Goal: Task Accomplishment & Management: Manage account settings

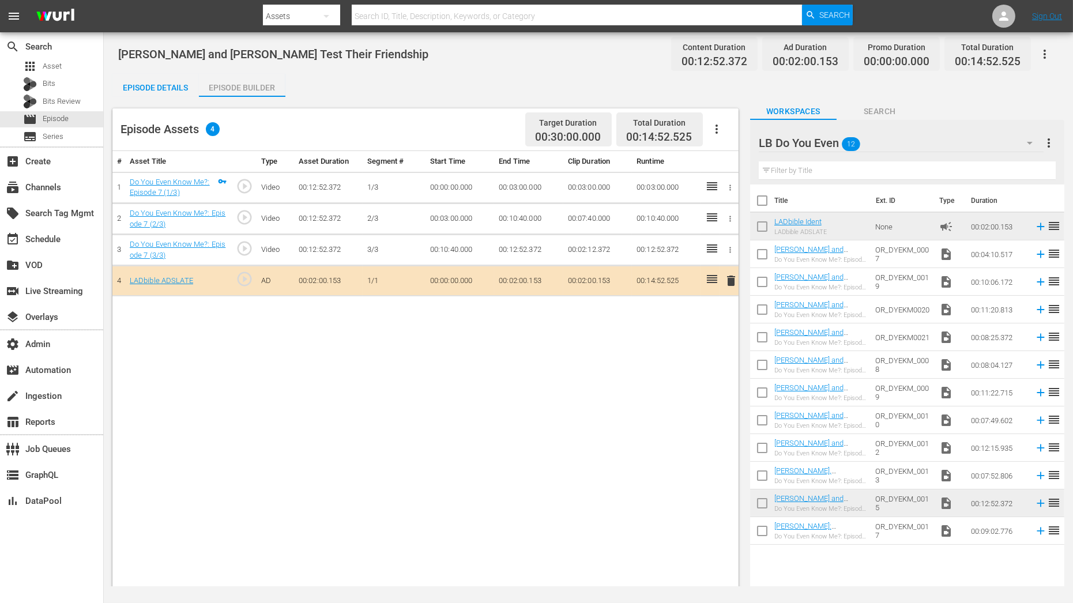
click at [832, 168] on input "text" at bounding box center [907, 170] width 297 height 18
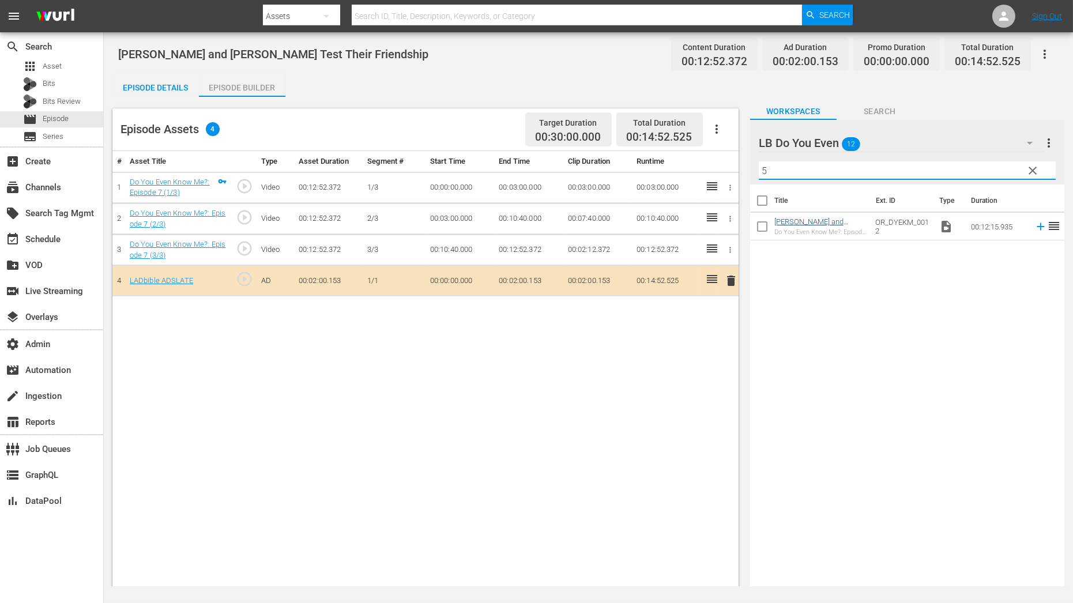
type input "5"
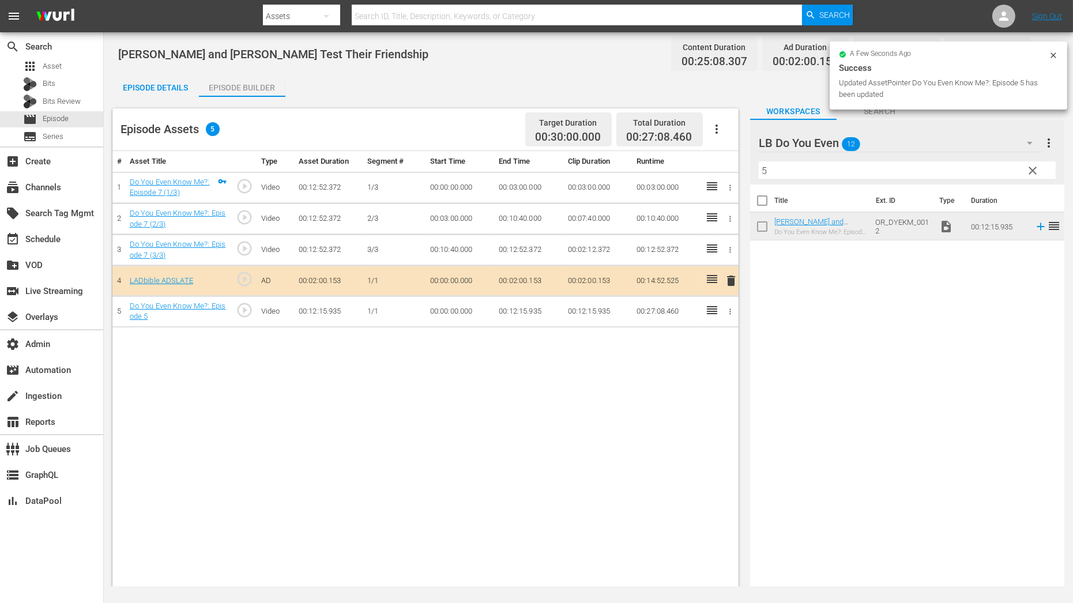
click at [733, 310] on icon "button" at bounding box center [730, 311] width 9 height 9
click at [717, 331] on li "Assign Key Asset" at bounding box center [693, 328] width 90 height 19
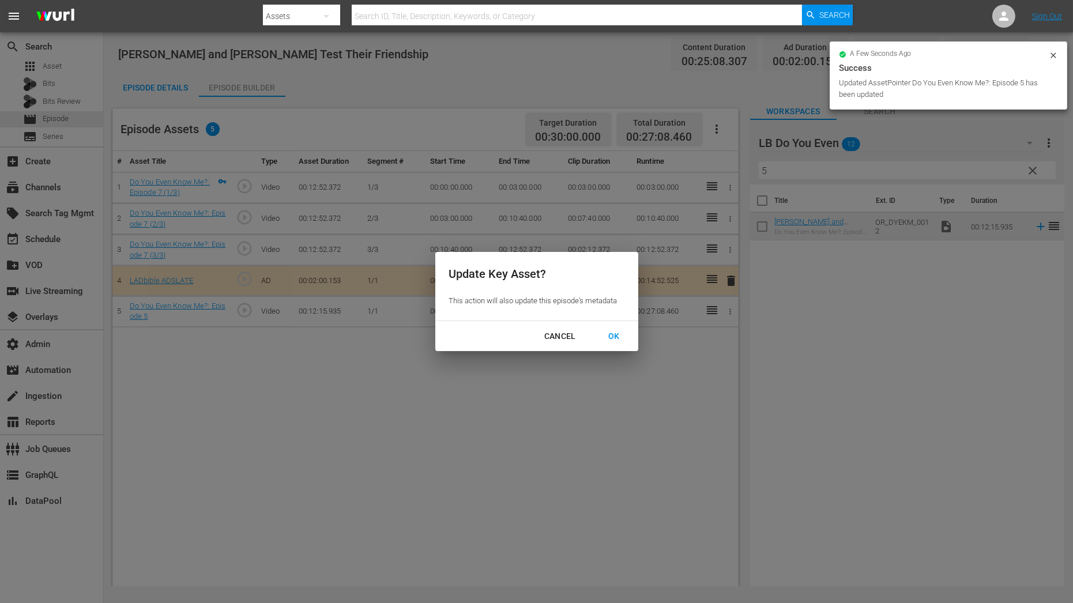
click at [630, 334] on button "OK" at bounding box center [614, 336] width 39 height 21
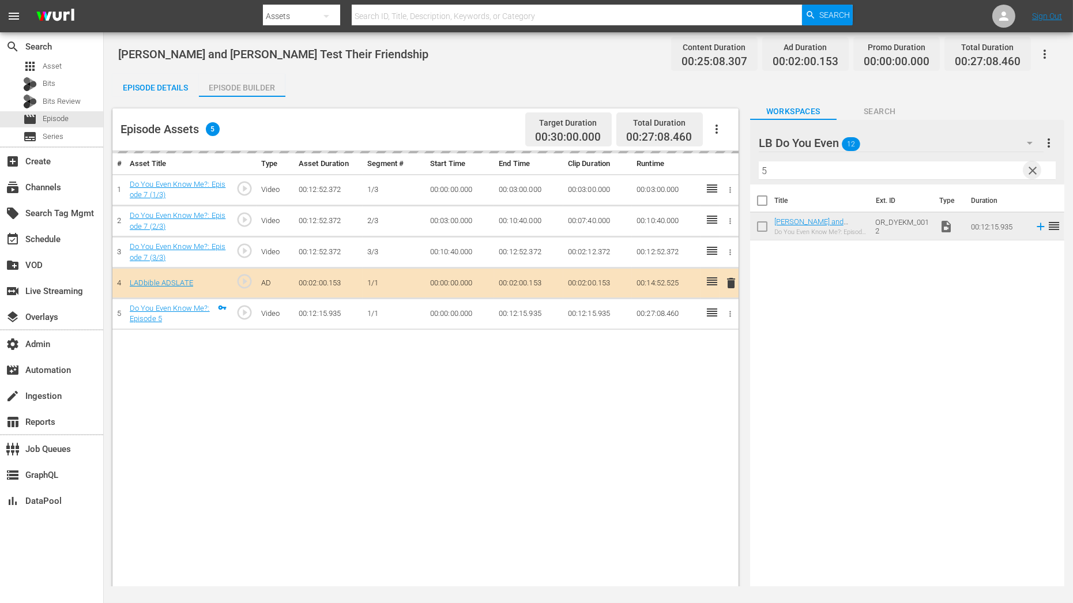
click at [1035, 171] on span "clear" at bounding box center [1033, 171] width 14 height 14
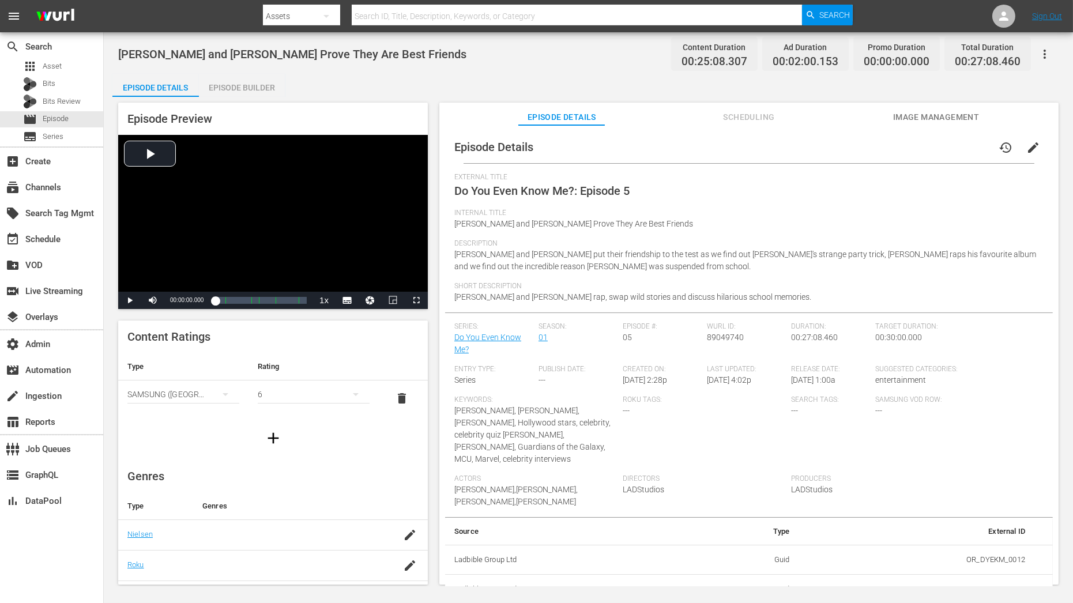
click at [227, 95] on div "Episode Builder" at bounding box center [242, 88] width 86 height 28
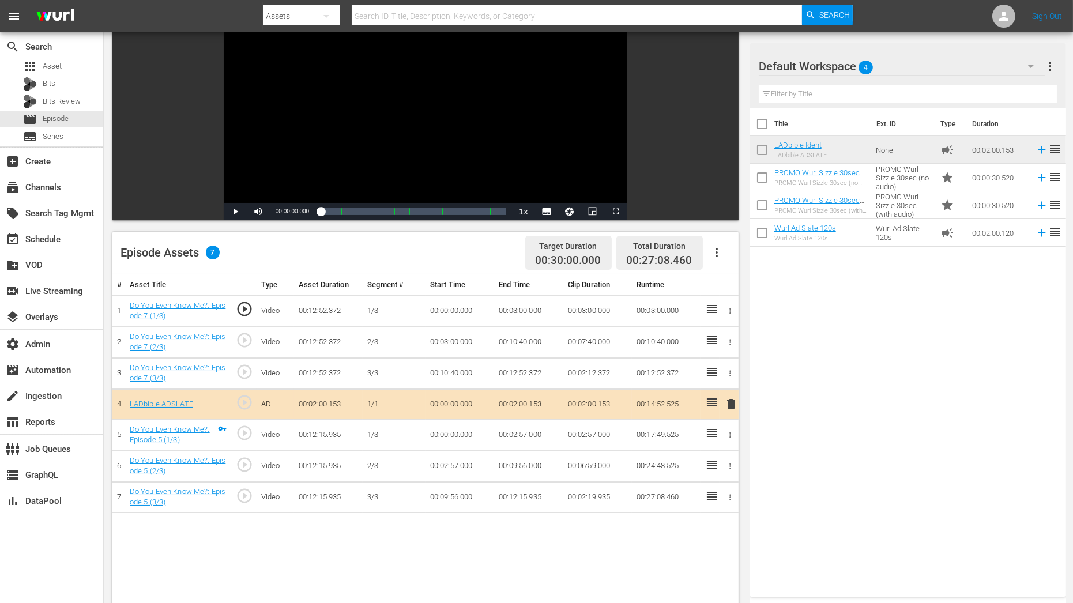
scroll to position [114, 0]
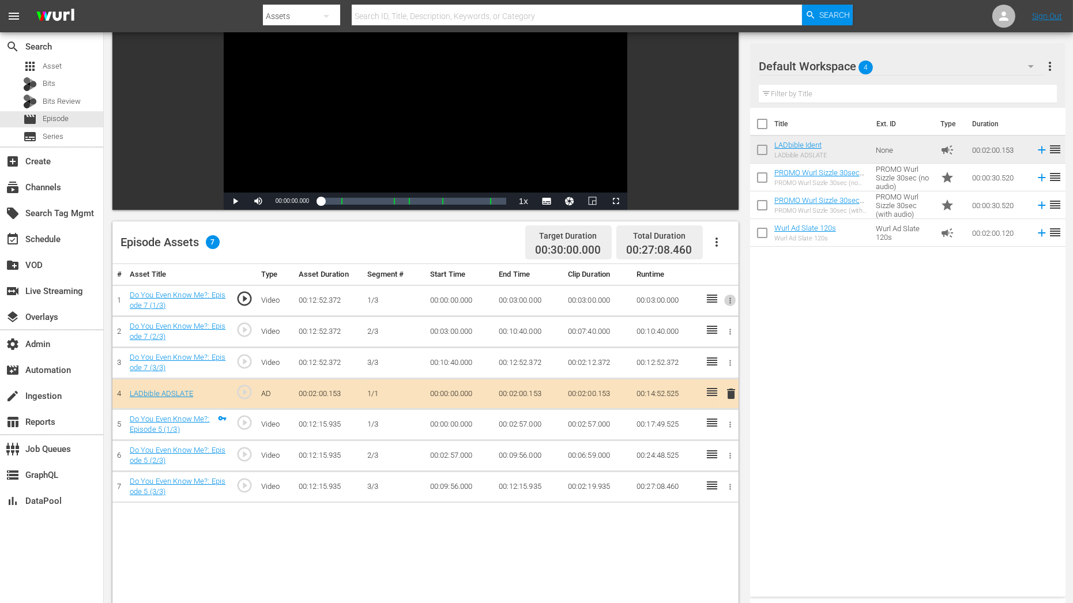
click at [727, 296] on icon "button" at bounding box center [730, 300] width 9 height 9
click at [669, 311] on li "Assign Key Asset" at bounding box center [693, 318] width 90 height 19
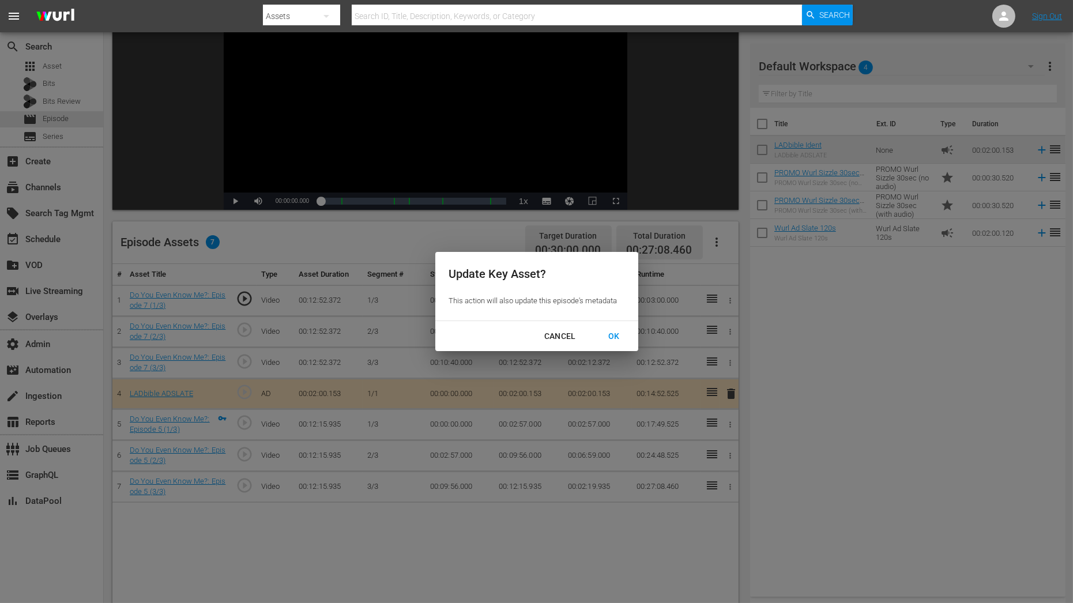
click at [616, 334] on div "OK" at bounding box center [614, 336] width 30 height 14
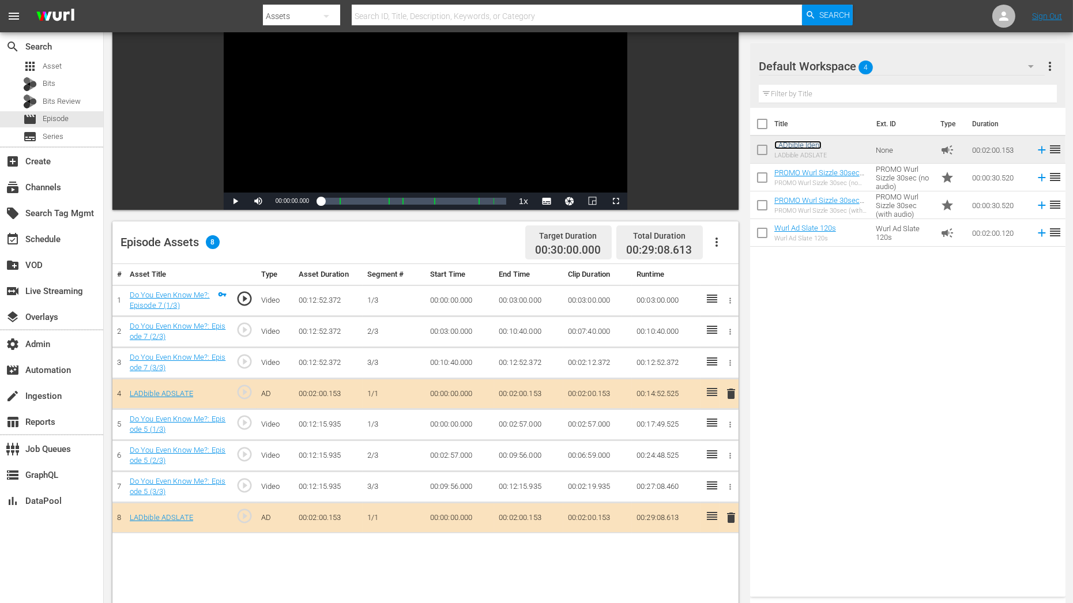
scroll to position [0, 0]
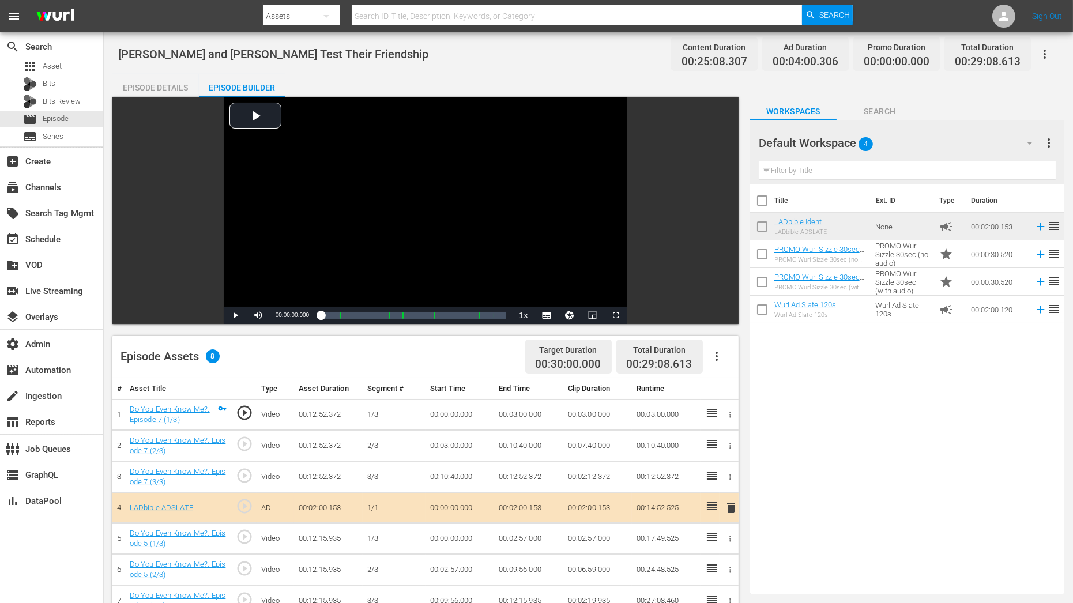
click at [158, 91] on div "Episode Details" at bounding box center [155, 88] width 86 height 28
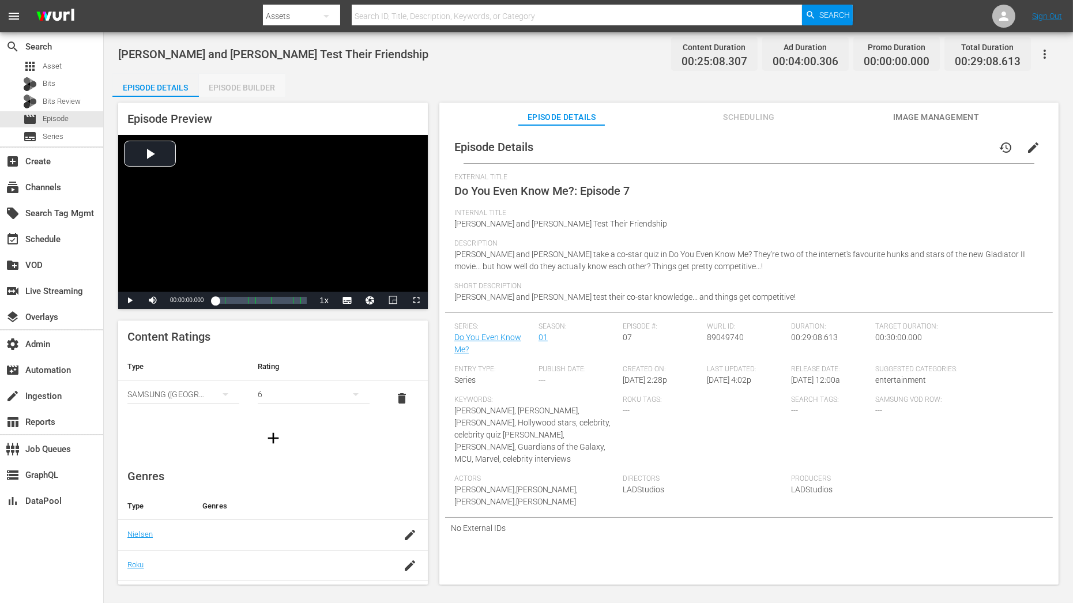
click at [223, 86] on div "Episode Builder" at bounding box center [242, 88] width 86 height 28
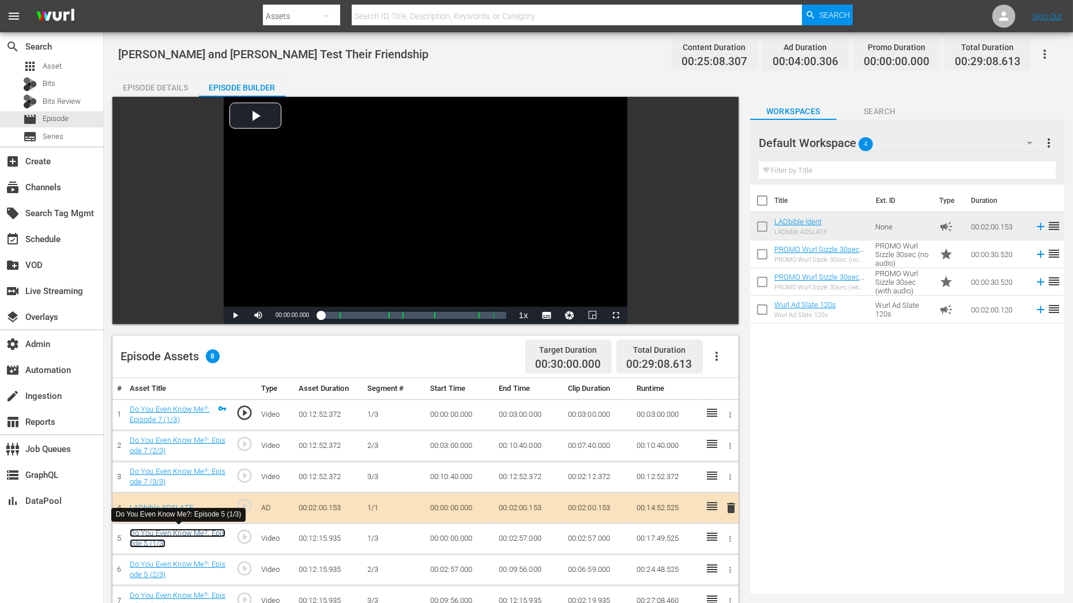
click at [189, 534] on link "Do You Even Know Me?: Episode 5 (1/3)" at bounding box center [178, 539] width 96 height 20
click at [164, 97] on div "Video Player is loading. Play Video Play Mute Current Time 00:00:00.000 / Durat…" at bounding box center [425, 210] width 626 height 227
click at [154, 85] on div "Episode Details" at bounding box center [155, 88] width 86 height 28
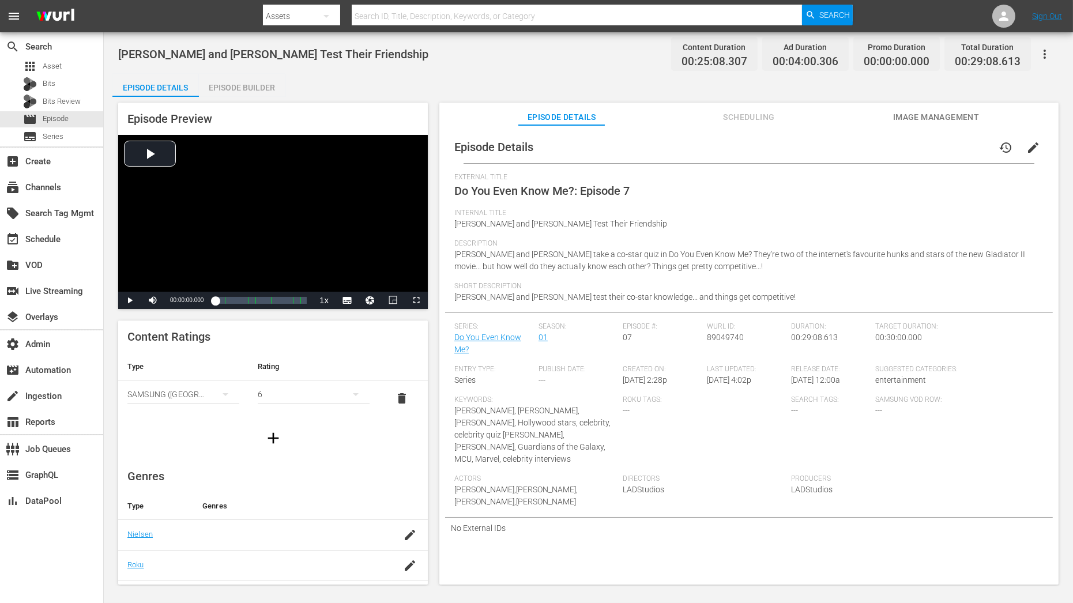
click at [1029, 149] on span "edit" at bounding box center [1033, 148] width 14 height 14
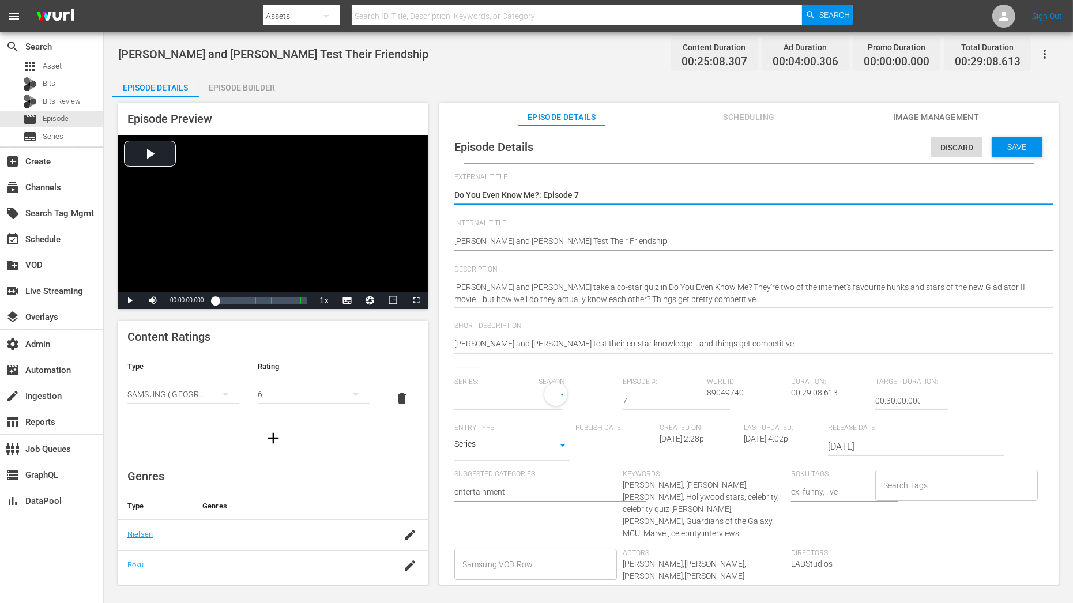
type input "Do You Even Know Me?"
click at [596, 194] on textarea "Do You Even Know Me?: Episode 7" at bounding box center [746, 196] width 584 height 14
type textarea "Do You Even Know Me?: Episode"
type textarea "Do You Even Know Me?: Episode 1"
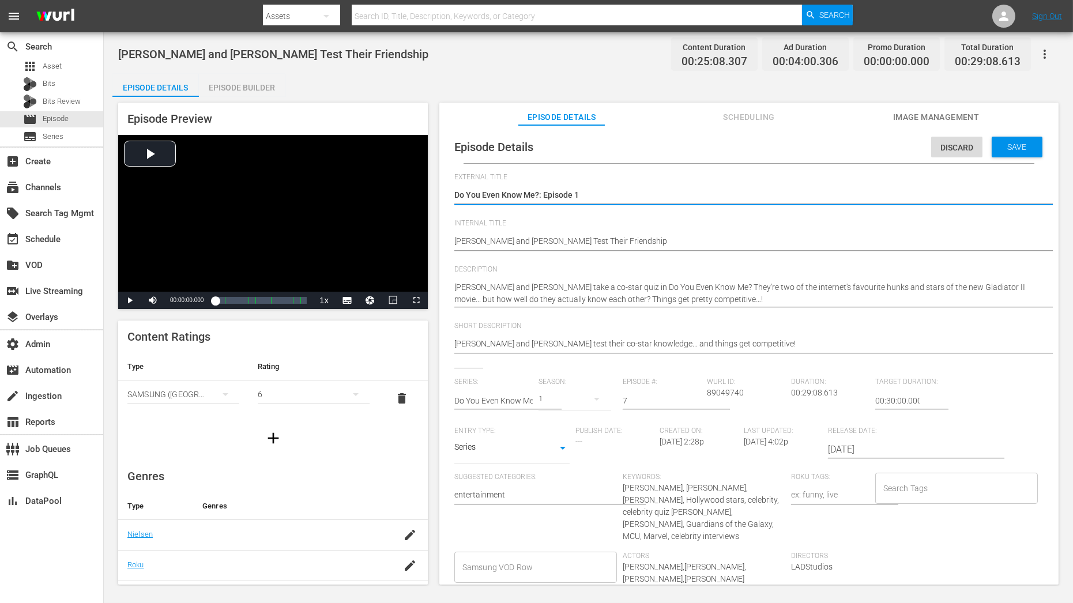
type textarea "Do You Even Know Me?: Episode 1"
drag, startPoint x: 626, startPoint y: 405, endPoint x: 580, endPoint y: 405, distance: 46.7
click at [580, 405] on div "Series: Do You Even Know Me? Season: 1 Episode #: 7 Wurl ID: 89049740 Duration:…" at bounding box center [748, 501] width 589 height 247
type input "1"
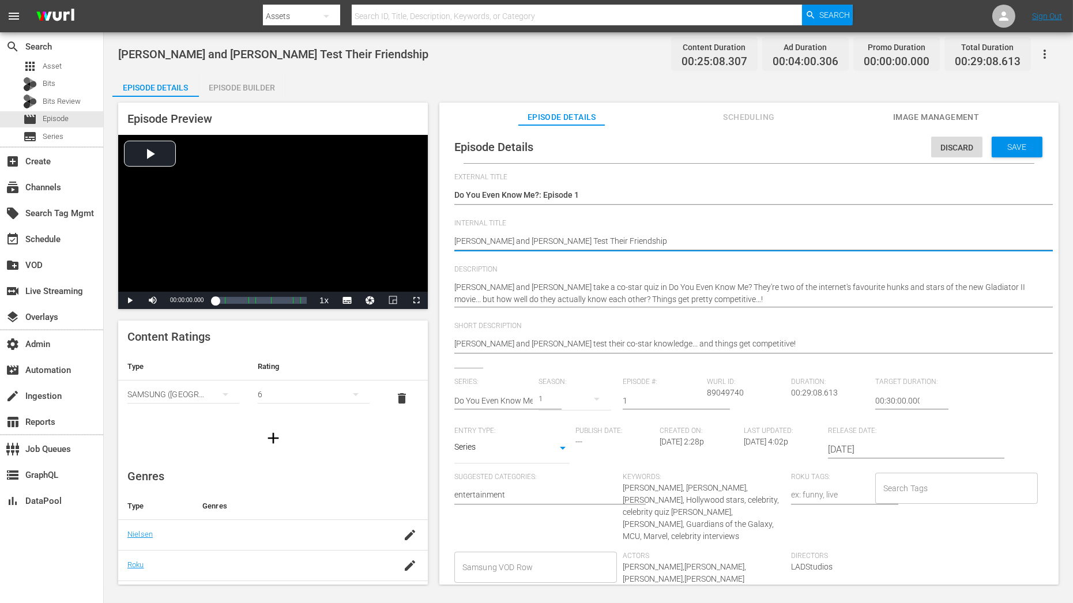
drag, startPoint x: 455, startPoint y: 239, endPoint x: 561, endPoint y: 247, distance: 106.4
type textarea "Test Their Friendship"
drag, startPoint x: 537, startPoint y: 244, endPoint x: 359, endPoint y: 243, distance: 178.8
click at [359, 243] on div "Episode Preview Video Player is loading. Play Video Play Mute Current Time 00:0…" at bounding box center [588, 345] width 952 height 497
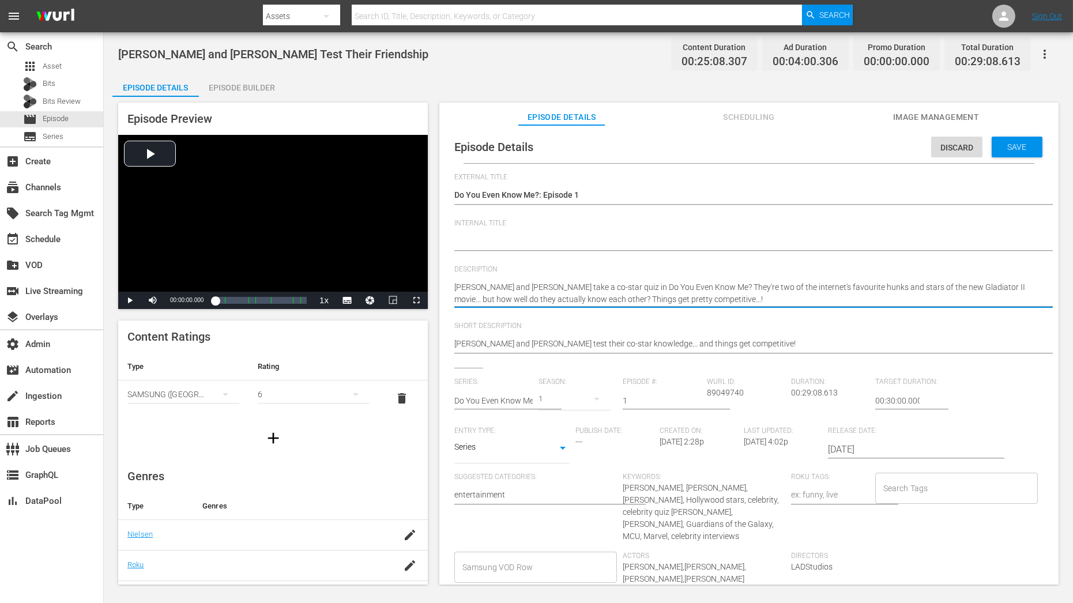
paste textarea
type textarea "Pedro Pascal and Paul Mescal"
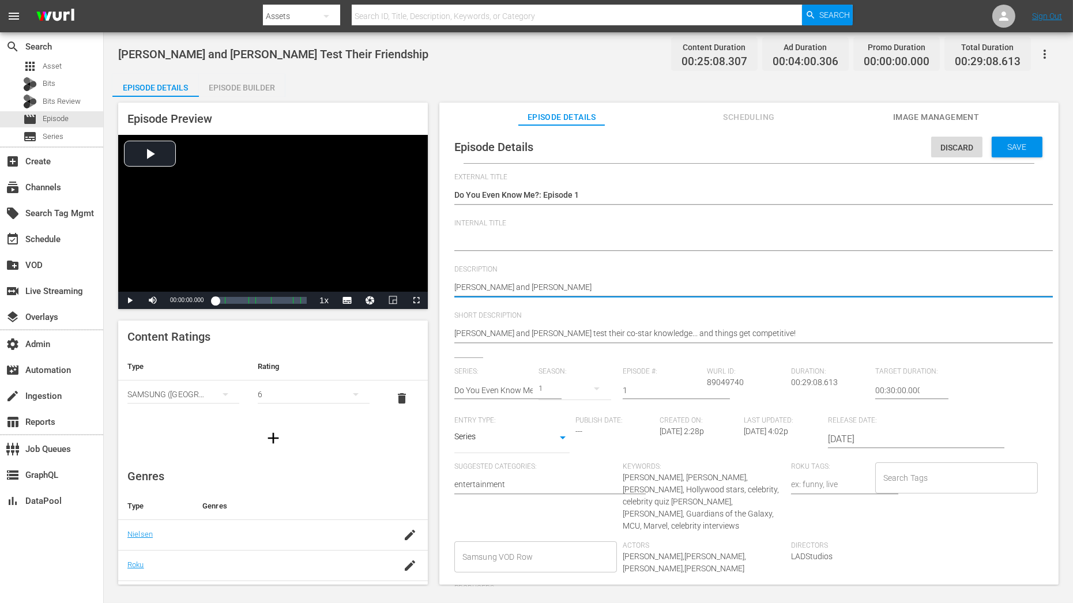
type textarea "Pedro Pascal and Paul Mescal"
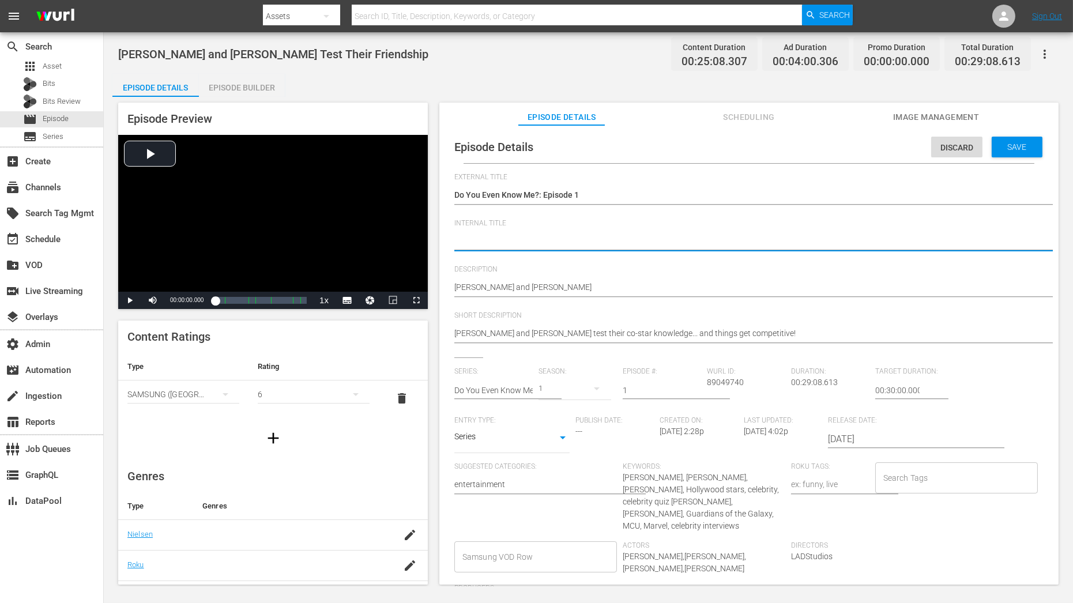
paste textarea "Snack Wars C01 60: Eps 1, 13, 28"
type textarea "Snack Wars C01 60: Eps 1, 13, 28"
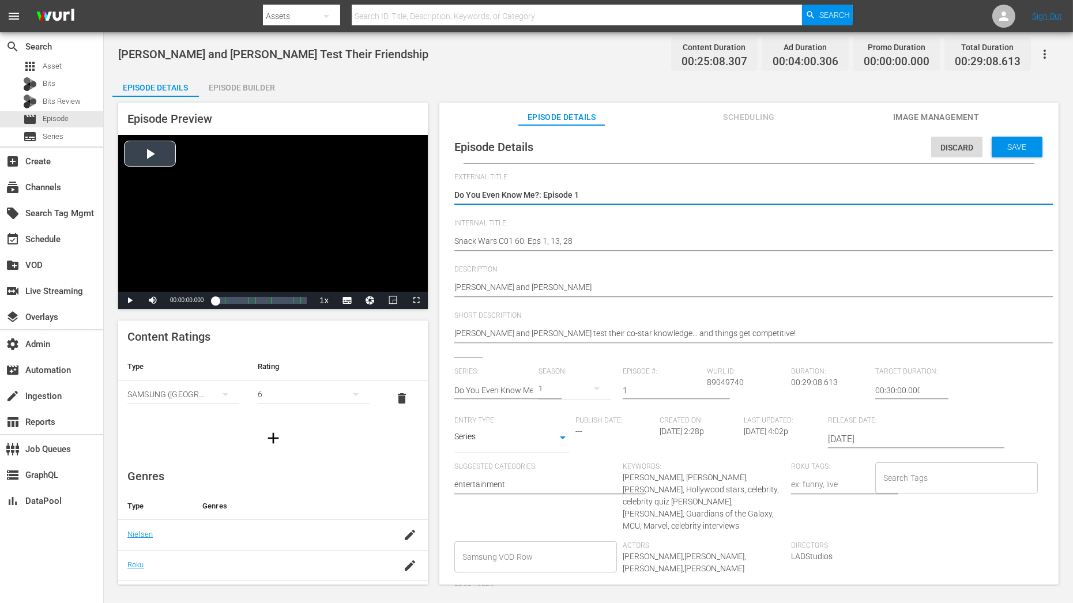
drag, startPoint x: 535, startPoint y: 198, endPoint x: 423, endPoint y: 197, distance: 111.9
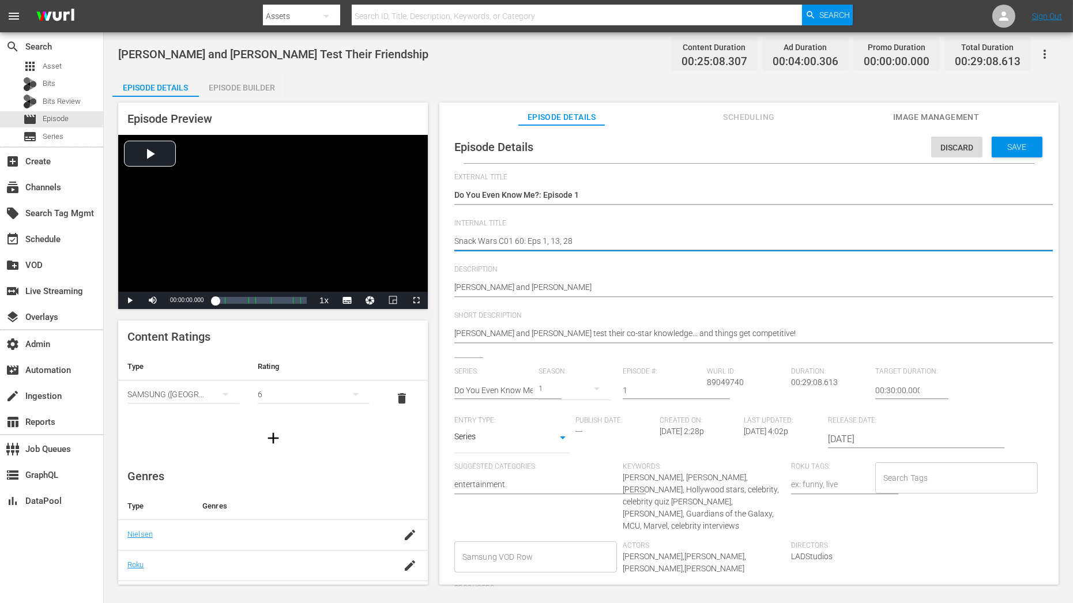
drag, startPoint x: 455, startPoint y: 240, endPoint x: 496, endPoint y: 241, distance: 41.0
paste textarea "Do You Even Know Me"
type textarea "Do You Even Know Me C01 60: Eps 1, 13, 28"
type textarea "Do You Even Know Me? C01 60: Eps 1, 13, 28"
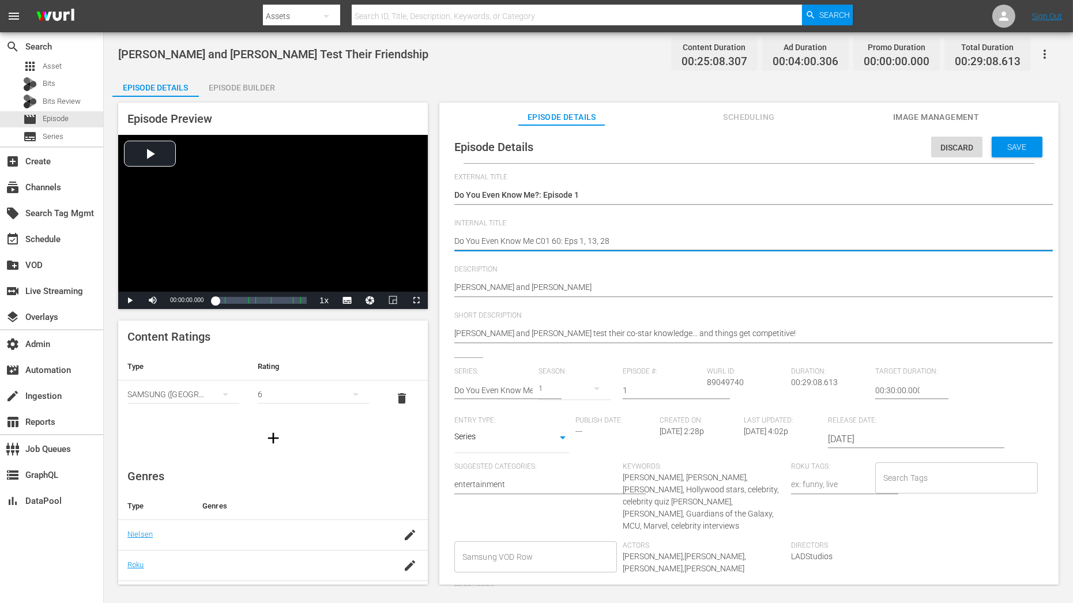
type textarea "Do You Even Know Me? C01 60: Eps 1, 13, 28"
type textarea "Do You Even Know Me?" C01 60: Eps 1, 13, 28"
type textarea "Do You Even Know Me? C01 60: Eps 1, 13, 28"
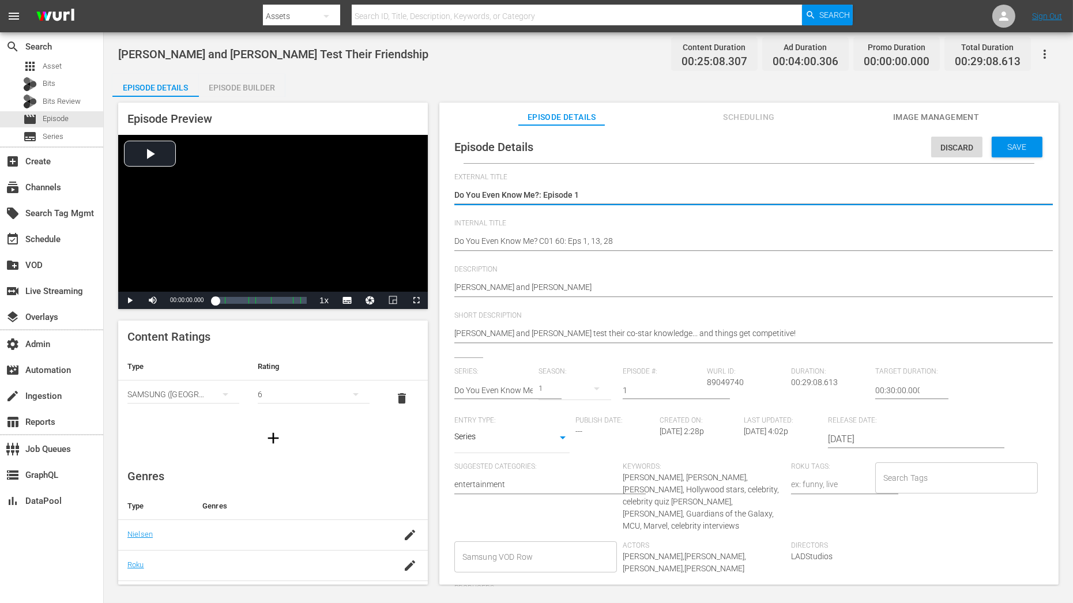
drag, startPoint x: 539, startPoint y: 195, endPoint x: 440, endPoint y: 193, distance: 99.2
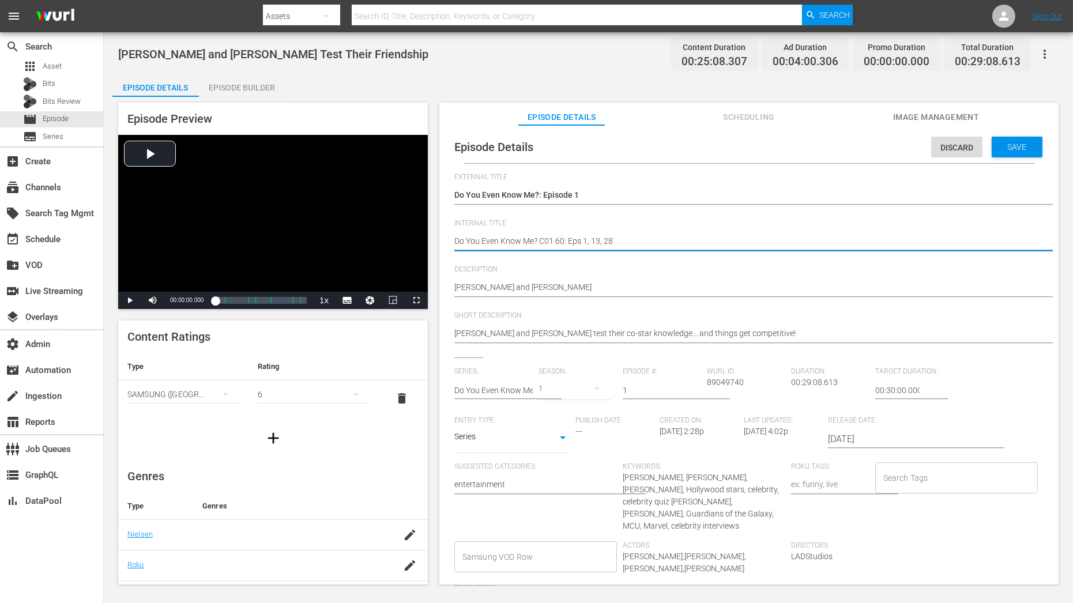
drag, startPoint x: 456, startPoint y: 241, endPoint x: 723, endPoint y: 241, distance: 267.0
click at [588, 239] on textarea "Pedro Pascal and Paul Mescal Test Their Friendship" at bounding box center [746, 242] width 584 height 14
drag, startPoint x: 584, startPoint y: 238, endPoint x: 649, endPoint y: 238, distance: 65.2
click at [649, 238] on textarea "Pedro Pascal and Paul Mescal Test Their Friendship" at bounding box center [746, 242] width 584 height 14
type textarea "Do You Even Know Me? C01 60: Eps 7"
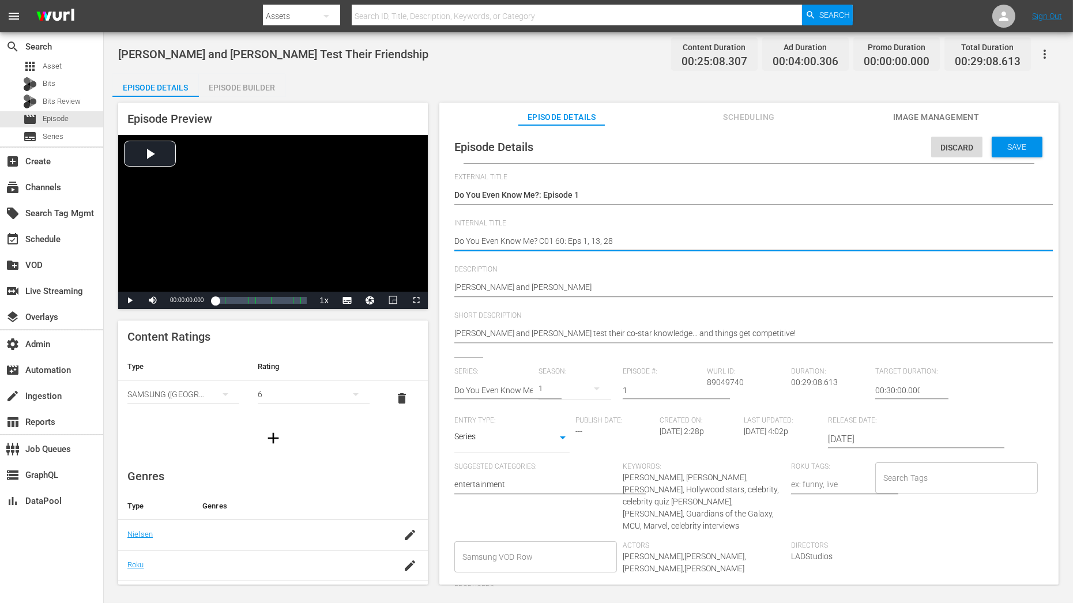
type textarea "Do You Even Know Me? C01 60: Eps 7"
type textarea "Do You Even Know Me? C01 60: Eps 7,"
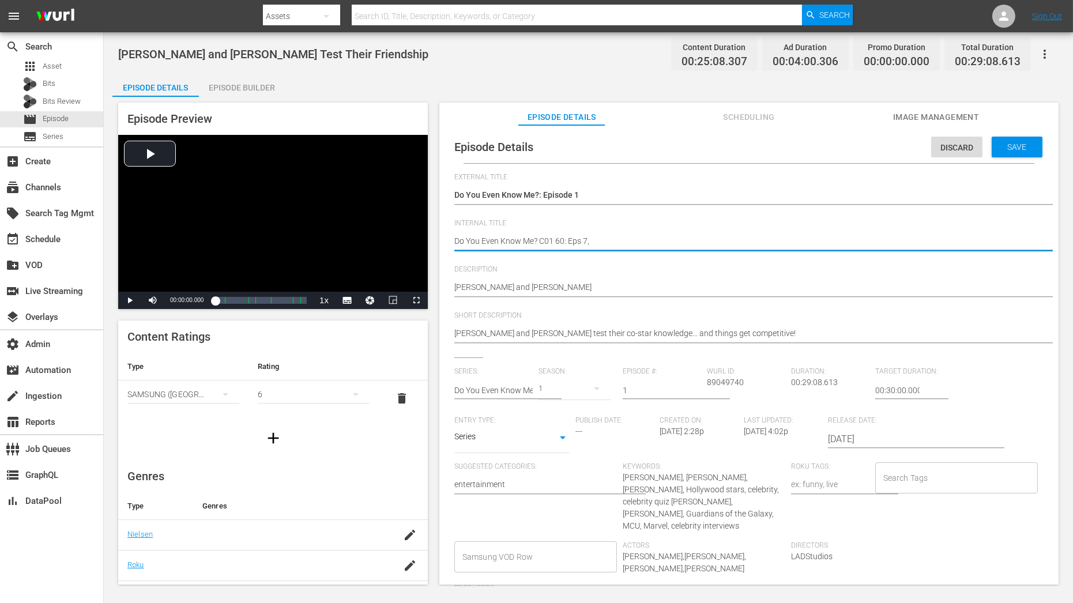
type textarea "Do You Even Know Me? C01 60: Eps 7, 5"
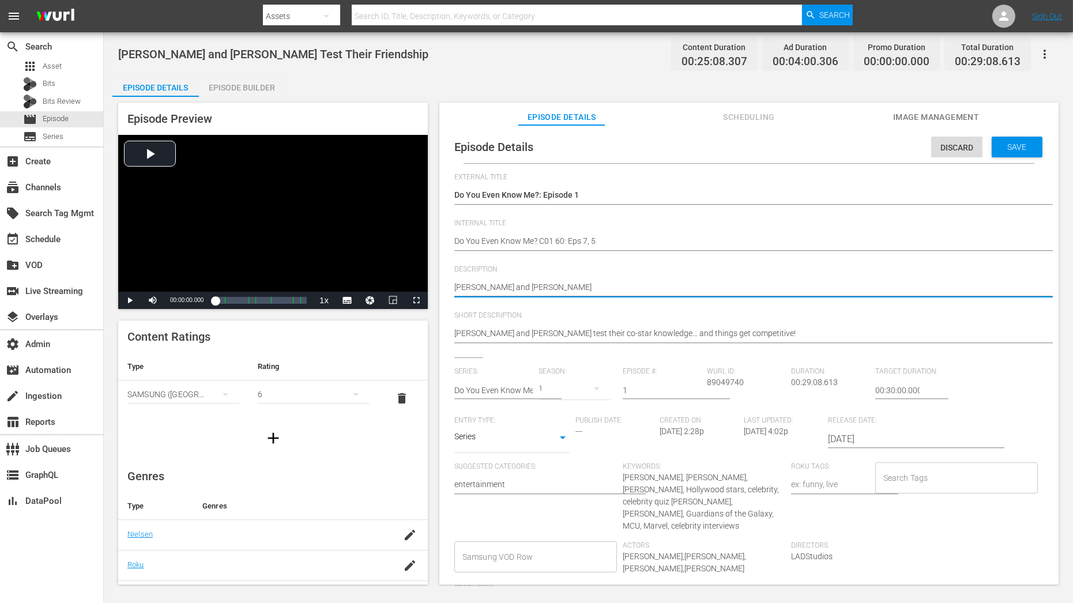
type textarea "Pedro Pascal and Paul Mescal"
type textarea "Pedro Pascal and Paul Mescal |"
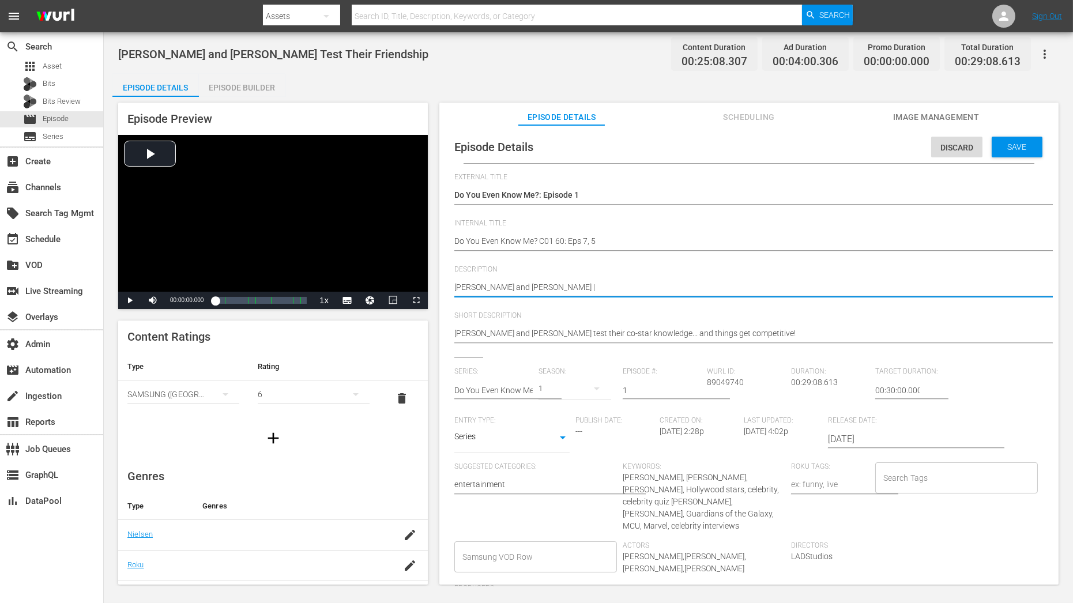
type textarea "Pedro Pascal and Paul Mescal |"
paste textarea "Zoe Saldaña and Chris Pratt"
type textarea "Pedro Pascal and Paul Mescal | Zoe Saldaña and Chris Pratt"
click at [1024, 141] on div "Save" at bounding box center [1017, 147] width 51 height 21
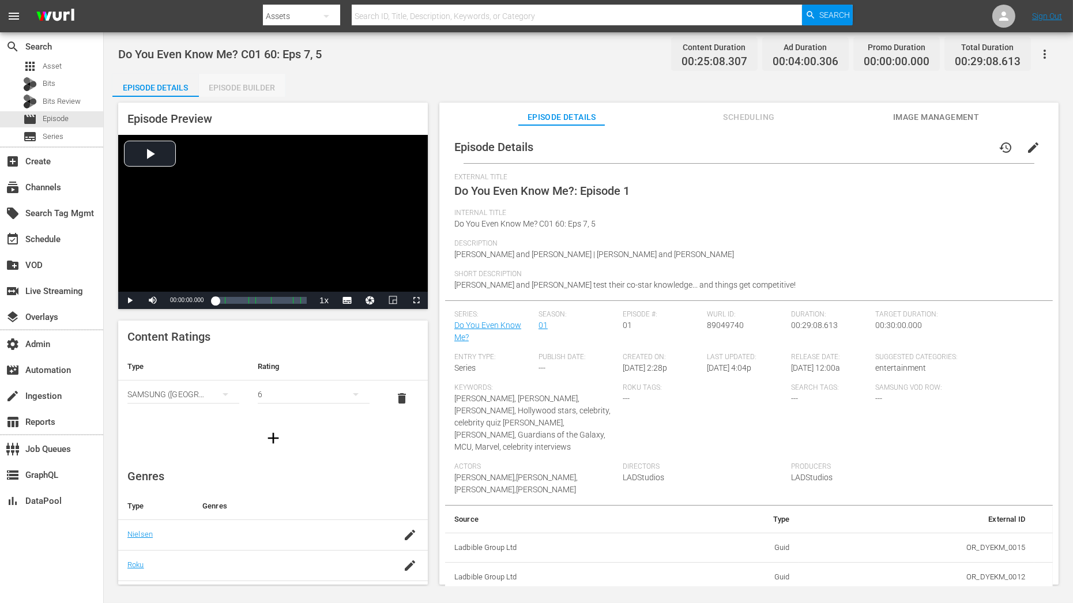
click at [268, 92] on div "Episode Builder" at bounding box center [242, 88] width 86 height 28
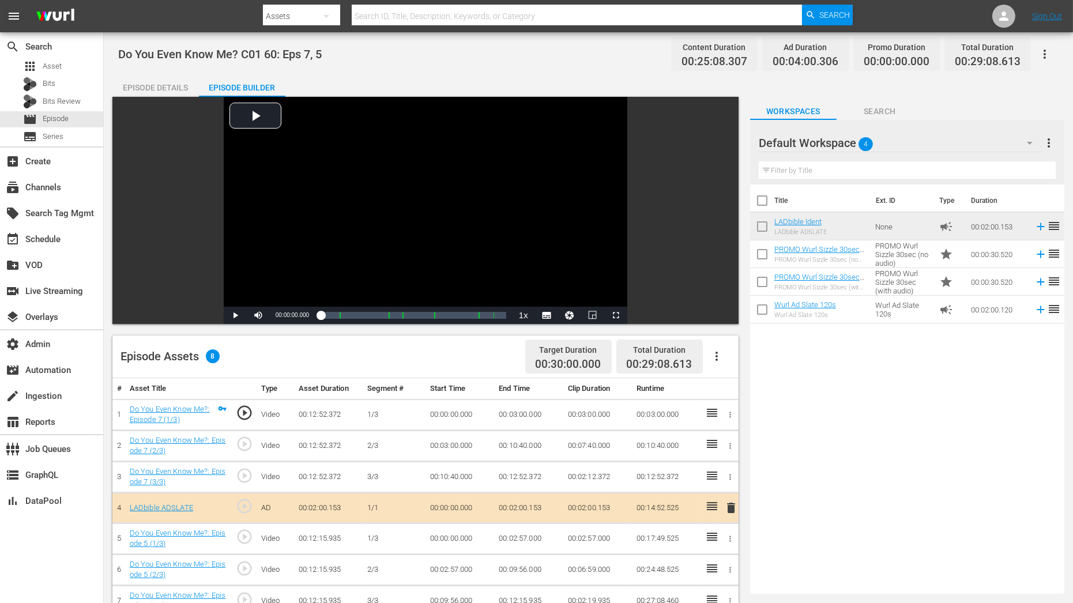
click at [163, 80] on div "Episode Details" at bounding box center [155, 88] width 86 height 28
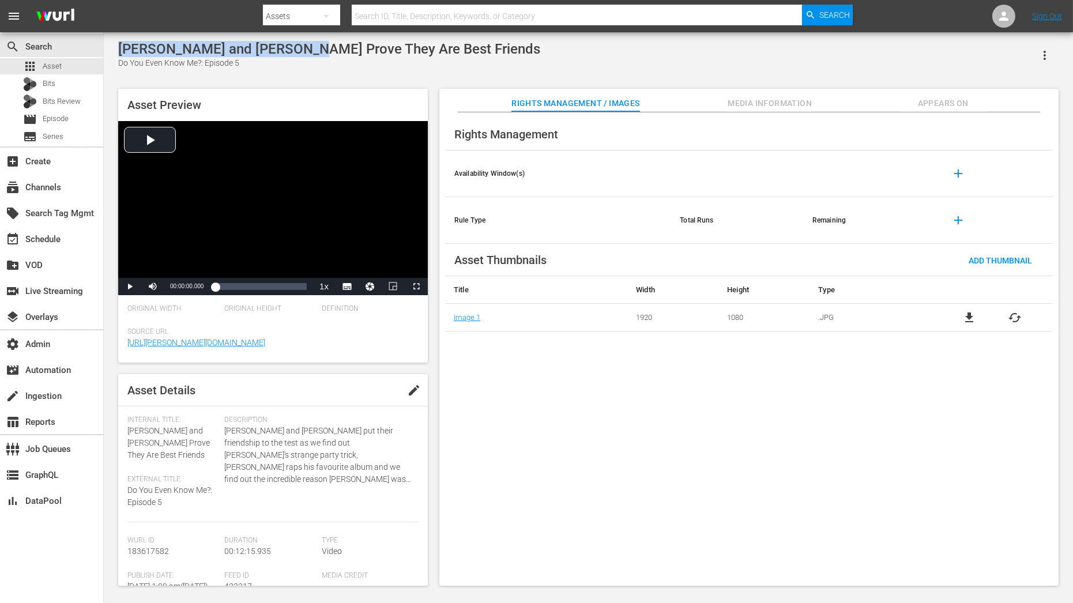
drag, startPoint x: 121, startPoint y: 42, endPoint x: 291, endPoint y: 48, distance: 170.2
click at [291, 48] on div "[PERSON_NAME] and [PERSON_NAME] Prove They Are Best Friends" at bounding box center [329, 49] width 422 height 16
copy div "[PERSON_NAME] and [PERSON_NAME]"
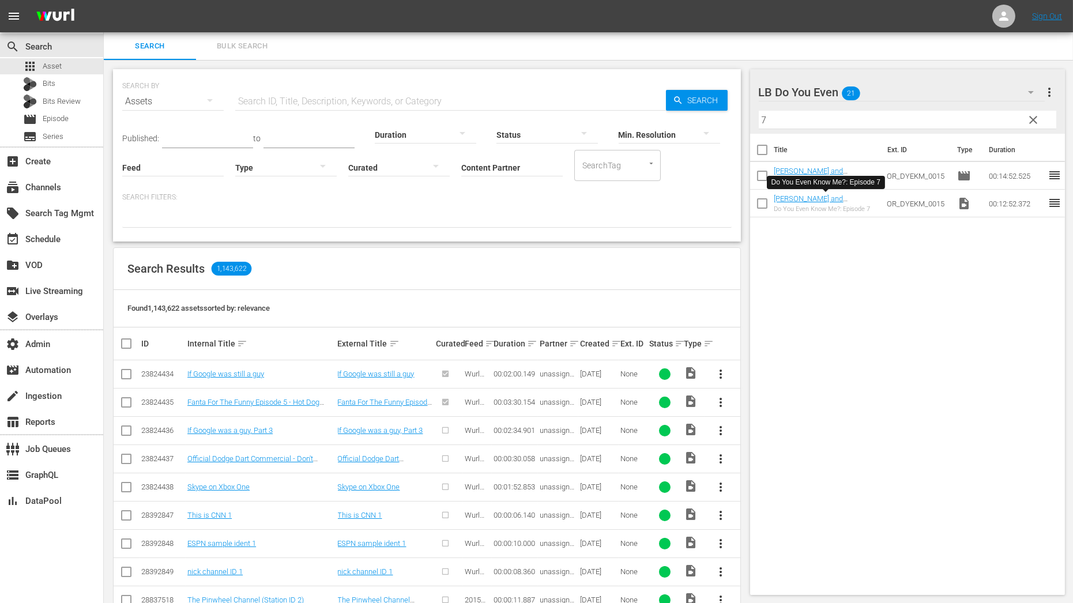
click at [1034, 122] on span "clear" at bounding box center [1033, 120] width 14 height 14
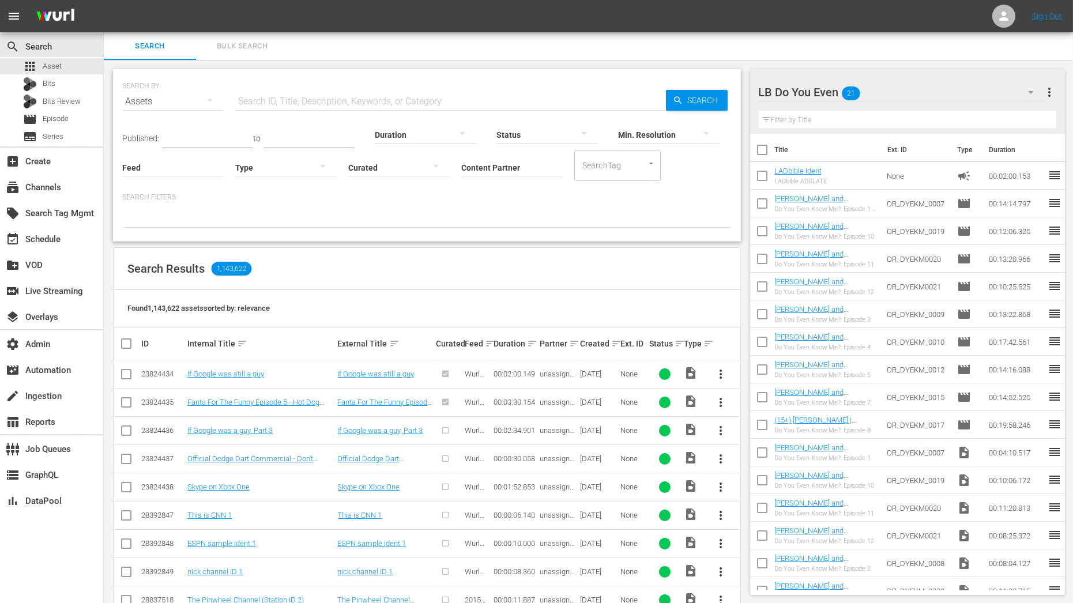
click at [817, 120] on input "text" at bounding box center [908, 120] width 298 height 18
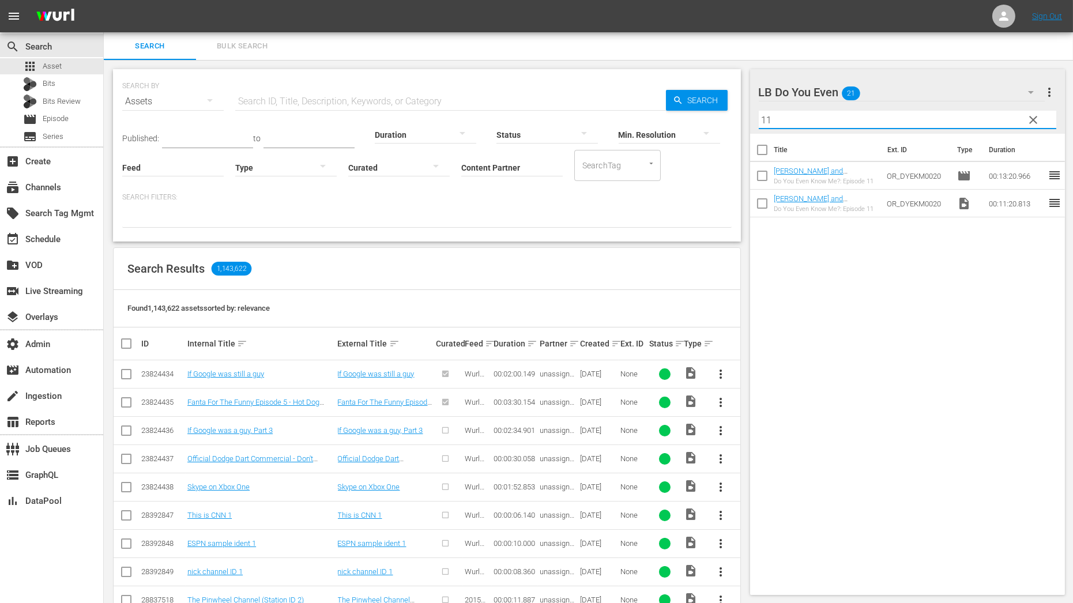
type input "11"
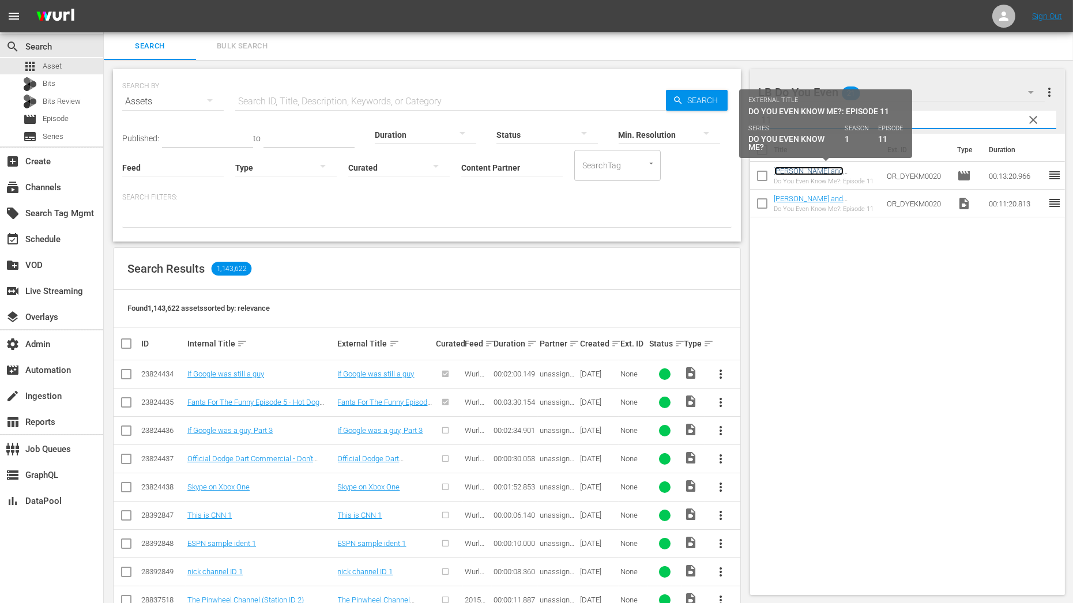
click at [833, 172] on link "[PERSON_NAME] and [PERSON_NAME] Test Their Friendship" at bounding box center [819, 180] width 90 height 26
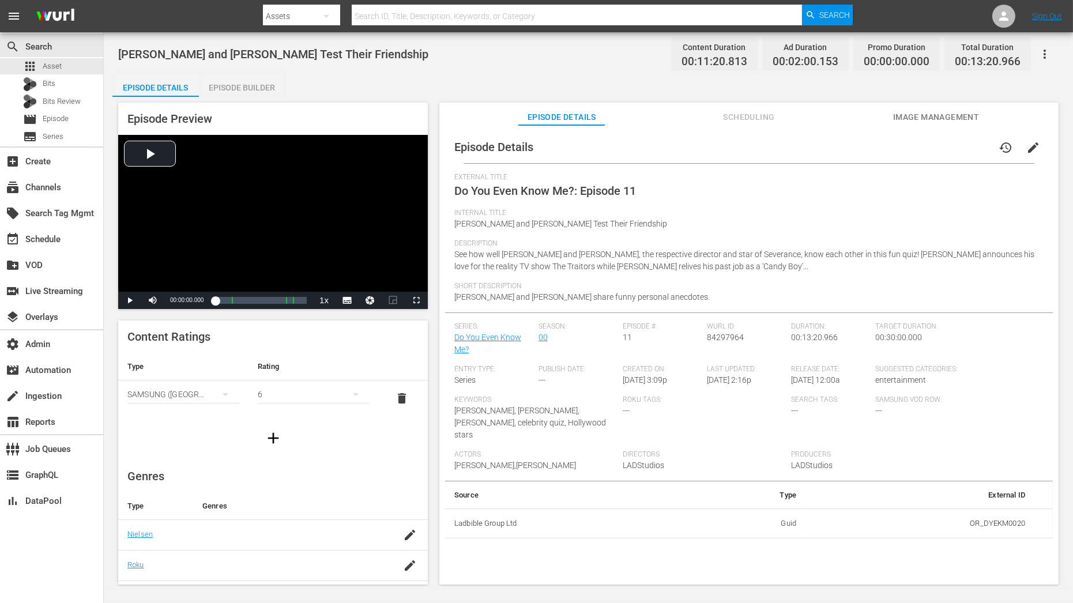
click at [1043, 57] on icon "button" at bounding box center [1045, 54] width 14 height 14
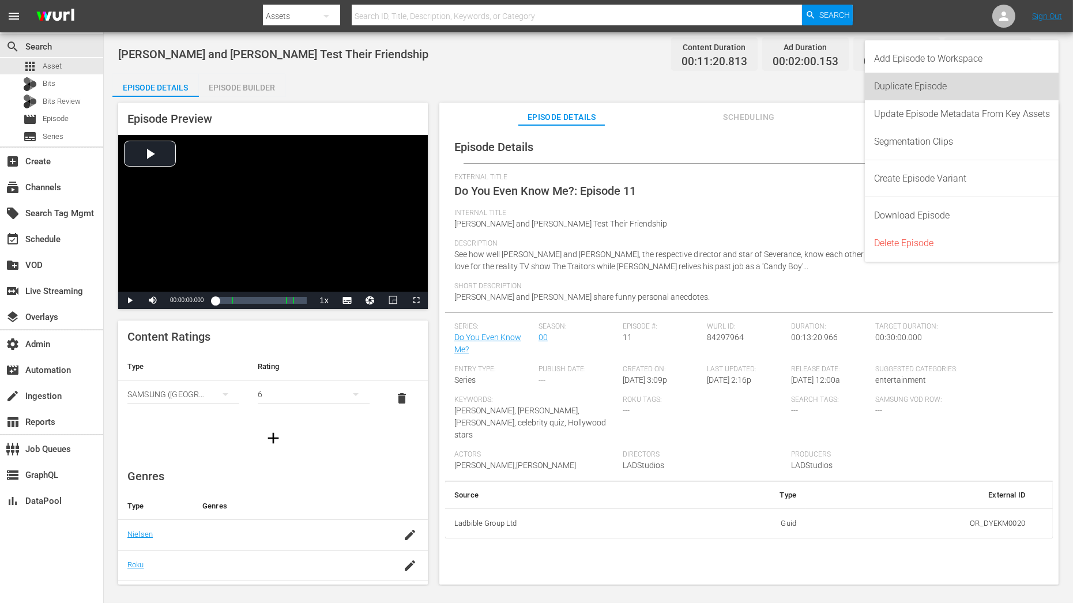
click at [987, 92] on div "Duplicate Episode" at bounding box center [962, 87] width 176 height 28
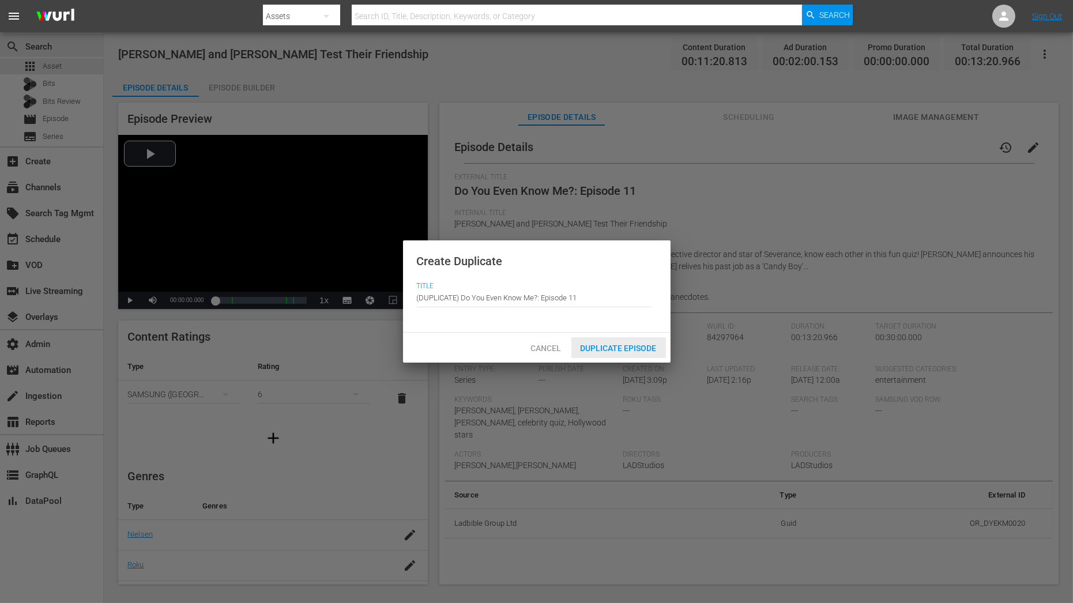
click at [648, 345] on span "Duplicate Episode" at bounding box center [618, 348] width 95 height 9
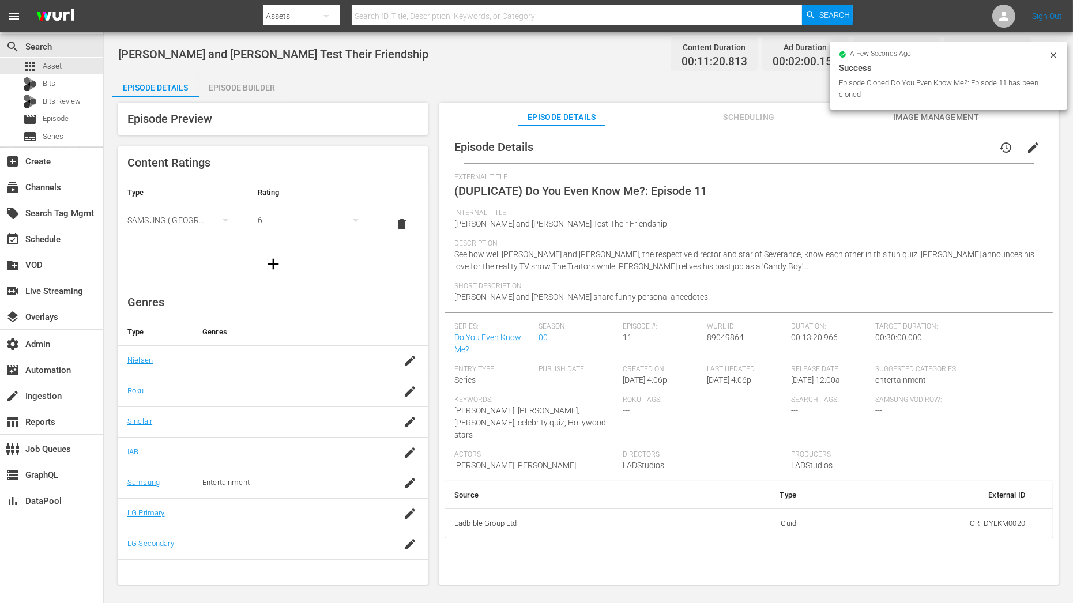
click at [264, 74] on div "Episode Builder" at bounding box center [242, 88] width 86 height 28
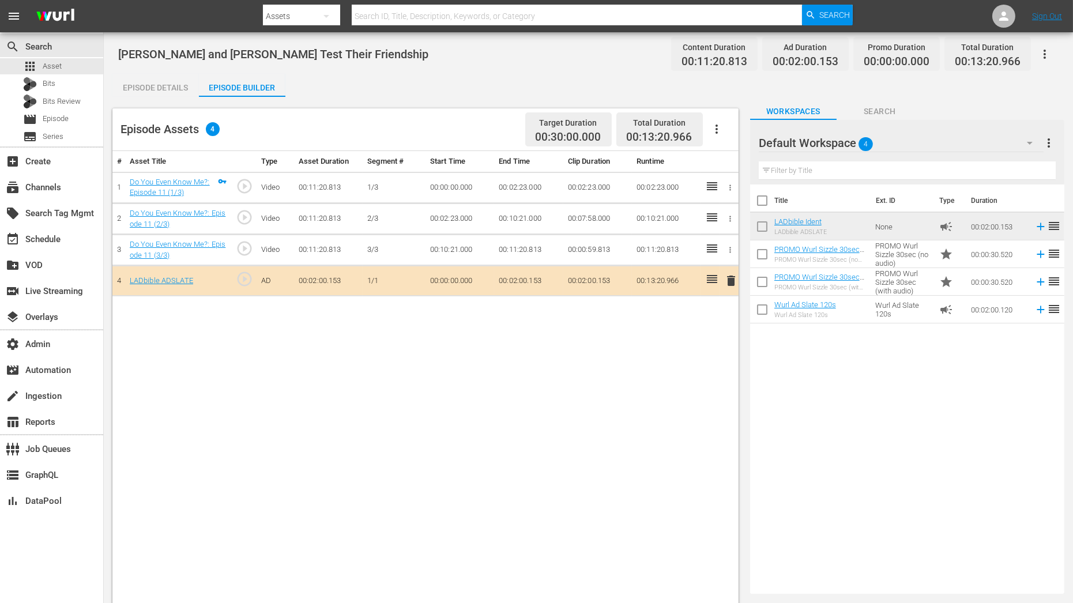
click at [1030, 146] on icon "button" at bounding box center [1030, 143] width 14 height 14
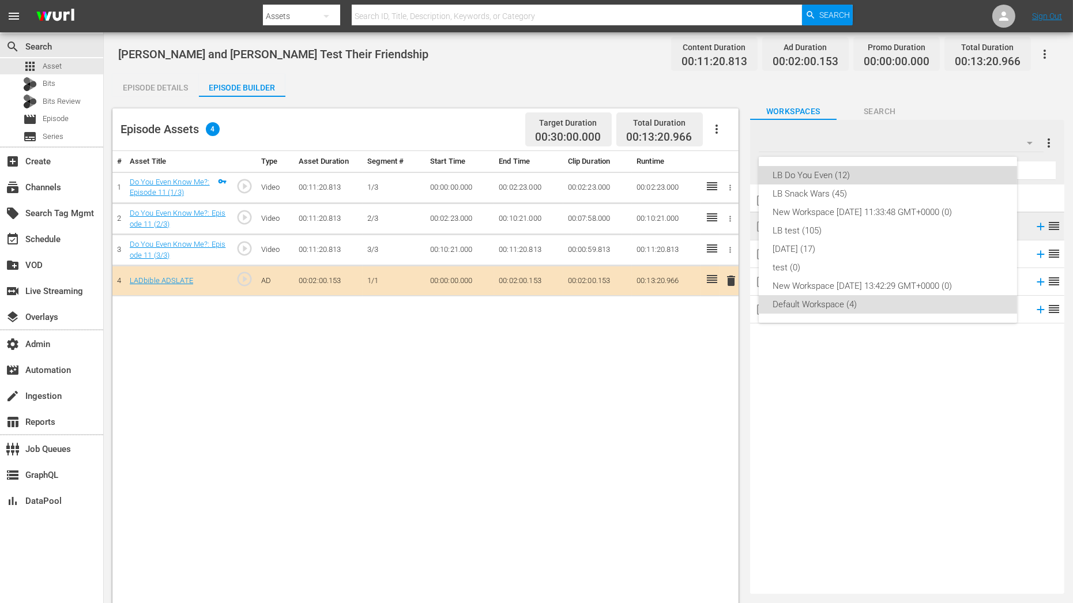
click at [993, 172] on div "LB Do You Even (12)" at bounding box center [888, 175] width 231 height 18
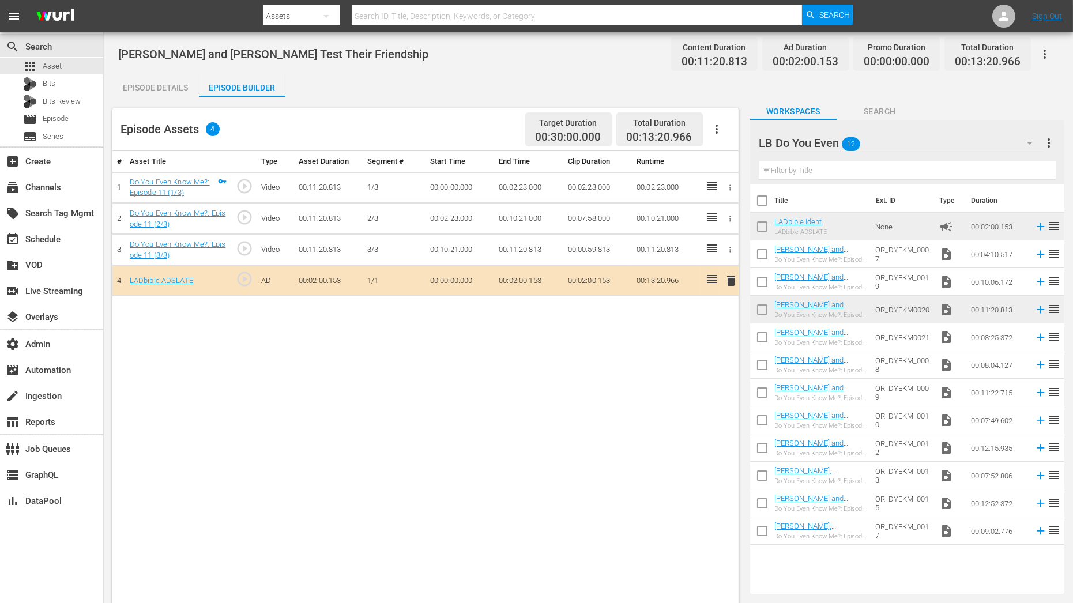
click at [910, 172] on input "text" at bounding box center [907, 170] width 297 height 18
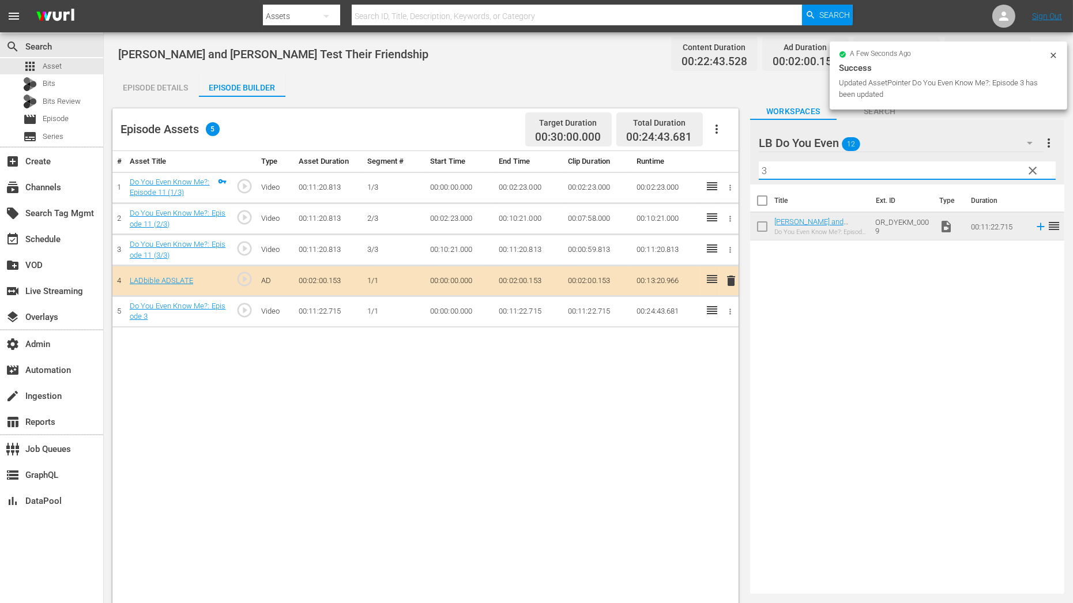
drag, startPoint x: 785, startPoint y: 174, endPoint x: 690, endPoint y: 174, distance: 94.6
click at [690, 174] on div "Episode Assets 5 Target Duration 00:30:00.000 Total Duration 00:24:43.681 # Ass…" at bounding box center [588, 382] width 952 height 571
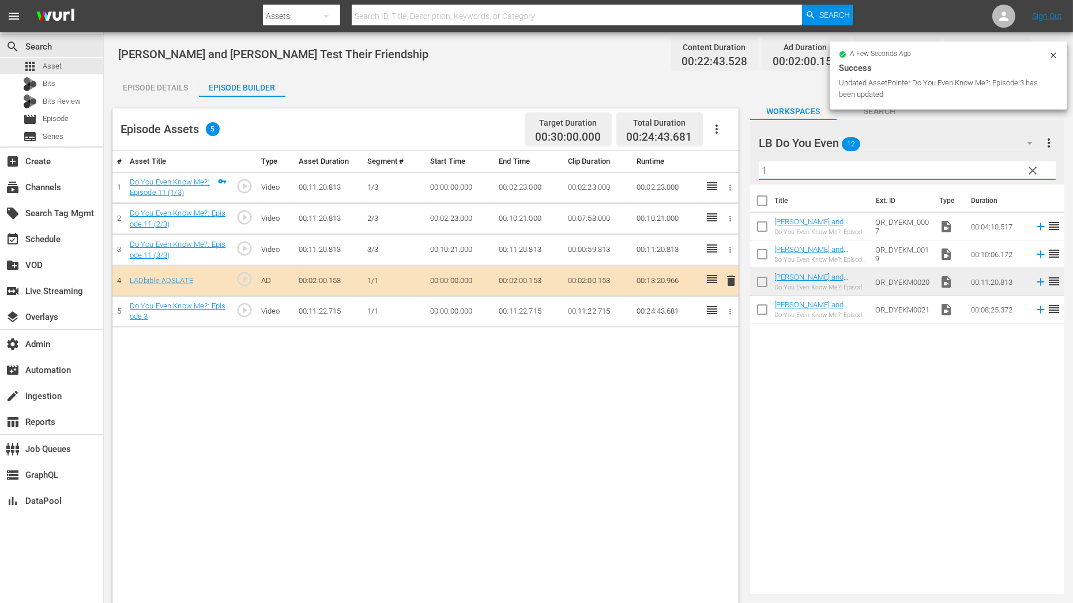
type input "1"
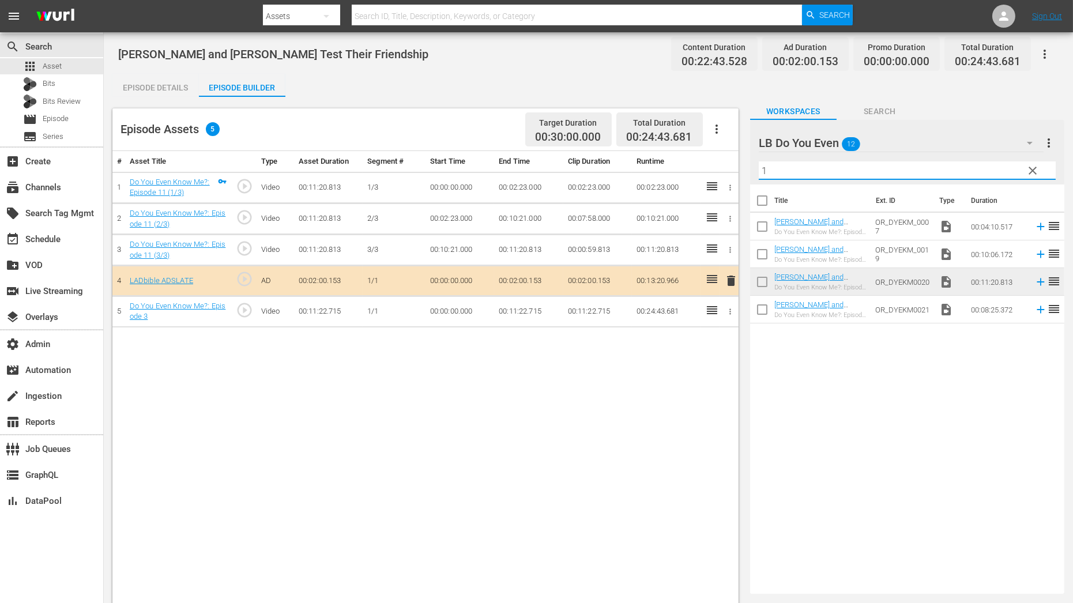
click at [939, 137] on div "LB Do You Even 12" at bounding box center [901, 143] width 285 height 32
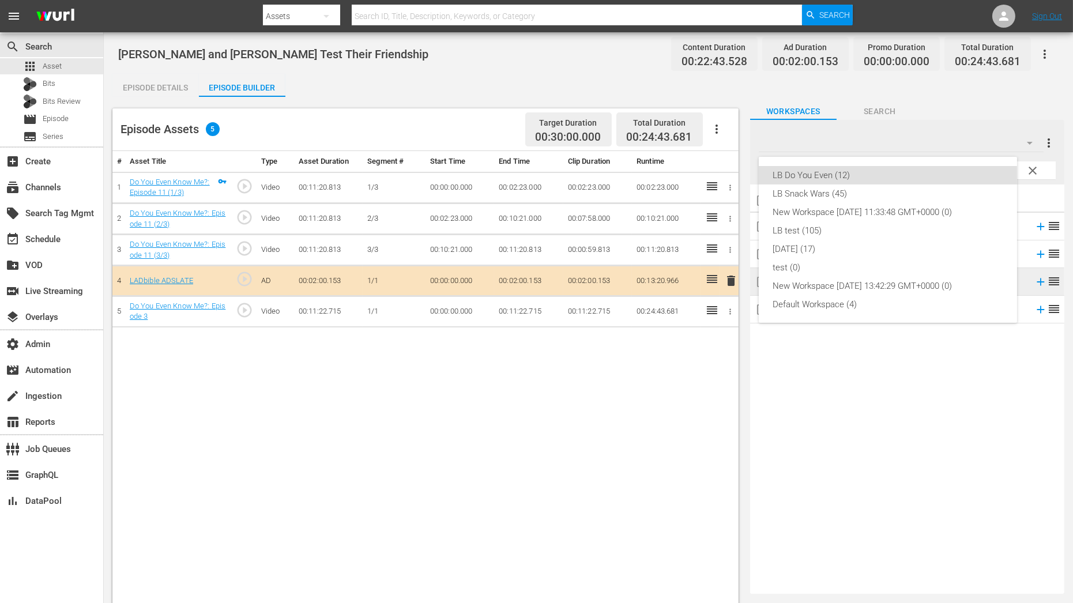
click at [969, 94] on div "LB Do You Even (12) LB Snack Wars (45) New Workspace Fri Aug 22 2025 11:33:48 G…" at bounding box center [536, 301] width 1073 height 603
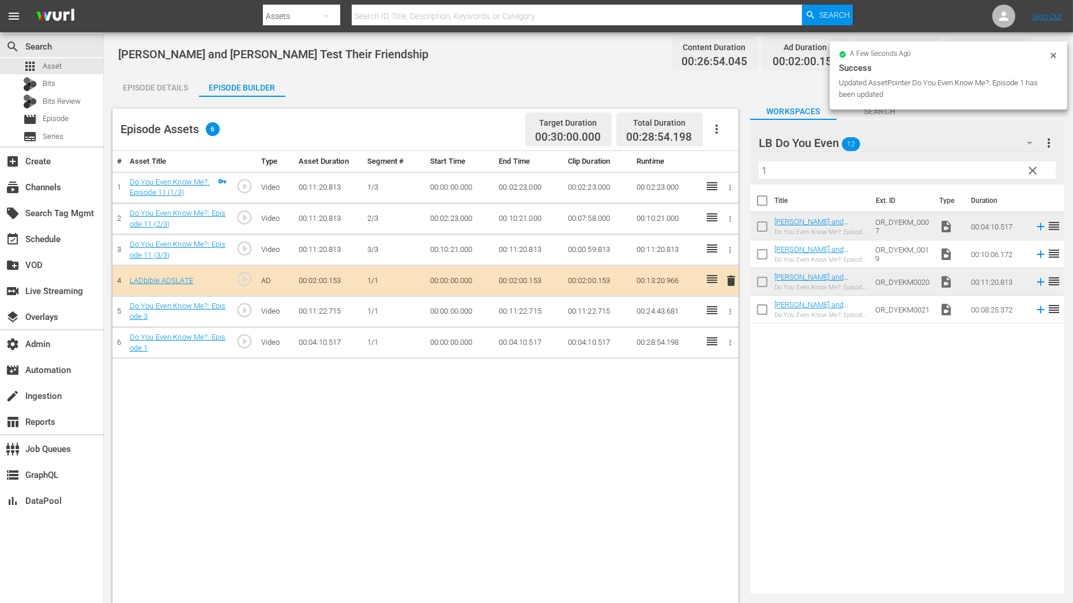
drag, startPoint x: 838, startPoint y: 217, endPoint x: 181, endPoint y: 1, distance: 692.2
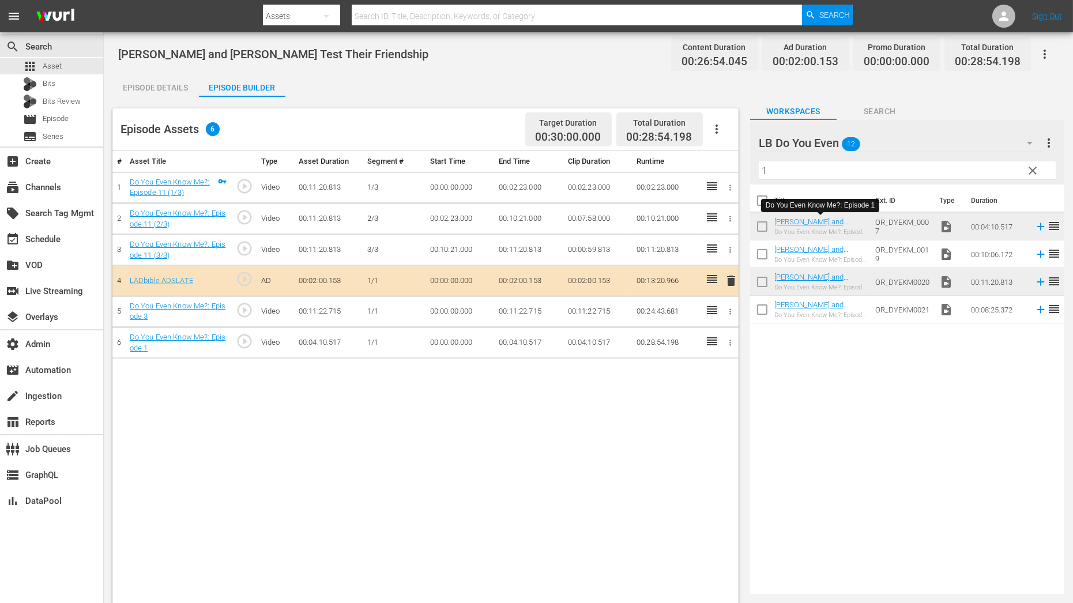
click at [730, 340] on icon "button" at bounding box center [730, 343] width 2 height 6
click at [721, 358] on li "Assign Key Asset" at bounding box center [693, 360] width 90 height 19
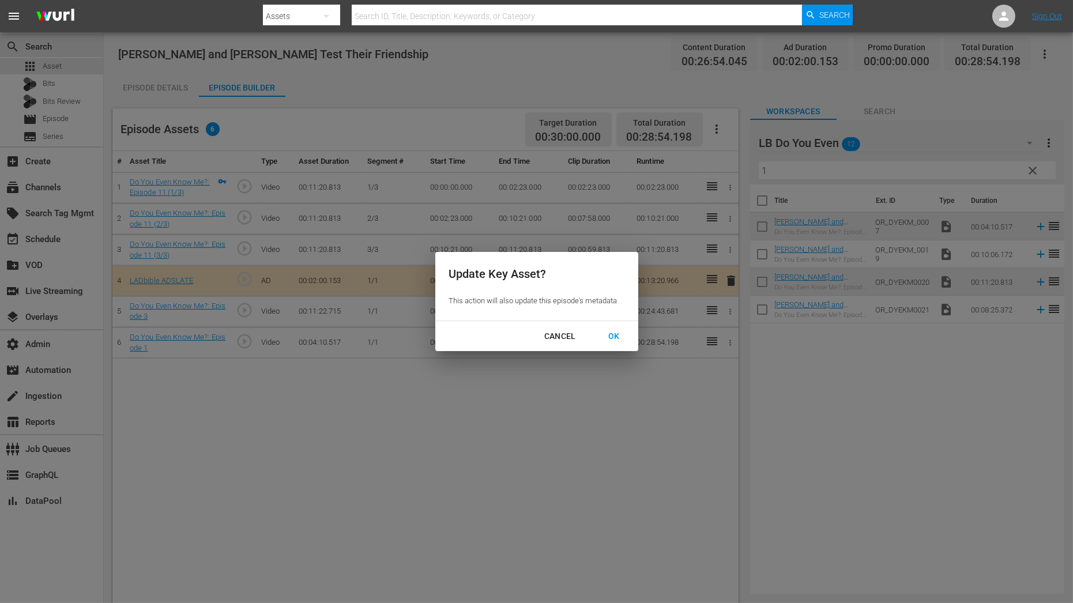
click at [619, 329] on button "OK" at bounding box center [614, 336] width 39 height 21
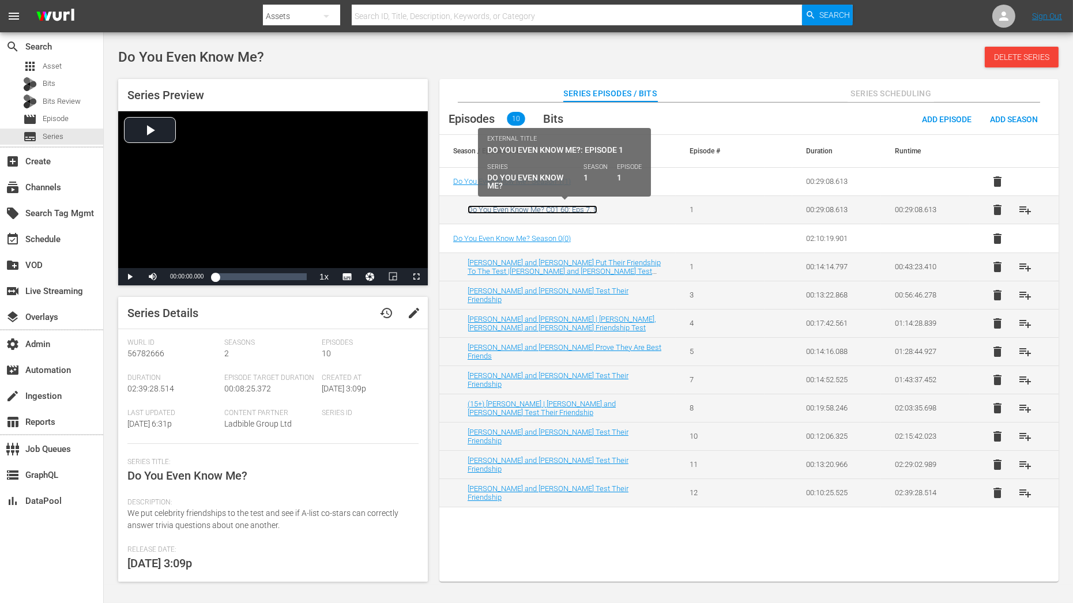
click at [544, 205] on link "Do You Even Know Me? C01 60: Eps 7, 5" at bounding box center [533, 209] width 130 height 9
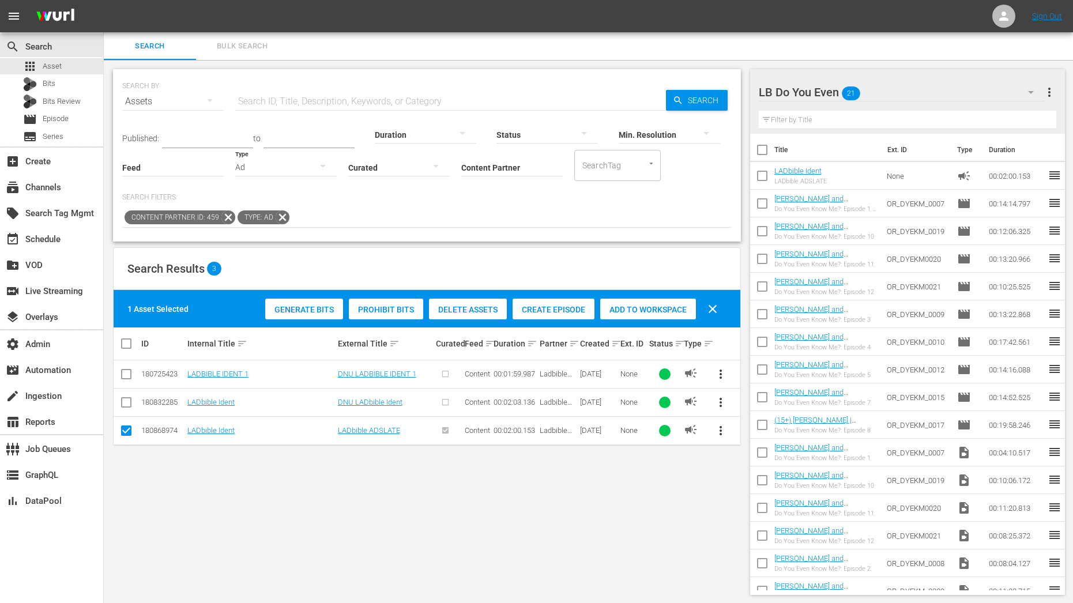
scroll to position [1, 0]
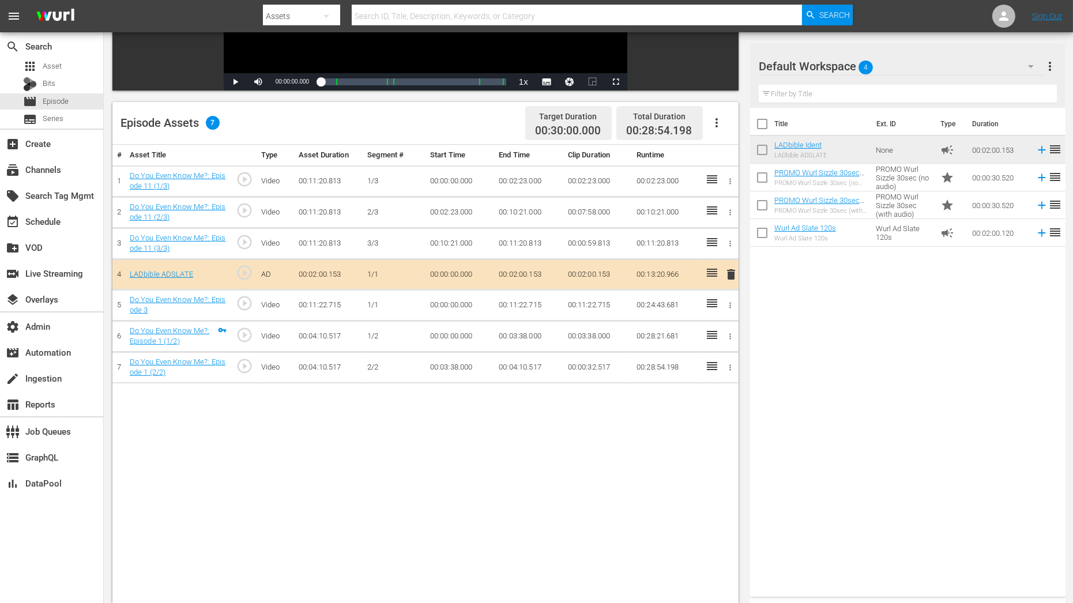
scroll to position [239, 0]
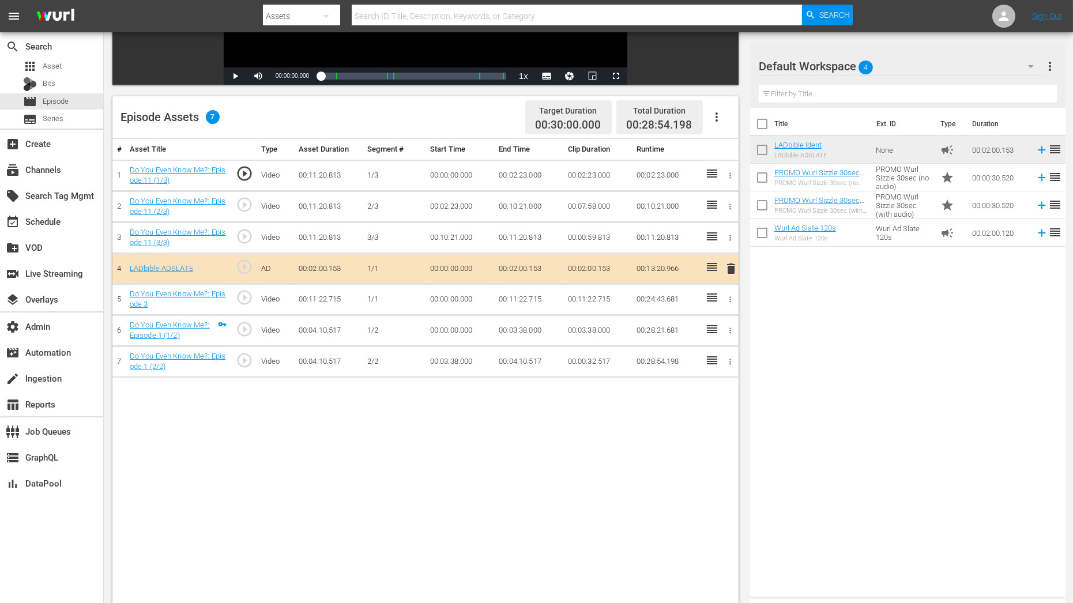
click at [732, 297] on icon "button" at bounding box center [730, 299] width 9 height 9
click at [704, 310] on li "Assign Key Asset" at bounding box center [693, 316] width 90 height 19
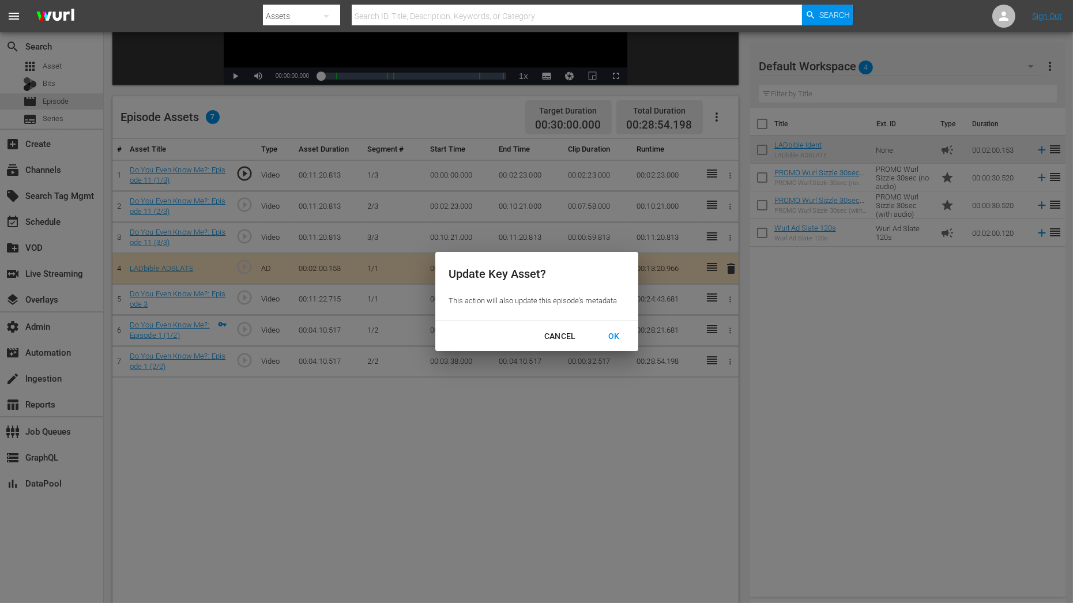
click at [616, 335] on div "OK" at bounding box center [614, 336] width 30 height 14
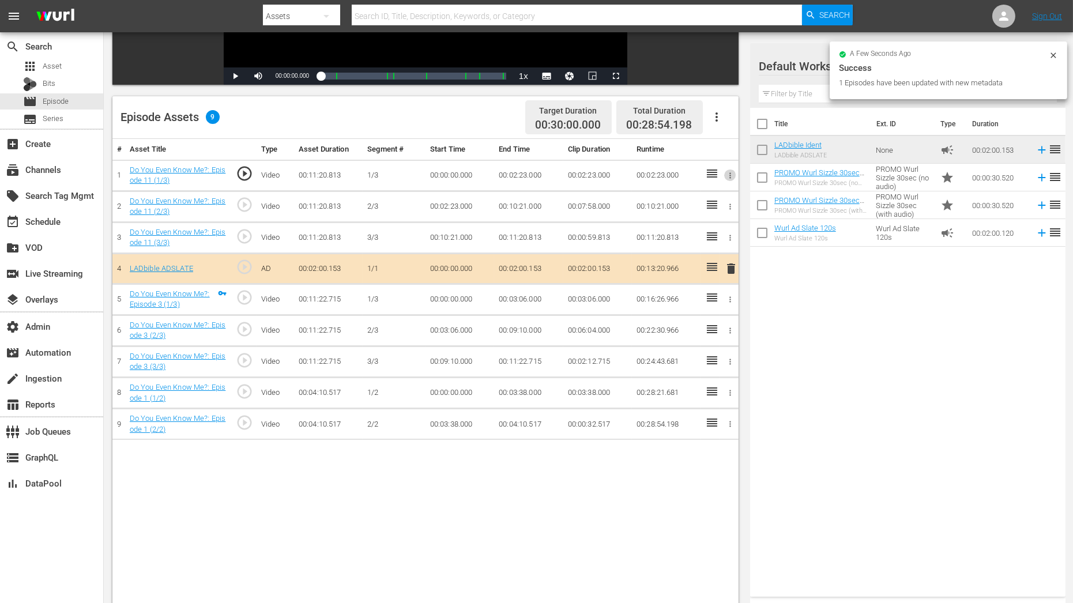
click at [731, 172] on icon "button" at bounding box center [730, 175] width 2 height 6
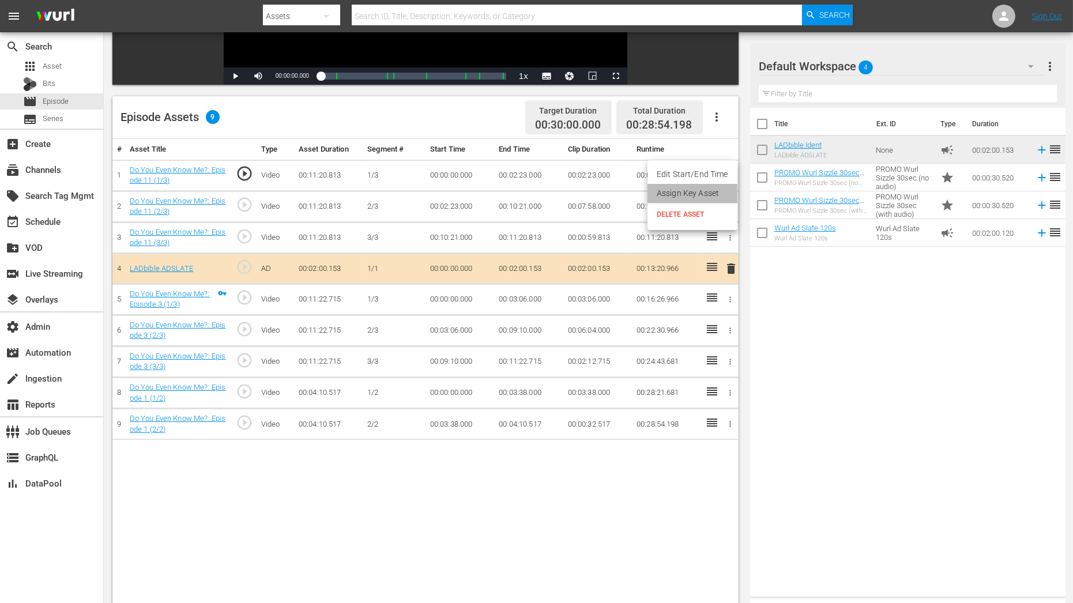
click at [717, 187] on li "Assign Key Asset" at bounding box center [693, 193] width 90 height 19
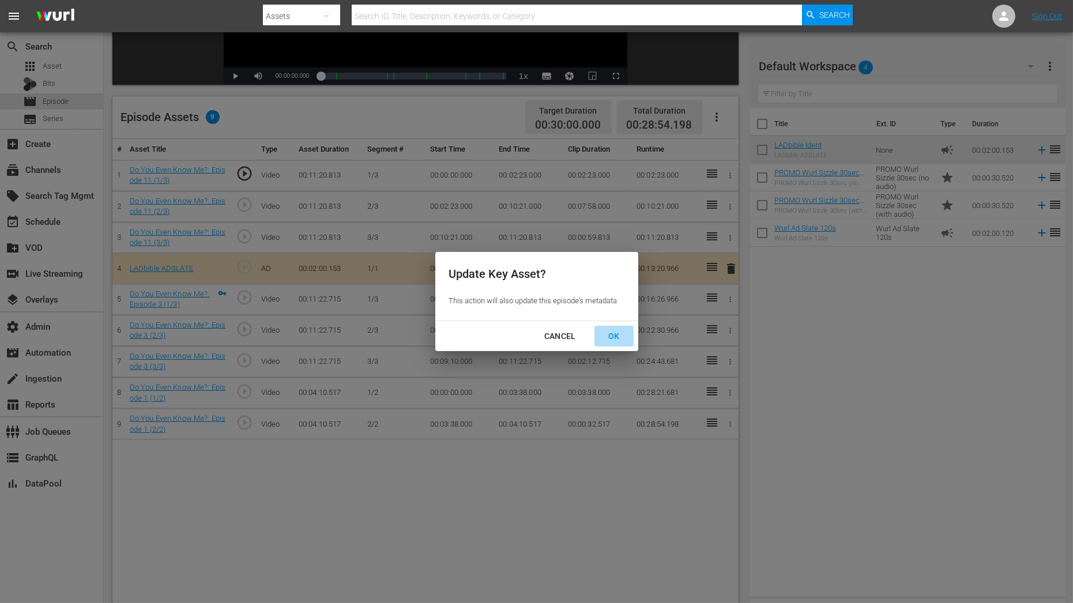
click at [610, 334] on div "OK" at bounding box center [614, 336] width 30 height 14
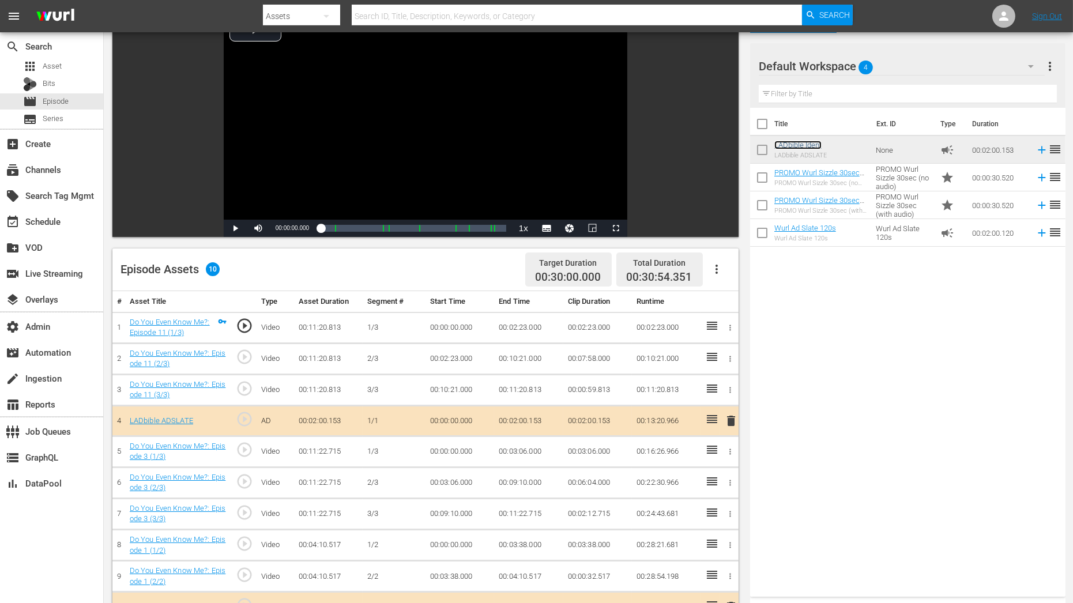
scroll to position [0, 0]
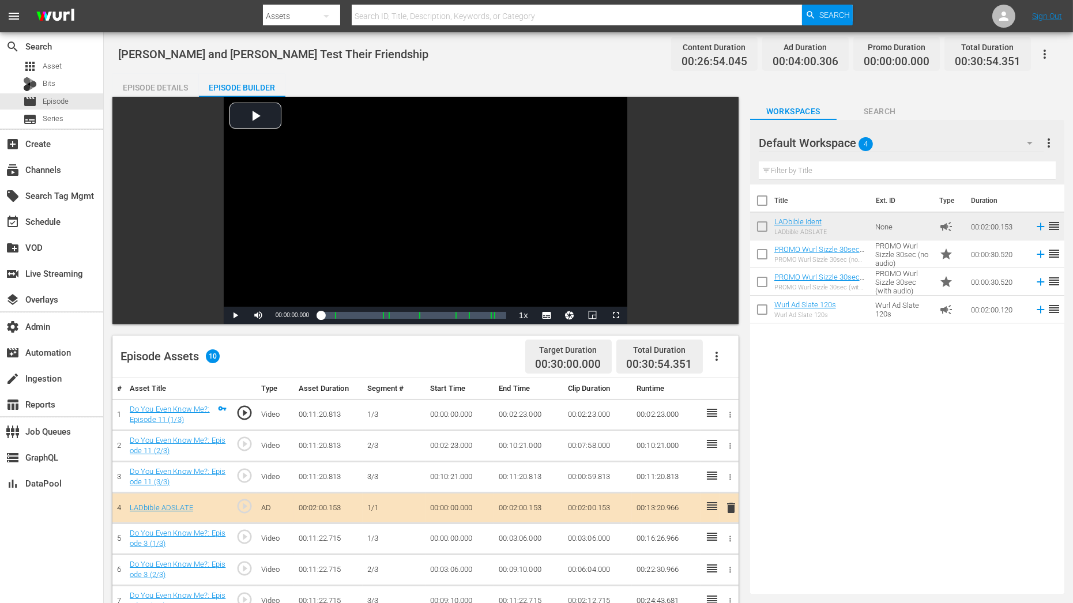
click at [178, 86] on div "Episode Details" at bounding box center [155, 88] width 86 height 28
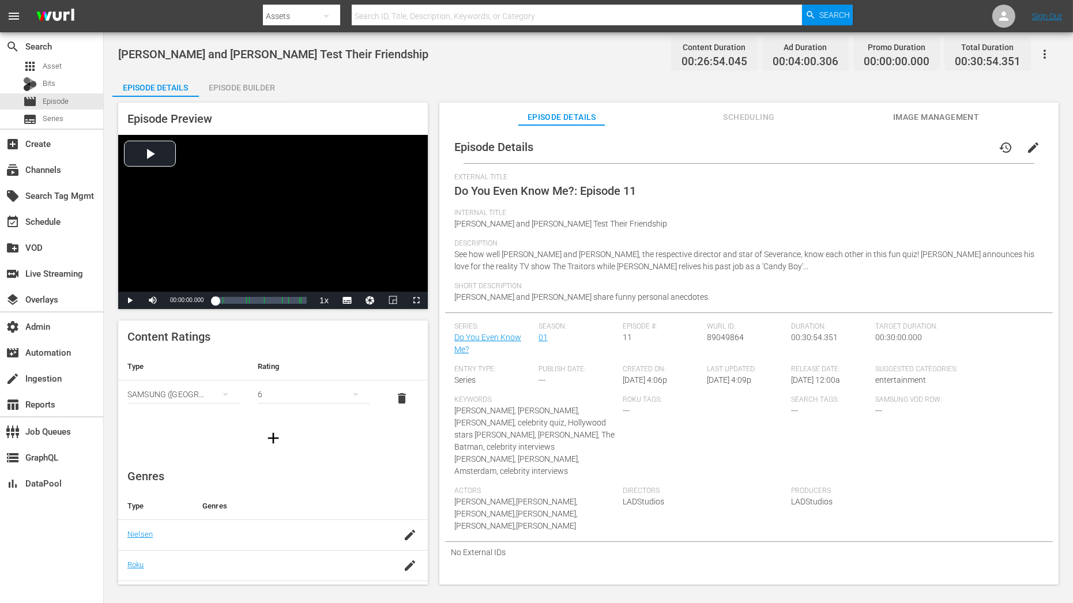
click at [1026, 153] on span "edit" at bounding box center [1033, 148] width 14 height 14
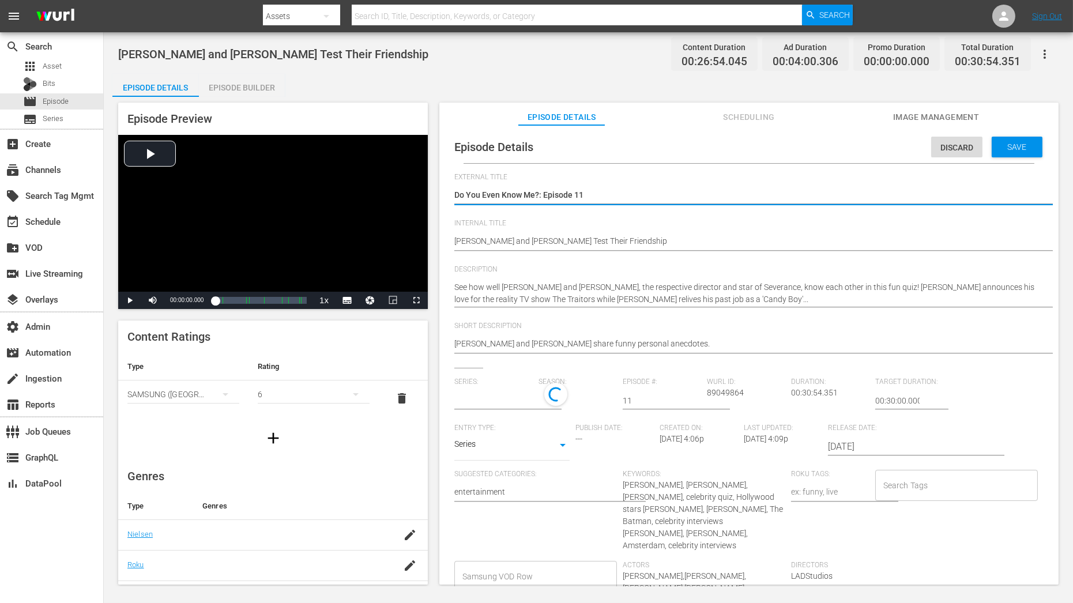
type input "Do You Even Know Me?"
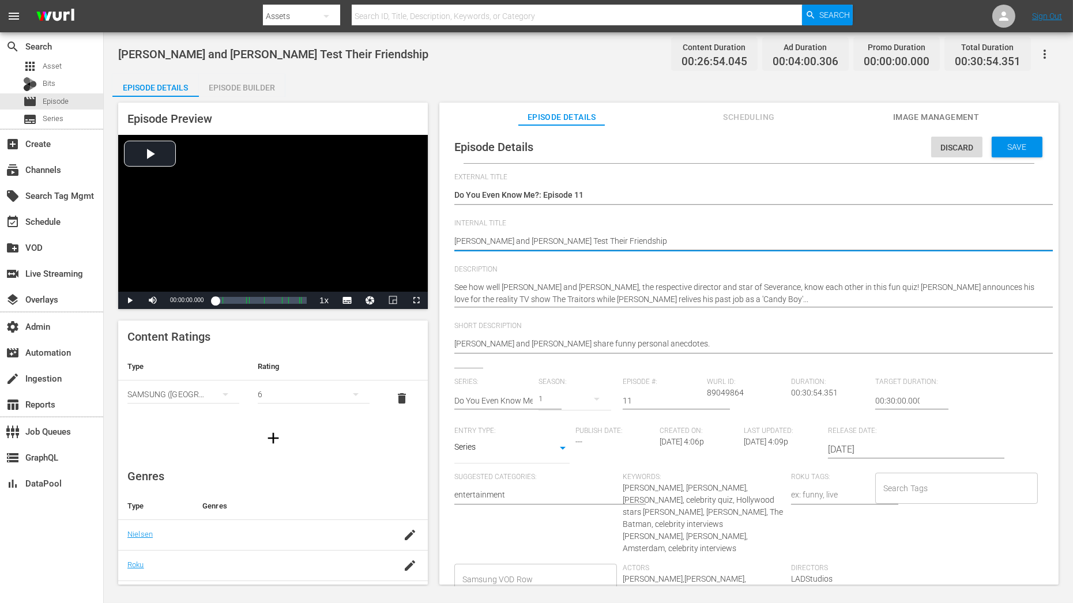
paste textarea "Do You Even Know Me?: Episode 11, Do You Even Know Me?: Episode 3, Do You Even …"
type textarea "Do You Even Know Me?: Episode 11, Do You Even Know Me?: Episode 3, Do You Even …"
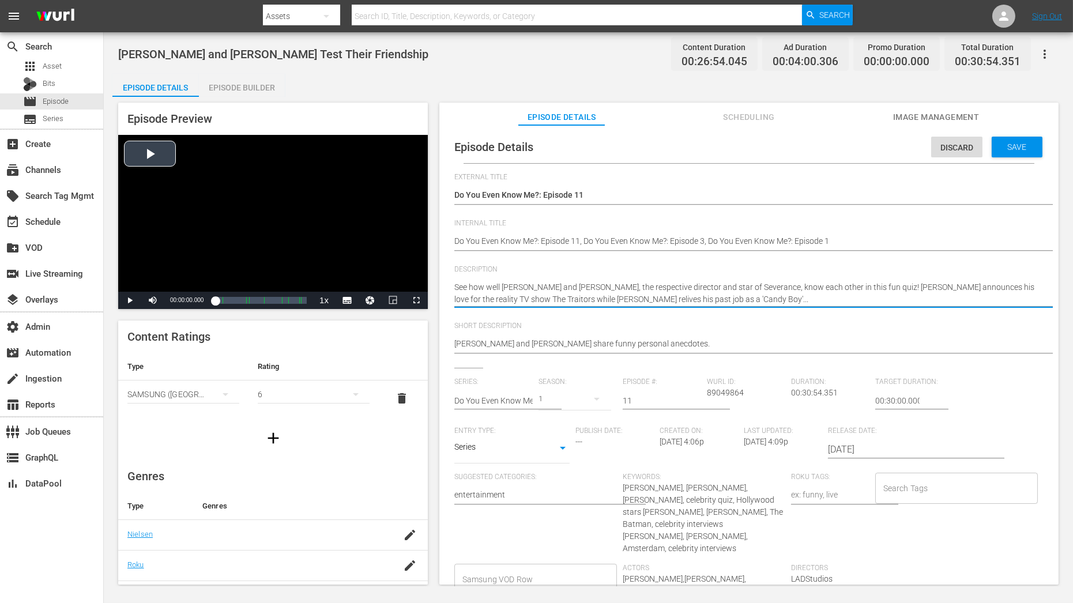
drag, startPoint x: 505, startPoint y: 290, endPoint x: 426, endPoint y: 292, distance: 79.0
type textarea "Ben Stiller and Adam Scott, the respective director and star of Severance, know…"
drag, startPoint x: 548, startPoint y: 291, endPoint x: 739, endPoint y: 296, distance: 190.9
click at [739, 296] on textarea "See how well Ben Stiller and Adam Scott, the respective director and star of Se…" at bounding box center [746, 293] width 584 height 24
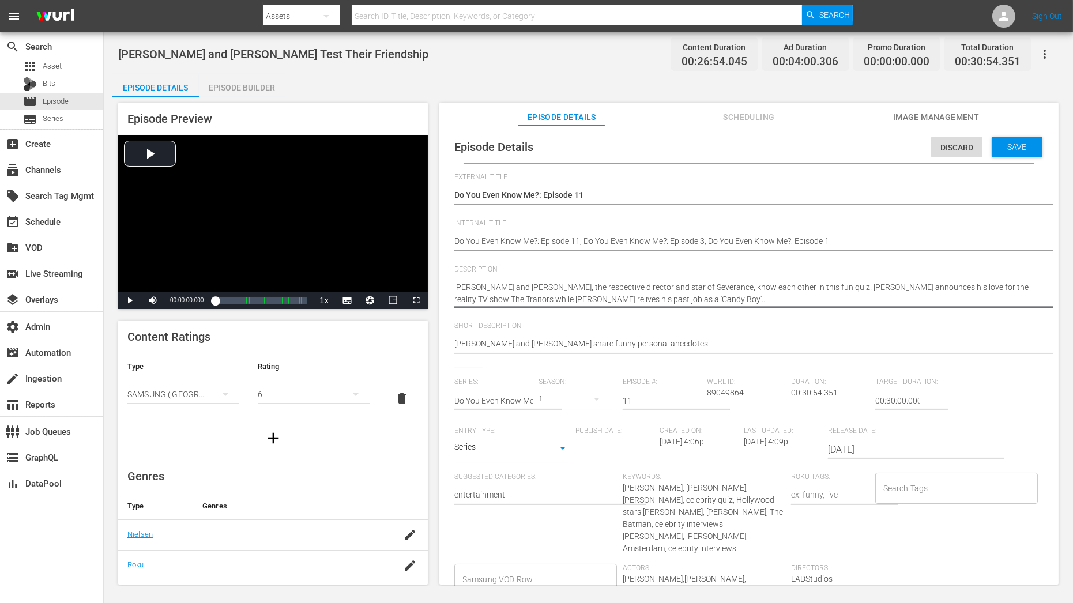
type textarea "Ben Stiller and Adam Scott"
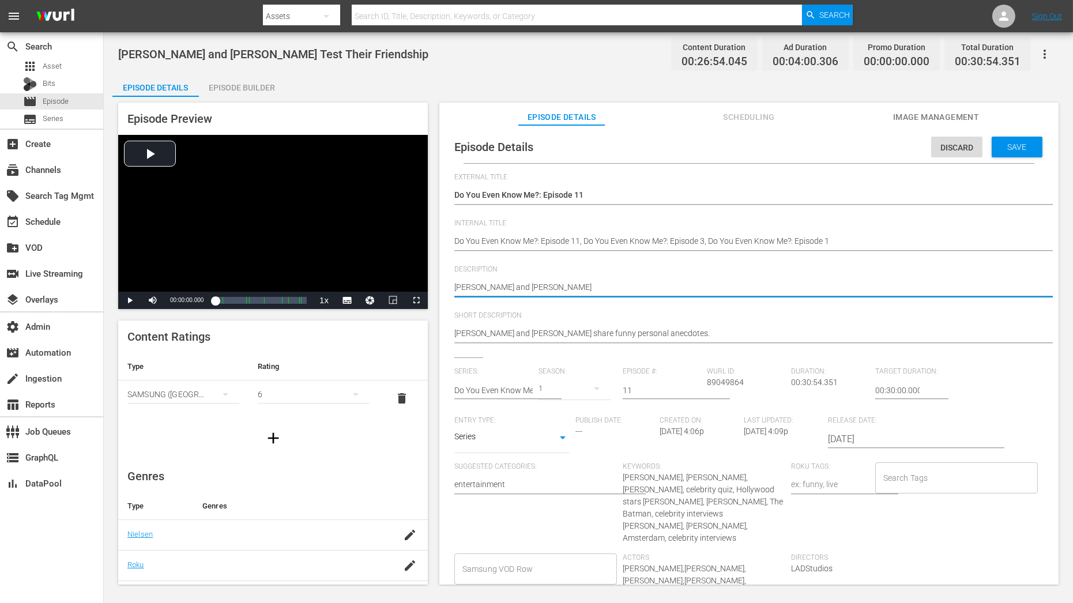
type textarea "Ben Stiller and Adam Scott |"
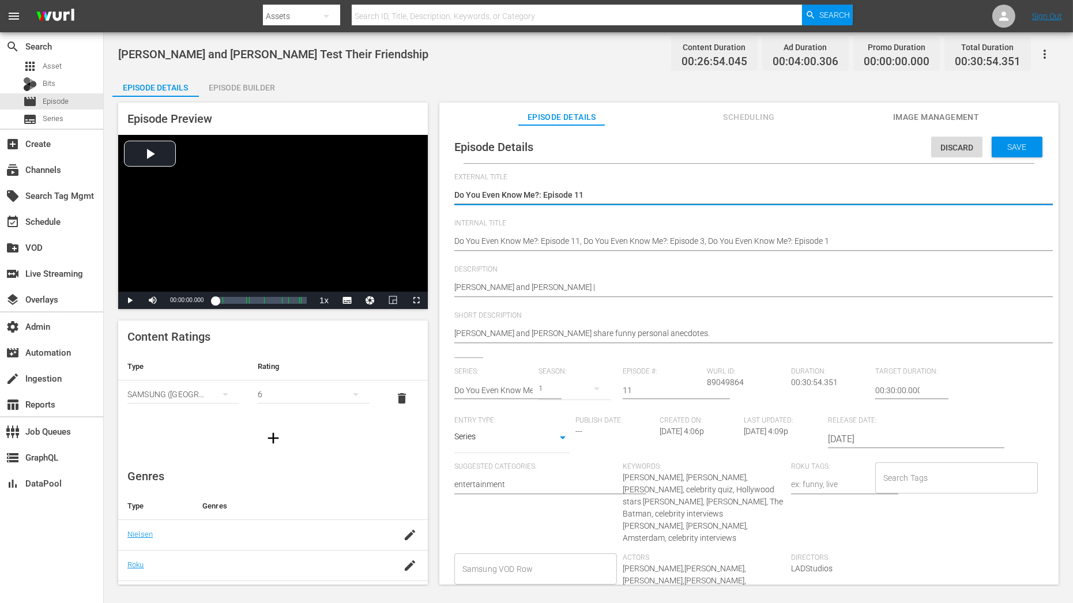
type textarea "Do You Even Know Me?: Episode 1"
type textarea "Do You Even Know Me?: Episode"
type textarea "Do You Even Know Me?: Episode 2"
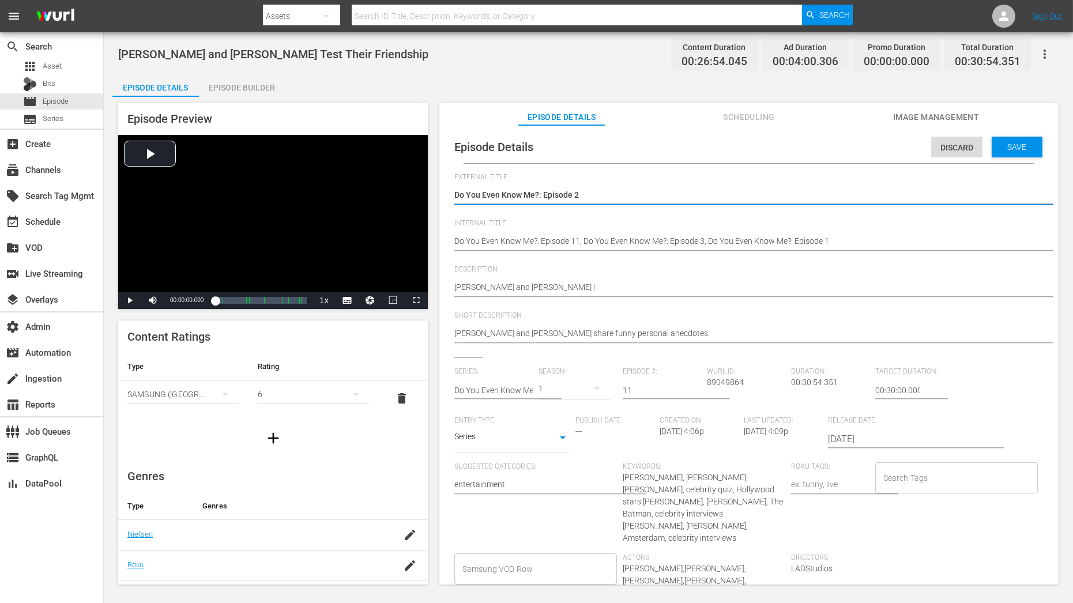
type textarea "Do You Even Know Me?: Episode 2"
click at [635, 391] on input "11" at bounding box center [662, 391] width 78 height 28
type input "1"
type input "2"
click at [656, 265] on span "Description" at bounding box center [746, 269] width 584 height 9
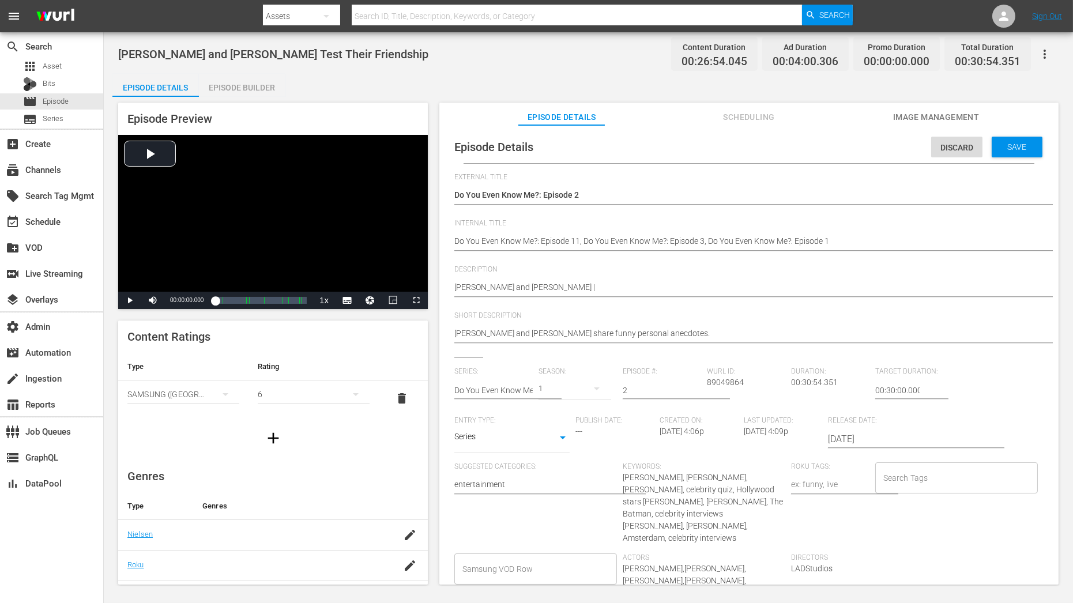
click at [1007, 147] on span "Save" at bounding box center [1017, 146] width 37 height 9
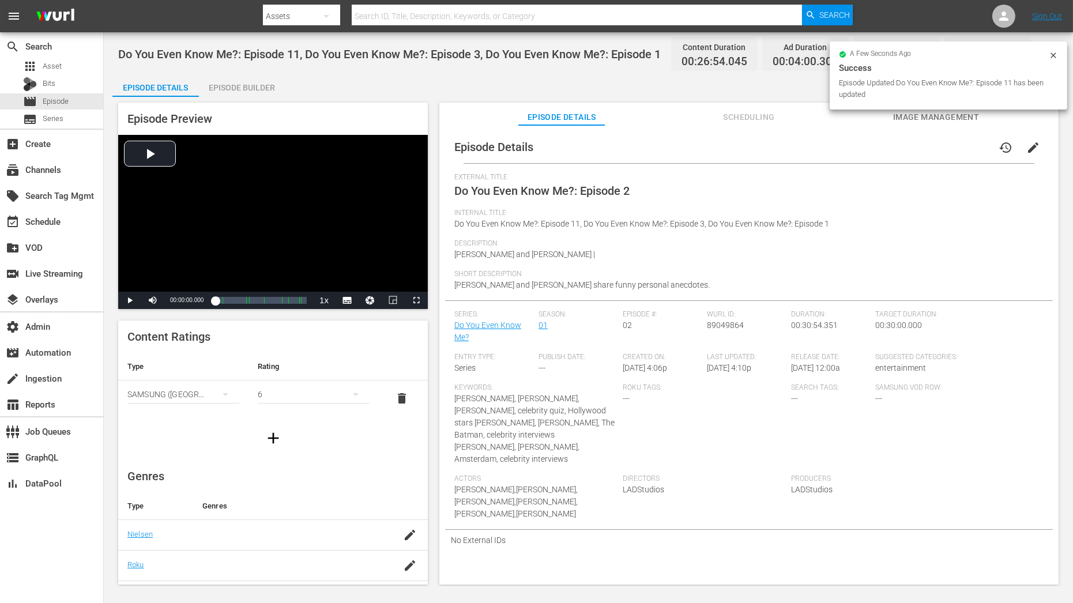
click at [226, 77] on div "Episode Builder" at bounding box center [242, 88] width 86 height 28
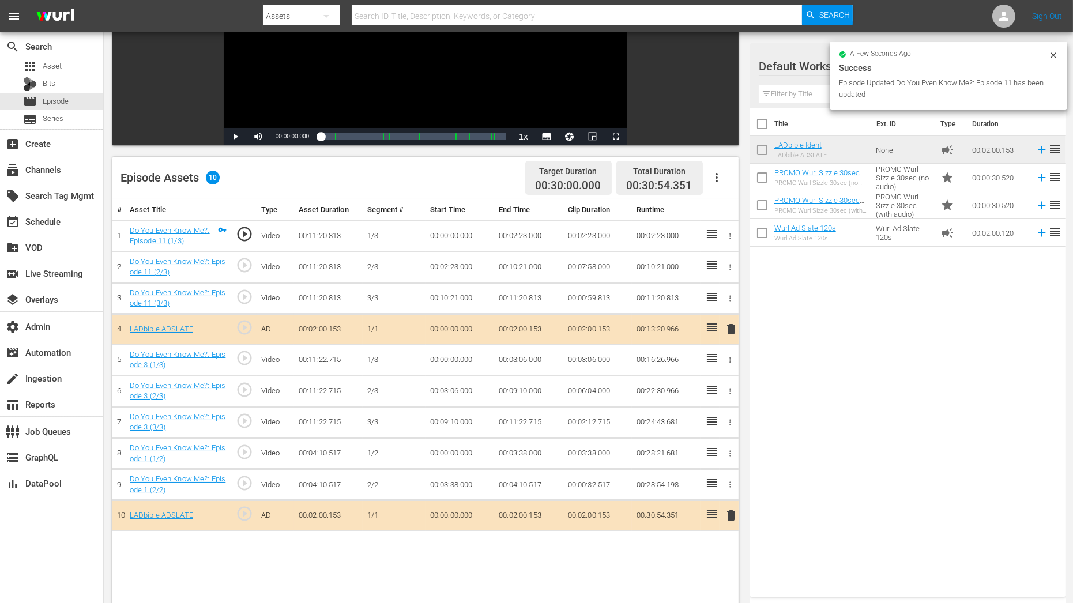
scroll to position [181, 0]
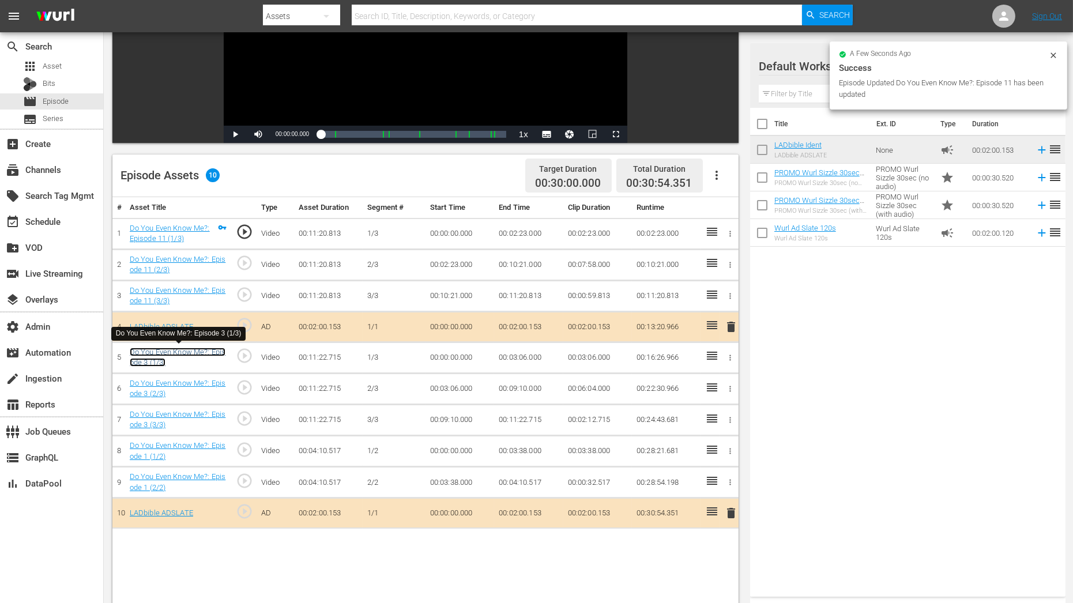
click at [152, 362] on link "Do You Even Know Me?: Episode 3 (1/3)" at bounding box center [178, 358] width 96 height 20
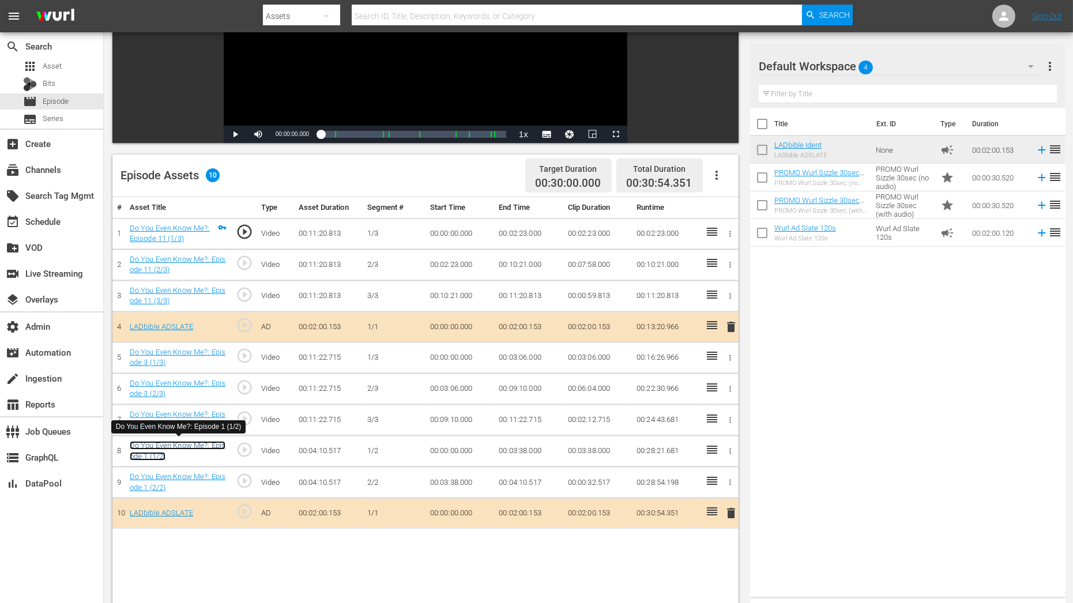
click at [156, 452] on link "Do You Even Know Me?: Episode 1 (1/2)" at bounding box center [178, 451] width 96 height 20
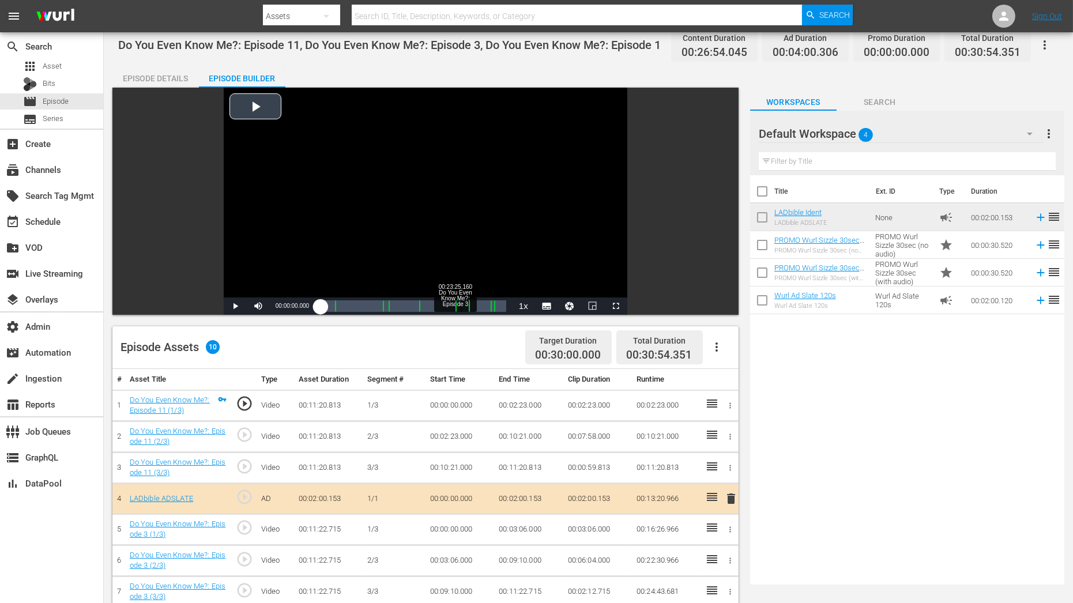
scroll to position [0, 0]
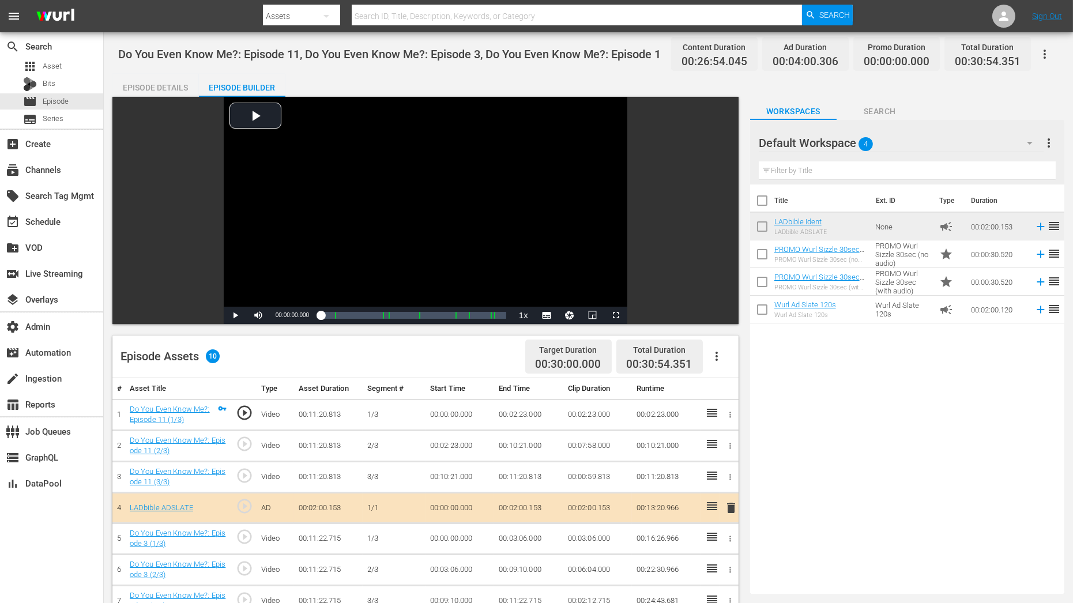
click at [176, 82] on div "Episode Details" at bounding box center [155, 88] width 86 height 28
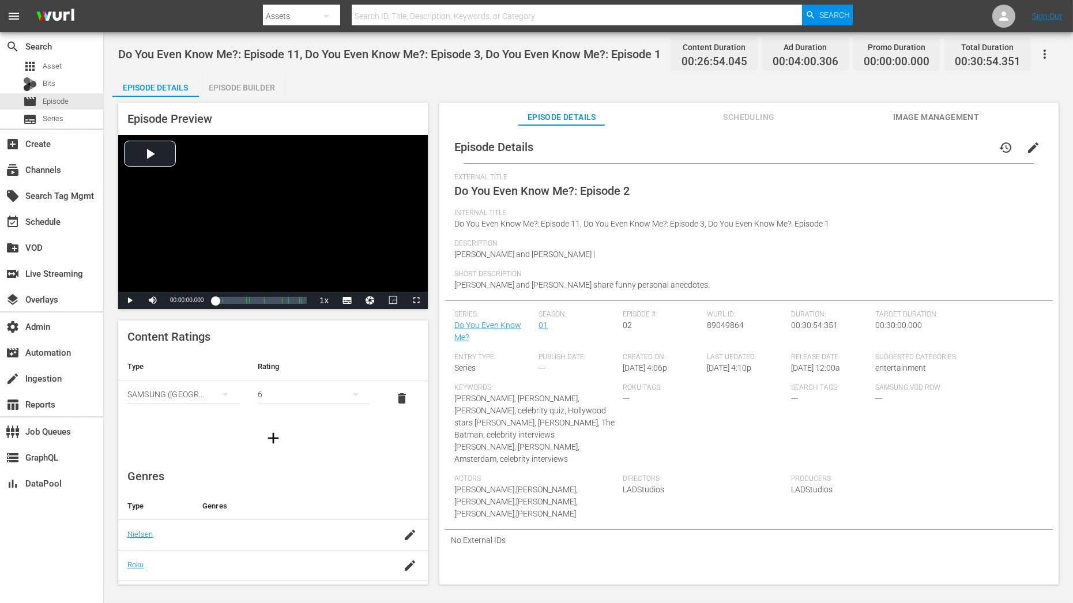
click at [1026, 146] on span "edit" at bounding box center [1033, 148] width 14 height 14
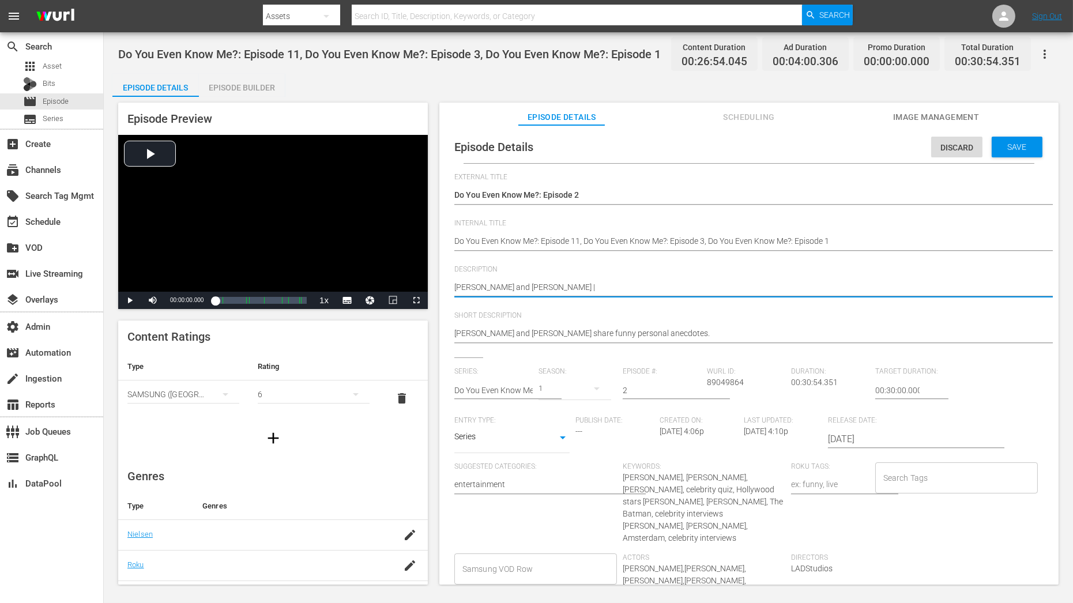
paste textarea "Margot Robbie and Rami Malek"
type textarea "Ben Stiller and Adam Scott |Margot Robbie and Rami Malek"
click at [552, 285] on textarea "Ben Stiller and Adam Scott |" at bounding box center [746, 288] width 584 height 14
type textarea "Ben Stiller and Adam Scott | Margot Robbie and Rami Malek"
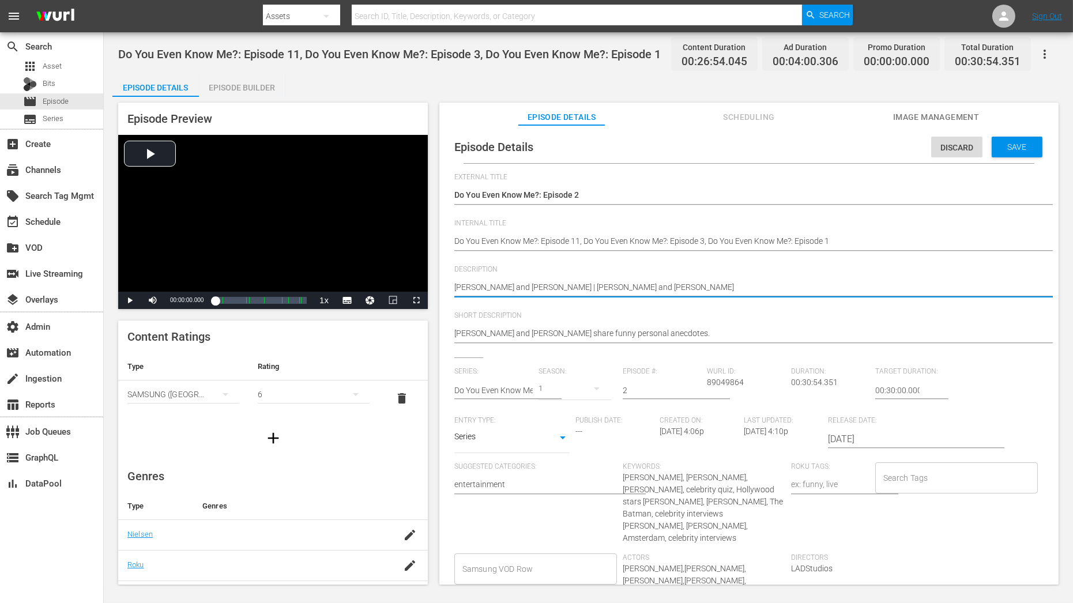
type textarea "Ben Stiller and Adam Scott | Margot Robbie and Rami Malek"
click at [721, 281] on div "Ben Stiller and Adam Scott | Ben Stiller and Adam Scott |" at bounding box center [746, 288] width 584 height 28
type textarea "Ben Stiller and Adam Scott | Margot Robbie and Rami Malek |"
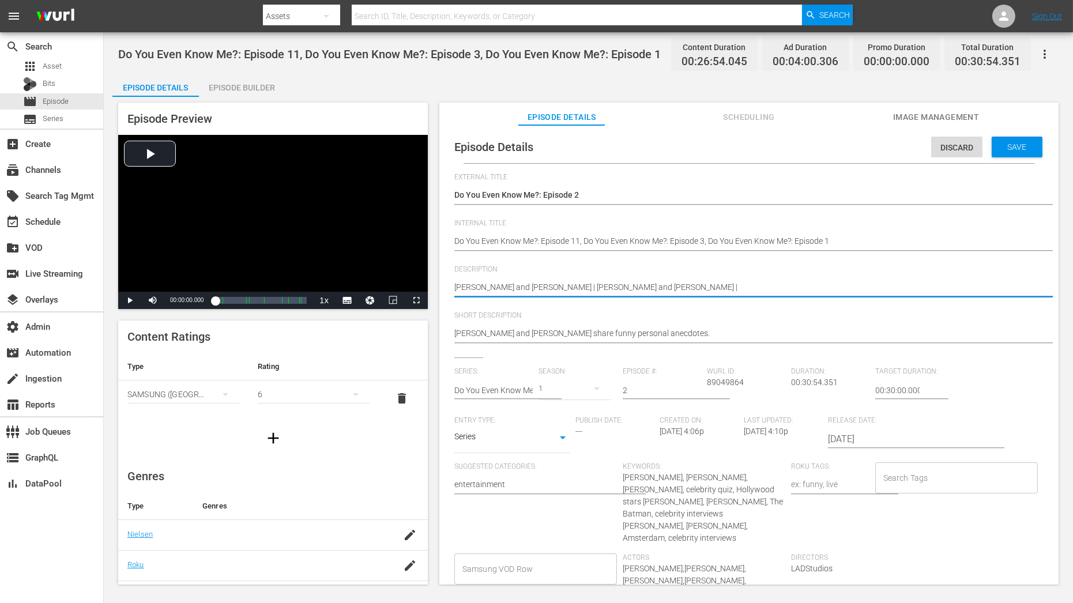
type textarea "Ben Stiller and Adam Scott | Margot Robbie and Rami Malek |"
paste textarea "Robert Pattison and Zoe Kravitz"
type textarea "Ben Stiller and Adam Scott | Margot Robbie and Rami Malek | Robert Pattison and…"
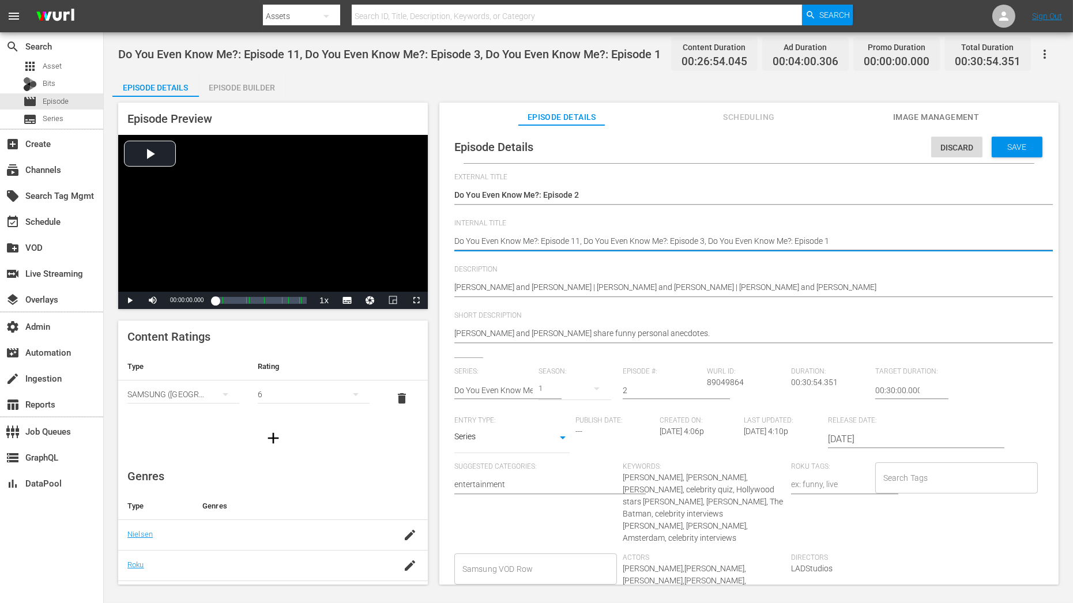
drag, startPoint x: 569, startPoint y: 240, endPoint x: 430, endPoint y: 237, distance: 138.4
paste textarea "C01 60: Eps"
type textarea "Do You Even Know Me? C01 60: Eps 11, Do You Even Know Me?: Episode 3, Do You Ev…"
click at [552, 238] on textarea "Do You Even Know Me?: Episode 11, Do You Even Know Me?: Episode 3, Do You Even …" at bounding box center [746, 242] width 584 height 14
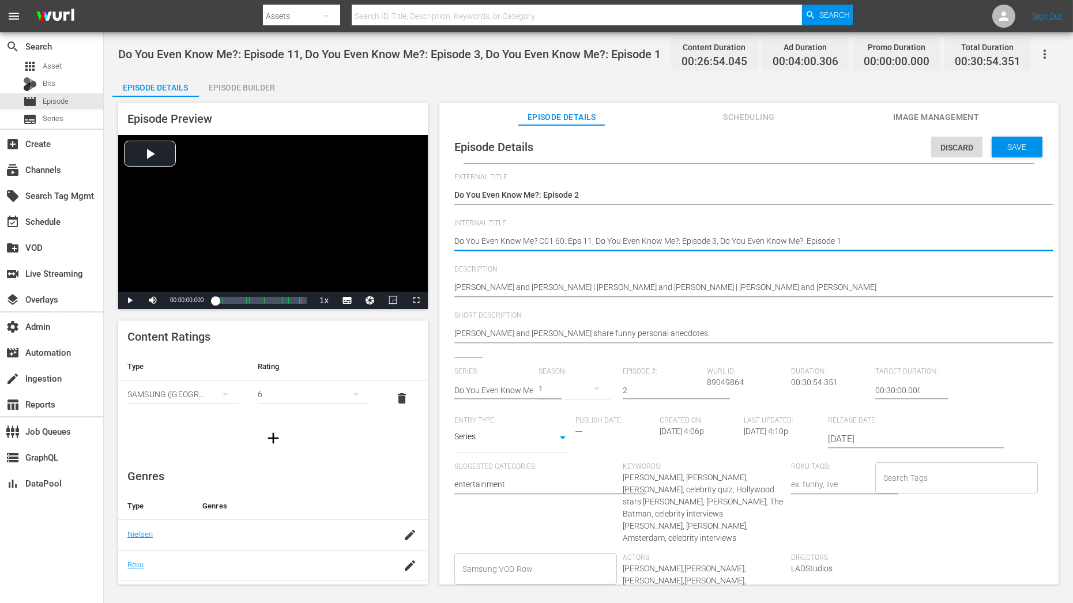
type textarea "Do You Even Know Me? C0 60: Eps 11, Do You Even Know Me?: Episode 3, Do You Eve…"
type textarea "Do You Even Know Me? C02 60: Eps 11, Do You Even Know Me?: Episode 3, Do You Ev…"
drag, startPoint x: 597, startPoint y: 238, endPoint x: 713, endPoint y: 240, distance: 115.9
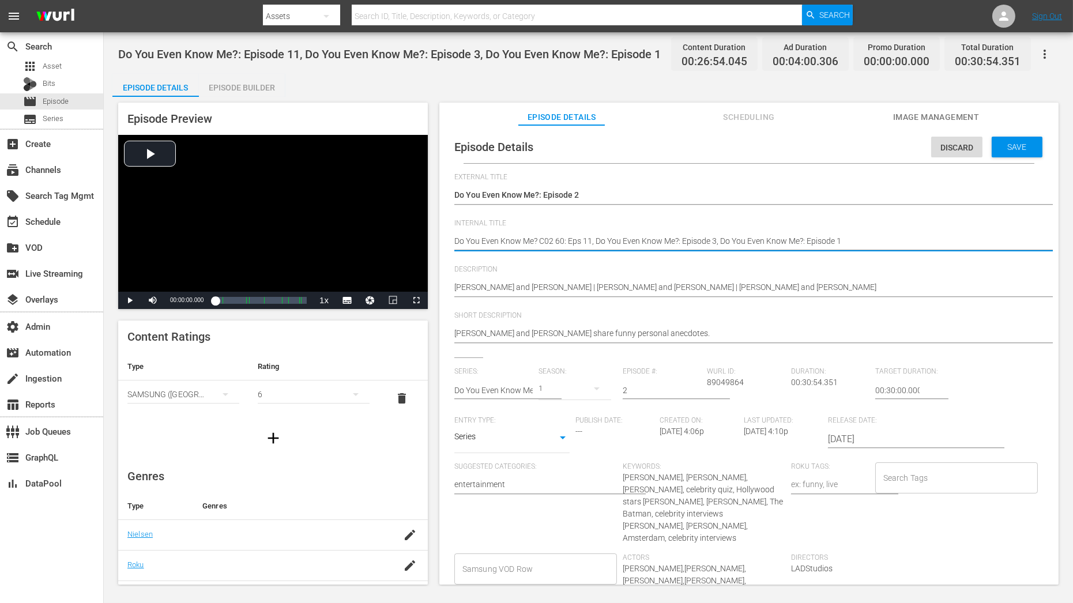
click at [713, 240] on textarea "Do You Even Know Me?: Episode 11, Do You Even Know Me?: Episode 3, Do You Even …" at bounding box center [746, 242] width 584 height 14
type textarea "Do You Even Know Me? C02 60: Eps 11, 3, Do You Even Know Me?: Episode 1"
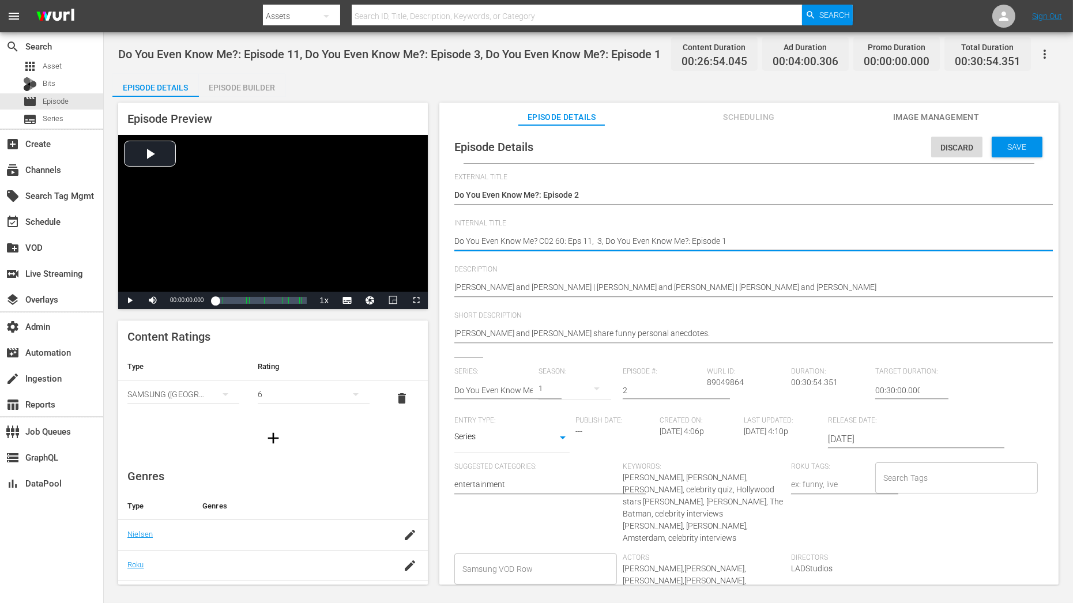
drag, startPoint x: 606, startPoint y: 240, endPoint x: 720, endPoint y: 239, distance: 114.2
click at [720, 239] on textarea "Do You Even Know Me?: Episode 11, Do You Even Know Me?: Episode 3, Do You Even …" at bounding box center [746, 242] width 584 height 14
type textarea "Do You Even Know Me? C02 60: Eps 11, 3, 1"
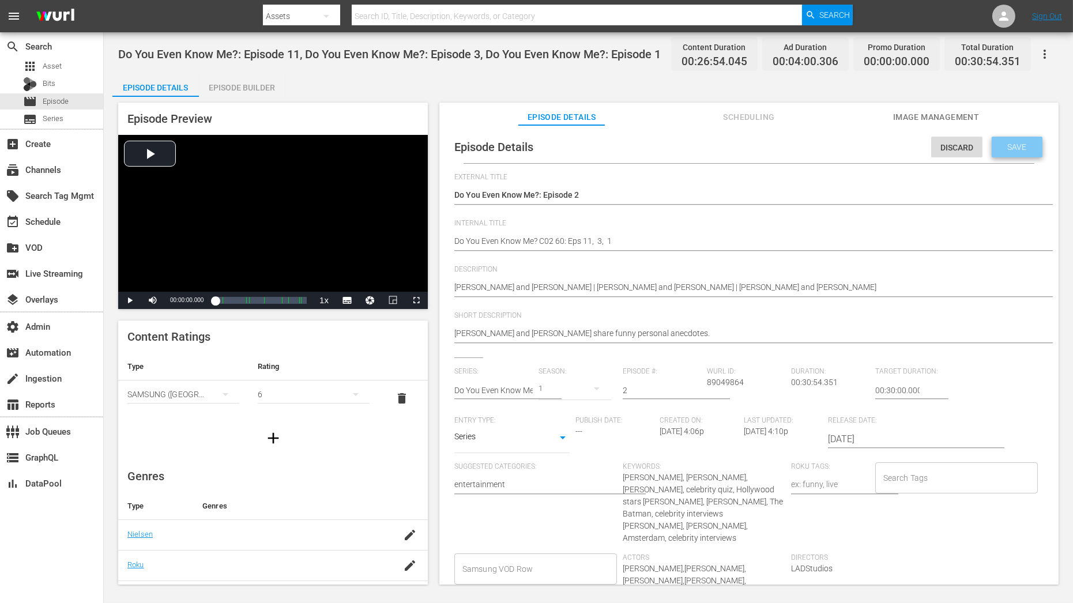
click at [1026, 155] on div "Save" at bounding box center [1017, 147] width 51 height 21
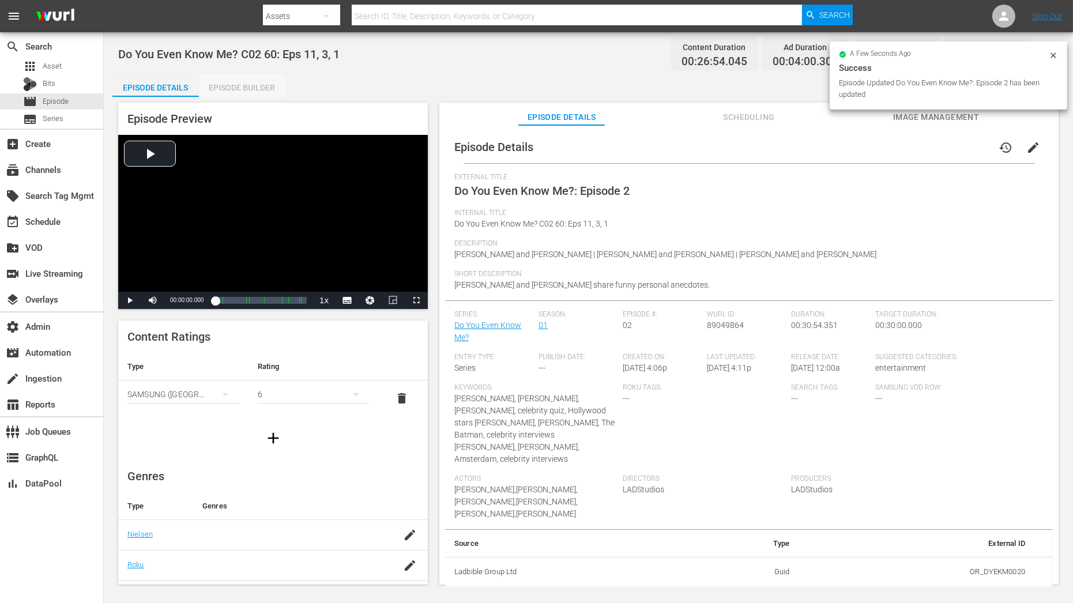
click at [240, 96] on div "Episode Builder" at bounding box center [242, 88] width 86 height 28
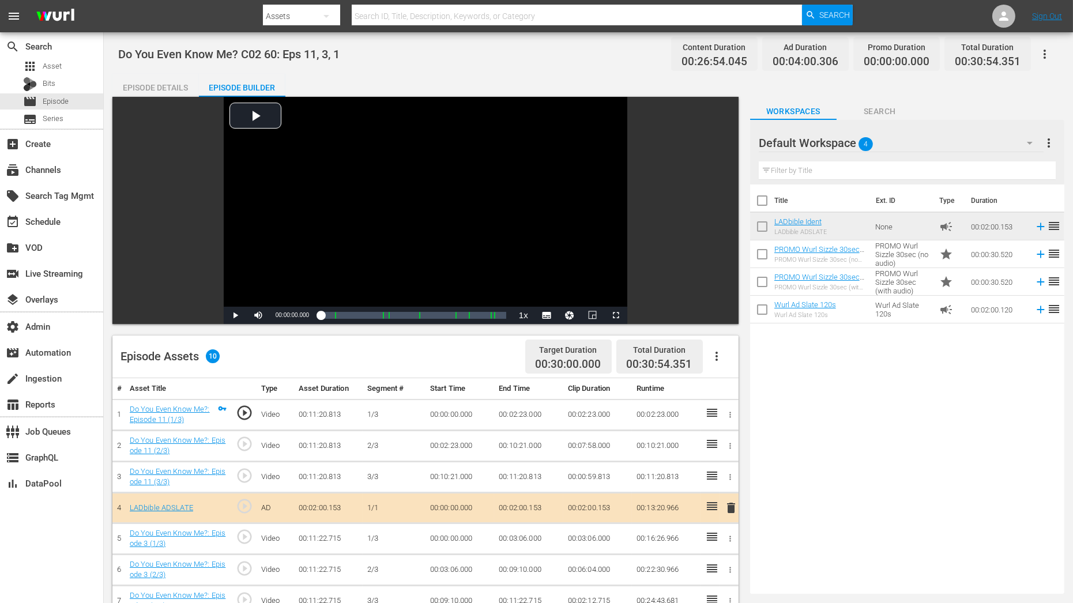
click at [152, 74] on div "Episode Details" at bounding box center [155, 88] width 86 height 28
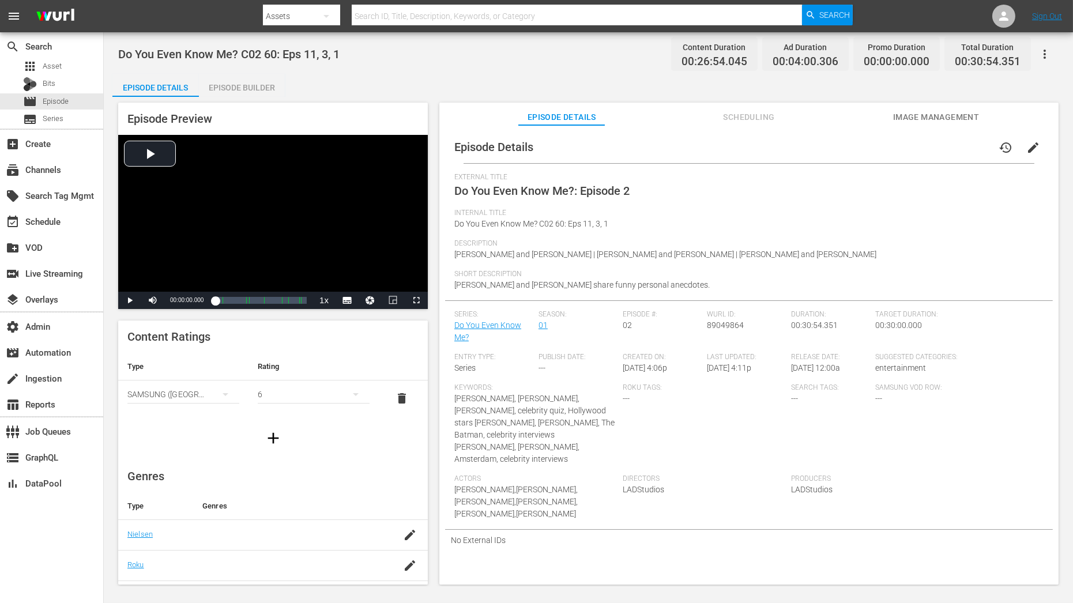
click at [273, 93] on div "Episode Builder" at bounding box center [242, 88] width 86 height 28
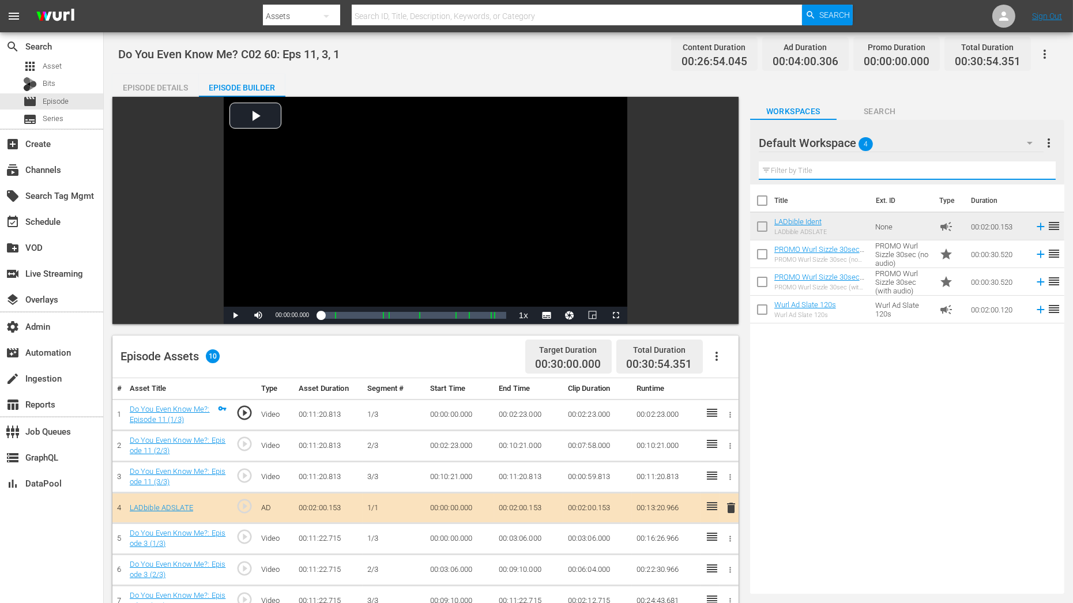
click at [862, 171] on input "text" at bounding box center [907, 170] width 297 height 18
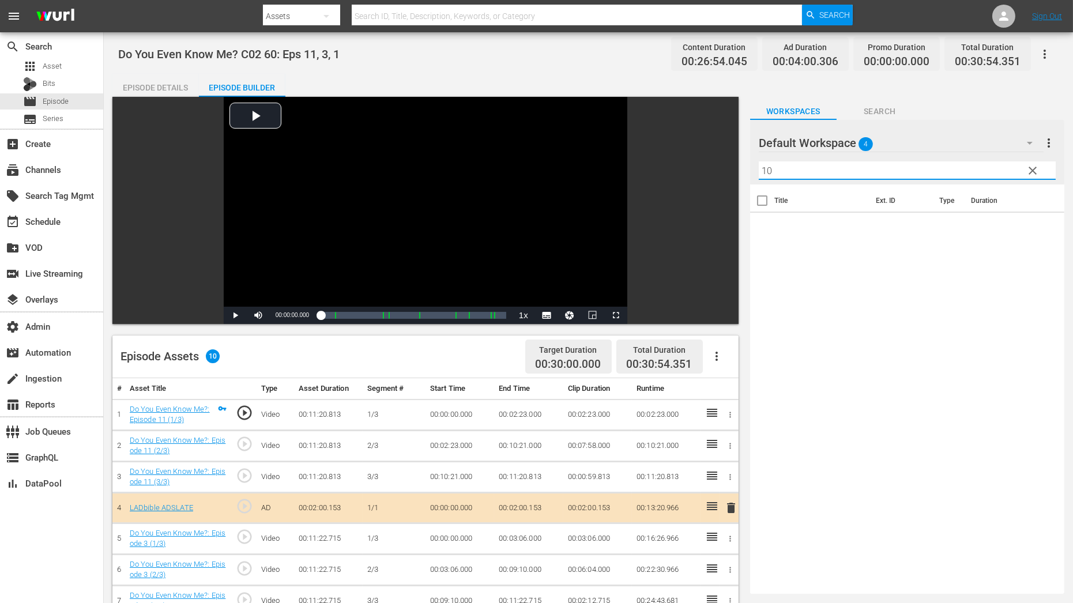
type input "10"
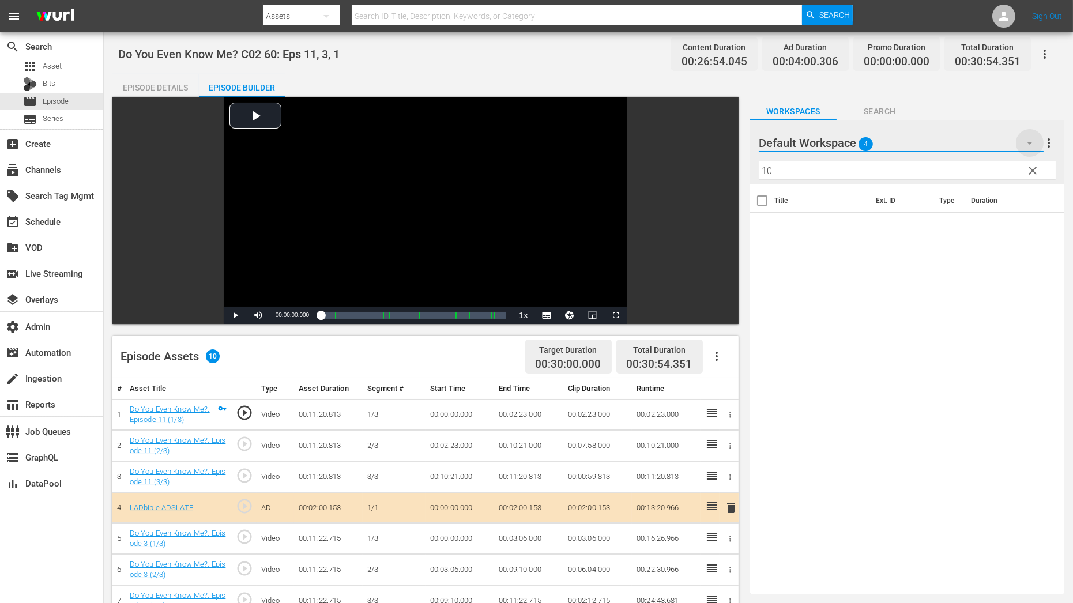
click at [1028, 148] on icon "button" at bounding box center [1030, 143] width 14 height 14
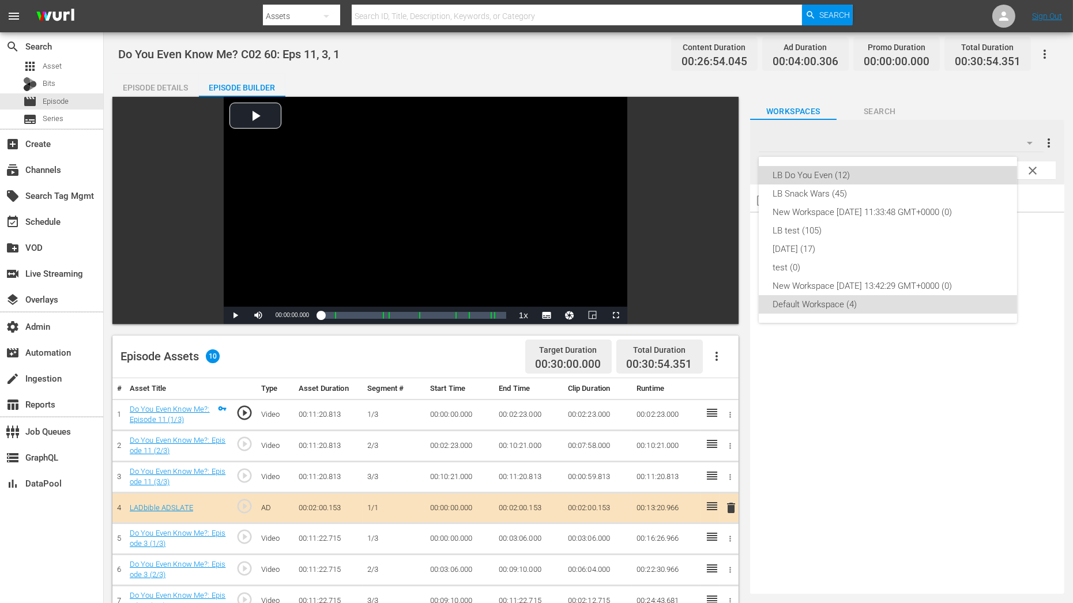
click at [975, 172] on div "LB Do You Even (12)" at bounding box center [888, 175] width 231 height 18
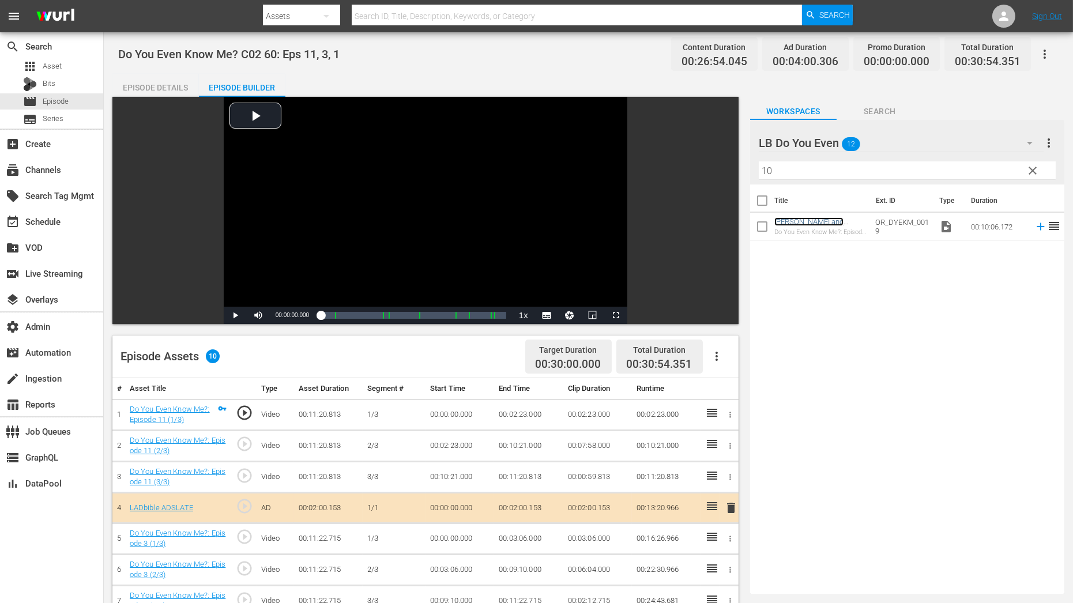
click at [836, 221] on link "[PERSON_NAME] and [PERSON_NAME] Test Their Friendship" at bounding box center [819, 230] width 90 height 26
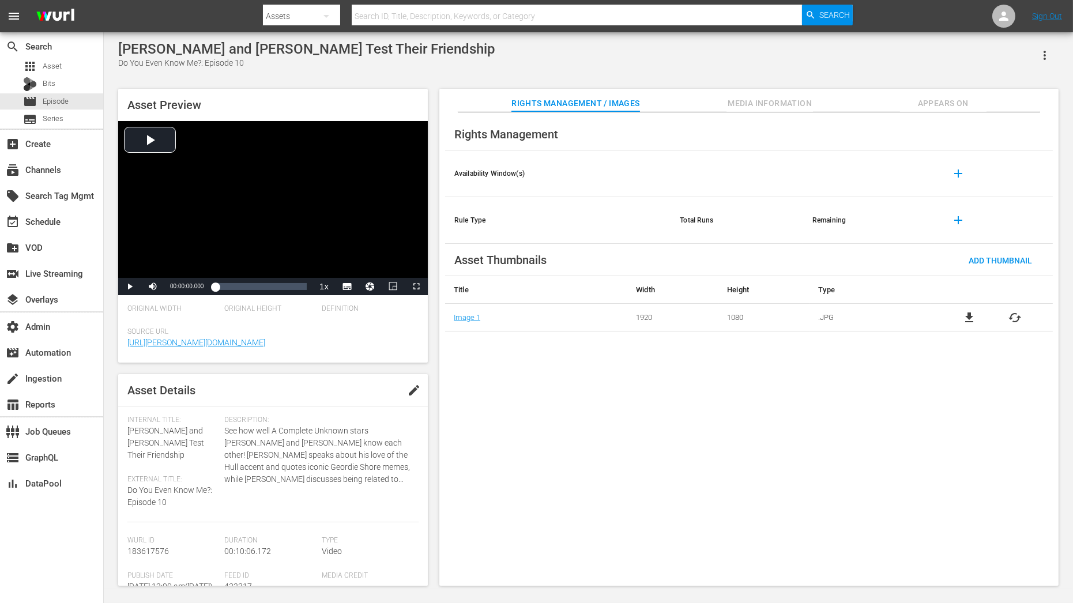
click at [1047, 52] on icon "button" at bounding box center [1045, 55] width 14 height 14
click at [840, 133] on div "Rights Management" at bounding box center [749, 134] width 608 height 32
click at [924, 106] on span "Appears On" at bounding box center [943, 103] width 86 height 14
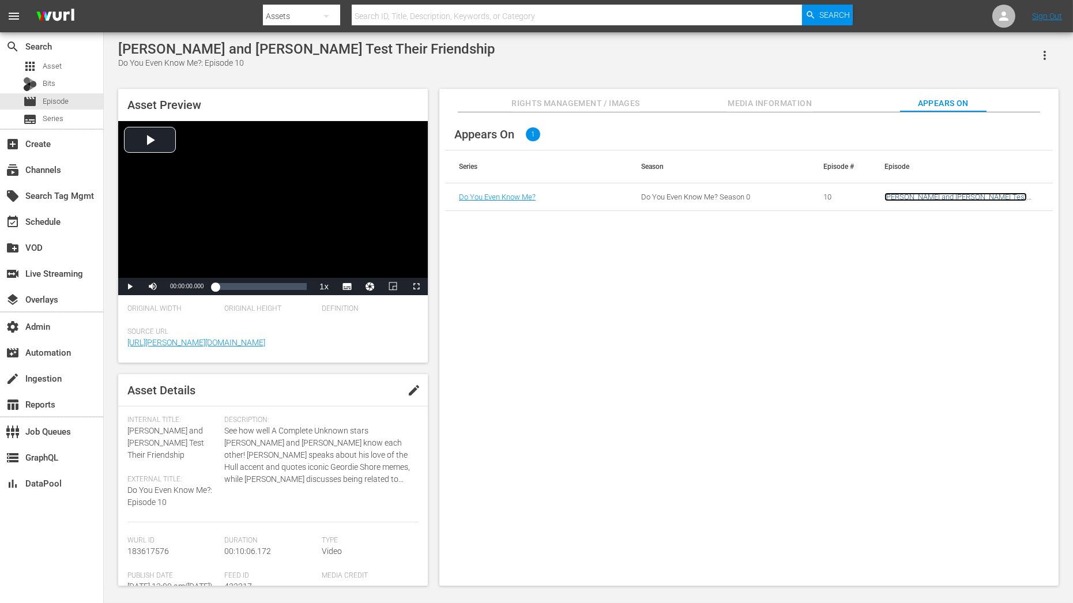
click at [908, 194] on link "[PERSON_NAME] and [PERSON_NAME] Test Their Friendship" at bounding box center [956, 201] width 142 height 17
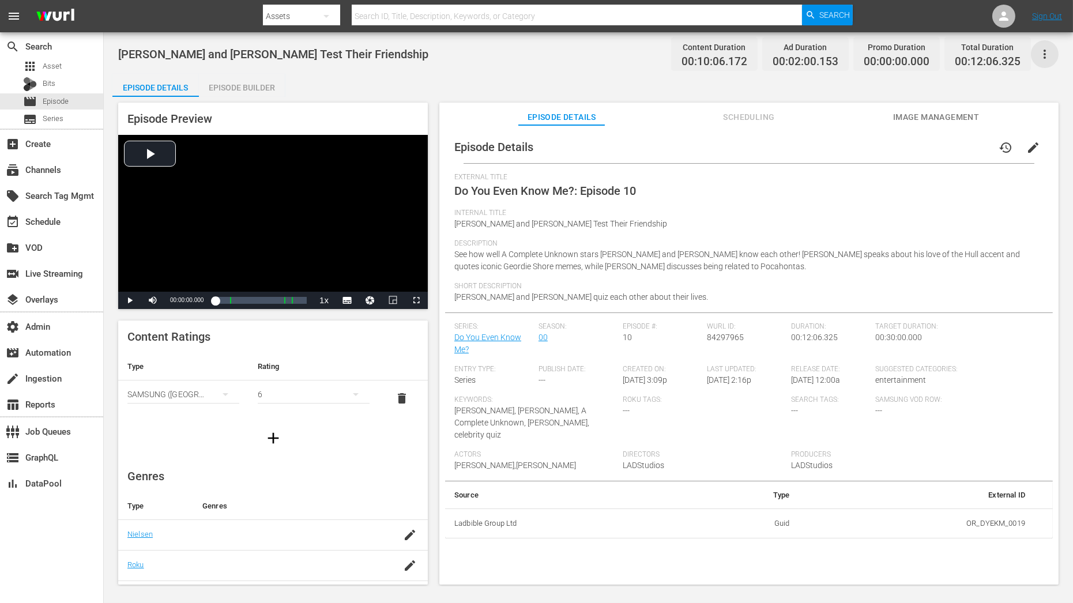
click at [1046, 55] on icon "button" at bounding box center [1045, 54] width 14 height 14
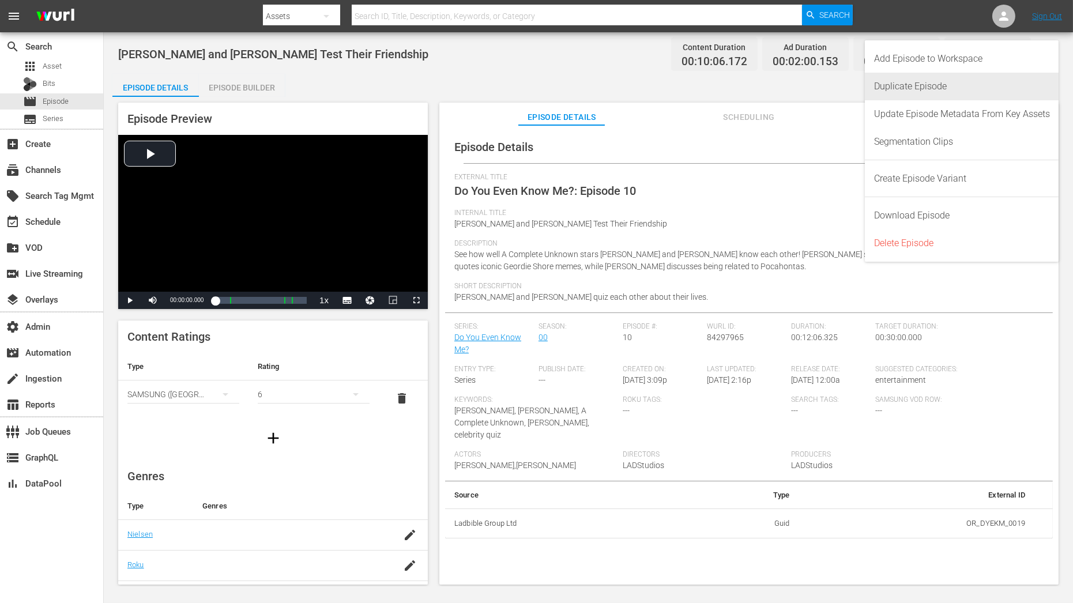
click at [881, 91] on div "Duplicate Episode" at bounding box center [962, 87] width 176 height 28
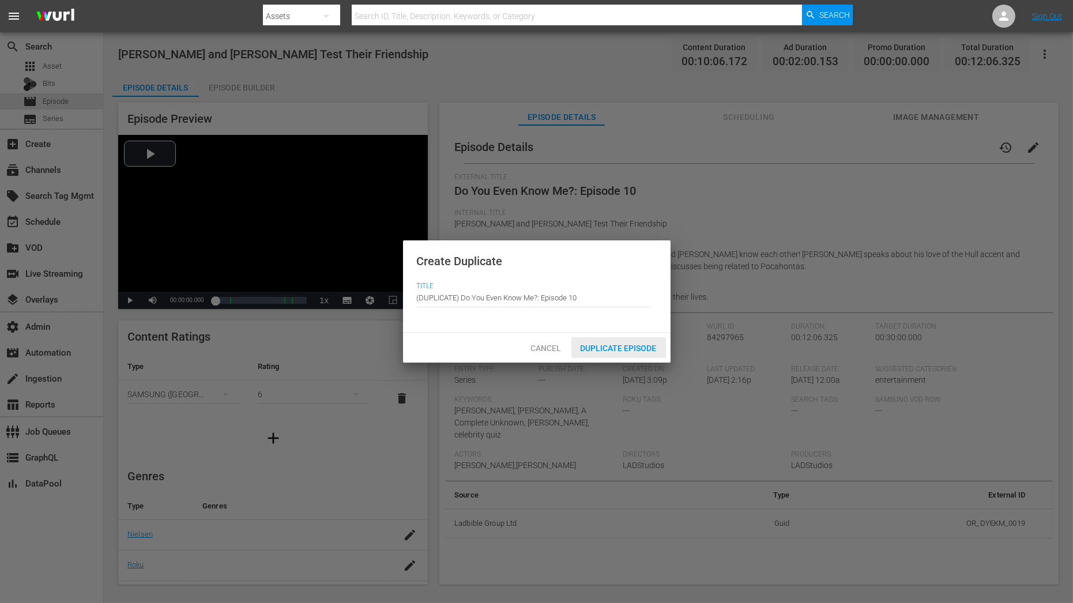
click at [633, 349] on span "Duplicate Episode" at bounding box center [618, 348] width 95 height 9
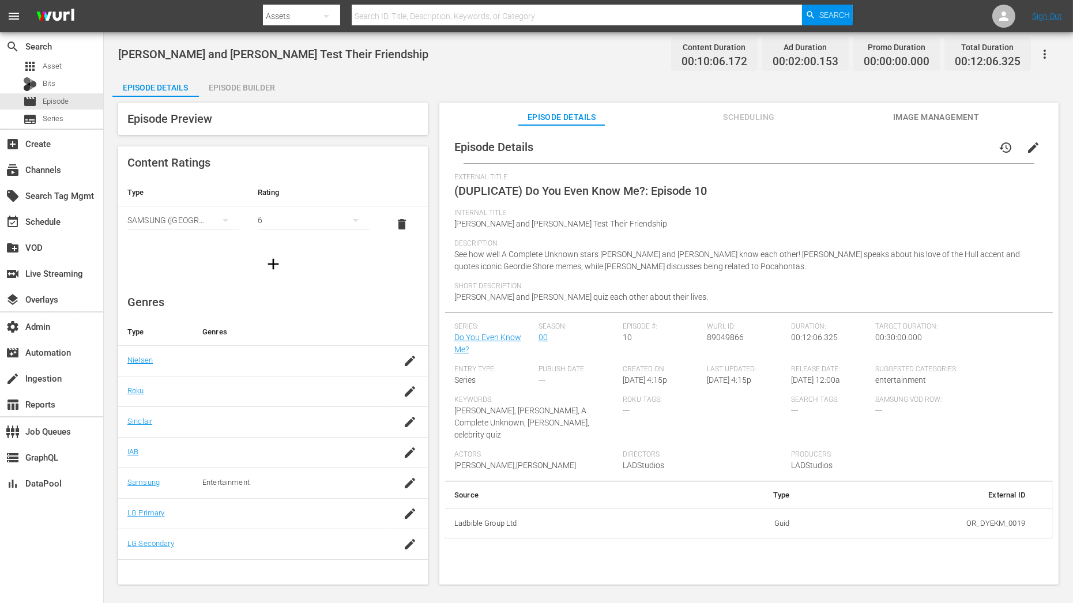
click at [267, 89] on div "Episode Builder" at bounding box center [242, 88] width 86 height 28
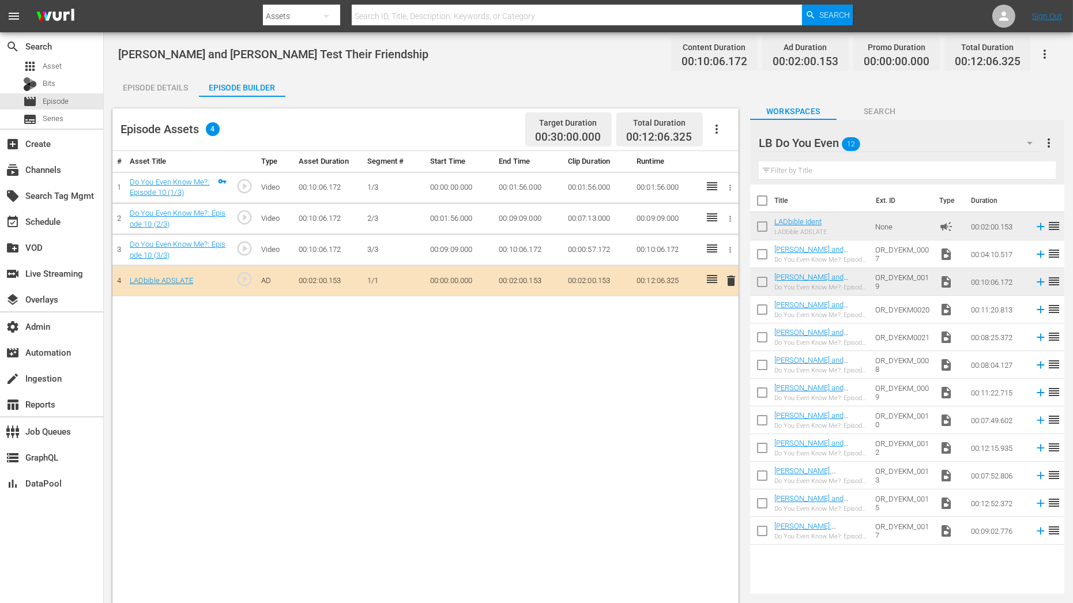
click at [891, 167] on input "text" at bounding box center [907, 170] width 297 height 18
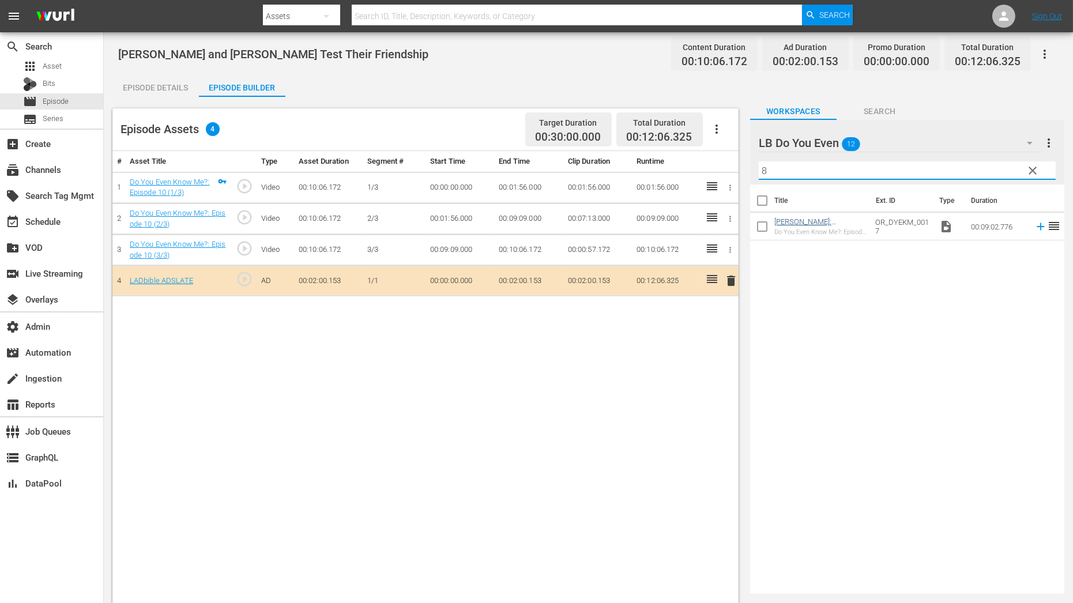
type input "8"
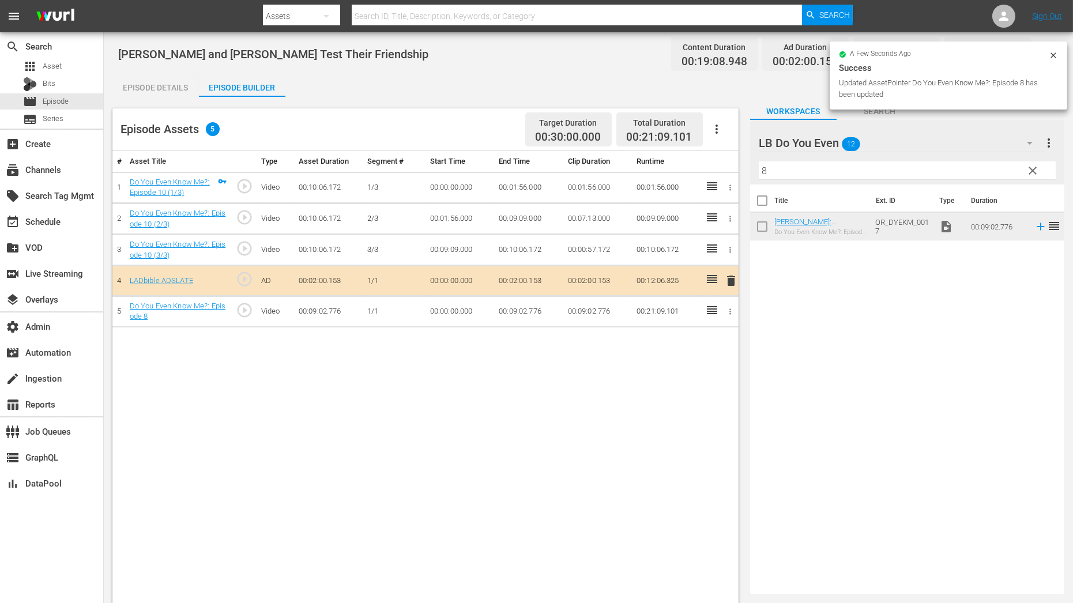
click at [837, 172] on input "8" at bounding box center [907, 170] width 297 height 18
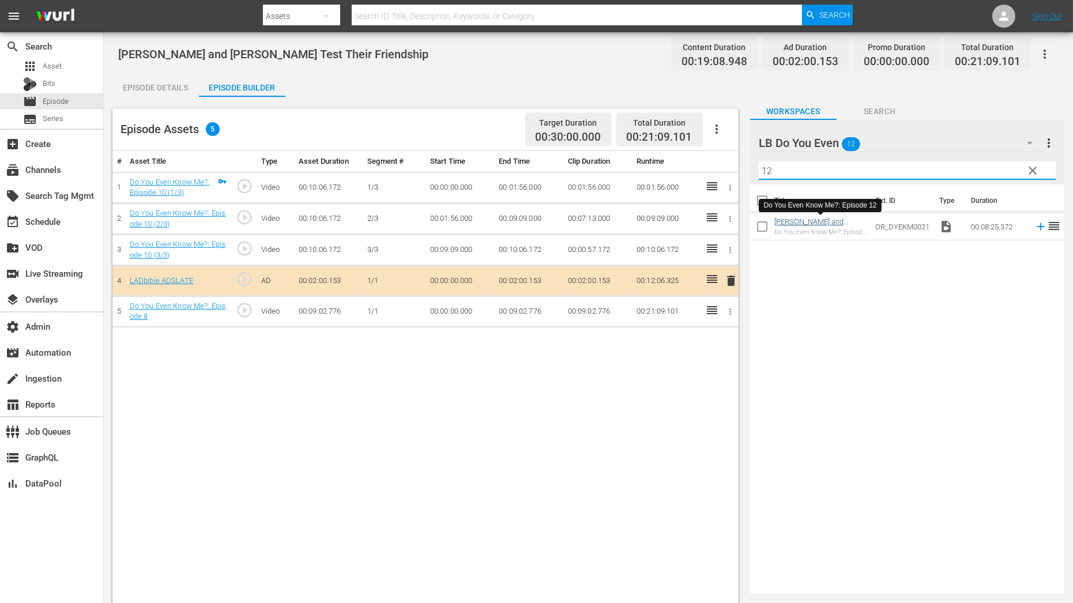
type input "12"
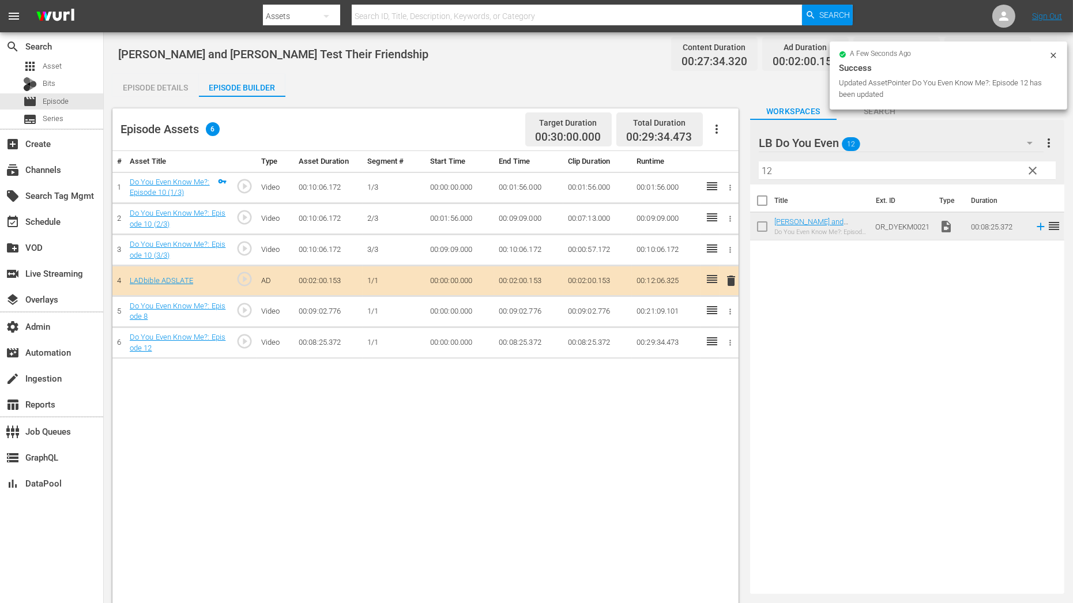
drag, startPoint x: 805, startPoint y: 219, endPoint x: 227, endPoint y: 3, distance: 616.6
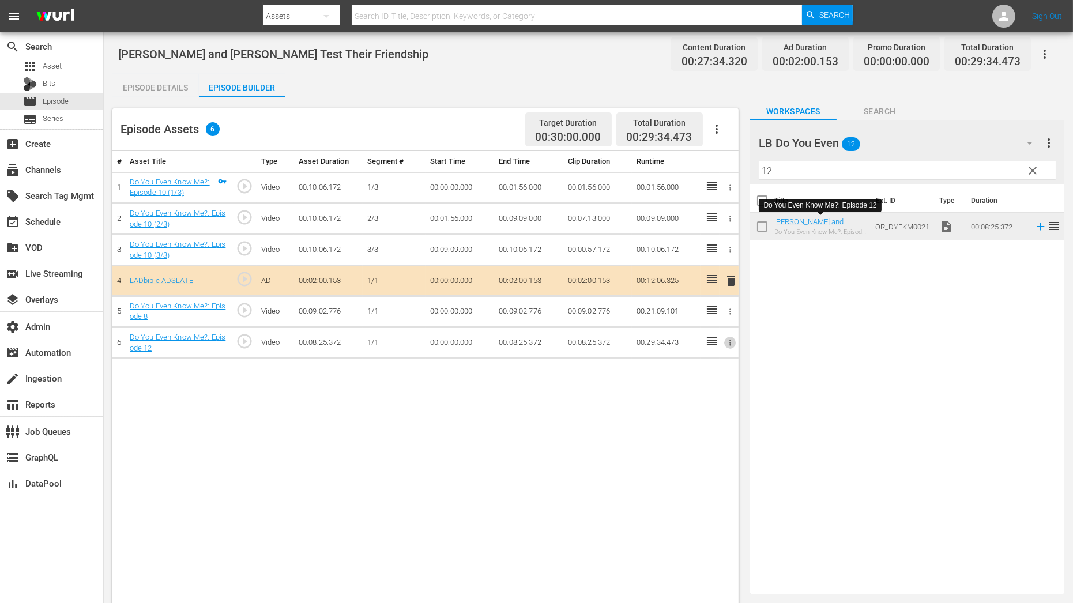
click at [734, 340] on icon "button" at bounding box center [730, 342] width 9 height 9
click at [706, 362] on li "Assign Key Asset" at bounding box center [693, 360] width 90 height 19
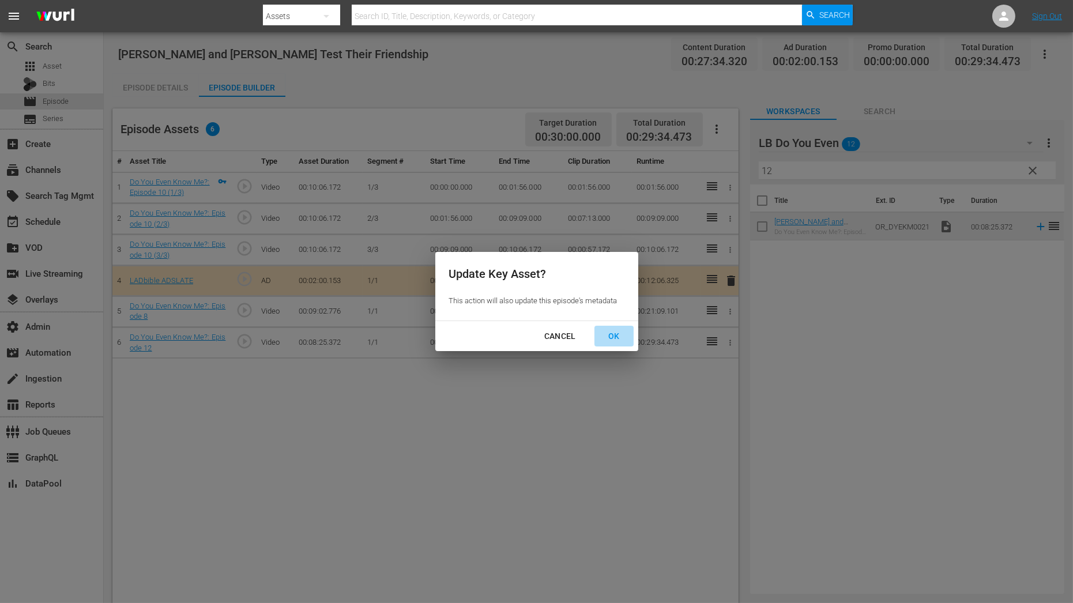
click at [623, 341] on div "OK" at bounding box center [614, 336] width 30 height 14
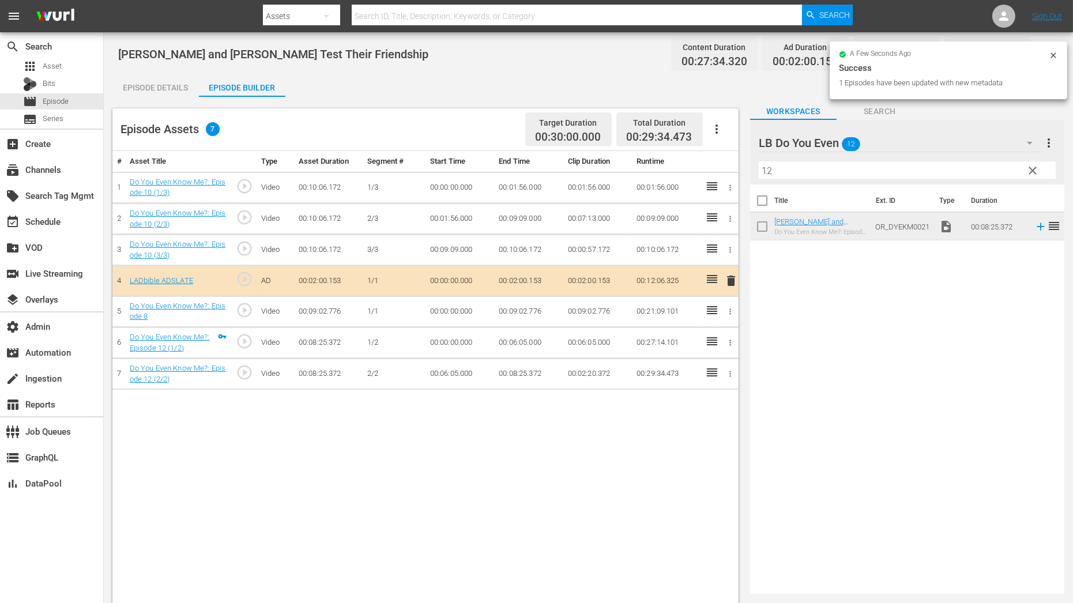
click at [729, 309] on icon "button" at bounding box center [730, 311] width 9 height 9
click at [711, 325] on li "Assign Key Asset" at bounding box center [693, 328] width 90 height 19
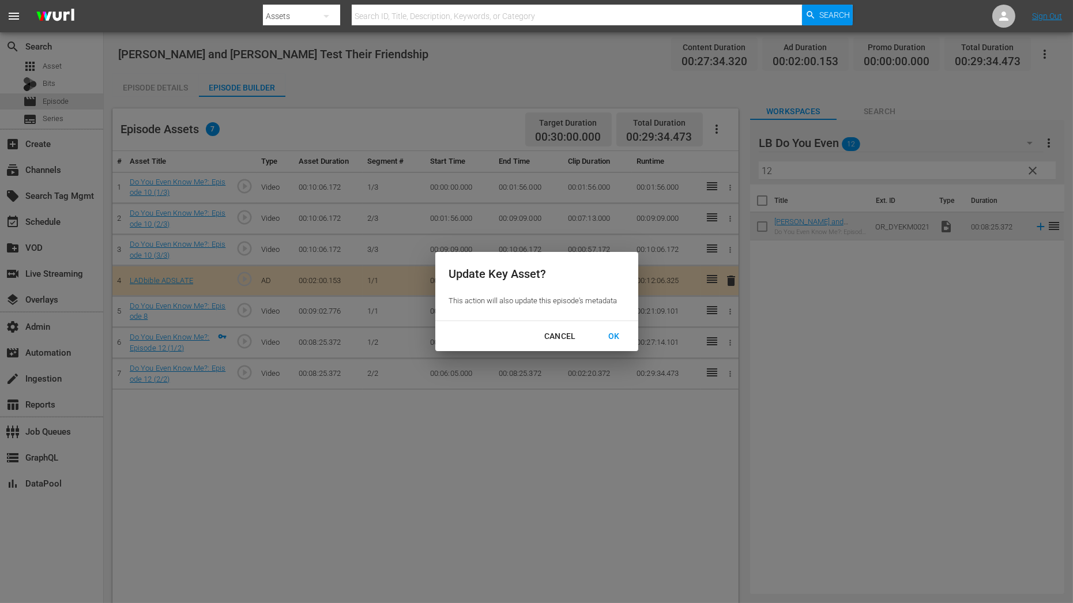
click at [607, 339] on div "OK" at bounding box center [614, 336] width 30 height 14
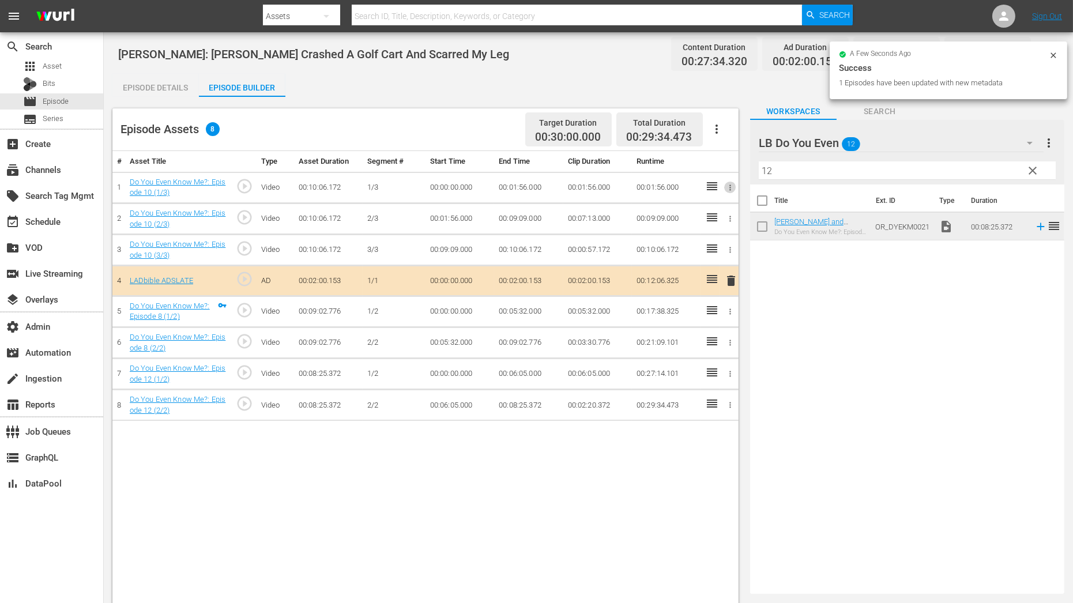
click at [734, 188] on icon "button" at bounding box center [730, 187] width 9 height 9
click at [715, 204] on li "Assign Key Asset" at bounding box center [693, 206] width 90 height 19
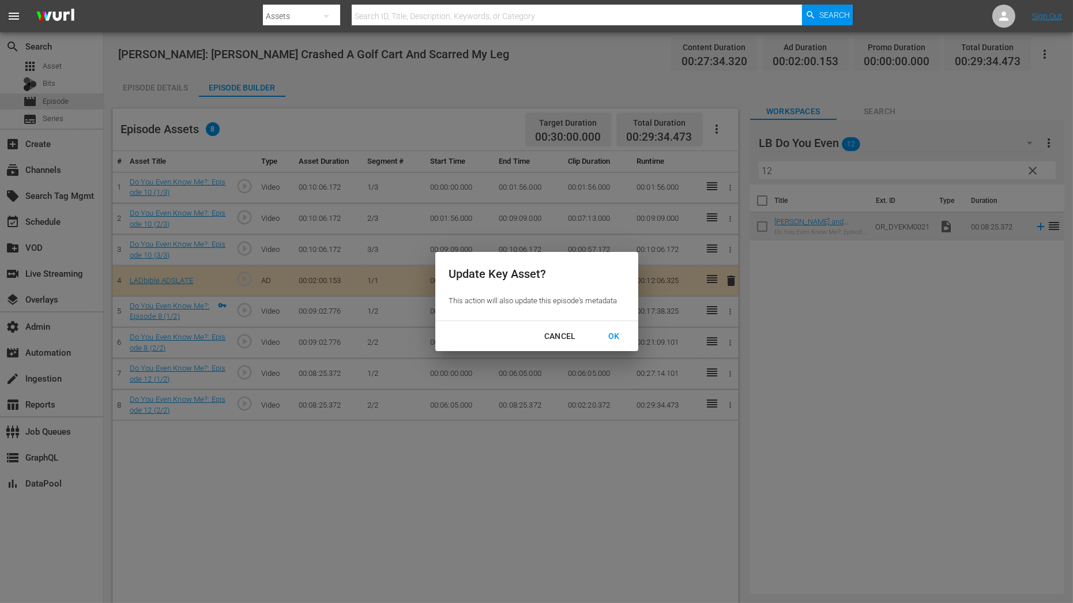
click at [607, 341] on div "OK" at bounding box center [614, 336] width 30 height 14
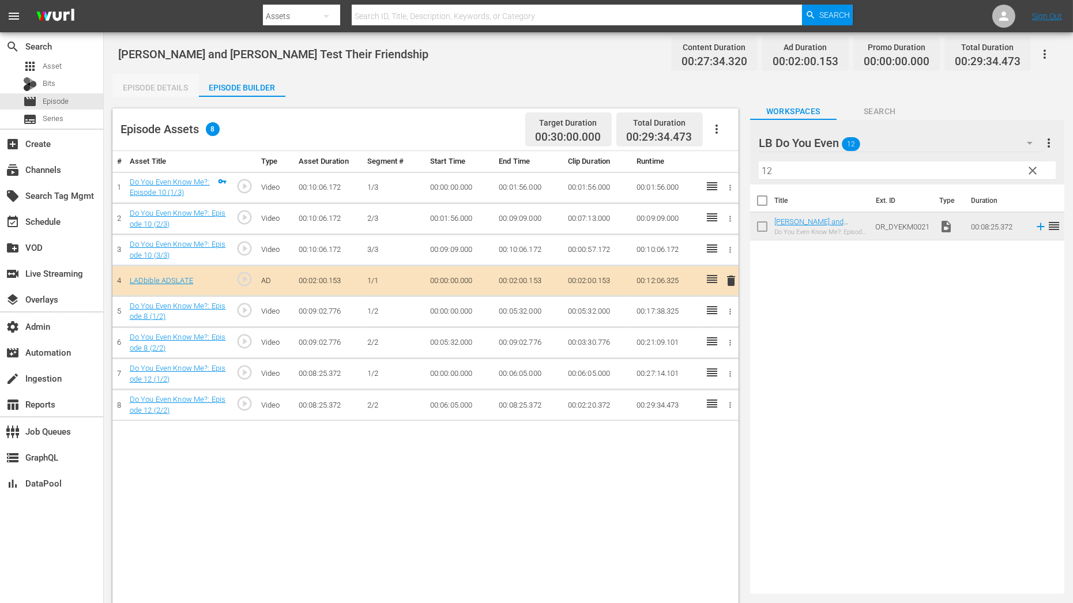
click at [156, 81] on div "Episode Details" at bounding box center [155, 88] width 86 height 28
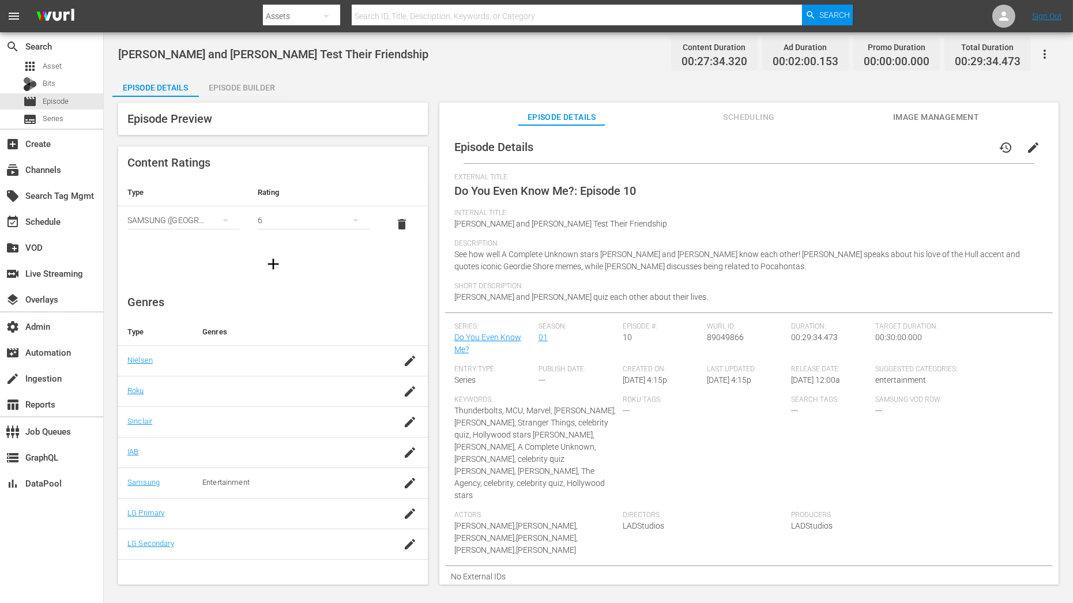
click at [246, 88] on div "Episode Builder" at bounding box center [242, 88] width 86 height 28
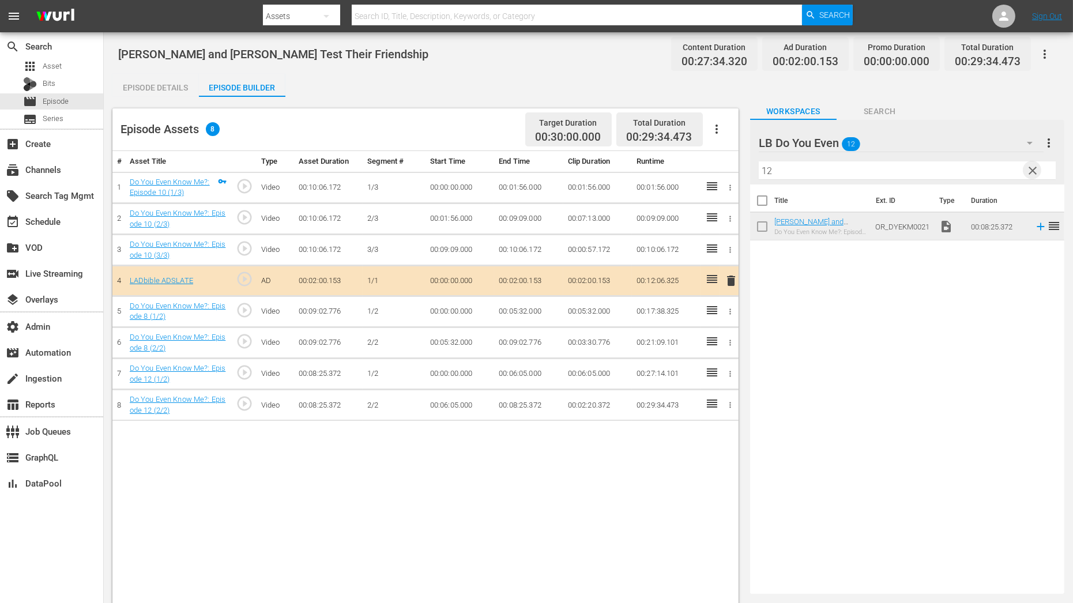
click at [1036, 171] on span "clear" at bounding box center [1033, 171] width 14 height 14
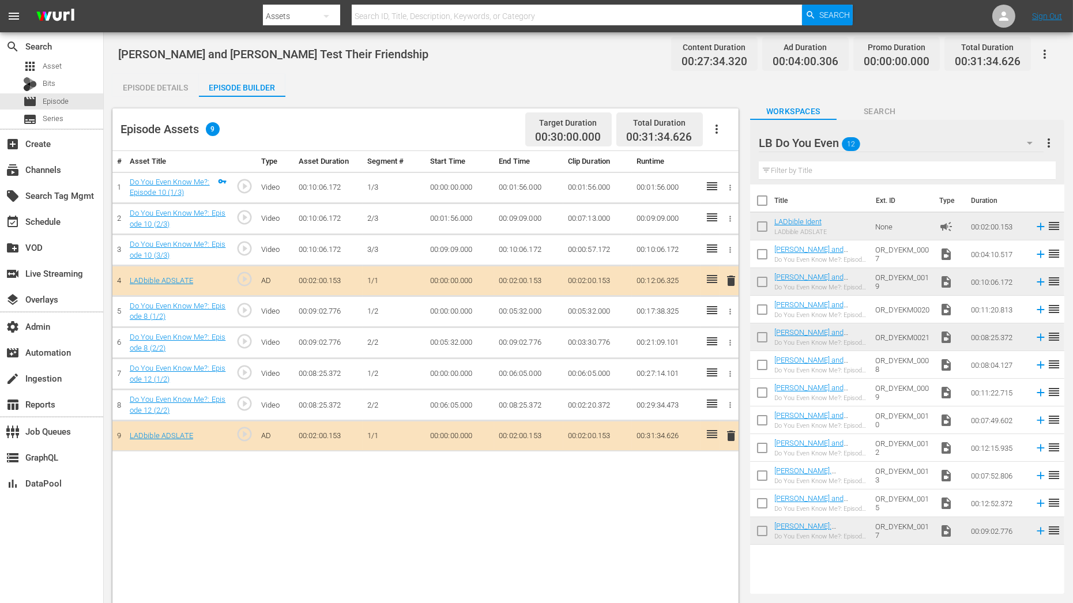
click at [151, 94] on div "Episode Details" at bounding box center [155, 88] width 86 height 28
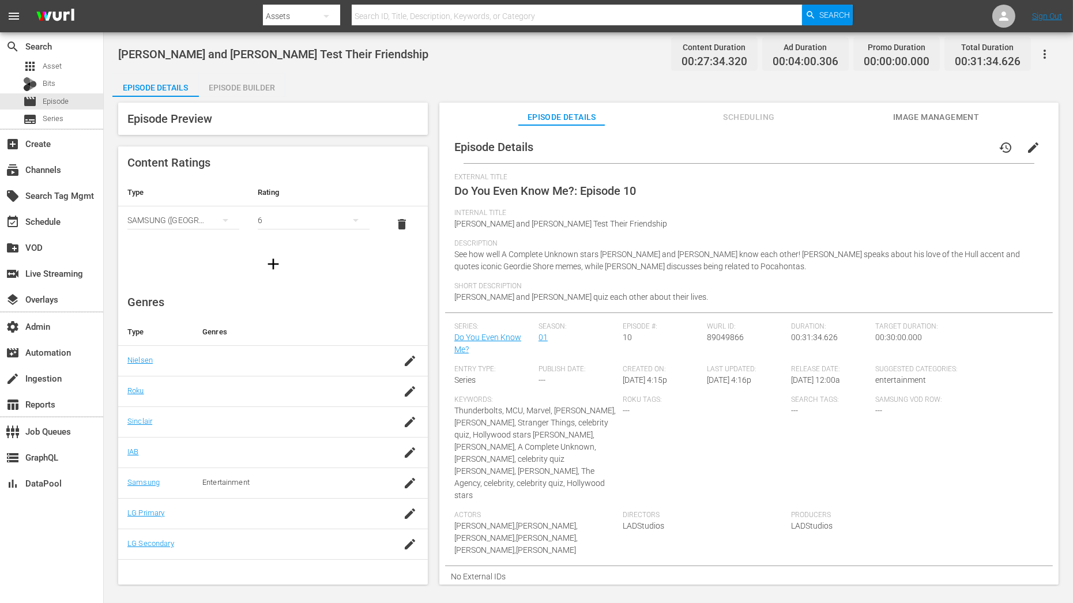
click at [1012, 151] on button "history" at bounding box center [1006, 148] width 28 height 28
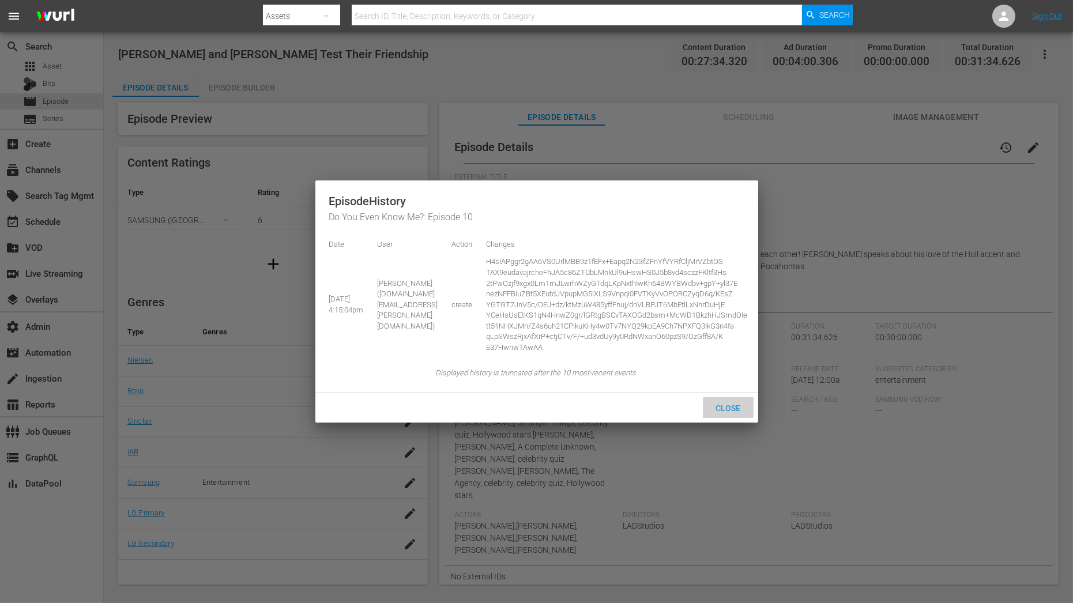
click at [740, 399] on div "Close" at bounding box center [728, 407] width 51 height 21
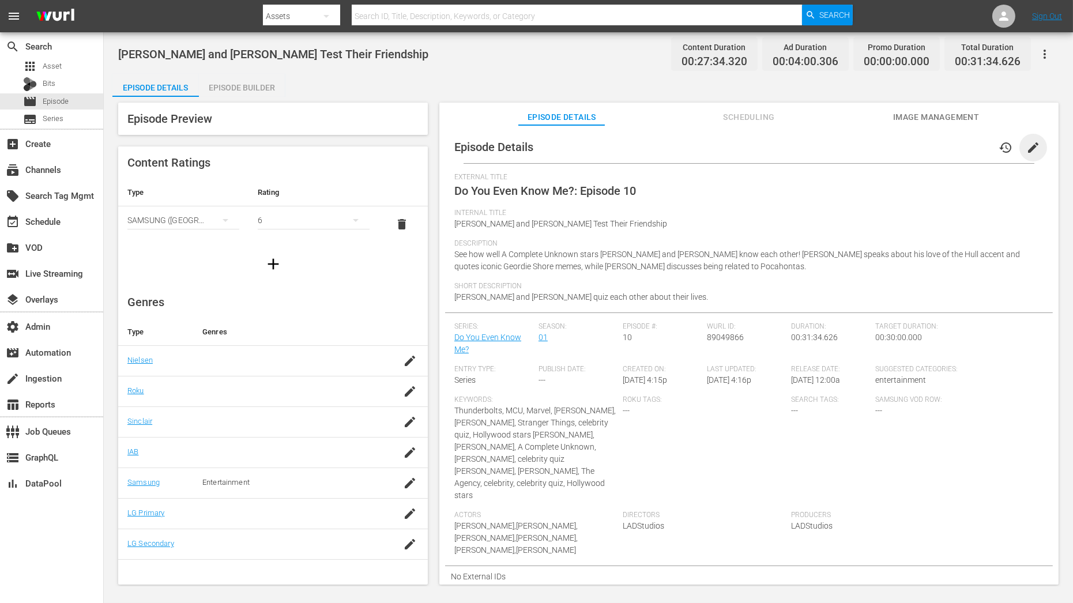
click at [1028, 142] on span "edit" at bounding box center [1033, 148] width 14 height 14
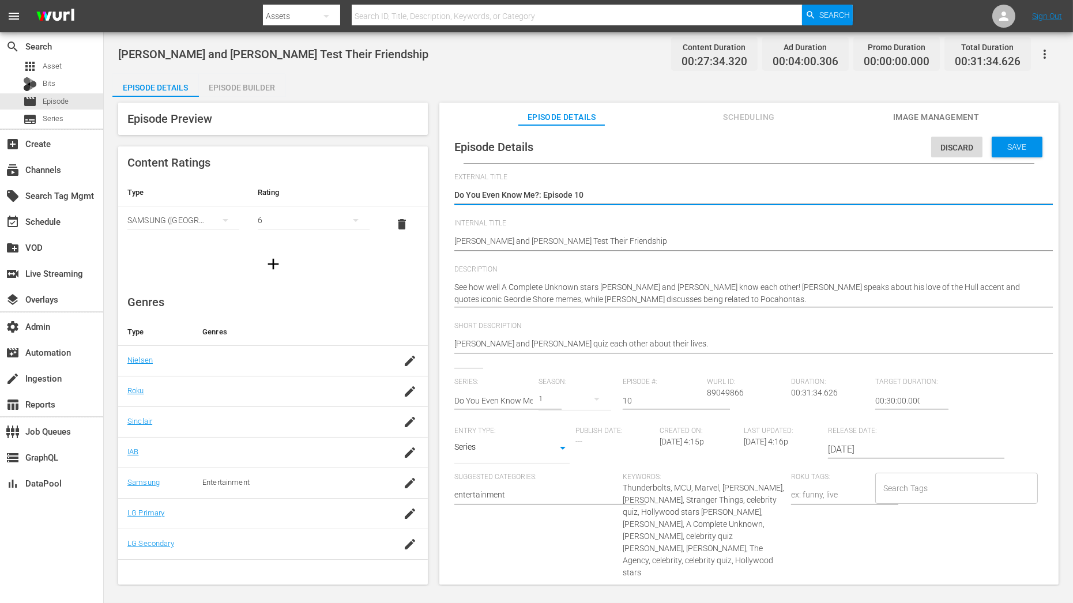
click at [596, 200] on textarea "Do You Even Know Me?: Episode 10" at bounding box center [746, 196] width 584 height 14
type textarea "Do You Even Know Me?: Episode 1"
type textarea "Do You Even Know Me?: Episode"
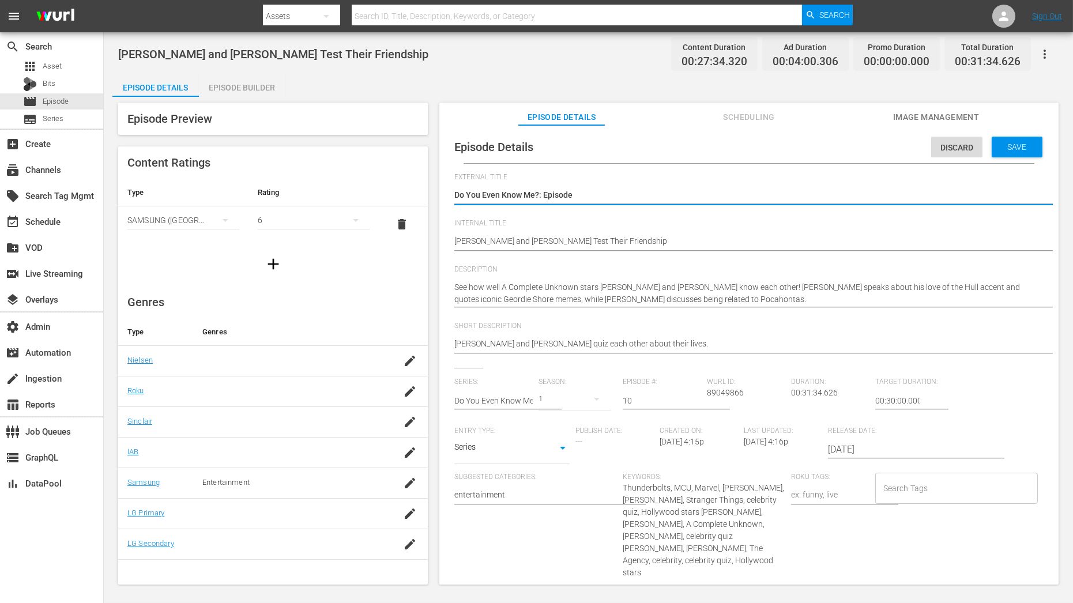
type textarea "Do You Even Know Me?: Episode 3"
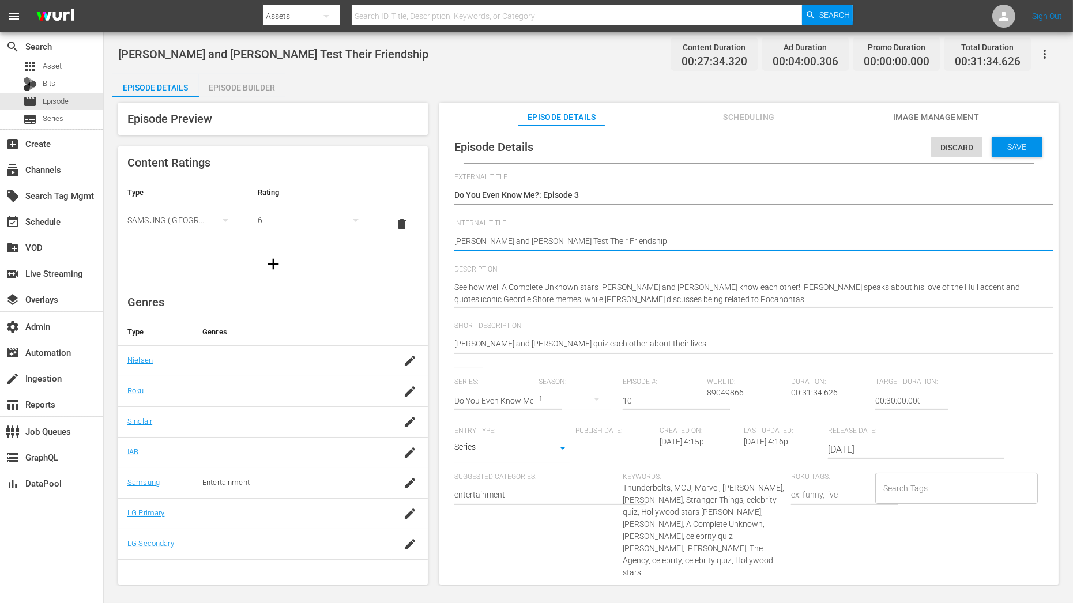
click at [556, 241] on textarea "[PERSON_NAME] and [PERSON_NAME] Test Their Friendship" at bounding box center [746, 242] width 584 height 14
paste textarea "Do You Even Know Me?: Episode 10, Do You Even Know Me?: Episode 8, Do You Even …"
type textarea "Do You Even Know Me?: Episode 10, Do You Even Know Me?: Episode 8, Do You Even …"
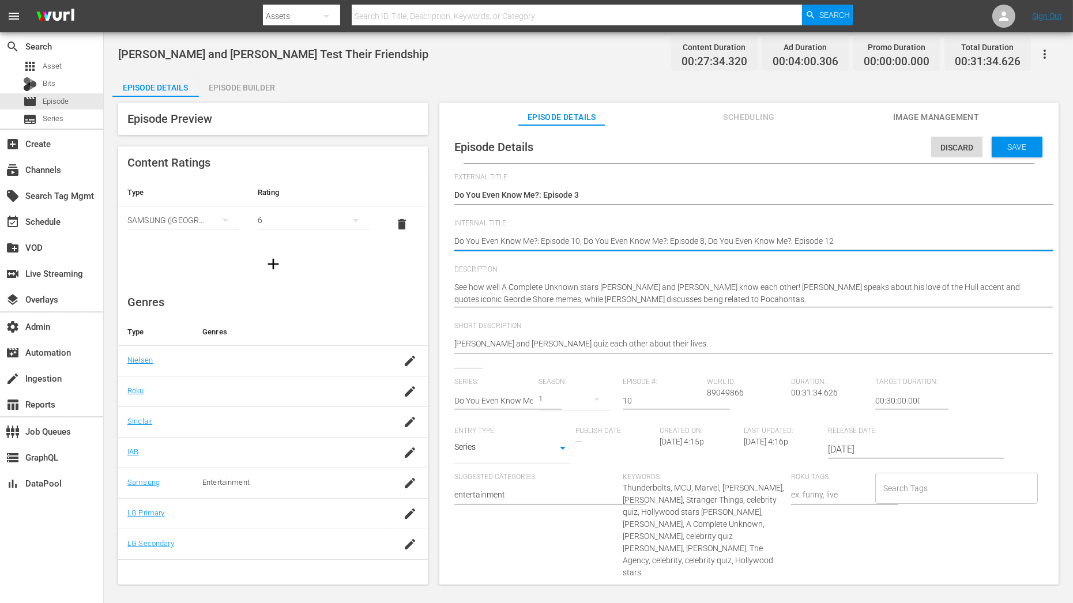
type textarea "Do You Even Know Me?: Episode 10, Do You Even Know Me?: Episode 8, Do You Even …"
drag, startPoint x: 635, startPoint y: 400, endPoint x: 609, endPoint y: 400, distance: 26.5
click at [610, 400] on div "Series: Do You Even Know Me? Season: 1 Episode #: 10 Wurl ID: 89049866 Duration…" at bounding box center [748, 526] width 589 height 296
type input "3"
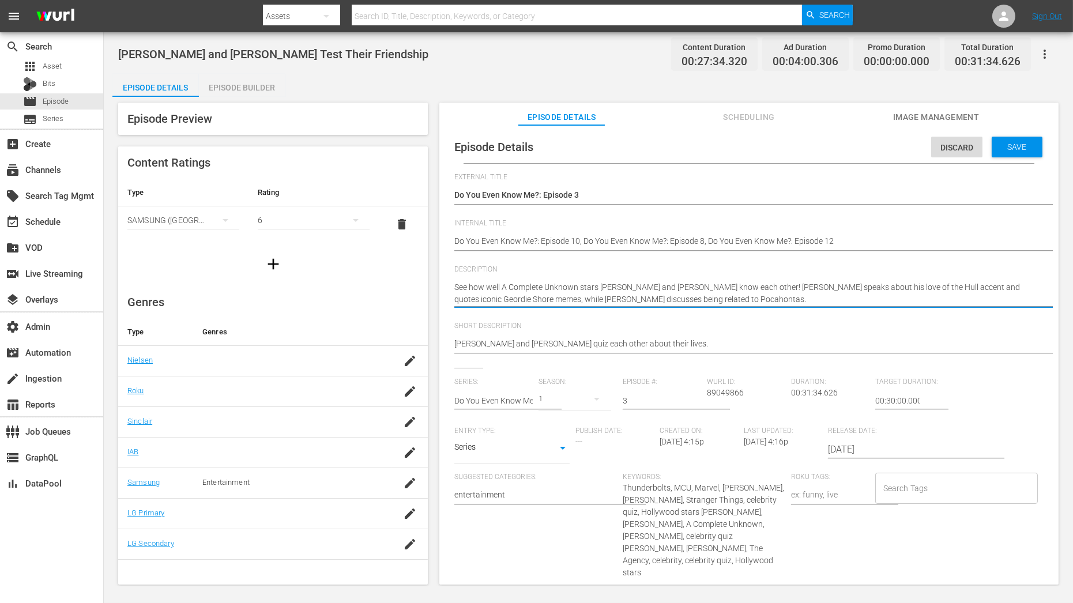
drag, startPoint x: 456, startPoint y: 287, endPoint x: 600, endPoint y: 283, distance: 144.2
click at [600, 283] on textarea "See how well A Complete Unknown stars Timothée Chalamet and Edward Norton know …" at bounding box center [746, 293] width 584 height 24
type textarea "Timothée Chalamet and Edward Norton know each other! Timothée speaks about his …"
drag, startPoint x: 597, startPoint y: 284, endPoint x: 603, endPoint y: 303, distance: 20.3
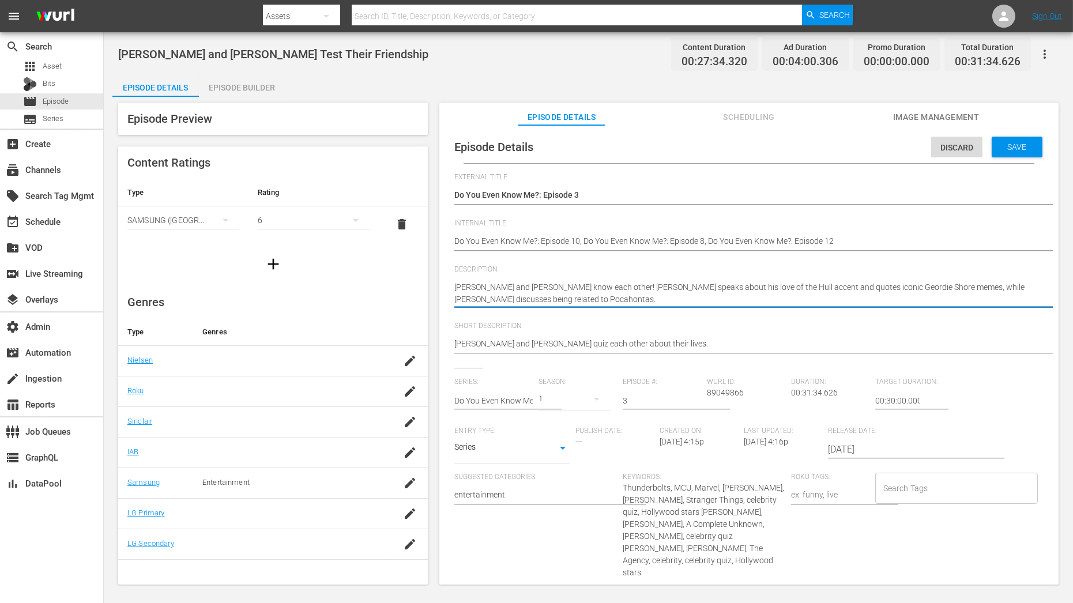
click at [603, 303] on textarea "See how well A Complete Unknown stars Timothée Chalamet and Edward Norton know …" at bounding box center [746, 293] width 584 height 24
type textarea "Timothée Chalamet and Edward Norton |"
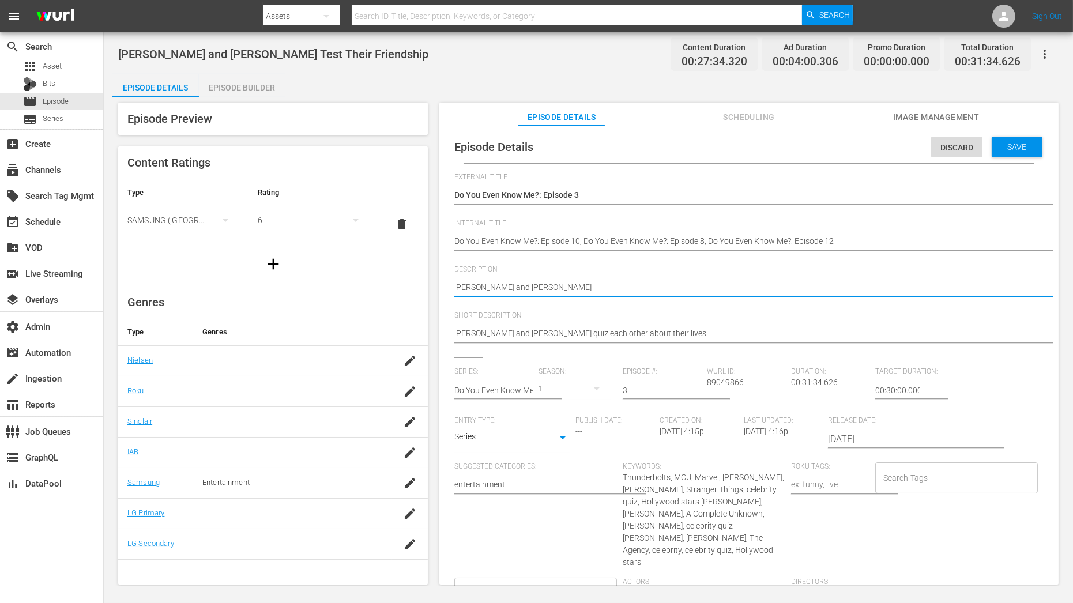
type textarea "Timothée Chalamet and Edward Norton |"
click at [1029, 152] on div "Save" at bounding box center [1017, 147] width 51 height 21
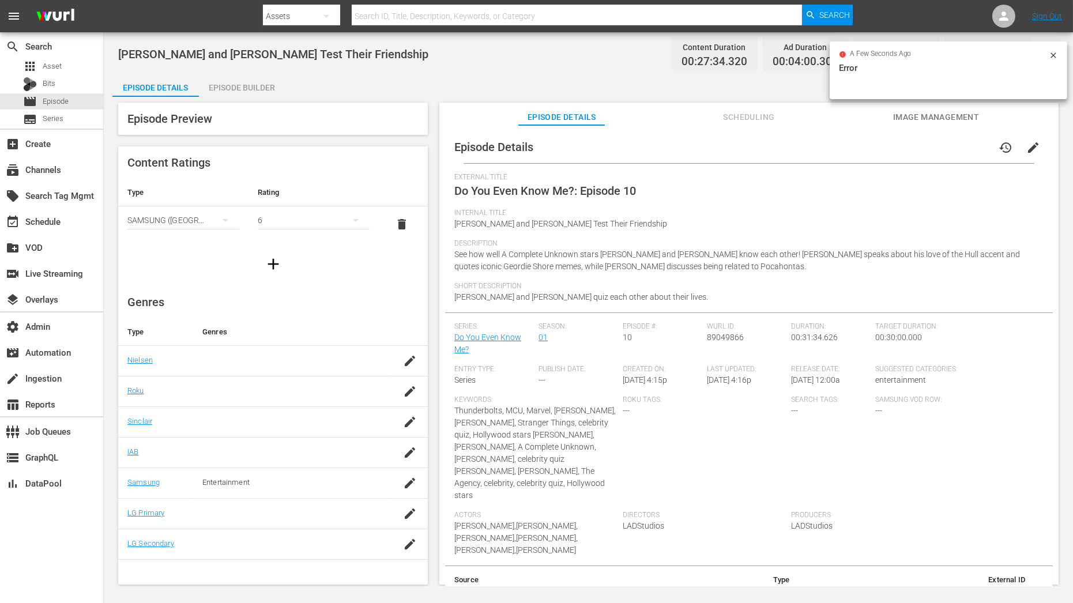
click at [273, 88] on div "Episode Builder" at bounding box center [242, 88] width 86 height 28
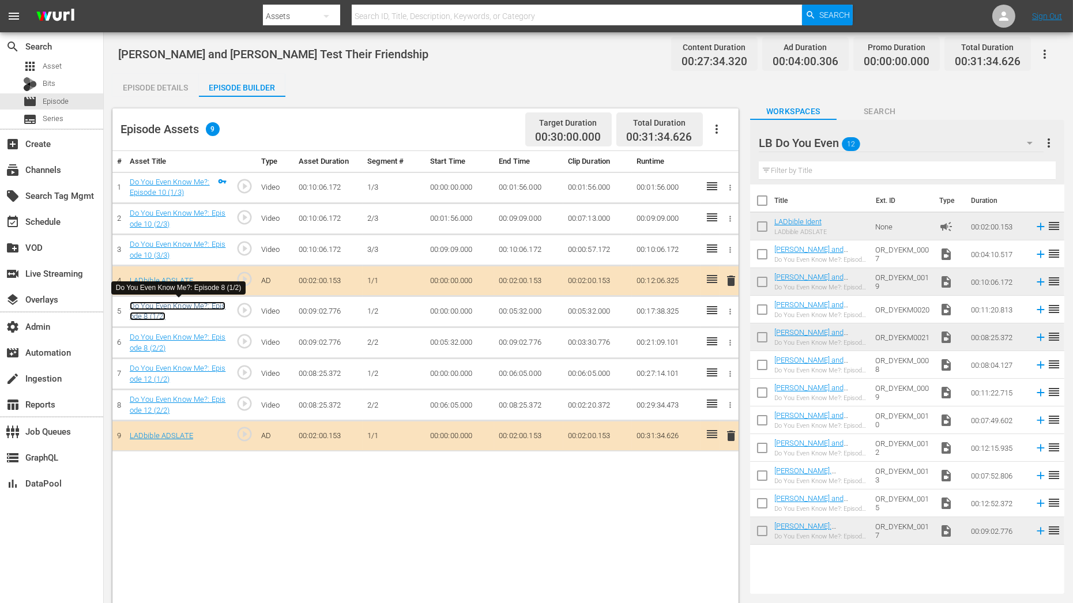
click at [189, 304] on link "Do You Even Know Me?: Episode 8 (1/2)" at bounding box center [178, 312] width 96 height 20
click at [156, 368] on link "Do You Even Know Me?: Episode 12 (1/2)" at bounding box center [178, 374] width 96 height 20
click at [149, 89] on div "Episode Details" at bounding box center [155, 88] width 86 height 28
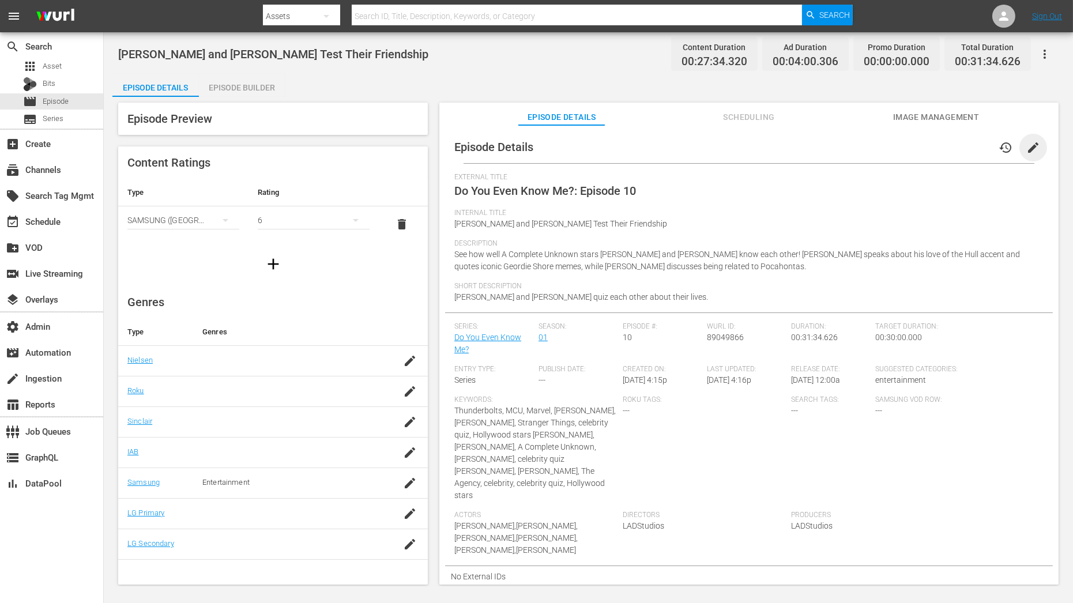
click at [1030, 148] on span "edit" at bounding box center [1033, 148] width 14 height 14
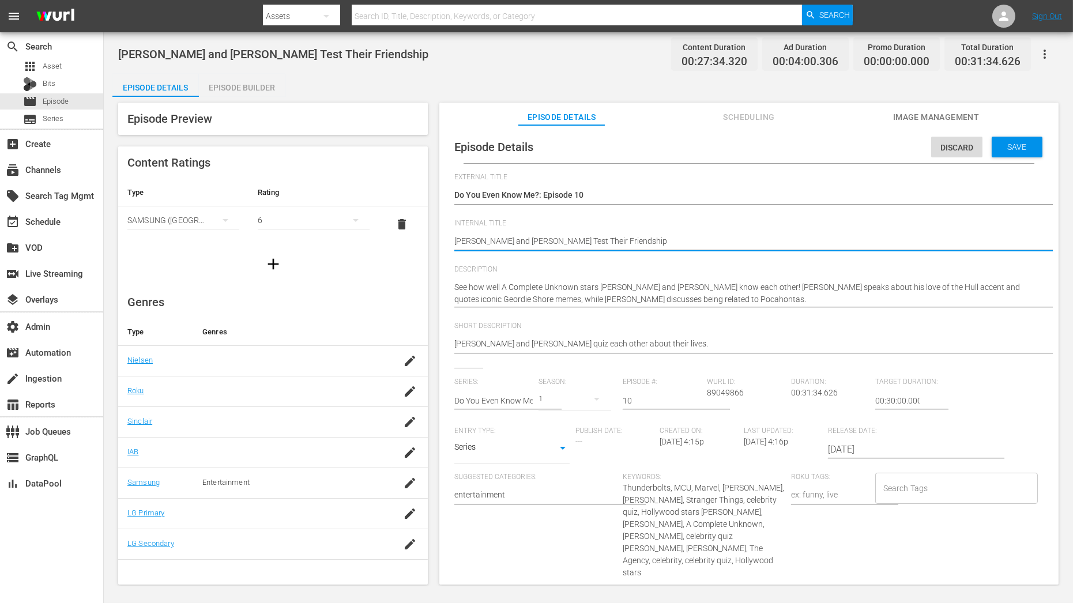
type textarea "[PERSON_NAME] and [PERSON_NAME] Test Their Friendship"
type textarea "Timothée Chalamet and Edward Norton Test Their Friendship |"
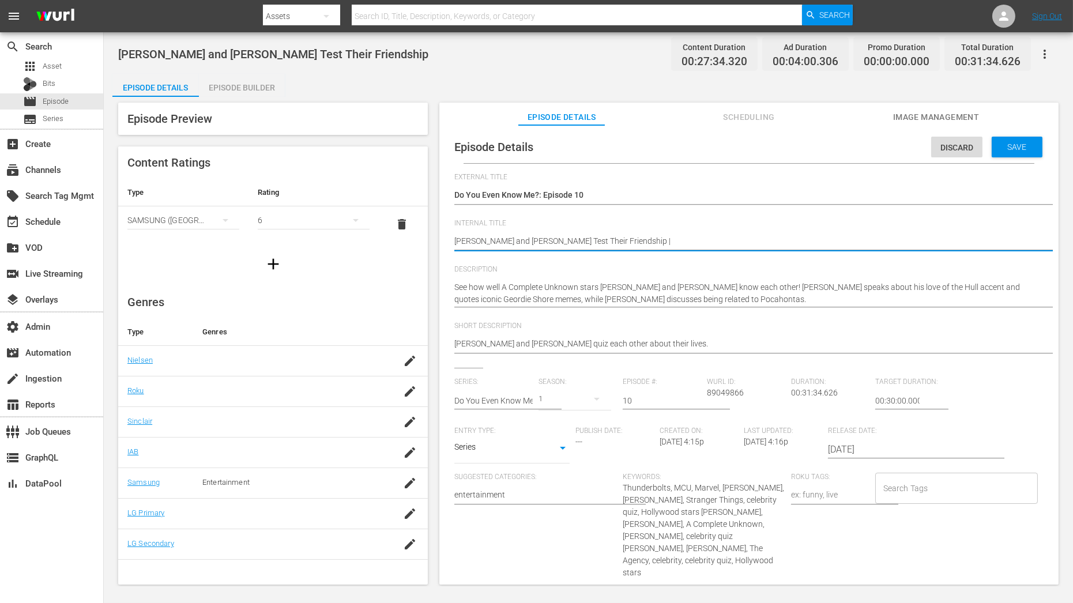
type textarea "Timothée Chalamet and Edward Norton Test Their Friendship |"
paste textarea "Michael Fassbender and Jeffrey Wright"
type textarea "Timothée Chalamet and Edward Norton Test Their Friendship | Michael Fassbender …"
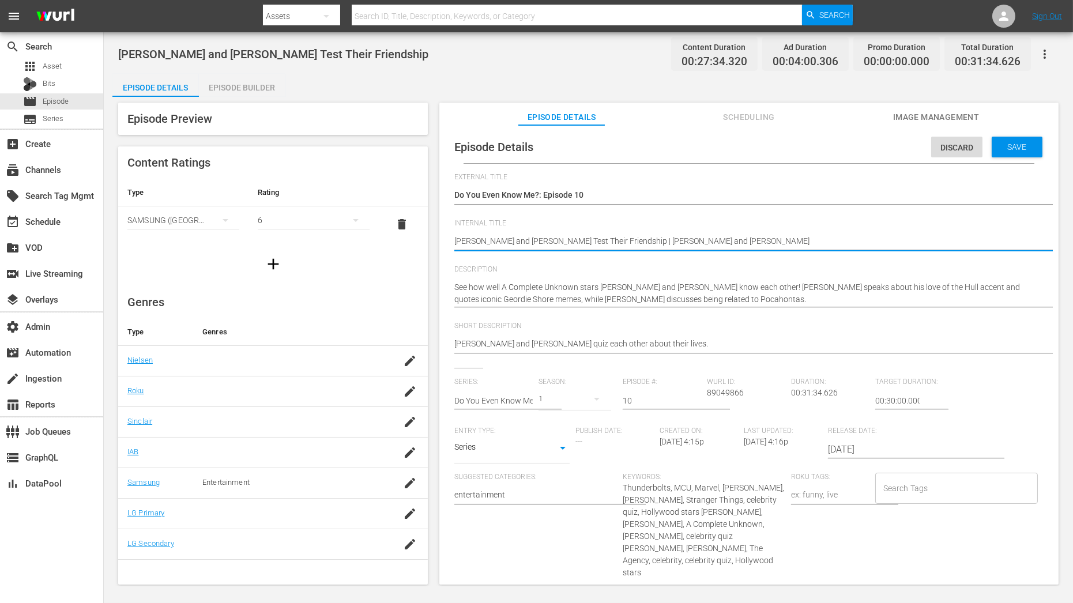
type textarea "Timothée Chalamet and Edward Norton Test Their Friendship | Michael Fassbender …"
paste textarea "Florence Pugh and David Harbour"
type textarea "Timothée Chalamet and Edward Norton Test Their Friendship | Michael Fassbender …"
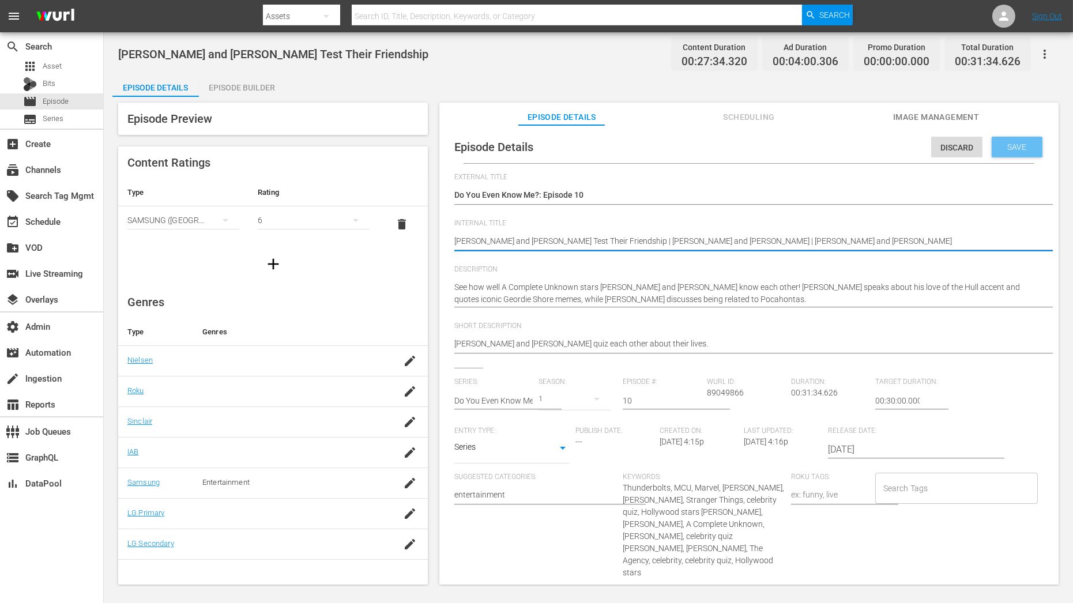
type textarea "Timothée Chalamet and Edward Norton Test Their Friendship | Michael Fassbender …"
click at [999, 138] on div "Save" at bounding box center [1017, 147] width 51 height 21
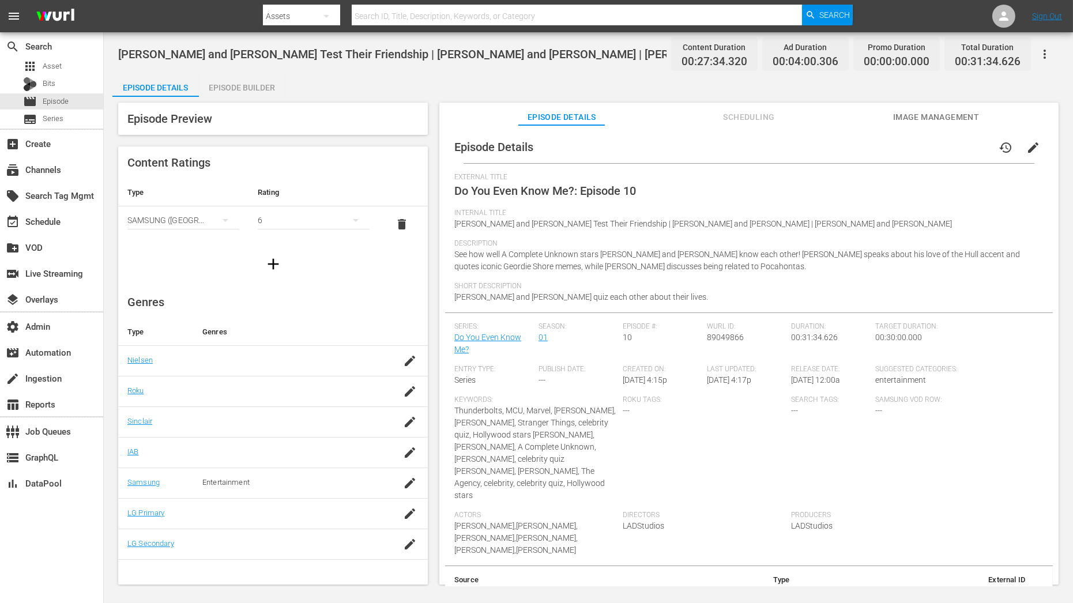
click at [1032, 146] on span "edit" at bounding box center [1033, 148] width 14 height 14
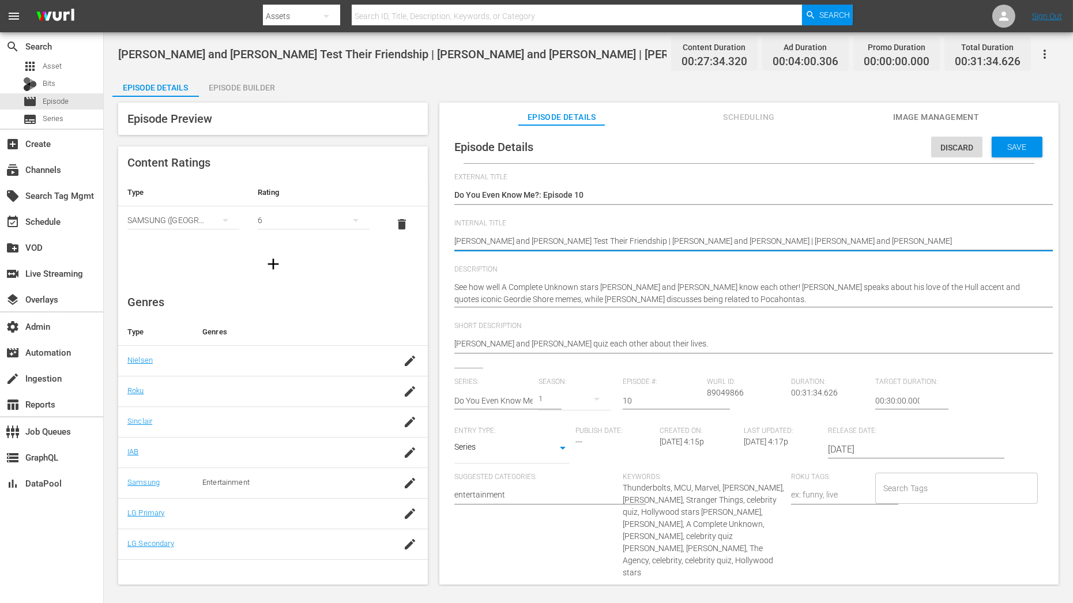
drag, startPoint x: 943, startPoint y: 239, endPoint x: 422, endPoint y: 224, distance: 521.5
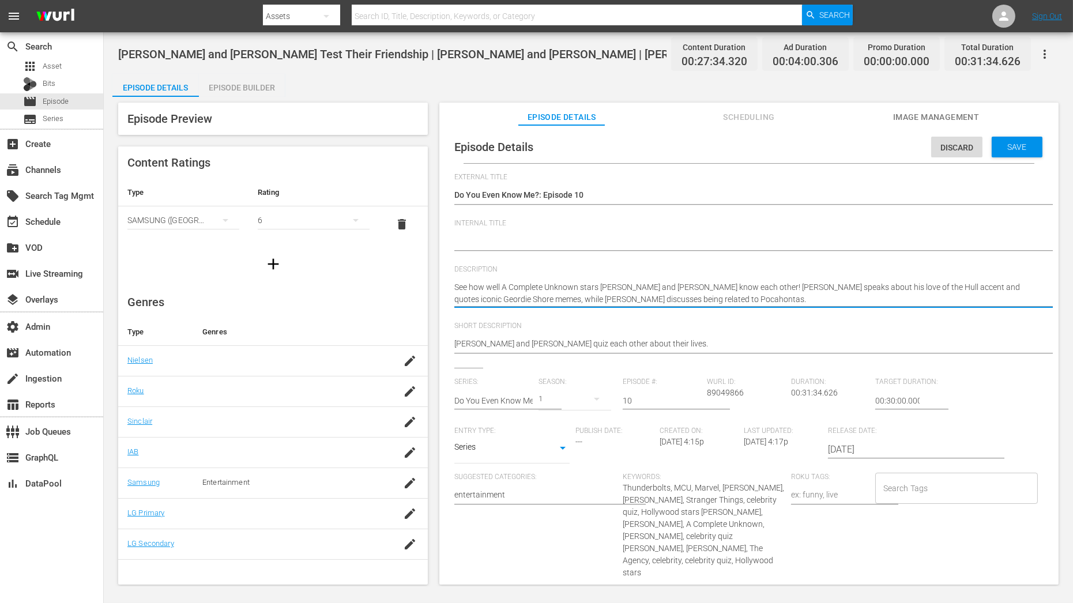
paste textarea "Timothée Chalamet and Edward Norton Test Their Friendship | Michael Fassbender …"
type textarea "Timothée Chalamet and Edward Norton Test Their Friendship | Michael Fassbender …"
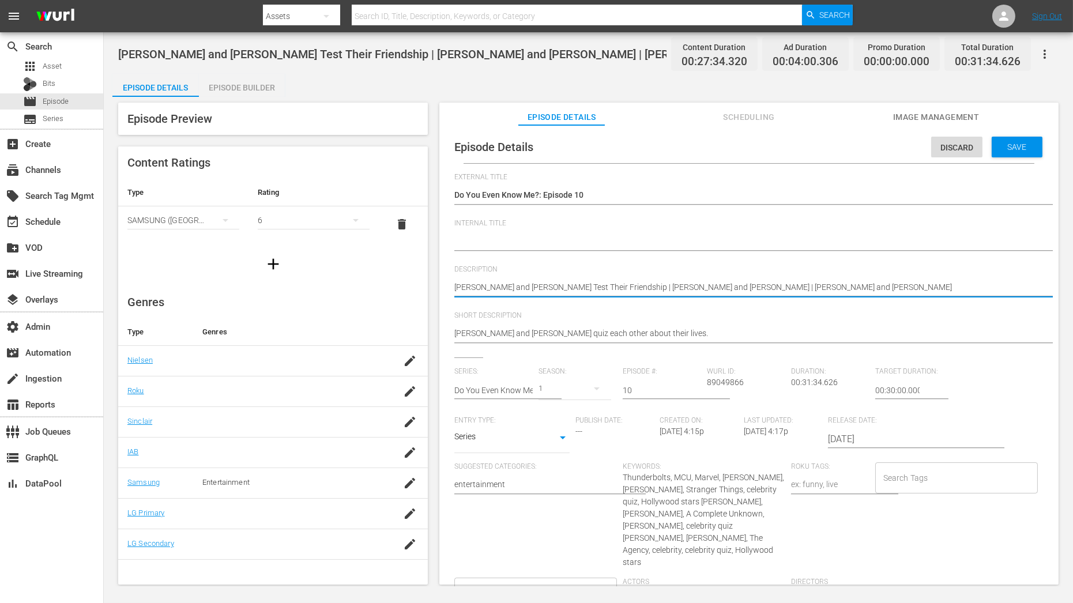
type textarea "Timothée Chalamet and Edward Norton Test Their Friendship | Michael Fassbender …"
click at [608, 217] on div "External Title Do You Even Know Me?: Episode 10 Do You Even Know Me?: Episode 10" at bounding box center [748, 196] width 589 height 46
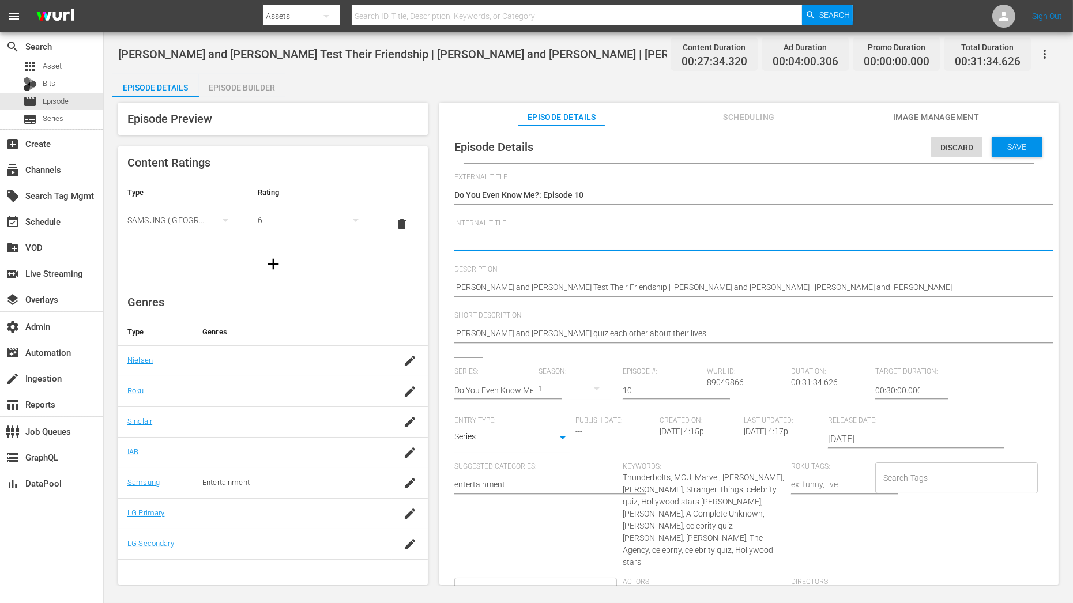
paste textarea "Do You Even Know Me?: Episode 10, Do You Even Know Me?: Episode 8, Do You Even …"
type textarea "Do You Even Know Me?: Episode 10, Do You Even Know Me?: Episode 8, Do You Even …"
drag, startPoint x: 457, startPoint y: 239, endPoint x: 567, endPoint y: 239, distance: 110.7
click at [567, 239] on textarea "Timothée Chalamet and Edward Norton Test Their Friendship | Michael Fassbender …" at bounding box center [746, 242] width 584 height 14
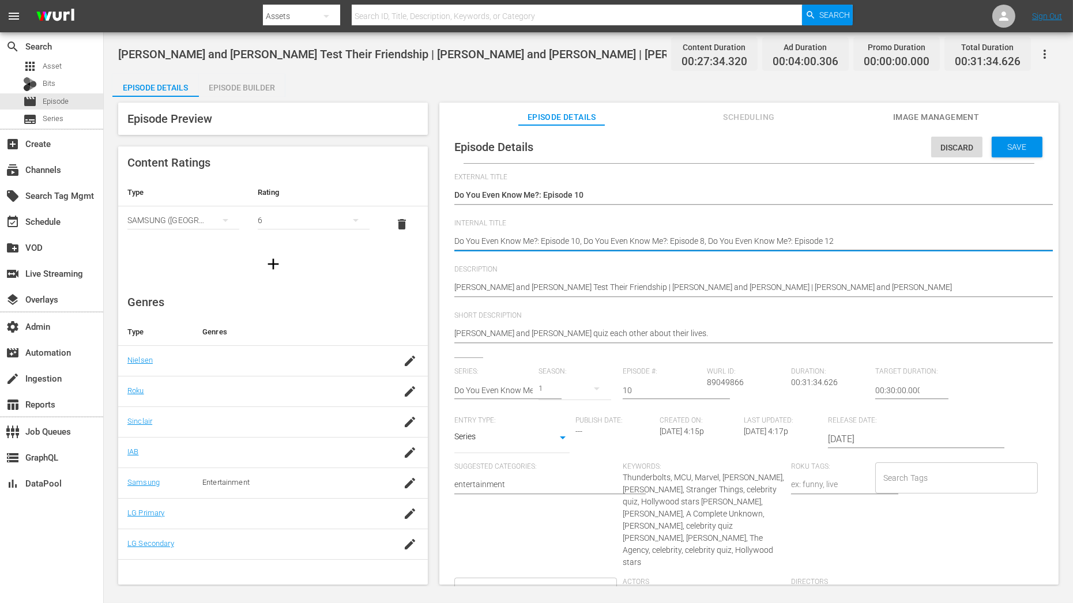
paste textarea "C01 60: Eps"
type textarea "Do You Even Know Me? C01 60: Eps 10, Do You Even Know Me?: Episode 8, Do You Ev…"
drag, startPoint x: 597, startPoint y: 239, endPoint x: 709, endPoint y: 238, distance: 112.5
click at [709, 238] on textarea "Timothée Chalamet and Edward Norton Test Their Friendship | Michael Fassbender …" at bounding box center [746, 242] width 584 height 14
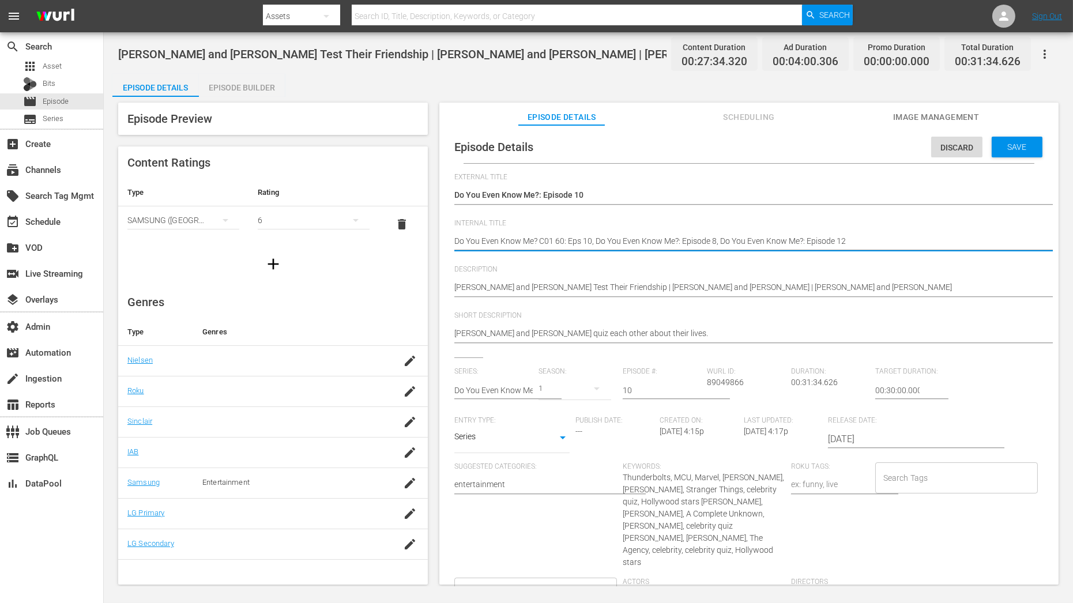
type textarea "Do You Even Know Me? C01 60: Eps 10, 8, Do You Even Know Me?: Episode 12"
drag, startPoint x: 606, startPoint y: 241, endPoint x: 717, endPoint y: 244, distance: 111.3
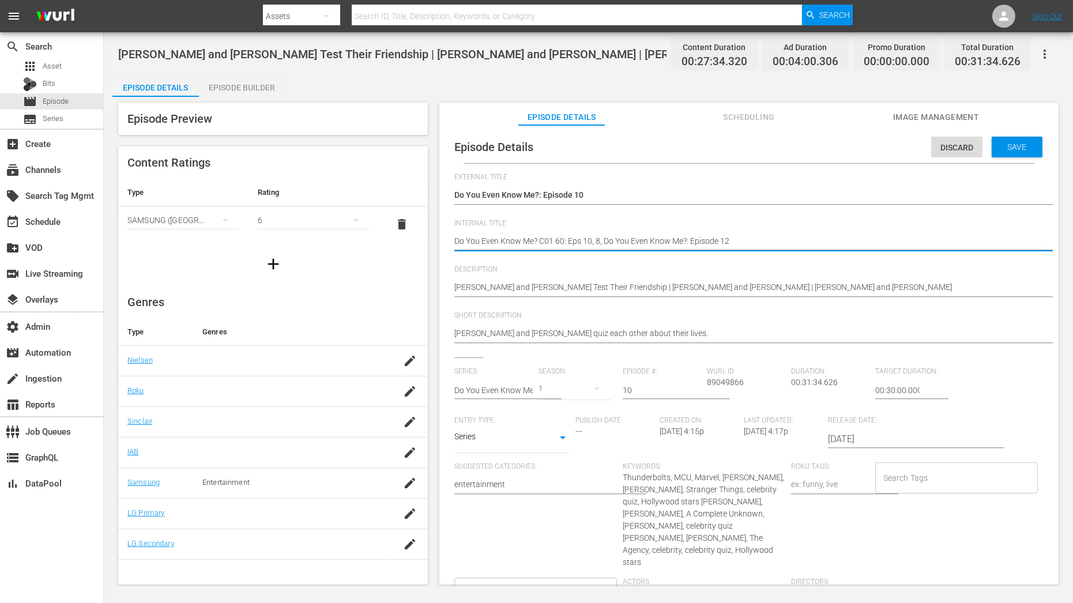
click at [717, 244] on textarea "Timothée Chalamet and Edward Norton Test Their Friendship | Michael Fassbender …" at bounding box center [746, 242] width 584 height 14
type textarea "Do You Even Know Me? C01 60: Eps 10, 8, 12"
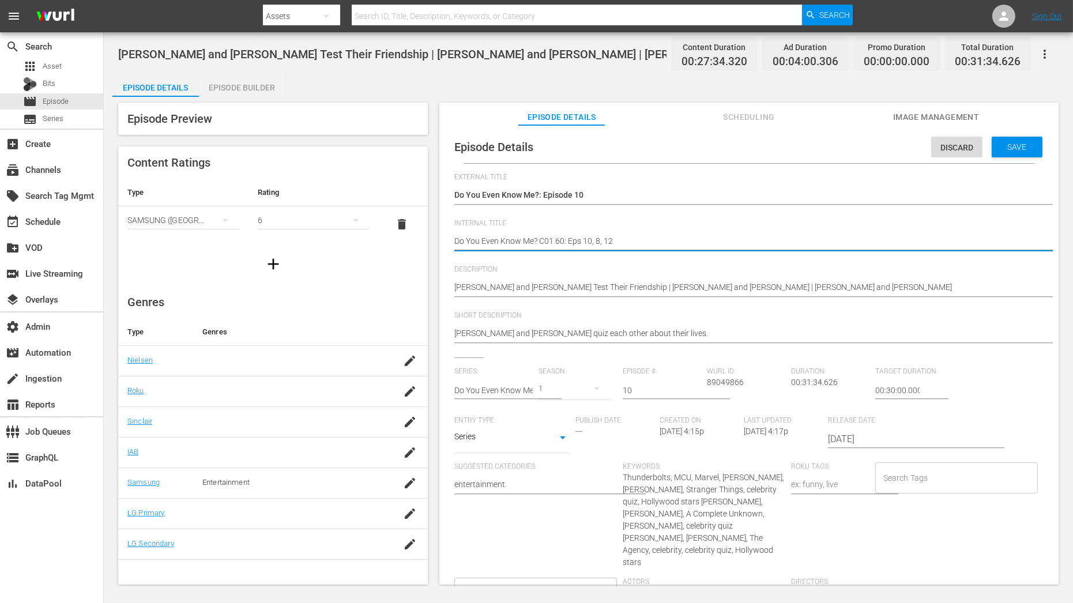
click at [495, 232] on div "Timothée Chalamet and Edward Norton Test Their Friendship | Michael Fassbender …" at bounding box center [746, 242] width 584 height 28
click at [566, 245] on textarea "Timothée Chalamet and Edward Norton Test Their Friendship | Michael Fassbender …" at bounding box center [746, 242] width 584 height 14
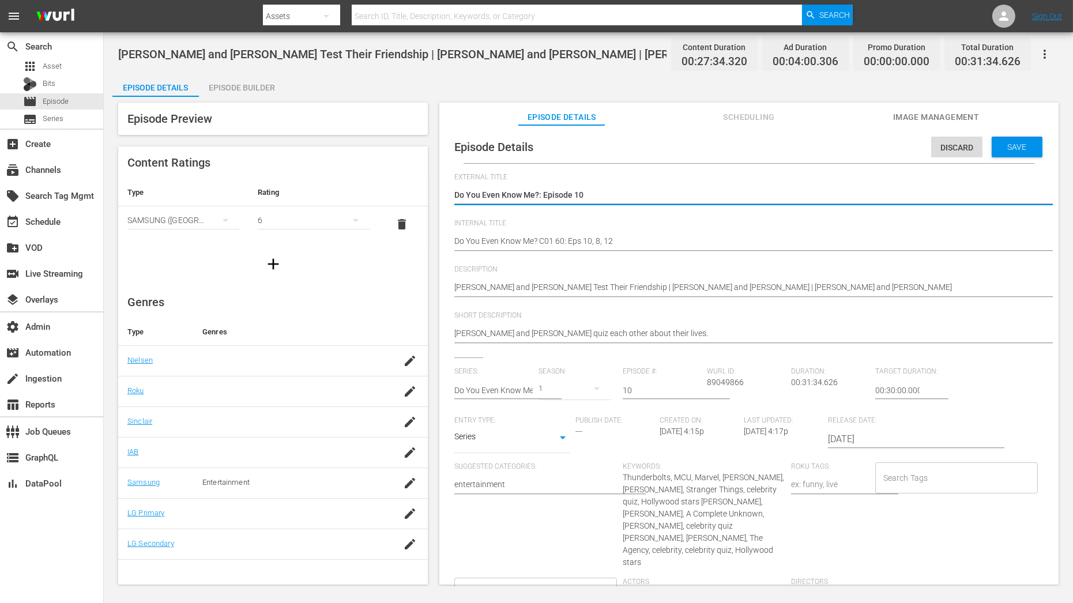
type textarea "Do You Even Know Me?: Episode 1"
type textarea "Do You Even Know Me?: Episode"
type textarea "Do You Even Know Me?: Episode 3"
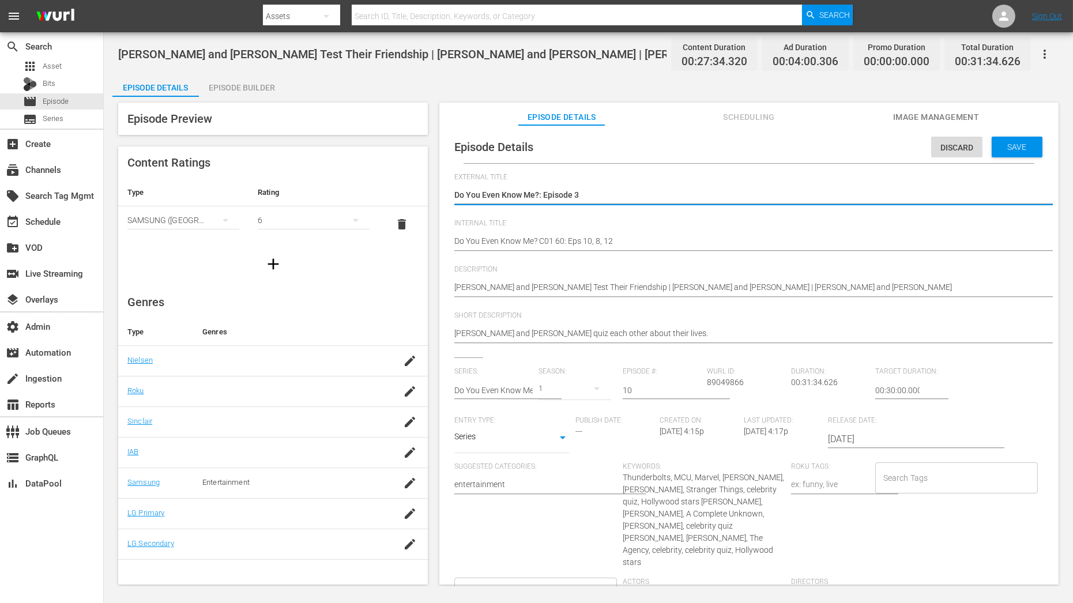
type textarea "Do You Even Know Me?: Episode 3"
drag, startPoint x: 645, startPoint y: 389, endPoint x: 571, endPoint y: 389, distance: 73.8
click at [571, 389] on div "Series: Do You Even Know Me? Season: 1 Episode #: 10 Wurl ID: 89049866 Duration…" at bounding box center [748, 515] width 589 height 296
type input "3"
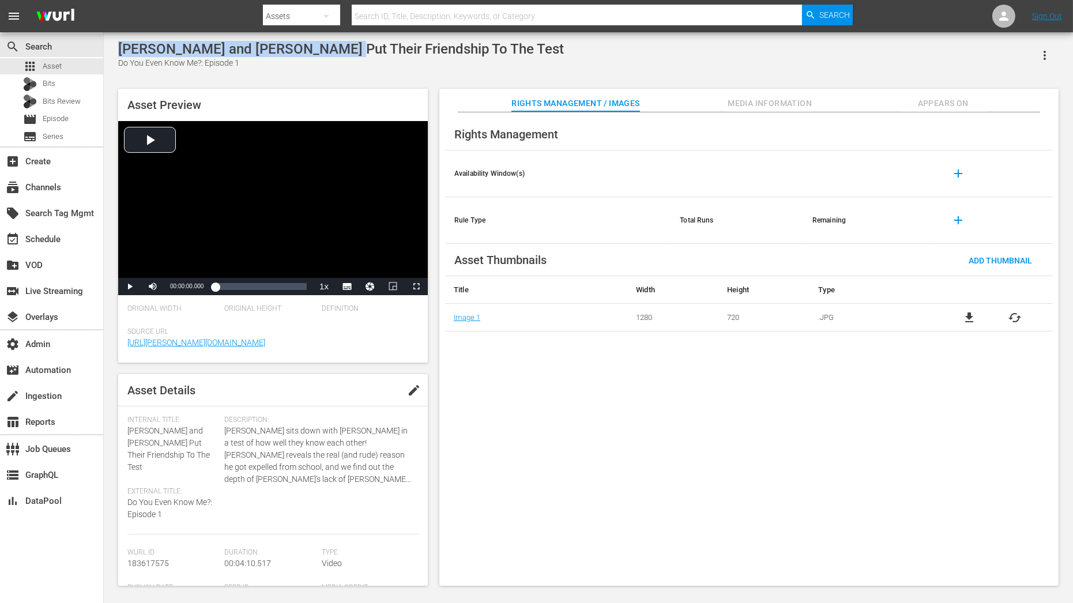
drag, startPoint x: 121, startPoint y: 50, endPoint x: 316, endPoint y: 50, distance: 194.9
click at [316, 50] on div "[PERSON_NAME] and [PERSON_NAME] Put Their Friendship To The Test" at bounding box center [341, 49] width 446 height 16
copy div "[PERSON_NAME] and [PERSON_NAME]"
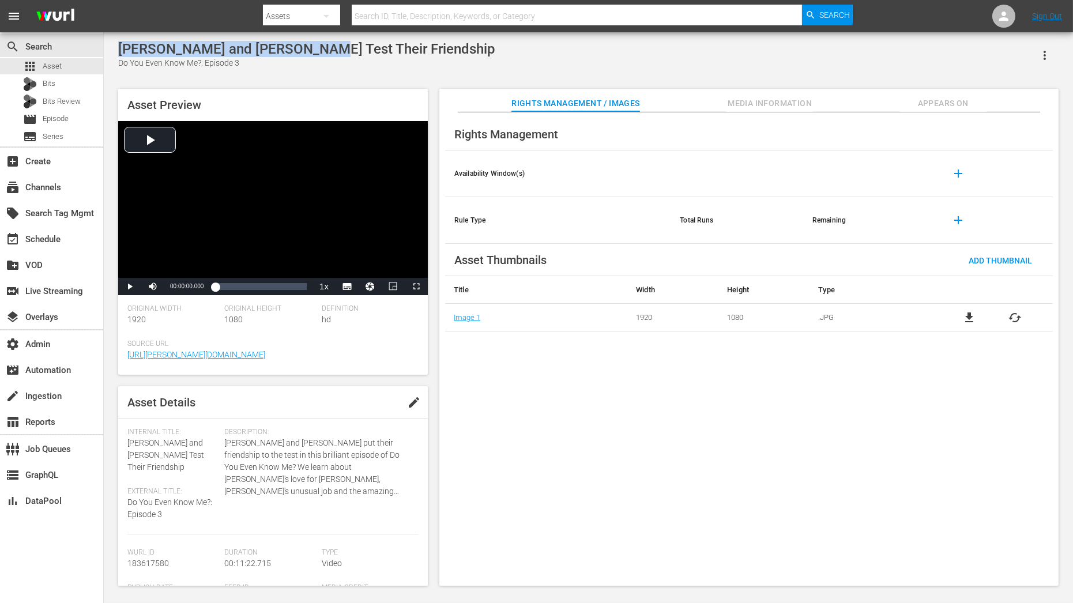
drag, startPoint x: 120, startPoint y: 51, endPoint x: 314, endPoint y: 48, distance: 193.8
click at [314, 48] on div "[PERSON_NAME] and [PERSON_NAME] Test Their Friendship" at bounding box center [306, 49] width 377 height 16
copy div "[PERSON_NAME] and [PERSON_NAME]"
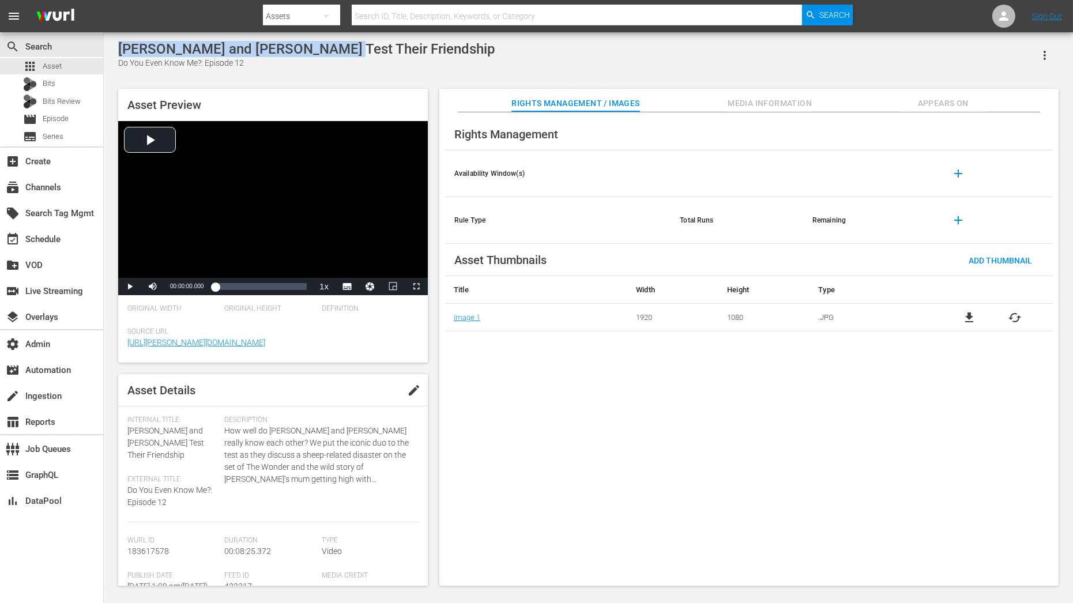
drag, startPoint x: 120, startPoint y: 50, endPoint x: 327, endPoint y: 50, distance: 207.0
click at [327, 50] on div "[PERSON_NAME] and [PERSON_NAME] Test Their Friendship" at bounding box center [306, 49] width 377 height 16
copy div "[PERSON_NAME] and [PERSON_NAME]"
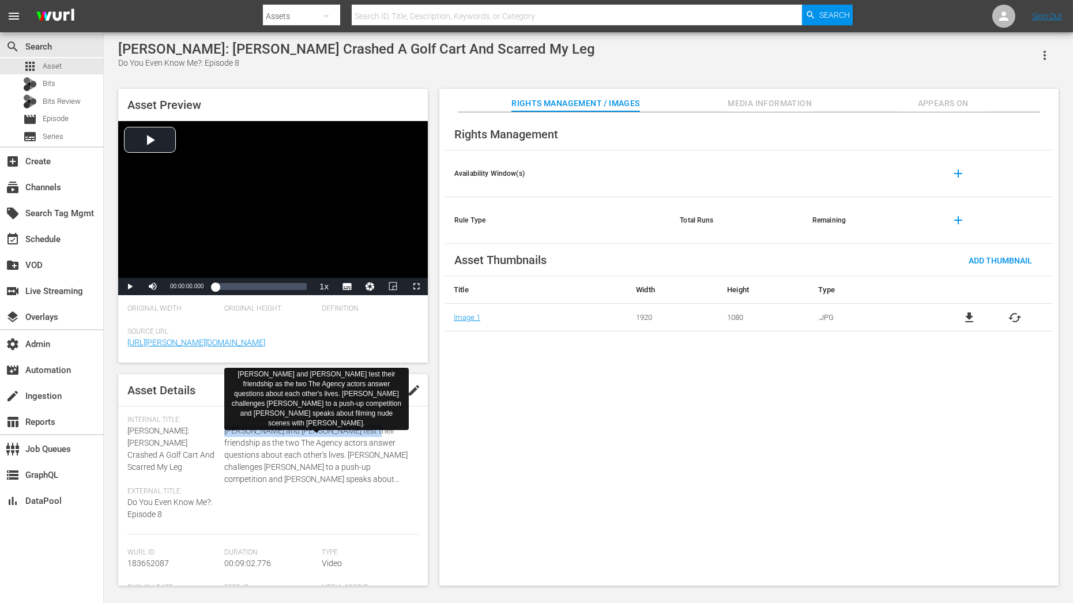
drag, startPoint x: 224, startPoint y: 434, endPoint x: 363, endPoint y: 434, distance: 139.0
click at [363, 434] on span "Michael Fassbender and Jeffrey Wright test their friendship as the two The Agen…" at bounding box center [318, 455] width 189 height 61
copy span "Michael Fassbender and Jeffrey Wright"
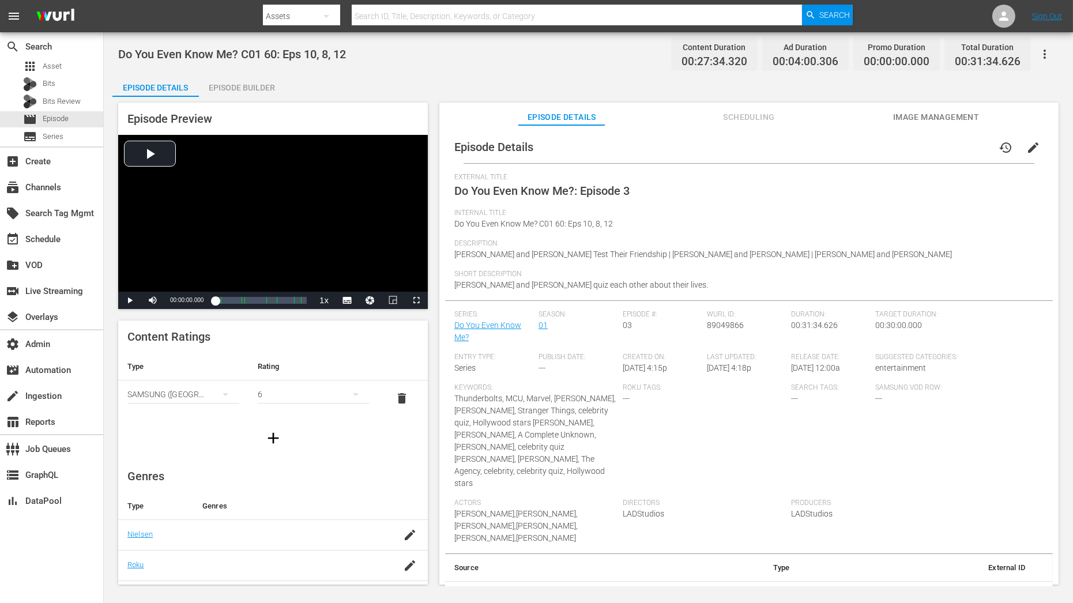
click at [1026, 155] on button "edit" at bounding box center [1034, 148] width 28 height 28
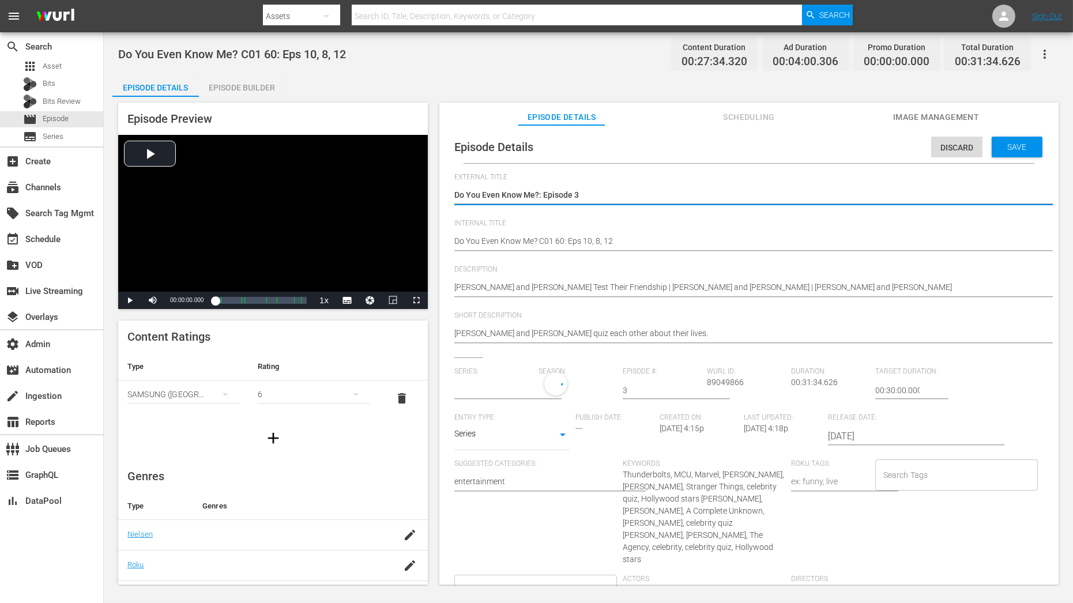
type input "Do You Even Know Me?"
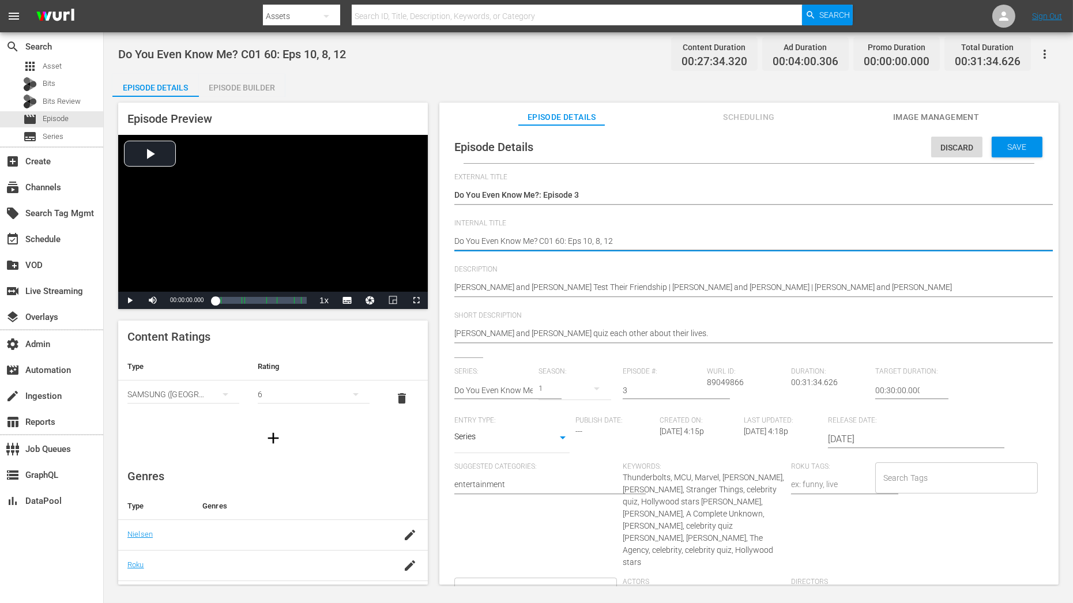
type textarea "Do You Even Know Me? C0 60: Eps 10, 8, 12"
type textarea "Do You Even Know Me? C03 60: Eps 10, 8, 12"
click at [1014, 153] on div "Save" at bounding box center [1017, 147] width 51 height 21
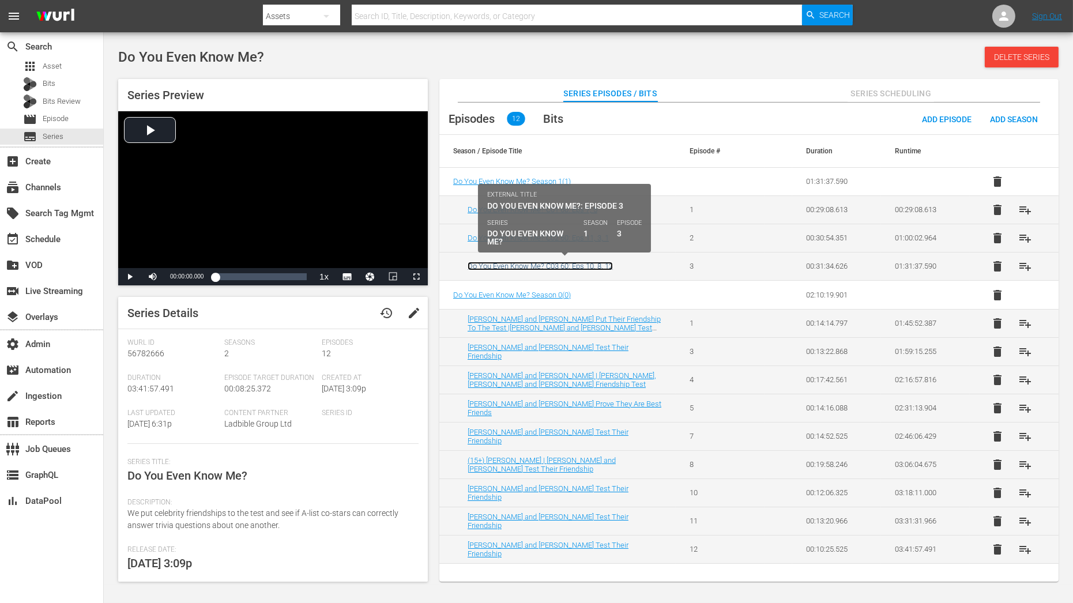
click at [591, 269] on link "Do You Even Know Me? C03 60: Eps 10, 8, 12" at bounding box center [540, 266] width 145 height 9
click at [569, 262] on link "Do You Even Know Me? C03 60: Eps 10, 8, 12" at bounding box center [540, 266] width 145 height 9
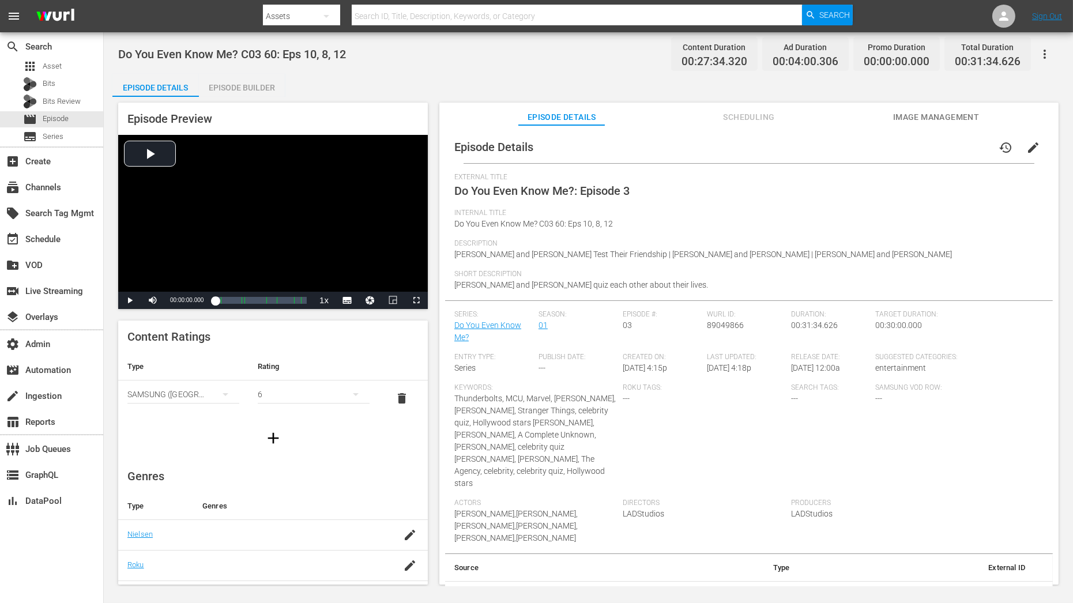
click at [277, 86] on div "Episode Builder" at bounding box center [242, 88] width 86 height 28
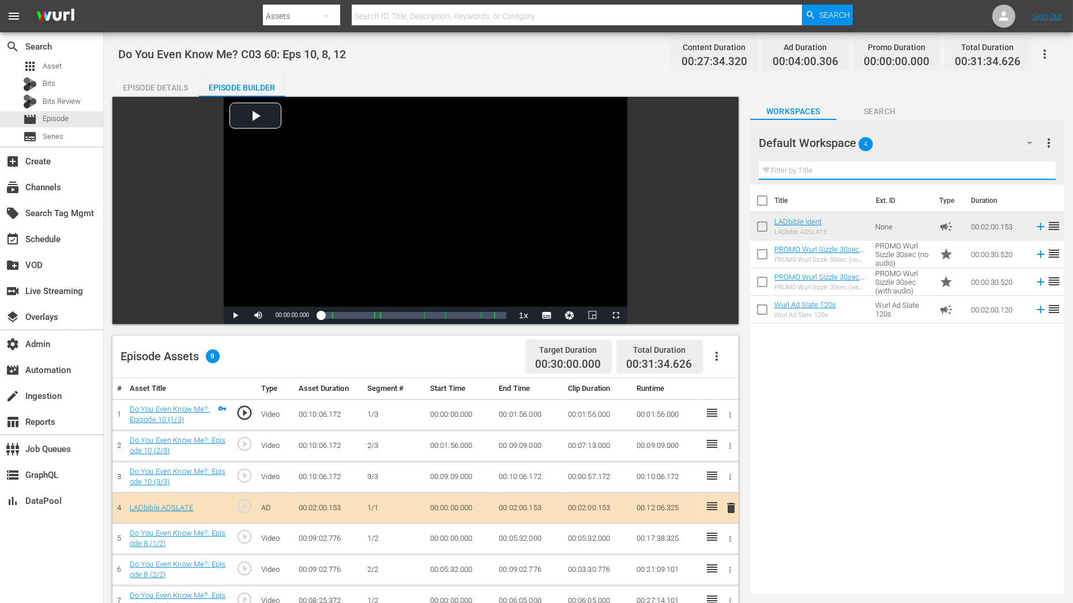
click at [788, 177] on input "text" at bounding box center [907, 170] width 297 height 18
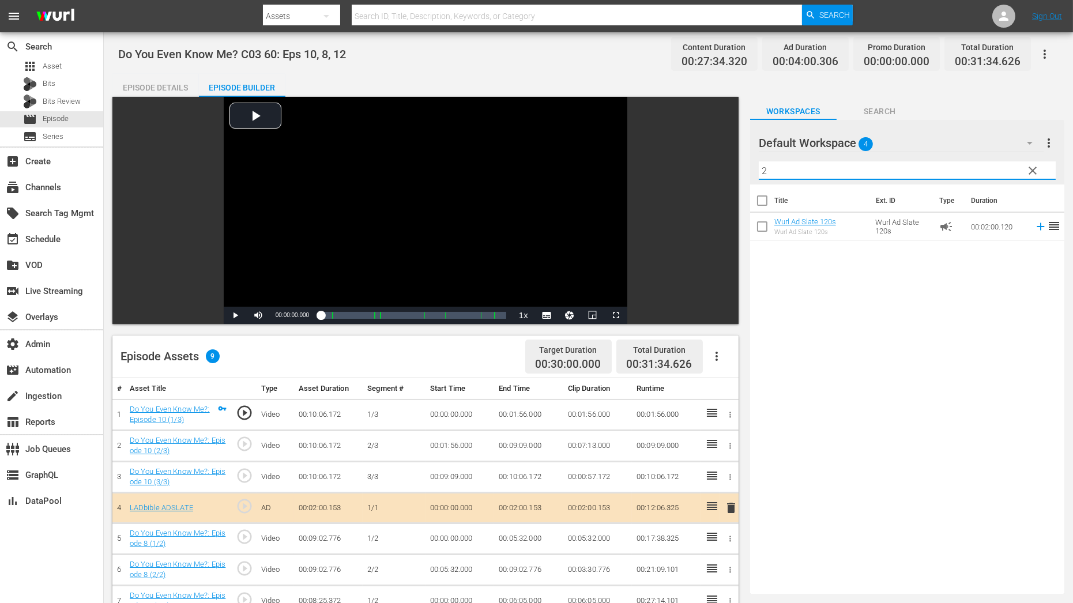
type input "2"
click at [887, 140] on div "Default Workspace 4" at bounding box center [901, 143] width 285 height 32
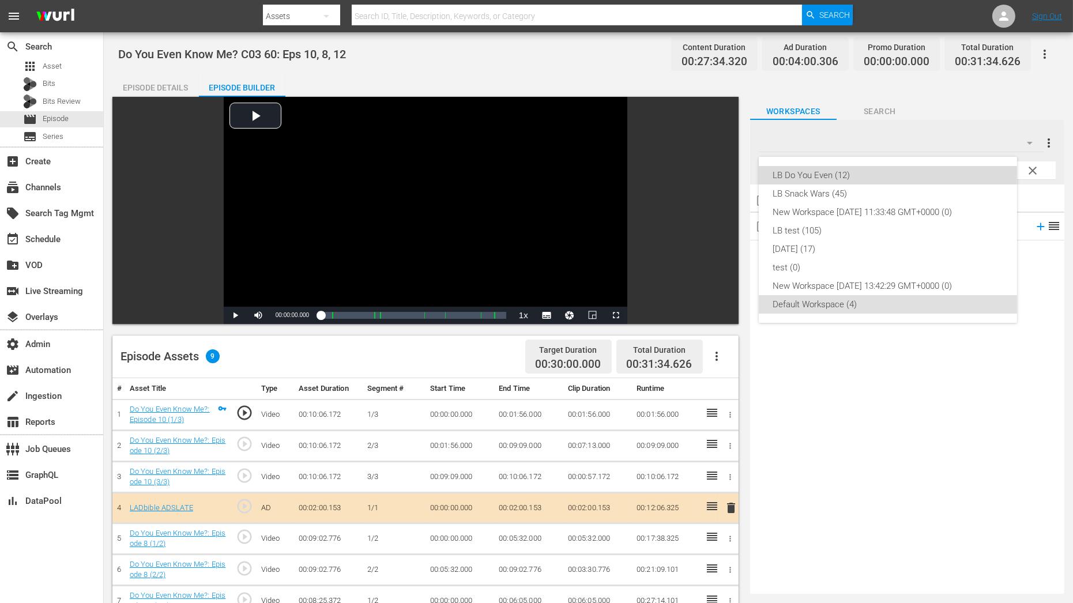
click at [840, 173] on div "LB Do You Even (12)" at bounding box center [888, 175] width 231 height 18
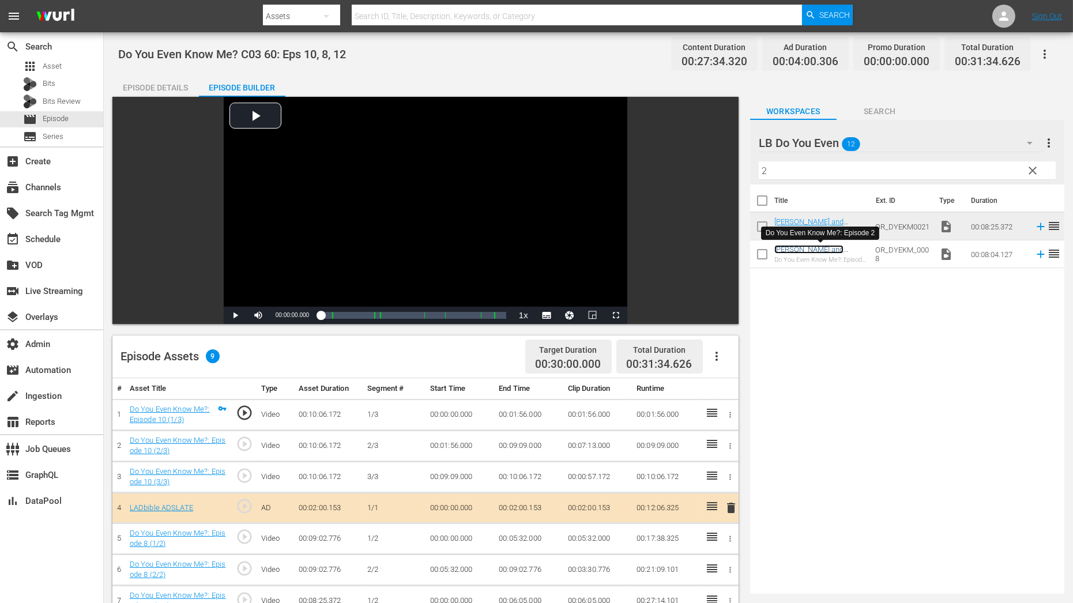
click at [814, 246] on link "Natalie Portman and Tessa Thompson Test Their Friendship" at bounding box center [819, 258] width 90 height 26
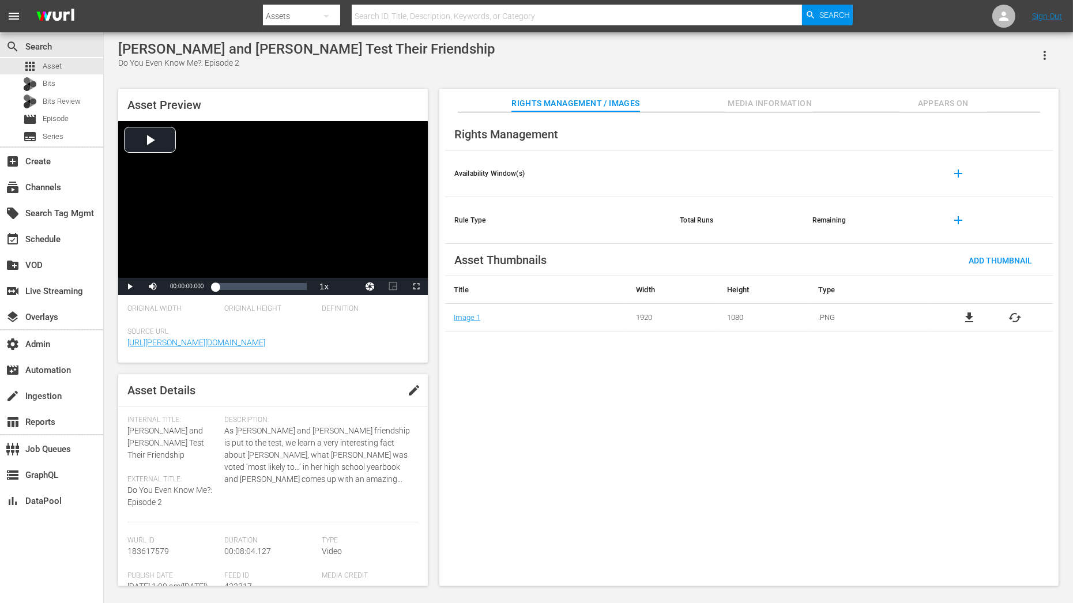
click at [1048, 51] on icon "button" at bounding box center [1045, 55] width 14 height 14
click at [808, 160] on th at bounding box center [869, 174] width 132 height 47
click at [950, 115] on div "Rights Management Availability Window(s) add Rule Type Total Runs Remaining add…" at bounding box center [748, 349] width 619 height 474
click at [950, 106] on span "Appears On" at bounding box center [943, 103] width 86 height 14
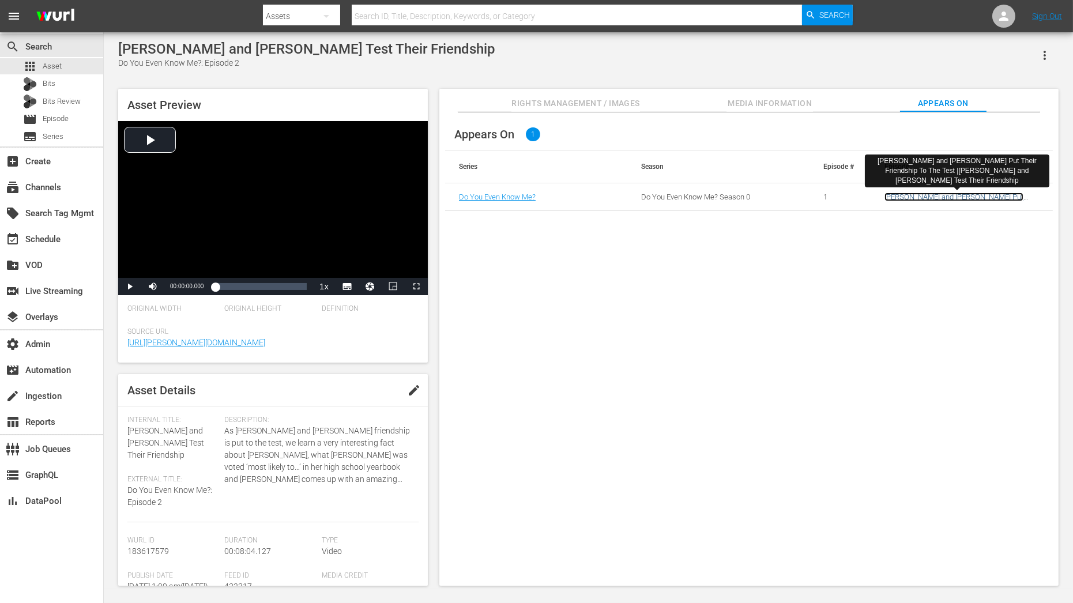
click at [908, 200] on link "Robert Pattison and Zoe Kravitz Put Their Friendship To The Test |Natalie Portm…" at bounding box center [961, 206] width 152 height 26
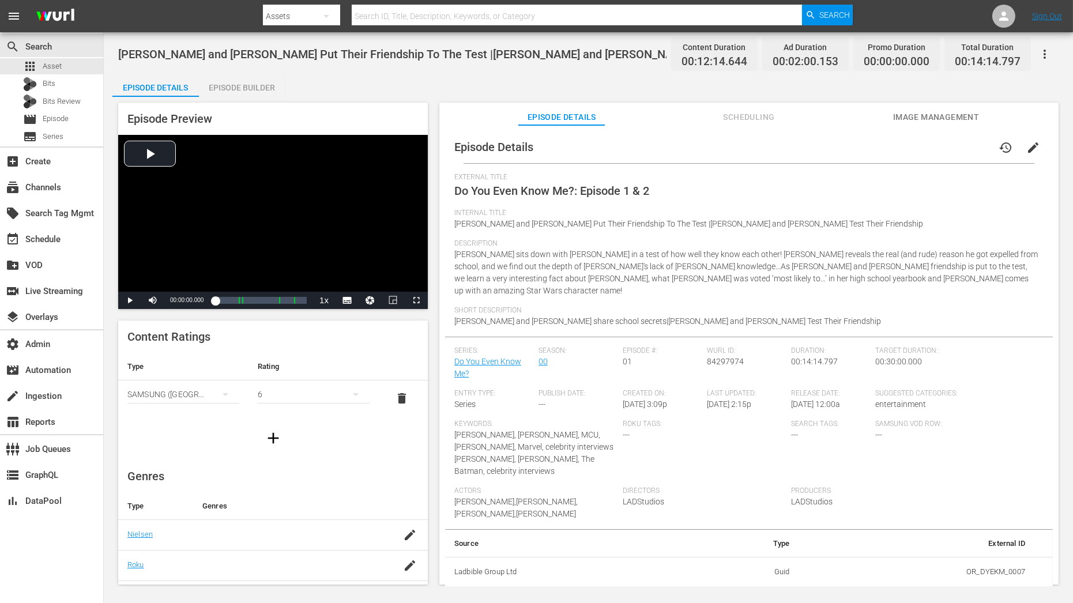
click at [1045, 65] on button "button" at bounding box center [1045, 54] width 28 height 28
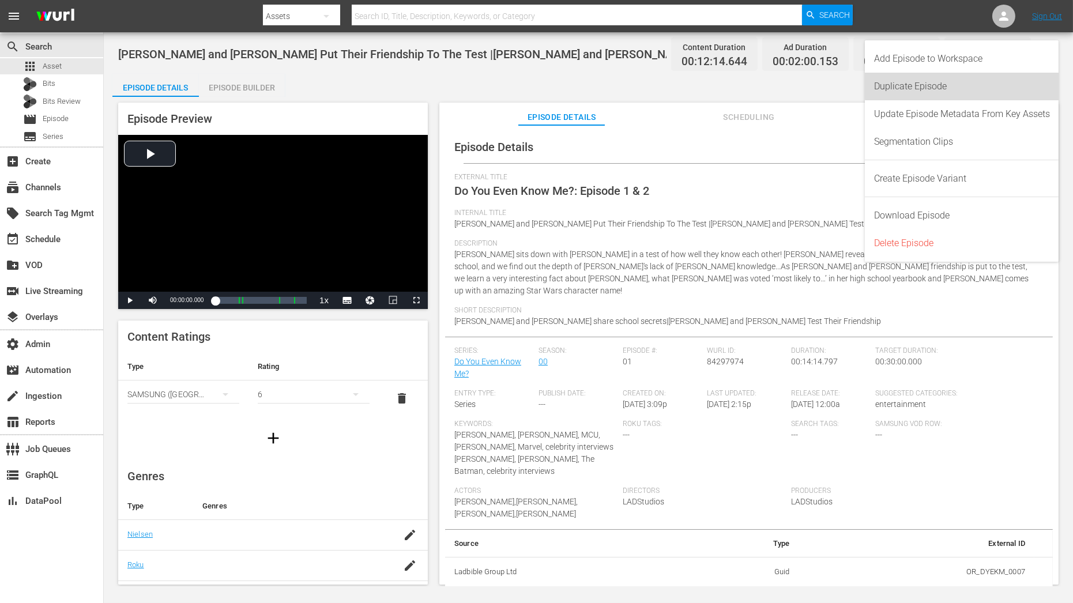
click at [977, 82] on div "Duplicate Episode" at bounding box center [962, 87] width 176 height 28
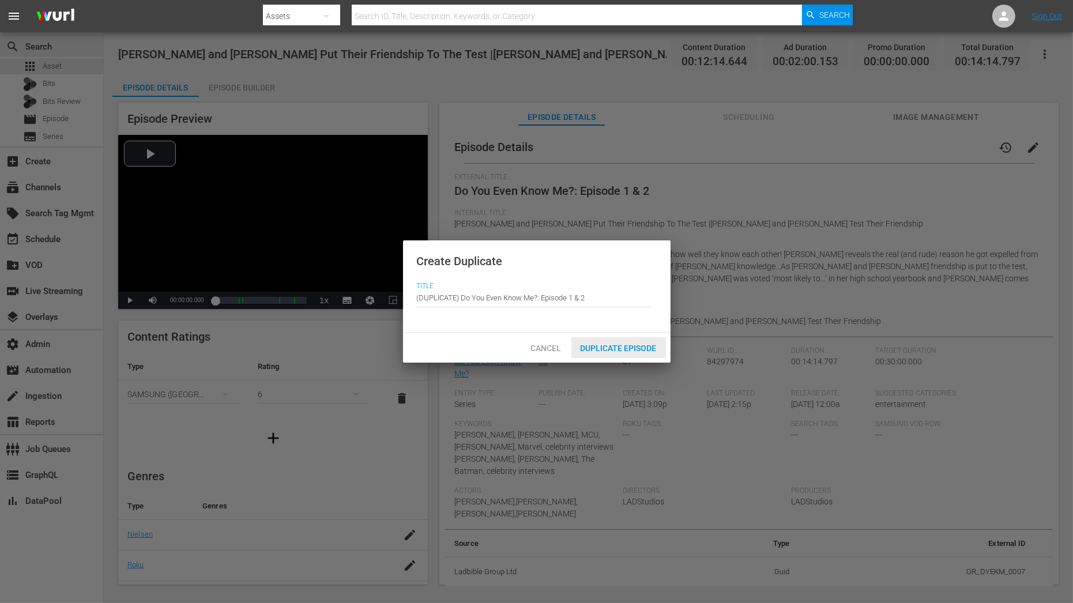
click at [655, 345] on span "Duplicate Episode" at bounding box center [618, 348] width 95 height 9
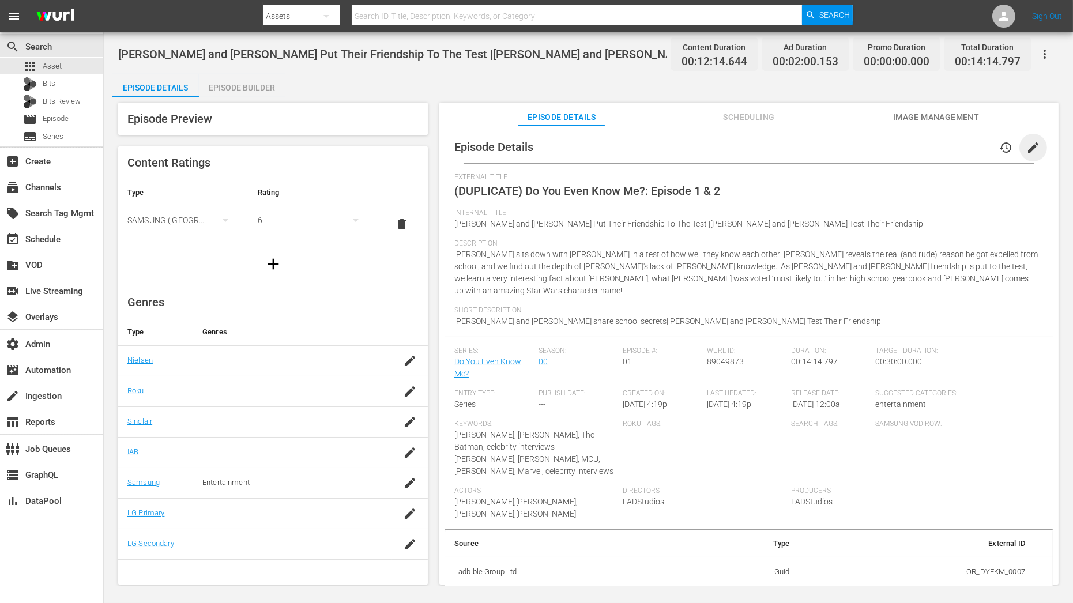
click at [1026, 150] on span "edit" at bounding box center [1033, 148] width 14 height 14
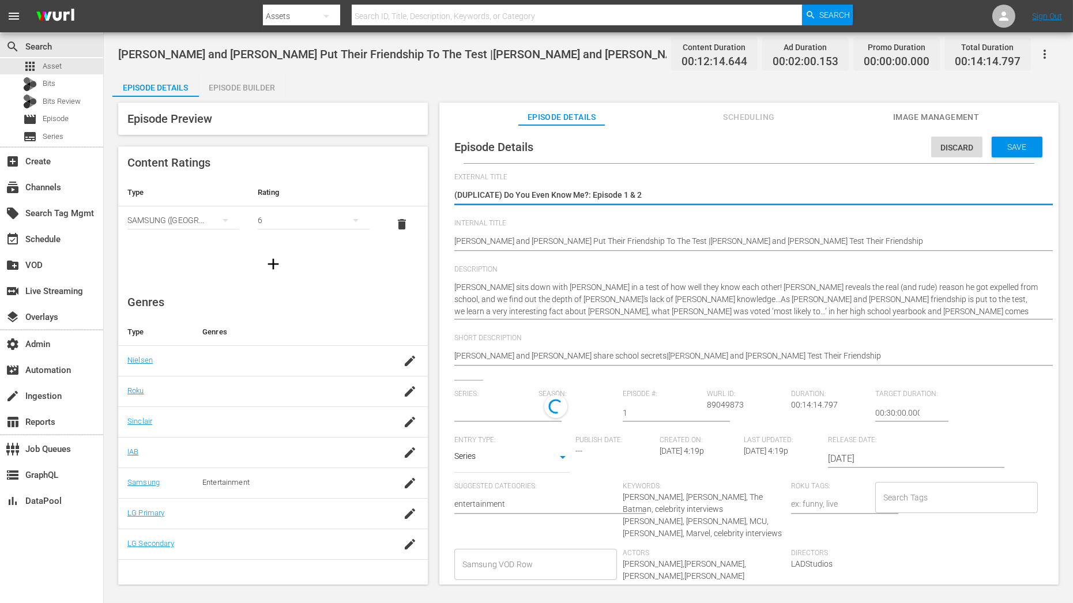
type input "Do You Even Know Me?"
click at [282, 91] on div "Episode Builder" at bounding box center [242, 88] width 86 height 28
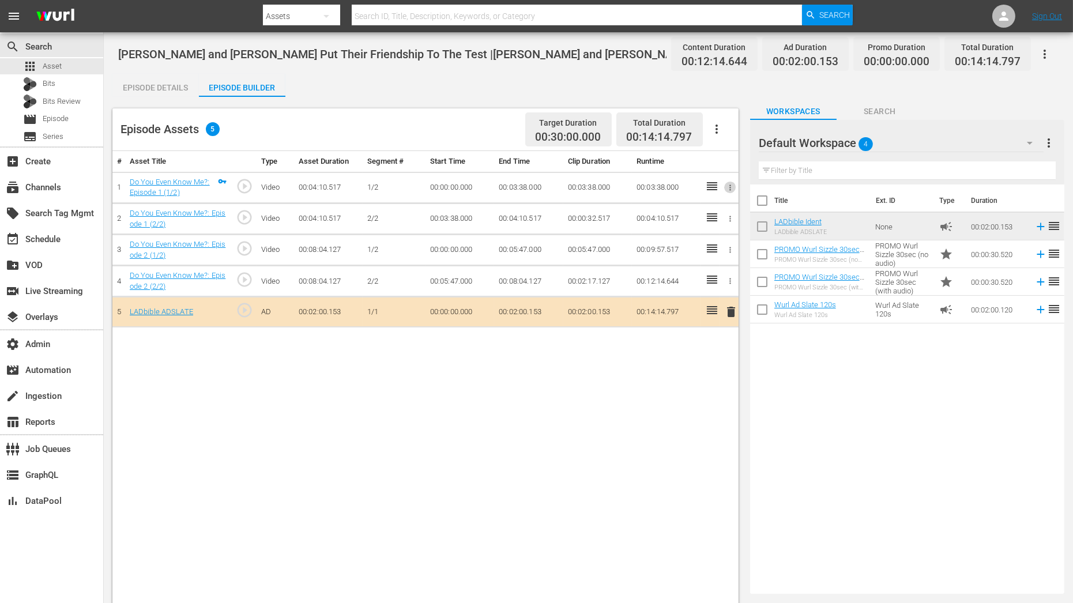
click at [731, 188] on icon "button" at bounding box center [730, 187] width 9 height 9
click at [698, 231] on span "DELETE ASSET" at bounding box center [693, 227] width 72 height 10
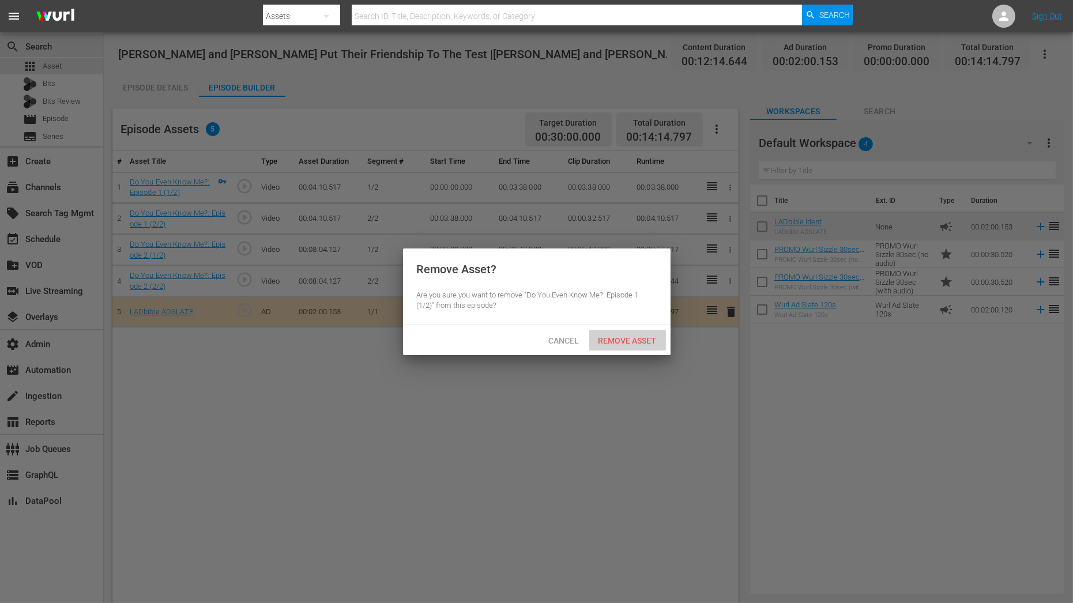
click at [625, 342] on span "Remove Asset" at bounding box center [627, 340] width 77 height 9
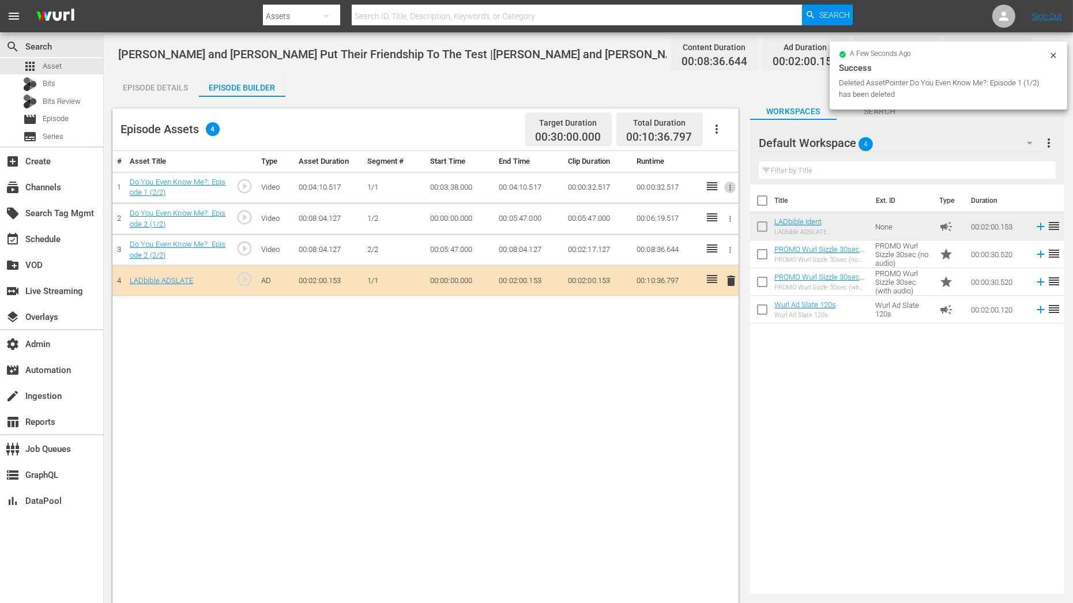
click at [729, 187] on icon "button" at bounding box center [730, 187] width 9 height 9
click at [710, 224] on span "DELETE ASSET" at bounding box center [693, 227] width 72 height 10
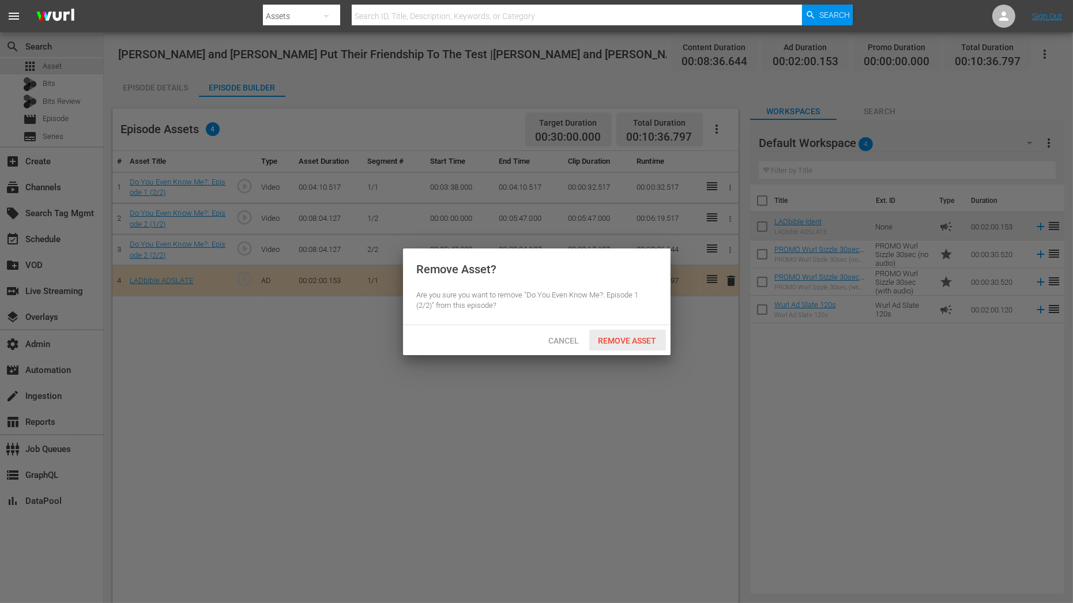
click at [626, 332] on div "Remove Asset" at bounding box center [627, 340] width 77 height 21
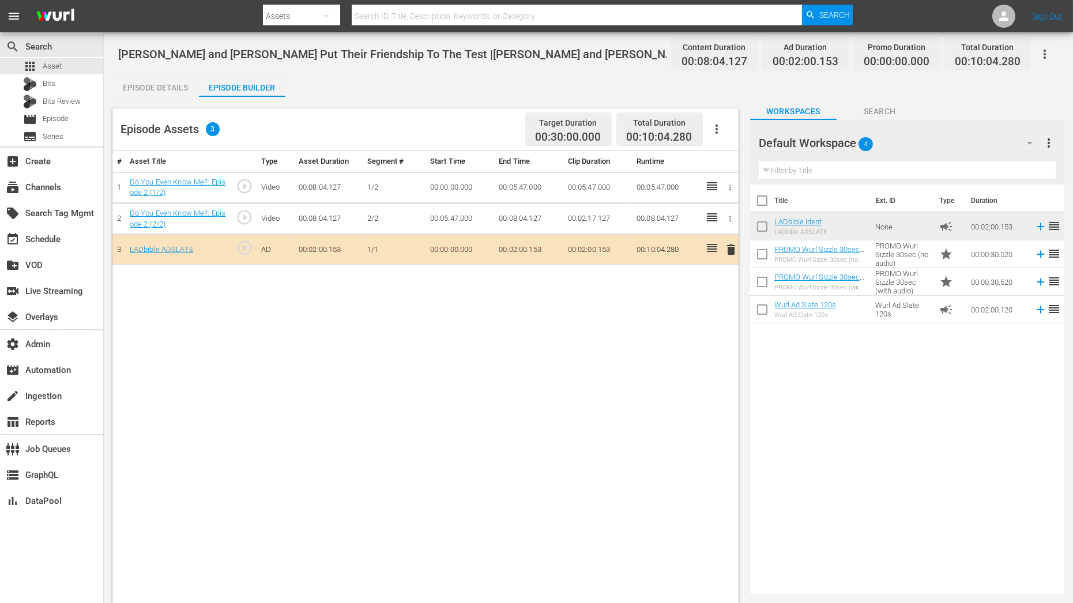
click at [905, 171] on input "text" at bounding box center [907, 170] width 297 height 18
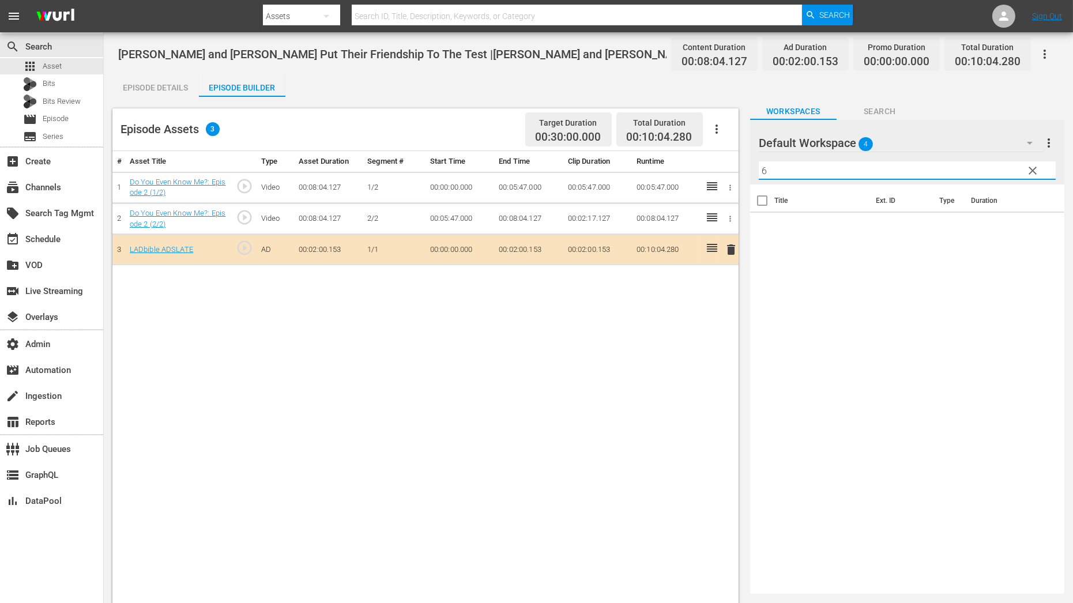
type input "6"
click at [928, 149] on div "Default Workspace 4" at bounding box center [901, 143] width 285 height 32
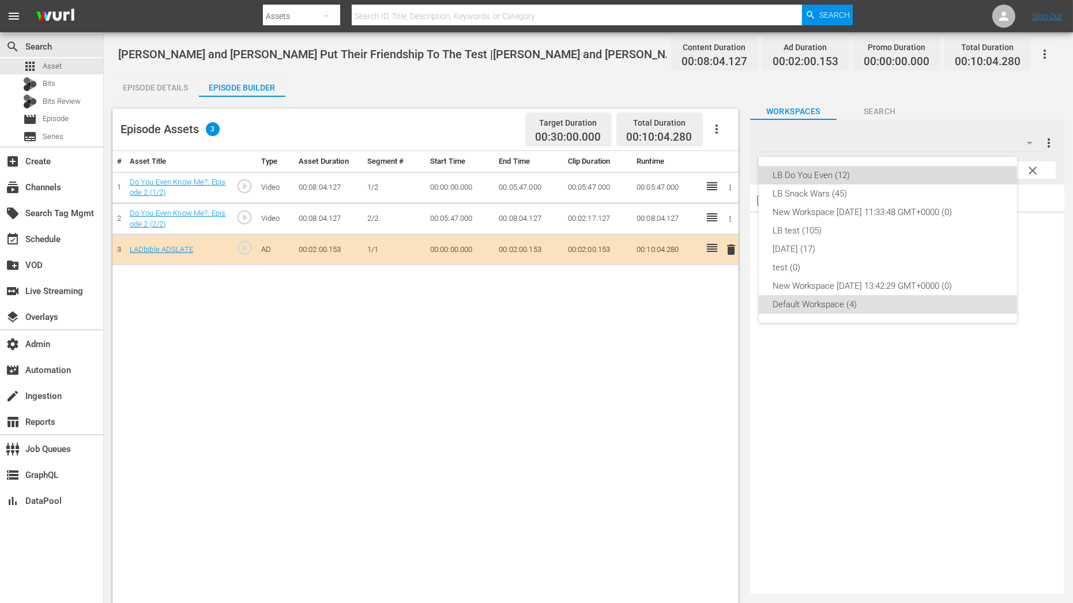
click at [856, 177] on div "LB Do You Even (12)" at bounding box center [888, 175] width 231 height 18
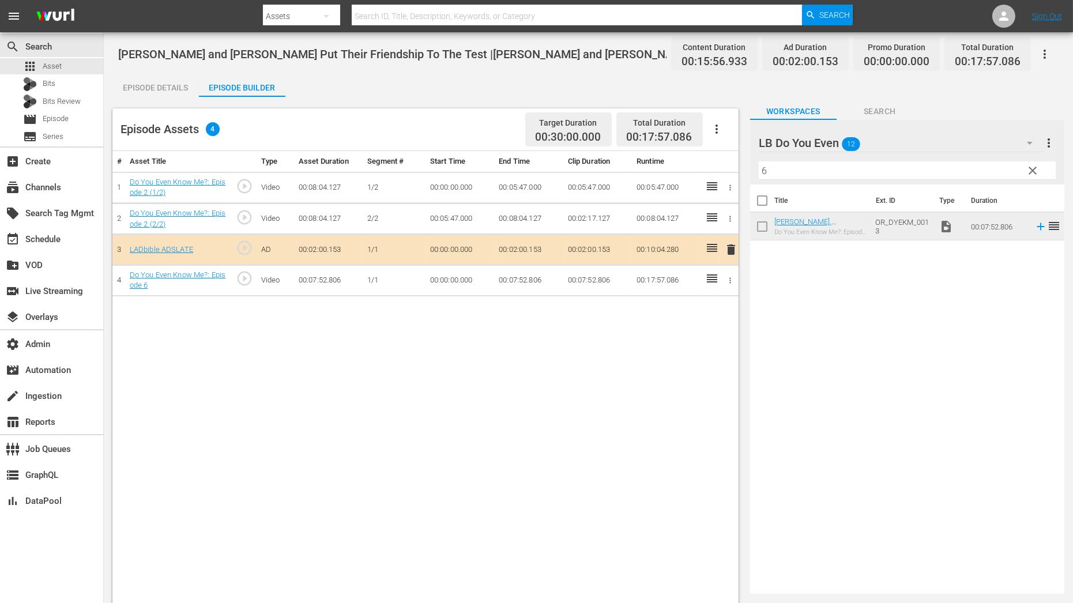
click at [796, 177] on input "6" at bounding box center [907, 170] width 297 height 18
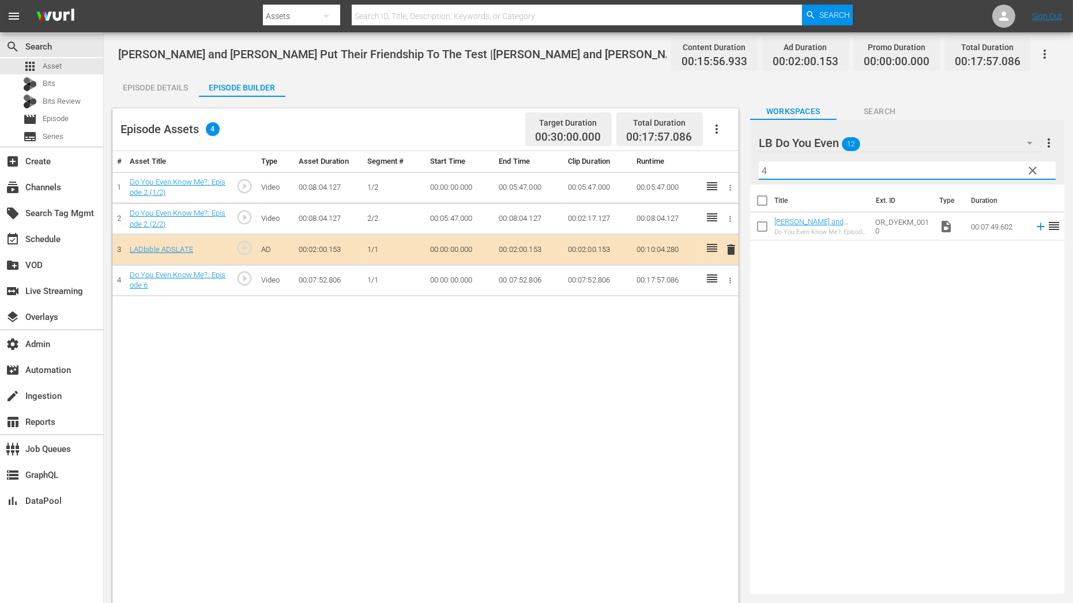
type input "4"
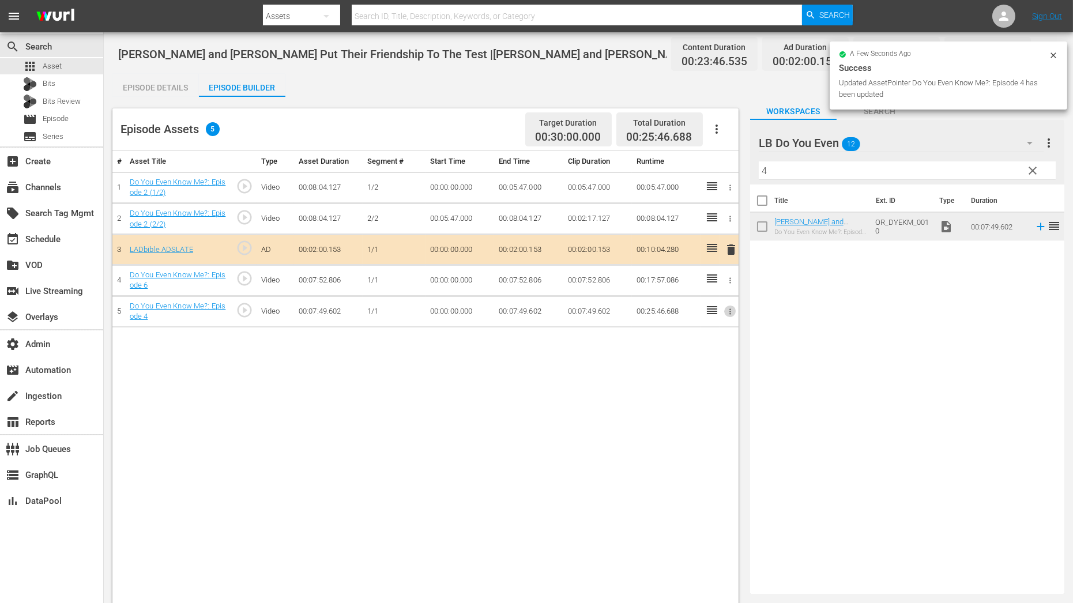
click at [729, 315] on button "button" at bounding box center [730, 312] width 12 height 12
click at [705, 329] on li "Assign Key Asset" at bounding box center [693, 328] width 90 height 19
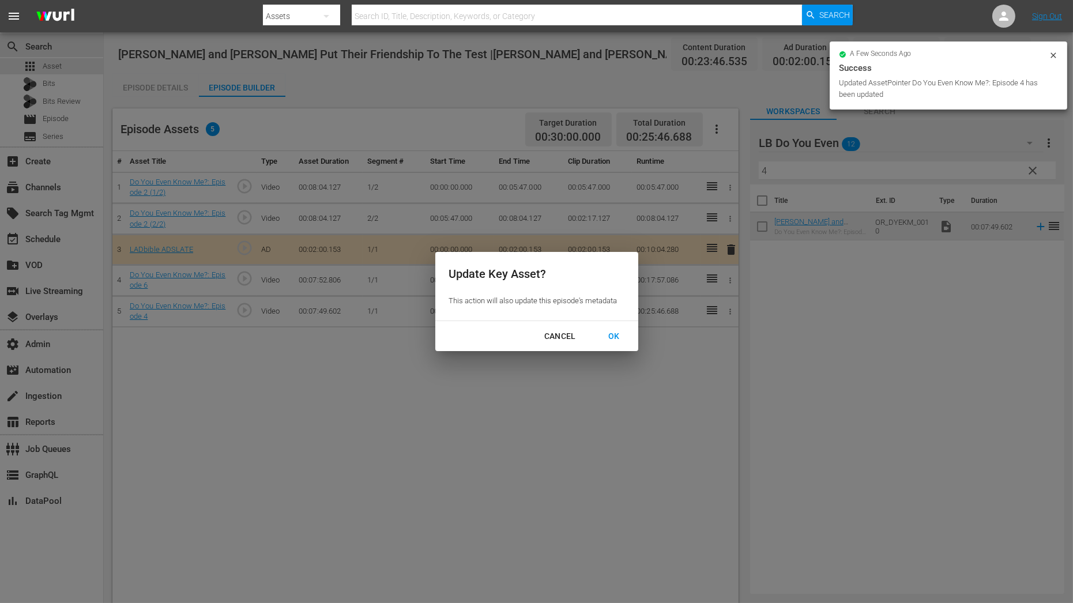
click at [622, 343] on div "OK" at bounding box center [614, 336] width 30 height 14
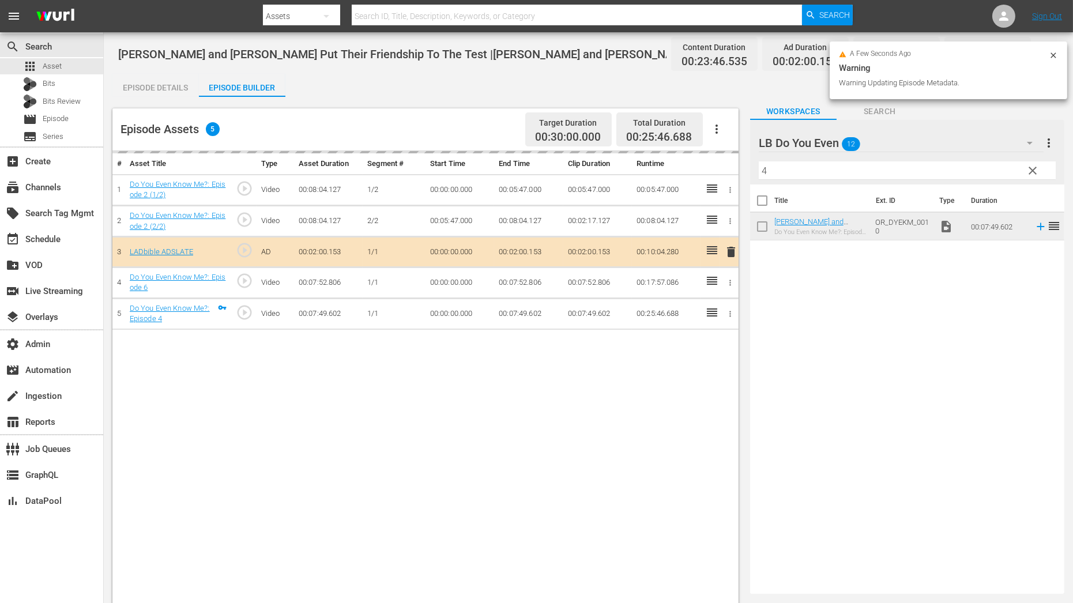
click at [734, 284] on icon "button" at bounding box center [730, 283] width 9 height 9
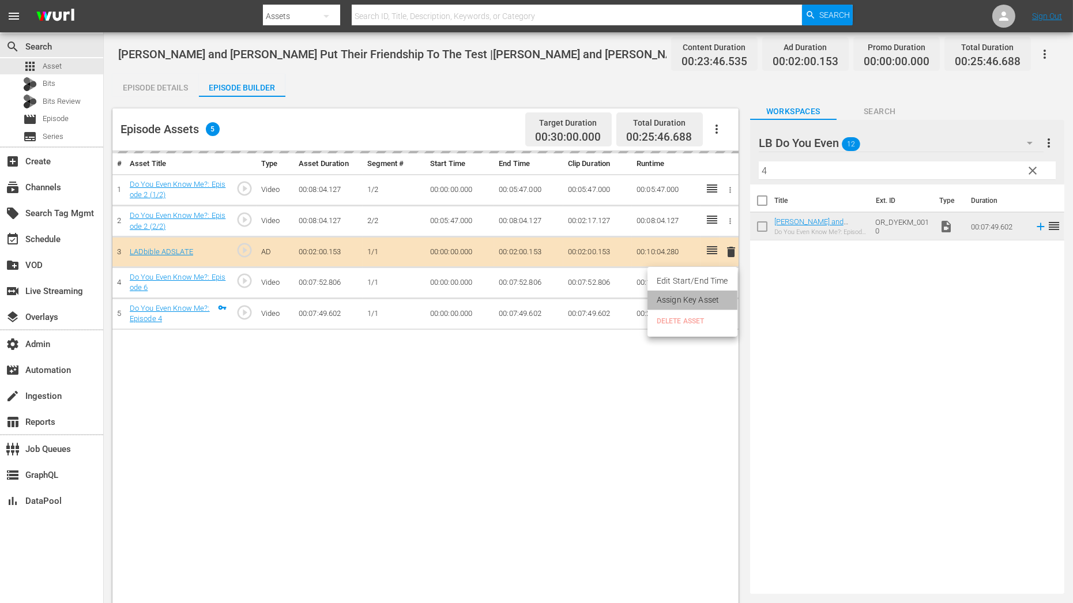
click at [727, 292] on li "Assign Key Asset" at bounding box center [693, 300] width 90 height 19
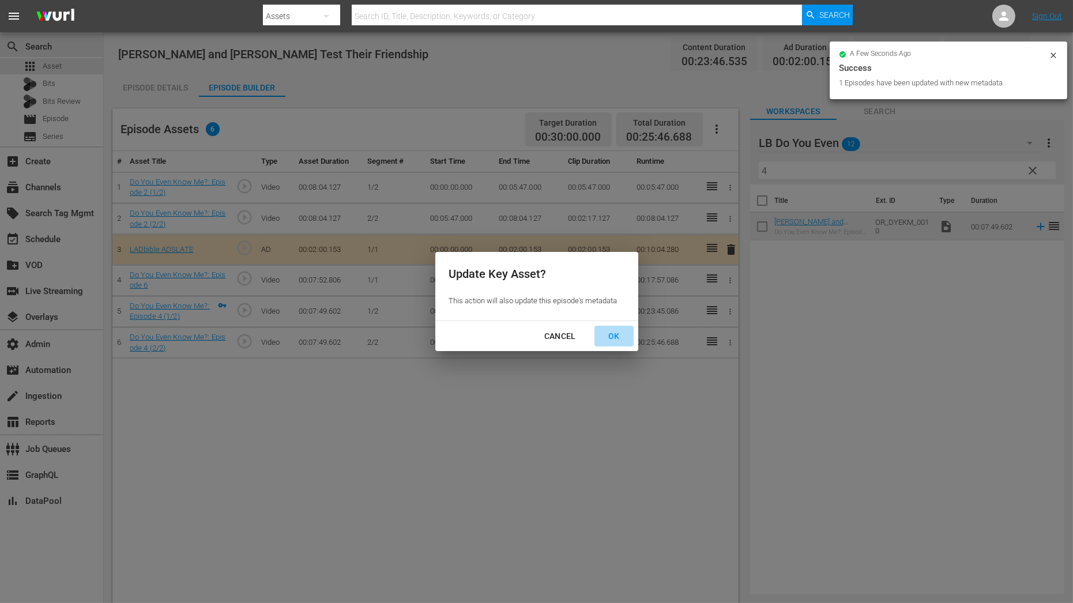
click at [614, 336] on div "OK" at bounding box center [614, 336] width 30 height 14
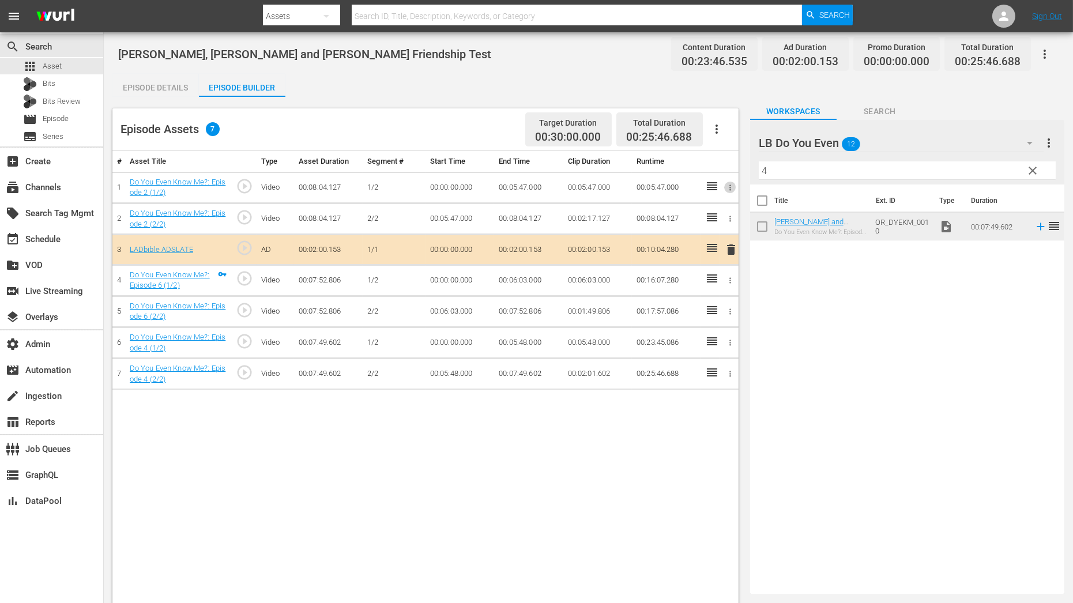
click at [734, 189] on icon "button" at bounding box center [730, 187] width 9 height 9
click at [722, 210] on li "Assign Key Asset" at bounding box center [693, 206] width 90 height 19
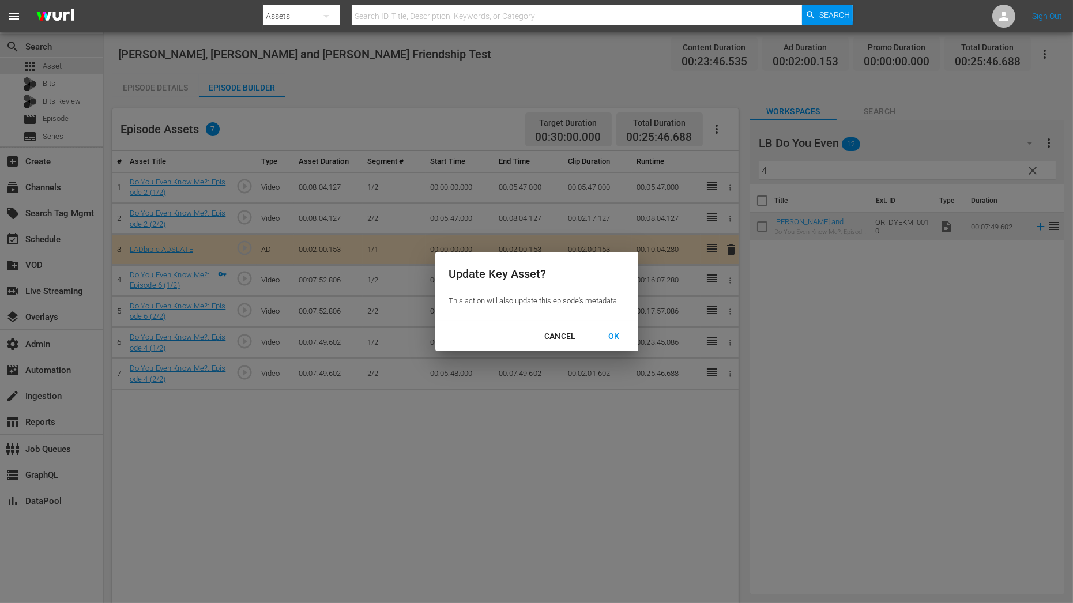
click at [612, 337] on div "OK" at bounding box center [614, 336] width 30 height 14
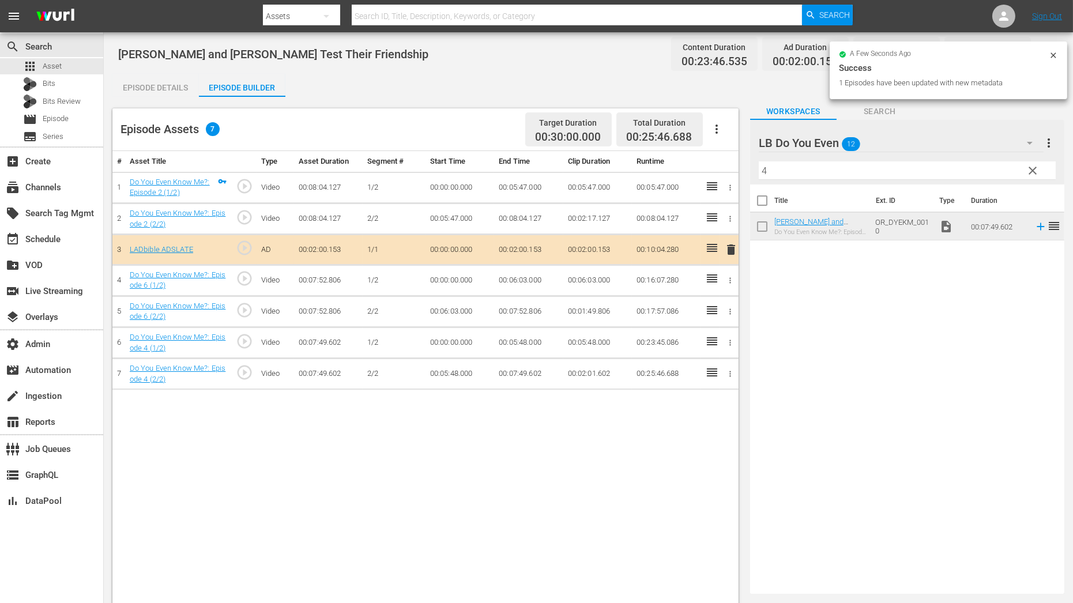
click at [1036, 170] on span "clear" at bounding box center [1033, 171] width 14 height 14
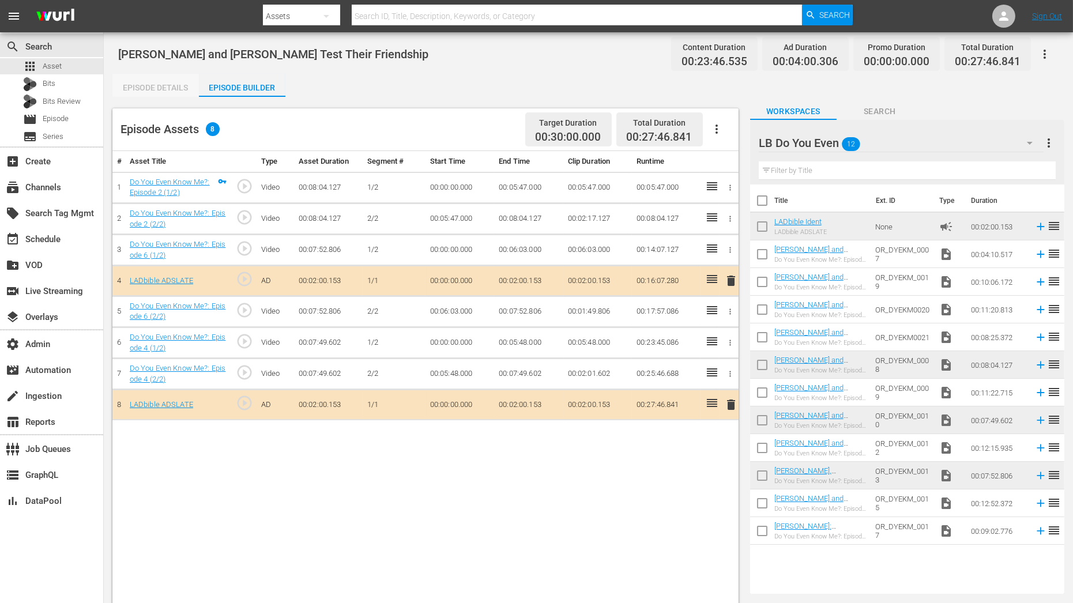
click at [173, 90] on div "Episode Details" at bounding box center [155, 88] width 86 height 28
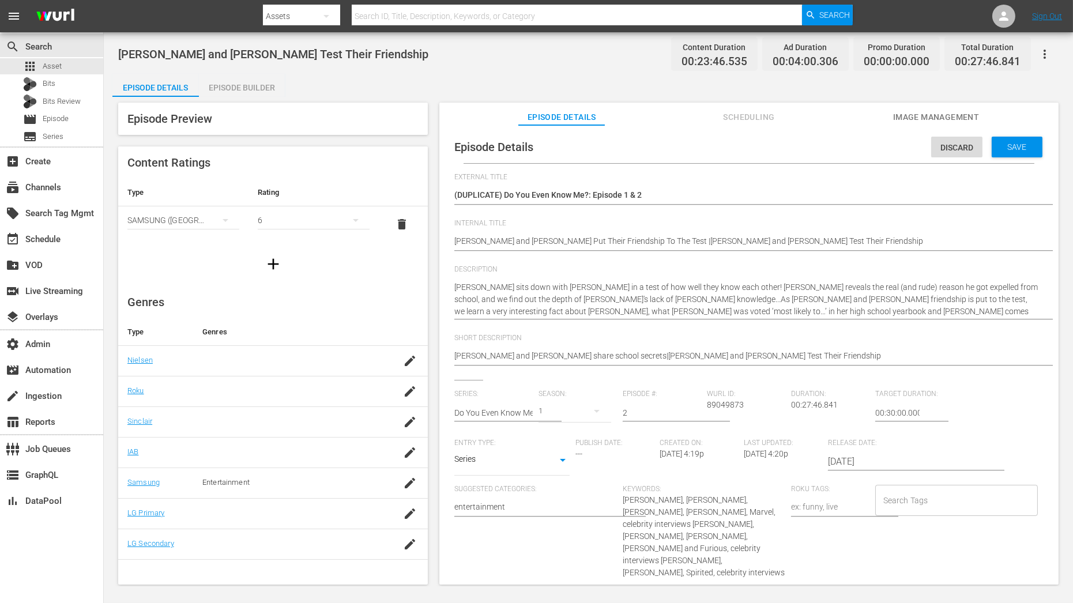
click at [248, 92] on div "Episode Builder" at bounding box center [242, 88] width 86 height 28
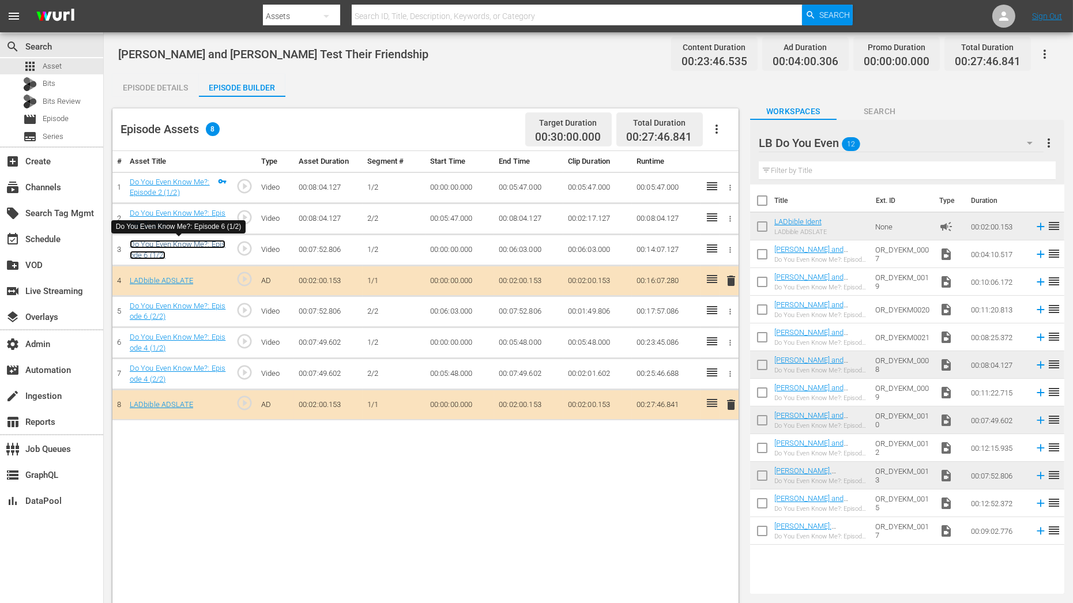
click at [155, 247] on link "Do You Even Know Me?: Episode 6 (1/2)" at bounding box center [178, 250] width 96 height 20
click at [163, 336] on link "Do You Even Know Me?: Episode 4 (1/2)" at bounding box center [178, 343] width 96 height 20
click at [145, 77] on div "Episode Details" at bounding box center [155, 88] width 86 height 28
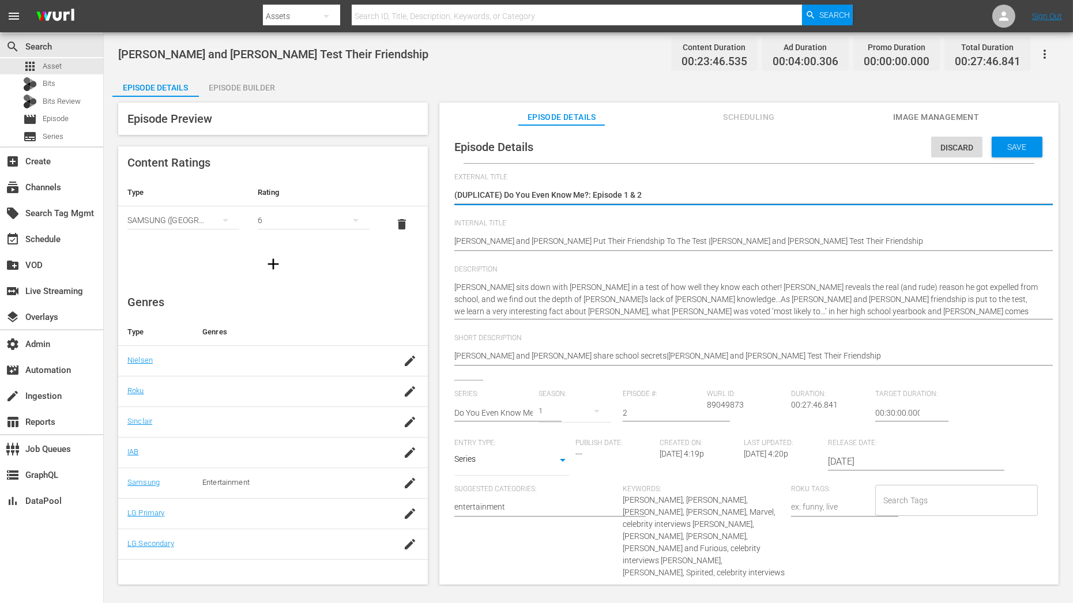
drag, startPoint x: 506, startPoint y: 194, endPoint x: 446, endPoint y: 194, distance: 59.4
click at [446, 194] on div "Episode Details Discard Save External Title Do You Even Know Me?: Episode 2 Do …" at bounding box center [749, 428] width 608 height 595
type textarea "Do You Even Know Me?: Episode 1 & 2"
drag, startPoint x: 574, startPoint y: 195, endPoint x: 611, endPoint y: 195, distance: 36.9
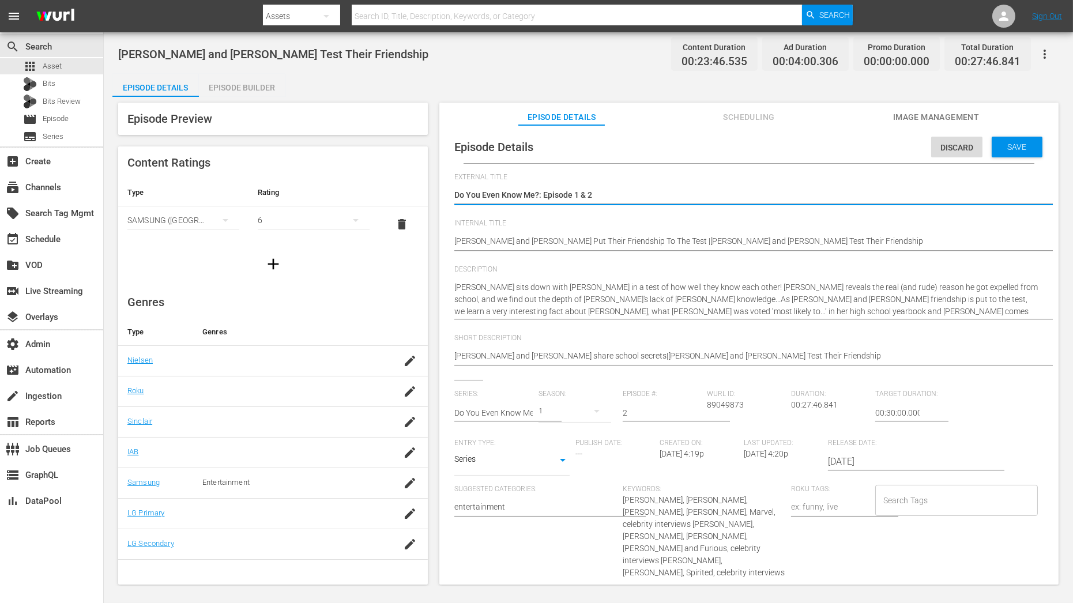
click at [611, 195] on textarea "Do You Even Know Me?: Episode 2" at bounding box center [746, 196] width 584 height 14
type textarea "Do You Even Know Me?: Episode"
type textarea "Do You Even Know Me?: Episode 2"
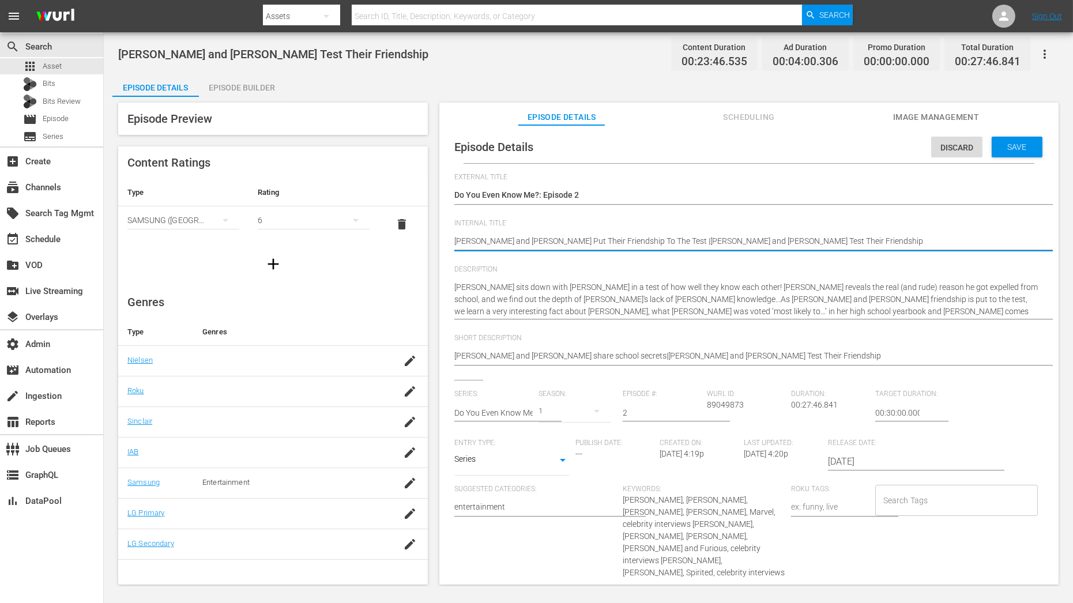
drag, startPoint x: 569, startPoint y: 241, endPoint x: 947, endPoint y: 241, distance: 378.9
type textarea "Robert Pattison and Zoe Kravitz"
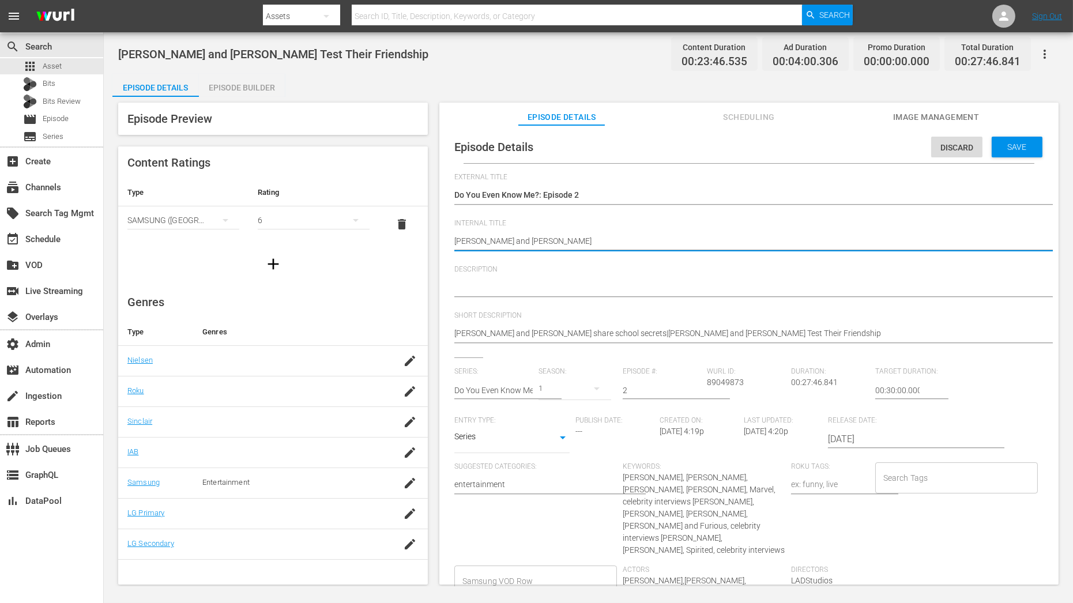
drag, startPoint x: 627, startPoint y: 239, endPoint x: 447, endPoint y: 236, distance: 179.9
type textarea "Robert Pattinson sits down with Zoe Kravitz in a test of how well they know eac…"
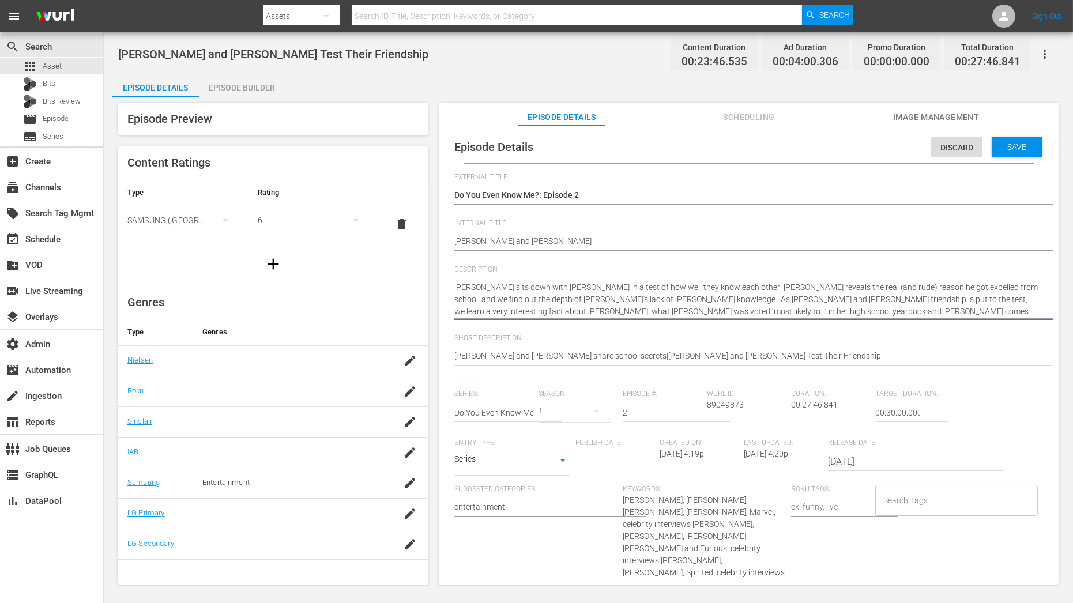
type textarea "Robert Pattinson sits down with Zoe Kravitz in a test of how well they know eac…"
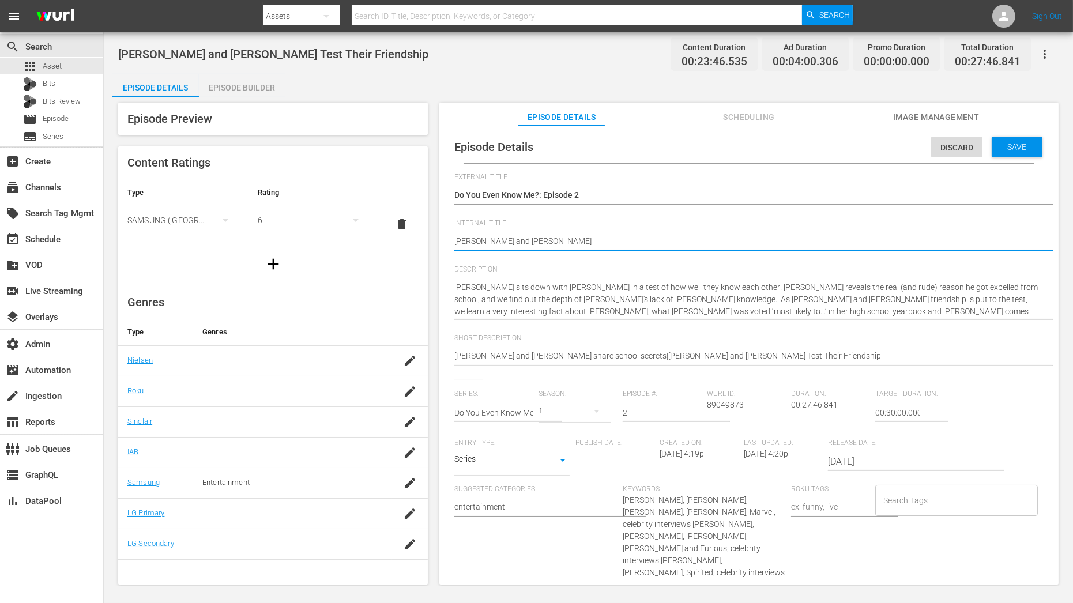
drag, startPoint x: 544, startPoint y: 240, endPoint x: 282, endPoint y: 231, distance: 262.0
paste textarea "Do You Even Know Me?: Episode 2, Do You Even Know Me?: Episode 6, Do You Even K…"
type textarea "Do You Even Know Me?: Episode 2, Do You Even Know Me?: Episode 6, Do You Even K…"
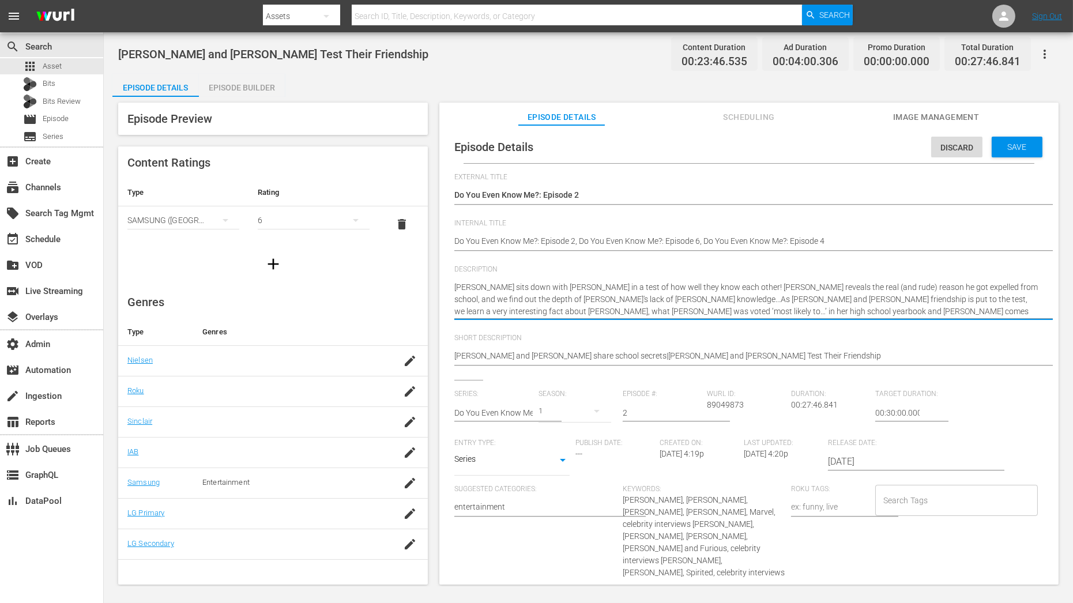
drag, startPoint x: 517, startPoint y: 287, endPoint x: 566, endPoint y: 284, distance: 49.7
type textarea "Robert Pattinson a Zoe Kravitz in a test of how well they know each other! Robe…"
type textarea "Robert Pattinson an Zoe Kravitz in a test of how well they know each other! Rob…"
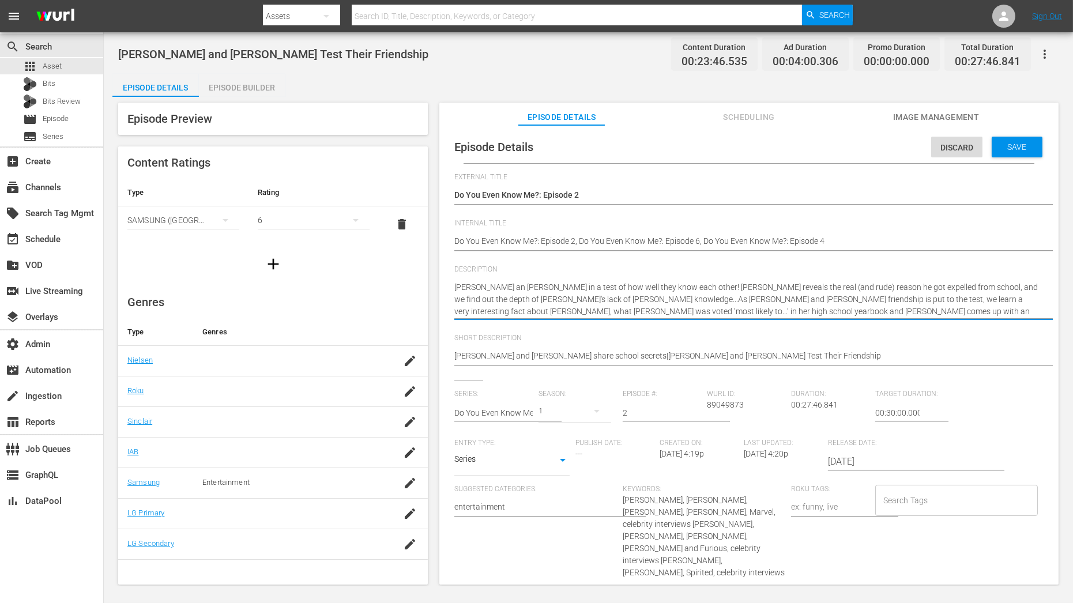
type textarea "Robert Pattinson and Zoe Kravitz in a test of how well they know each other! Ro…"
drag, startPoint x: 574, startPoint y: 287, endPoint x: 978, endPoint y: 319, distance: 405.6
click at [978, 319] on div "As Natalie Portman and Tessa Thompson's friendship is put to the test, we learn…" at bounding box center [746, 299] width 584 height 50
type textarea "Robert Pattinson and Zoe Kravitz i"
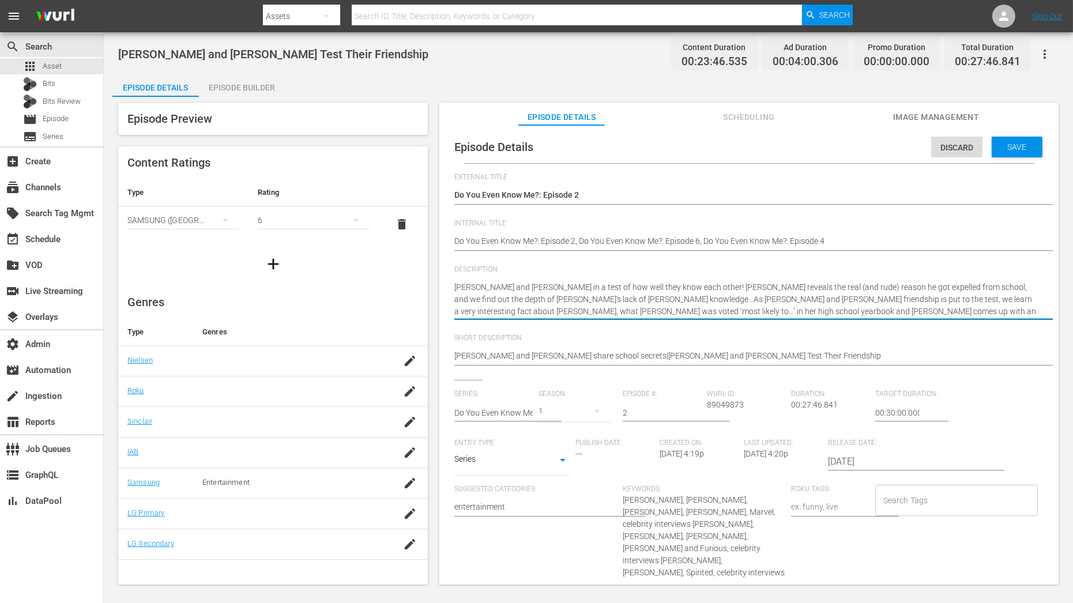
type textarea "Robert Pattinson and Zoe Kravitz i"
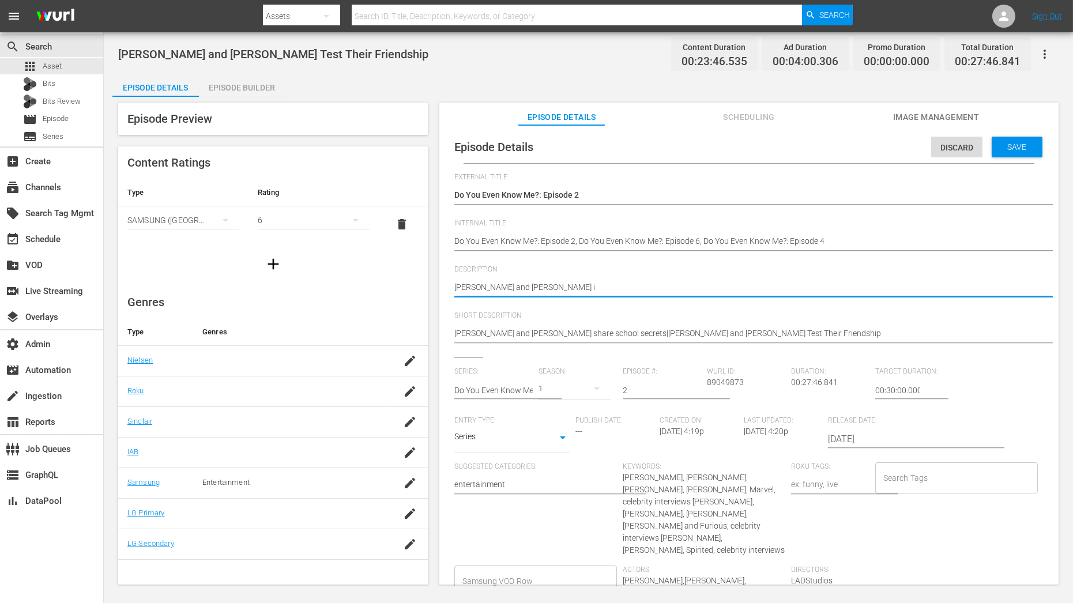
type textarea "Robert Pattinson and Zoe Kravitz"
type textarea "Robert Pattinson and Zoe Kravitz |"
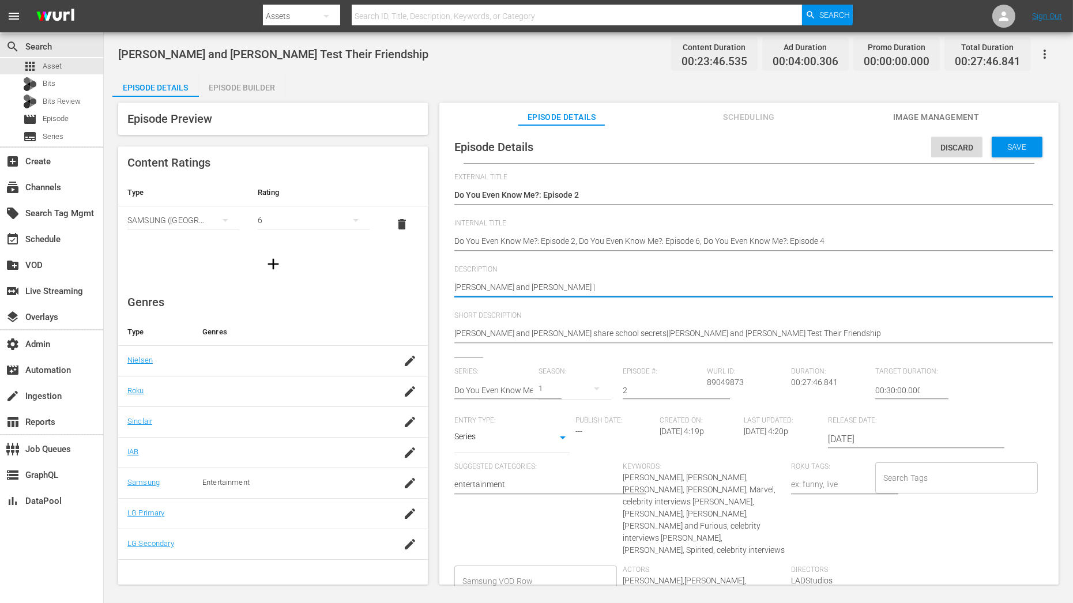
type textarea "Robert Pattinson and Zoe Kravitz |"
paste textarea "Charlize Theron, Brie Larson and Michelle Rodríguez"
type textarea "Robert Pattinson and Zoe Kravitz | Charlize Theron, Brie Larson and Michelle Ro…"
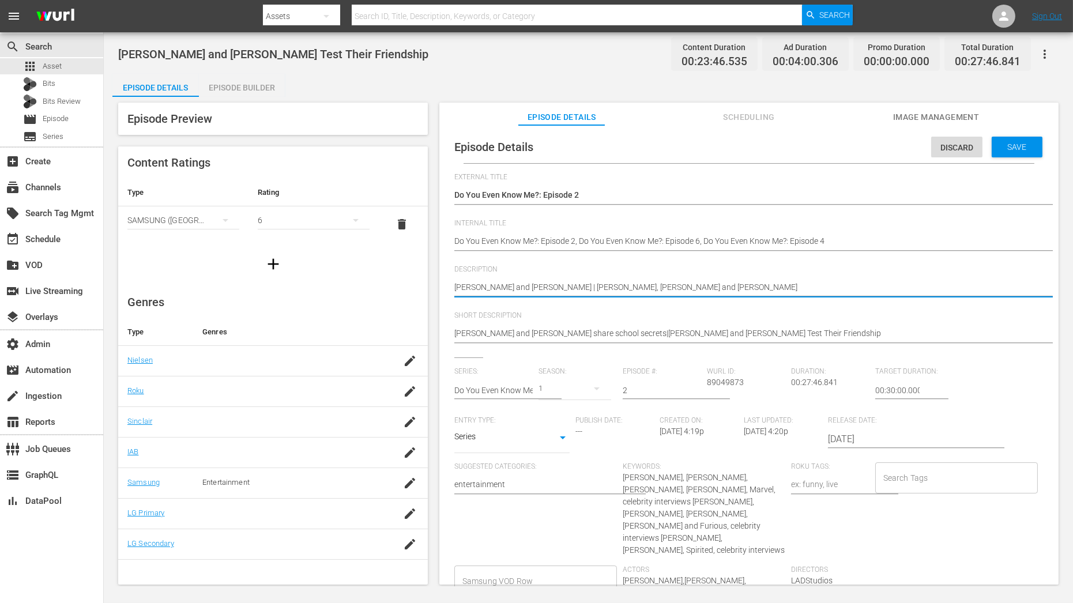
type textarea "Robert Pattinson and Zoe Kravitz | Charlize Theron, Brie Larson and Michelle Ro…"
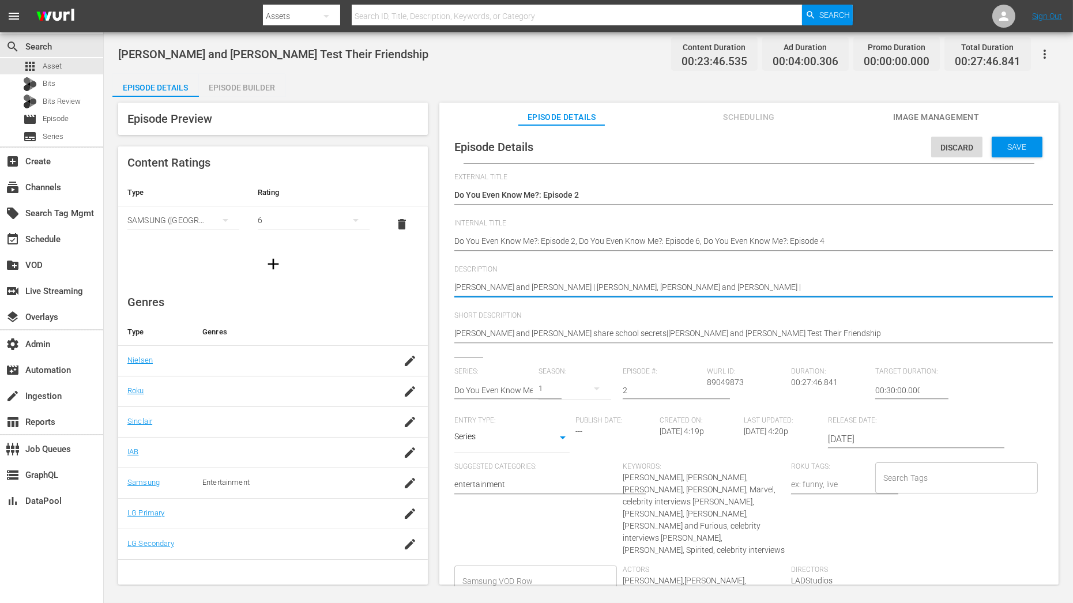
paste textarea "Ryan Reynolds and Will Ferrell"
type textarea "Robert Pattinson and Zoe Kravitz | Charlize Theron, Brie Larson and Michelle Ro…"
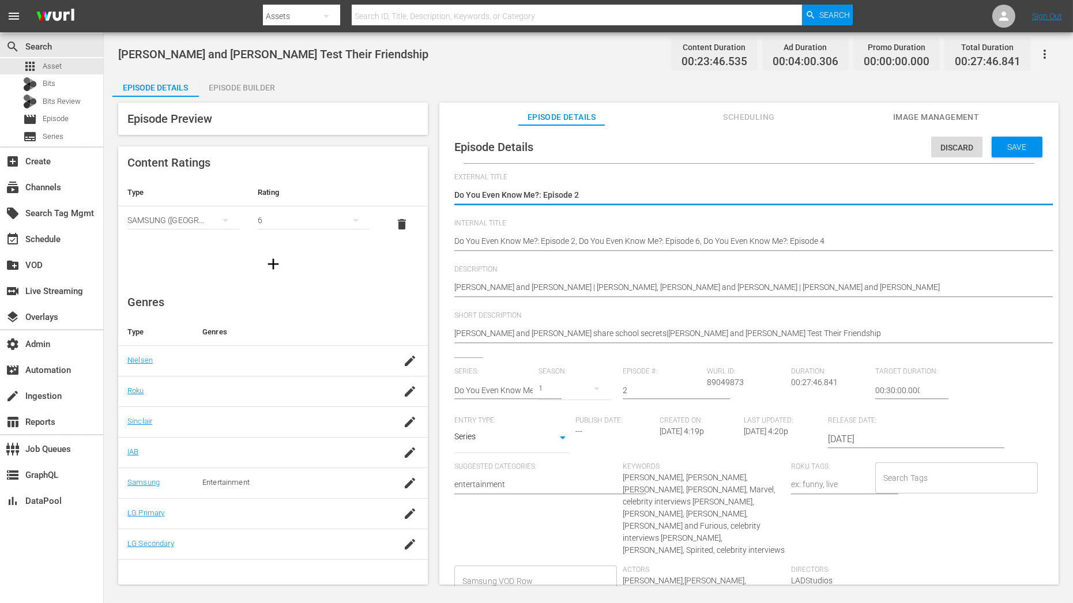
type textarea "Do You Even Know Me?: Episode"
type textarea "Do You Even Know Me?: Episode 4"
drag, startPoint x: 633, startPoint y: 386, endPoint x: 610, endPoint y: 386, distance: 23.1
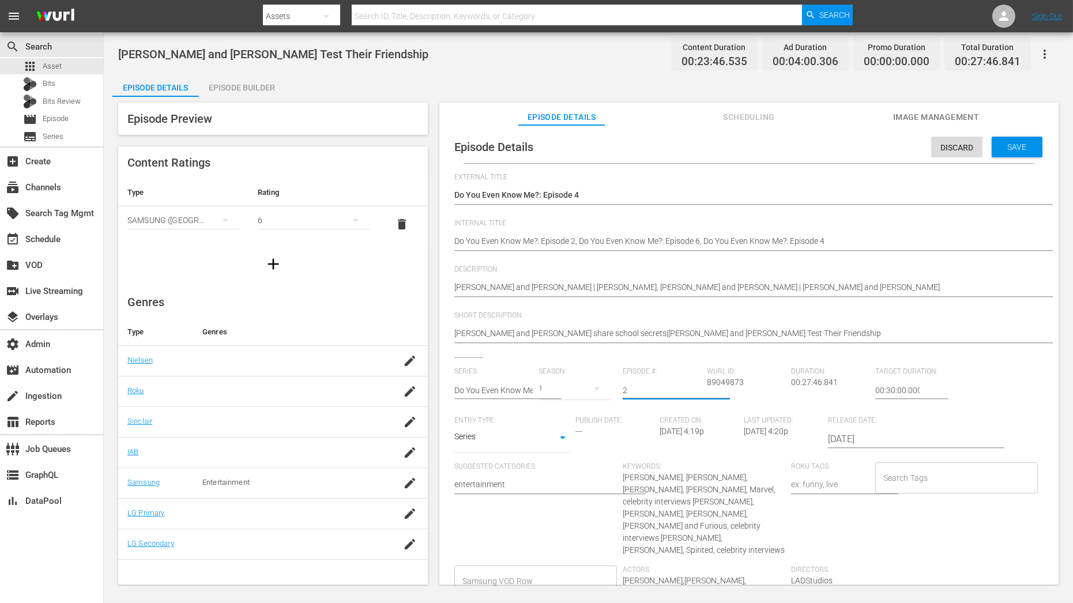
click at [610, 386] on div "Series: Do You Even Know Me? Season: 1 Episode #: 1 Wurl ID: 89049873 Duration:…" at bounding box center [748, 515] width 589 height 296
type input "4"
click at [934, 319] on span "Short Description" at bounding box center [746, 315] width 584 height 9
click at [1023, 150] on span "Save" at bounding box center [1017, 146] width 37 height 9
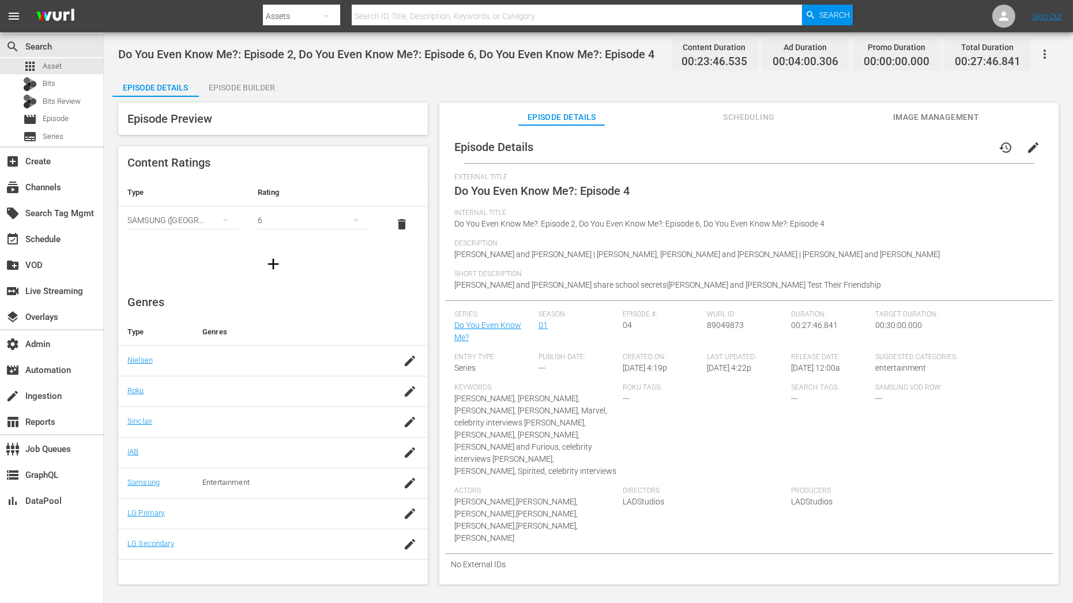
click at [1028, 153] on span "edit" at bounding box center [1033, 148] width 14 height 14
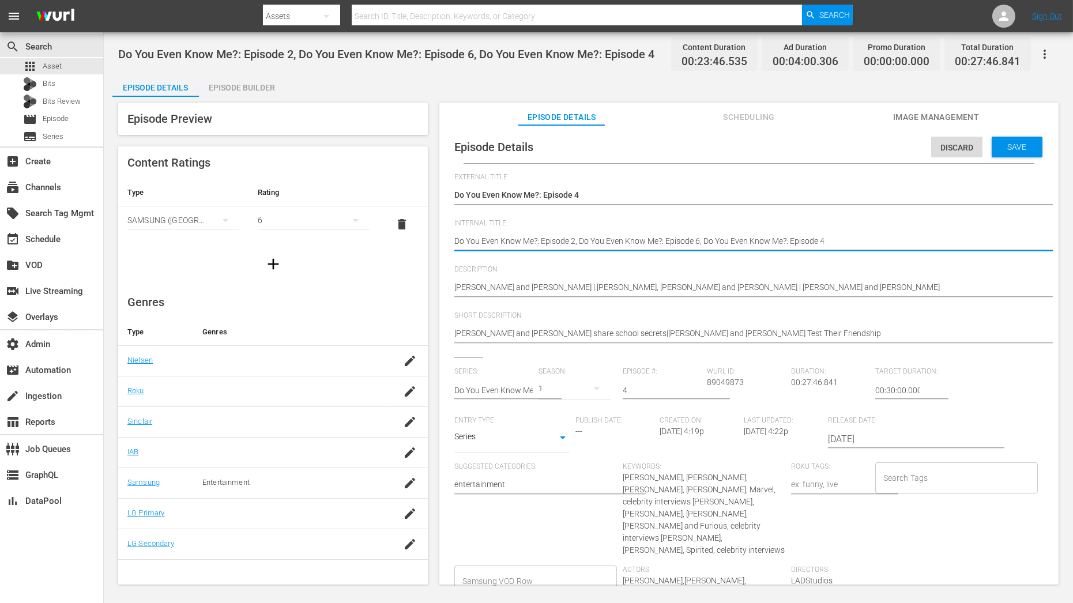
paste textarea "C01 60: Eps"
type textarea "Do You Even Know Me? C01 60: Eps"
type textarea "Do You Even Know Me?: Episode 2, Do You Even Know Me?: Episode 6, Do You Even K…"
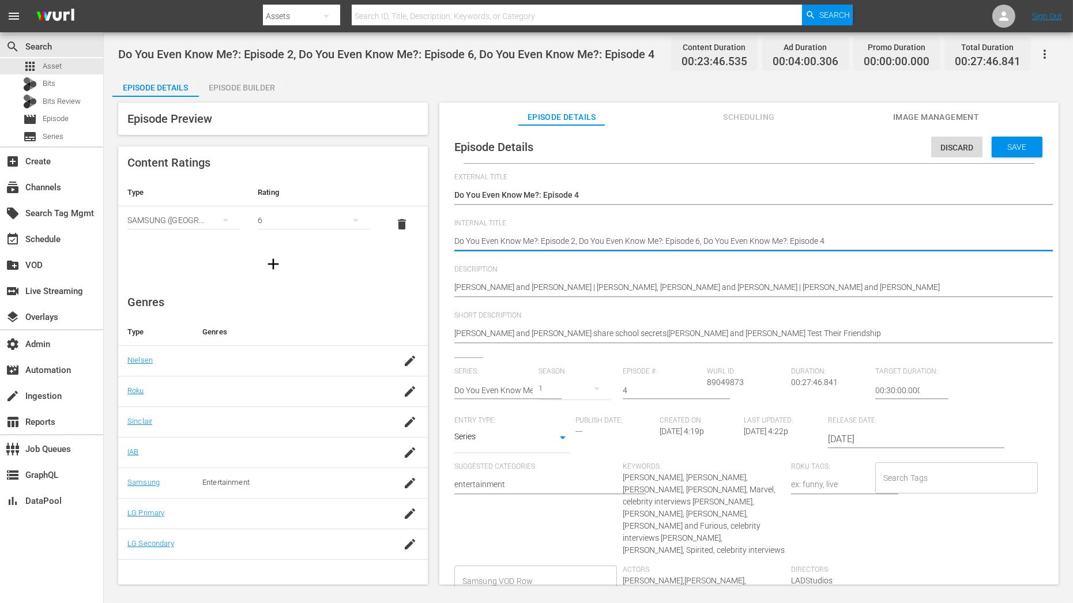
click at [453, 243] on div "Episode Details Discard Save External Title Do You Even Know Me?: Episode 4 Do …" at bounding box center [749, 417] width 608 height 572
drag, startPoint x: 455, startPoint y: 242, endPoint x: 570, endPoint y: 238, distance: 114.8
paste textarea "C01 60: Eps"
type textarea "Do You Even Know Me? C01 60: Eps 2, Do You Even Know Me?: Episode 6, Do You Eve…"
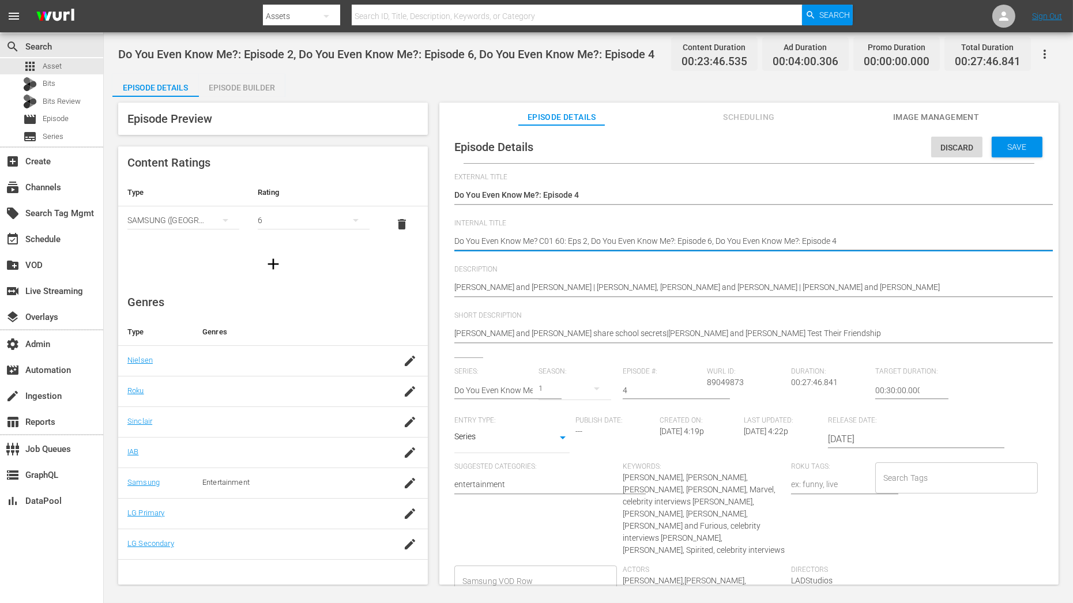
click at [552, 239] on textarea "Do You Even Know Me?: Episode 2, Do You Even Know Me?: Episode 6, Do You Even K…" at bounding box center [746, 242] width 584 height 14
type textarea "Do You Even Know Me? C0 60: Eps 2, Do You Even Know Me?: Episode 6, Do You Even…"
type textarea "Do You Even Know Me? C04 60: Eps 2, Do You Even Know Me?: Episode 6, Do You Eve…"
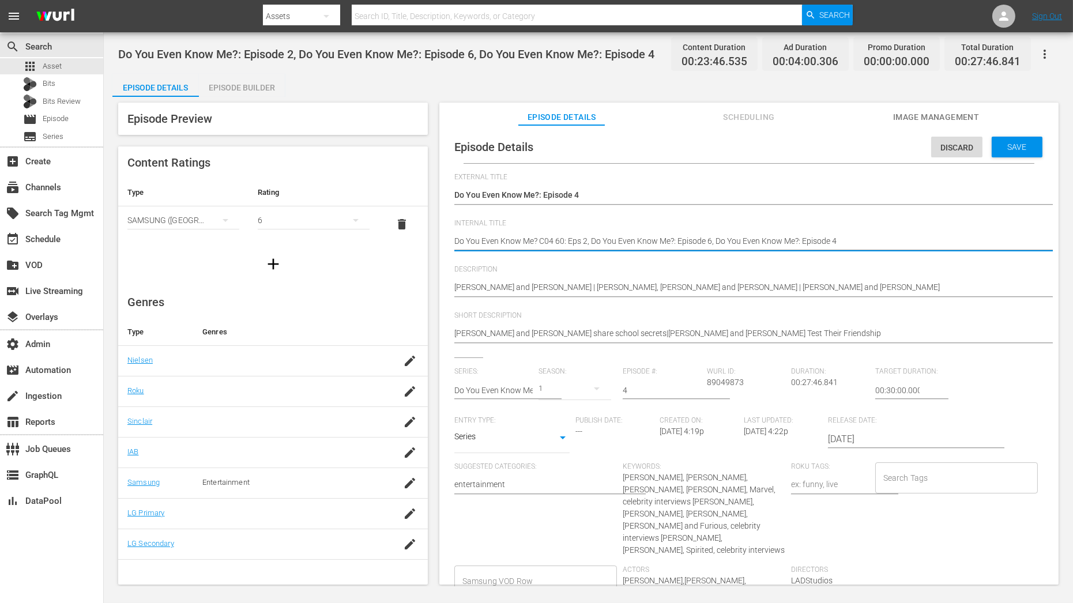
drag, startPoint x: 591, startPoint y: 240, endPoint x: 704, endPoint y: 240, distance: 113.0
click at [704, 240] on textarea "Do You Even Know Me?: Episode 2, Do You Even Know Me?: Episode 6, Do You Even K…" at bounding box center [746, 242] width 584 height 14
type textarea "Do You Even Know Me? C04 60: Eps 2, 6, Do You Even Know Me?: Episode 4"
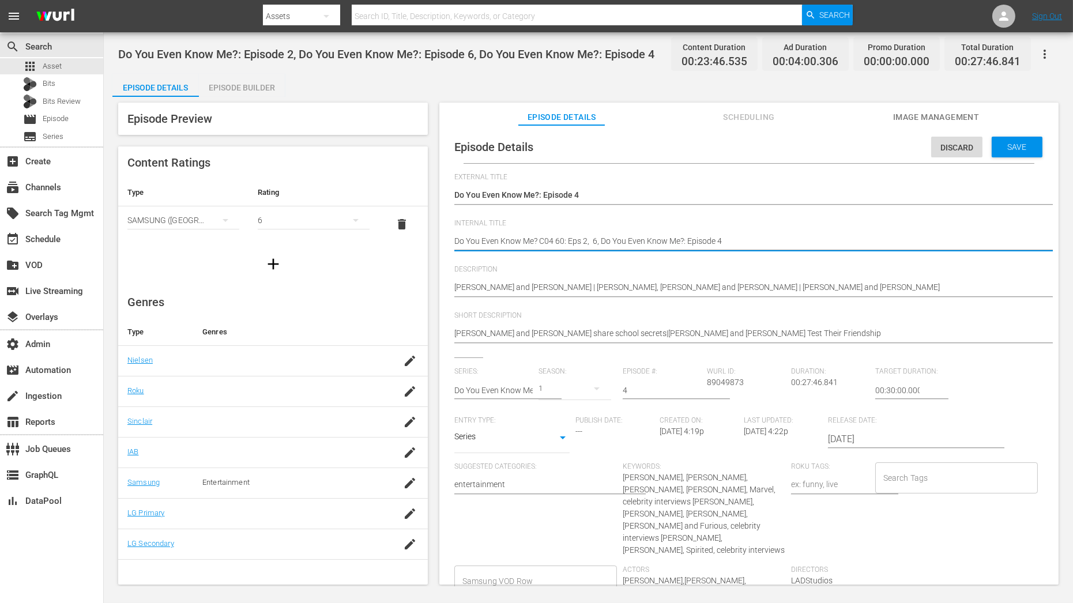
type textarea "Do You Even Know Me? C04 60: Eps 2, 6, Do You Even Know Me?: Episode 4"
drag, startPoint x: 601, startPoint y: 243, endPoint x: 715, endPoint y: 241, distance: 114.2
click at [715, 241] on textarea "Do You Even Know Me?: Episode 2, Do You Even Know Me?: Episode 6, Do You Even K…" at bounding box center [746, 242] width 584 height 14
type textarea "Do You Even Know Me? C04 60: Eps 2, 6, 4"
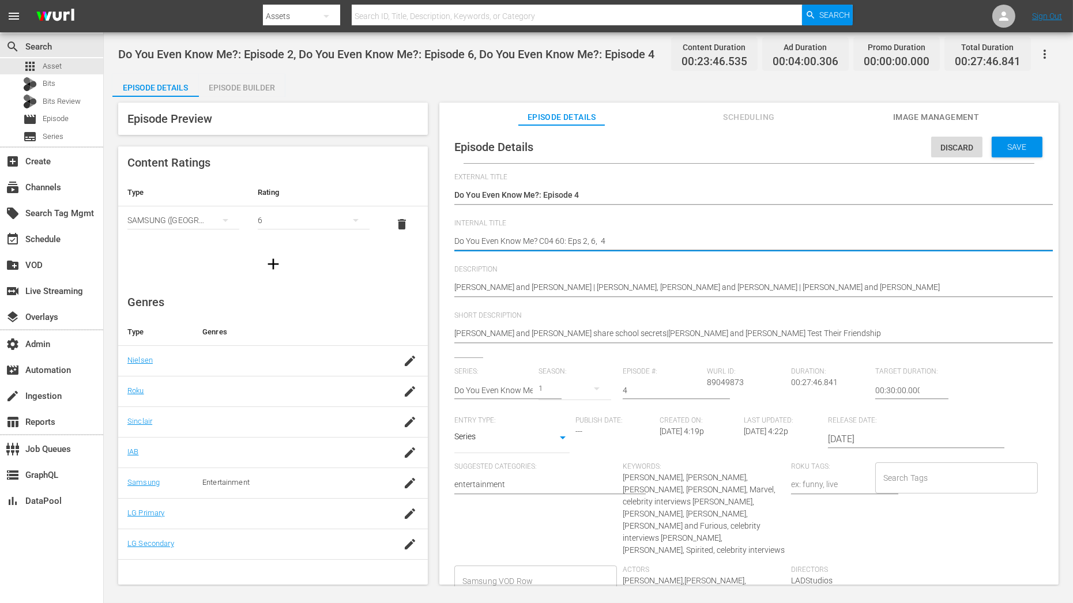
type textarea "Do You Even Know Me? C04 60: Eps 2, 6, 4"
click at [1006, 145] on span "Save" at bounding box center [1017, 146] width 37 height 9
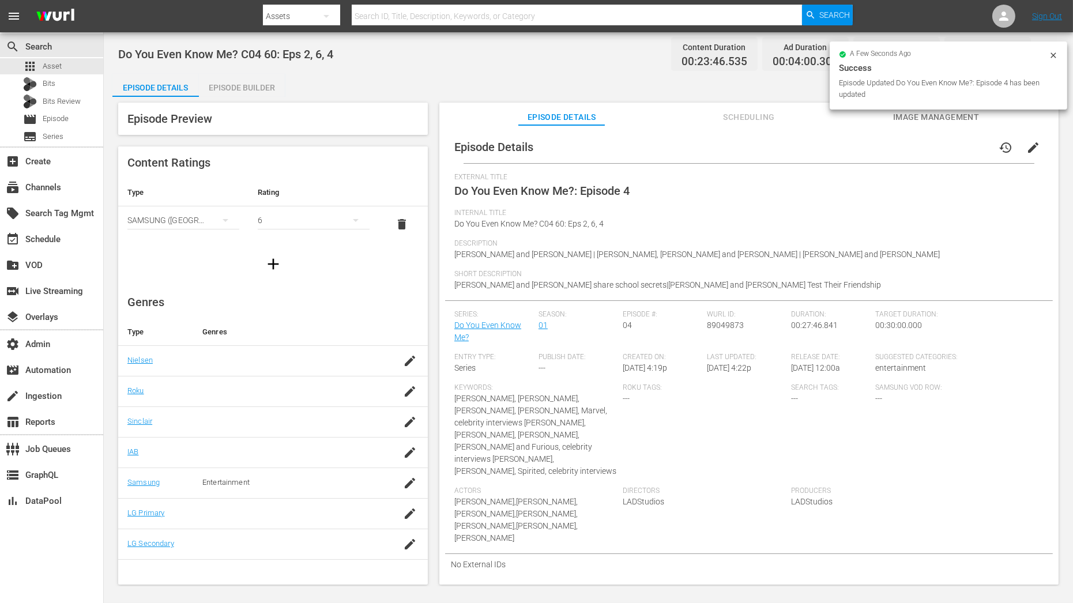
click at [644, 137] on div "Episode Details history edit" at bounding box center [749, 147] width 608 height 32
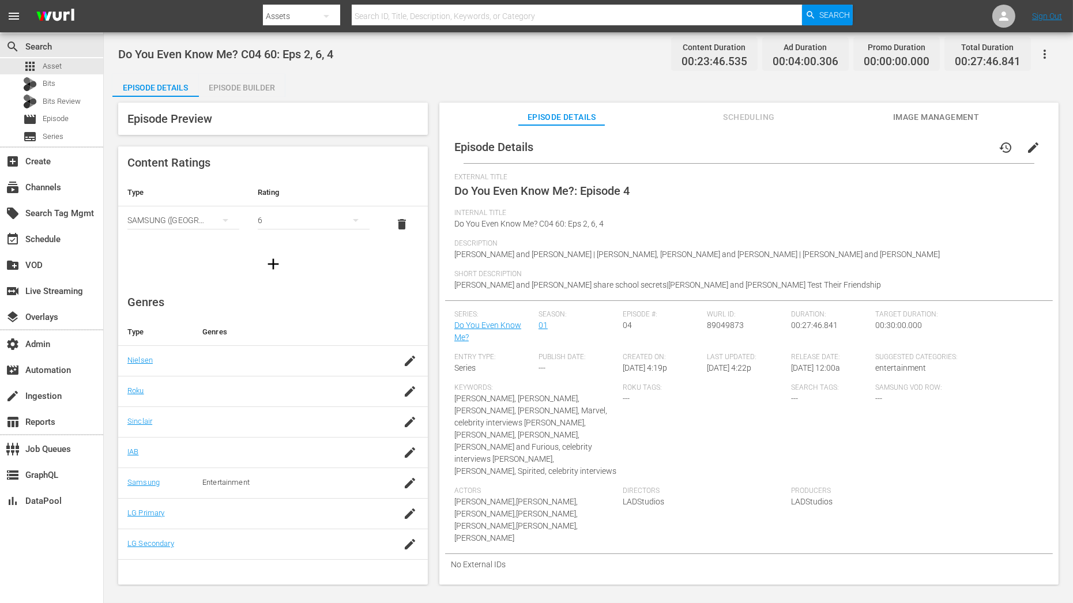
click at [233, 84] on div "Episode Builder" at bounding box center [242, 88] width 86 height 28
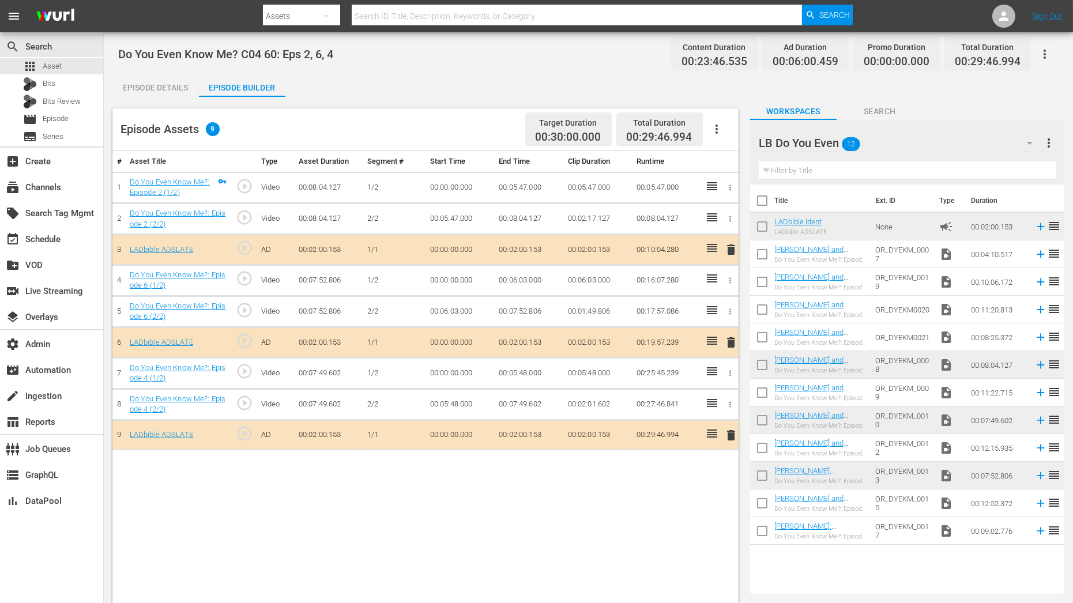
drag, startPoint x: 714, startPoint y: 280, endPoint x: 310, endPoint y: 1, distance: 491.2
click at [176, 92] on div "Episode Details" at bounding box center [155, 88] width 86 height 28
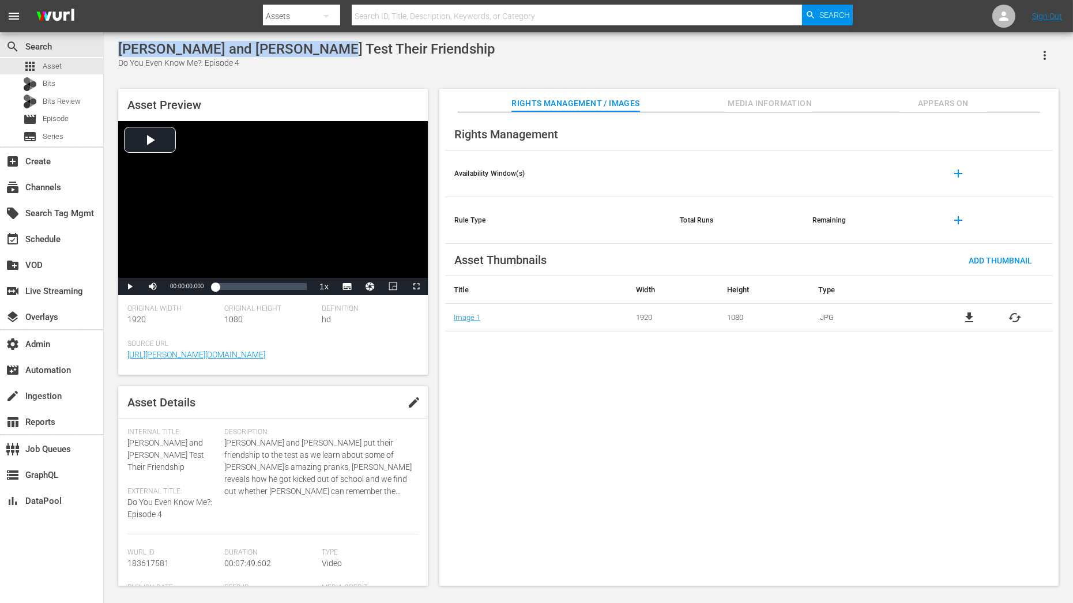
drag, startPoint x: 120, startPoint y: 49, endPoint x: 304, endPoint y: 53, distance: 184.0
click at [304, 53] on div "[PERSON_NAME] and [PERSON_NAME] Test Their Friendship" at bounding box center [306, 49] width 377 height 16
copy div "[PERSON_NAME] and [PERSON_NAME]"
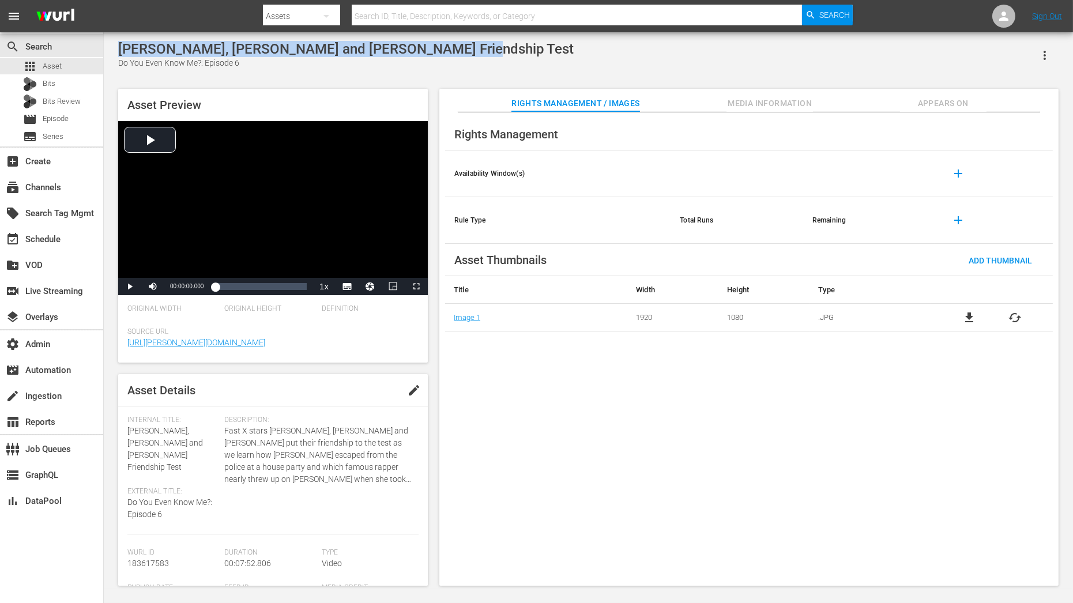
drag, startPoint x: 118, startPoint y: 48, endPoint x: 441, endPoint y: 46, distance: 322.9
click at [441, 46] on div "[PERSON_NAME], [PERSON_NAME] and [PERSON_NAME] Friendship Test" at bounding box center [346, 49] width 456 height 16
copy div "[PERSON_NAME], [PERSON_NAME] and [PERSON_NAME]"
